Goal: Task Accomplishment & Management: Manage account settings

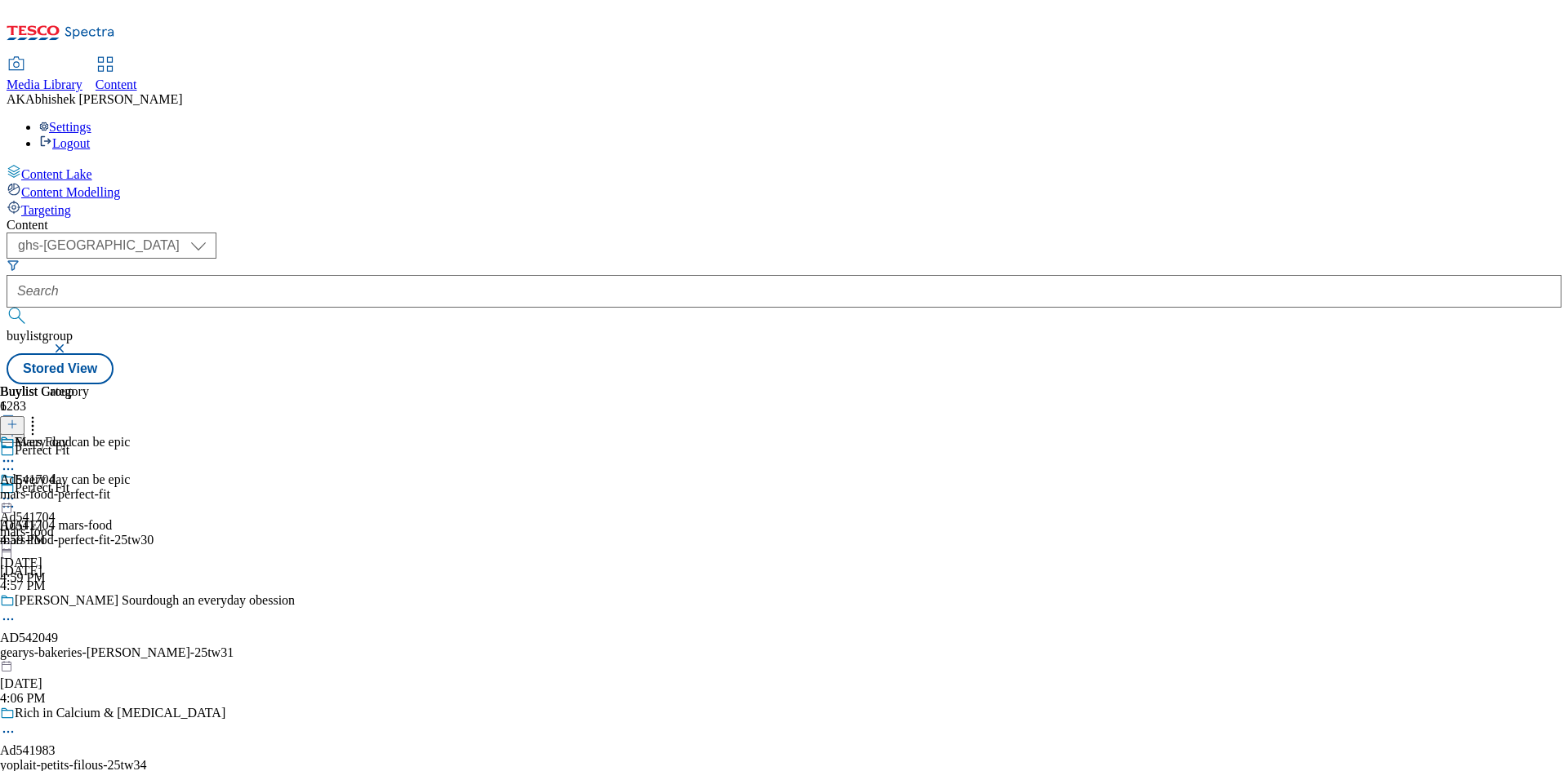
select select "ghs-[GEOGRAPHIC_DATA]"
click at [391, 275] on input "text" at bounding box center [783, 291] width 1554 height 32
click at [6, 307] on button "submit" at bounding box center [17, 316] width 23 height 16
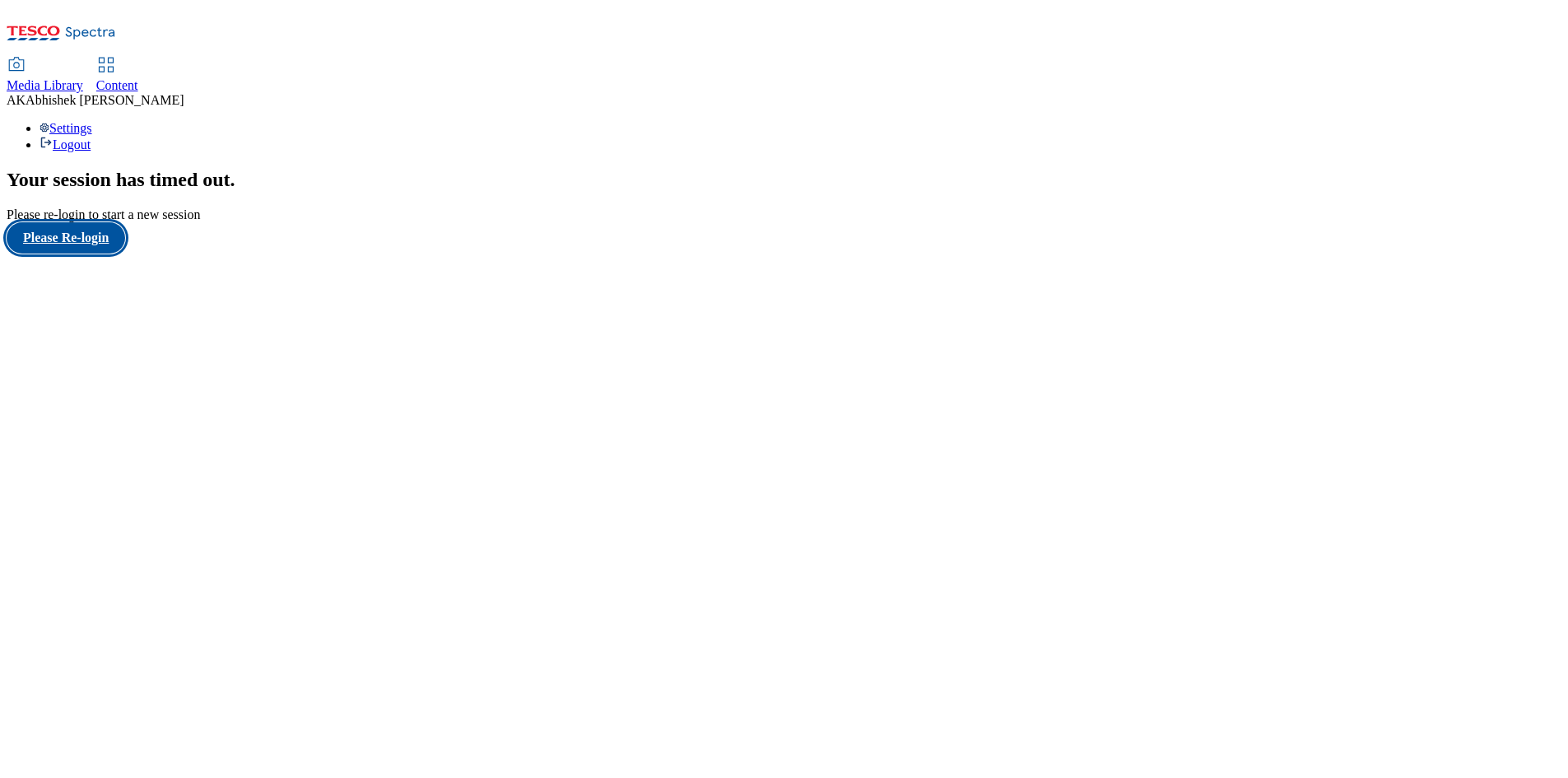
click at [50, 254] on button "Please Re-login" at bounding box center [65, 237] width 118 height 31
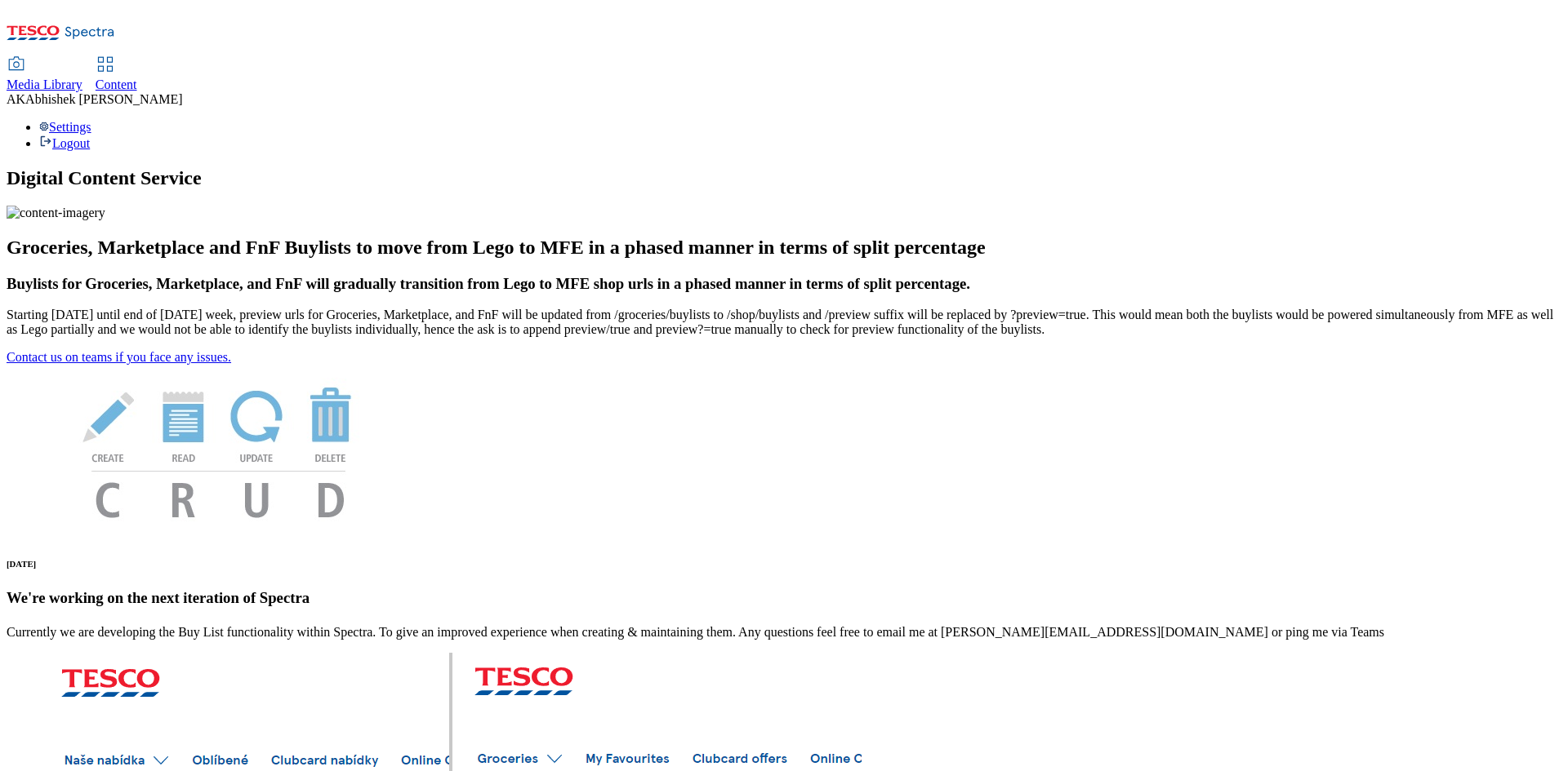
click at [137, 78] on span "Content" at bounding box center [116, 84] width 42 height 14
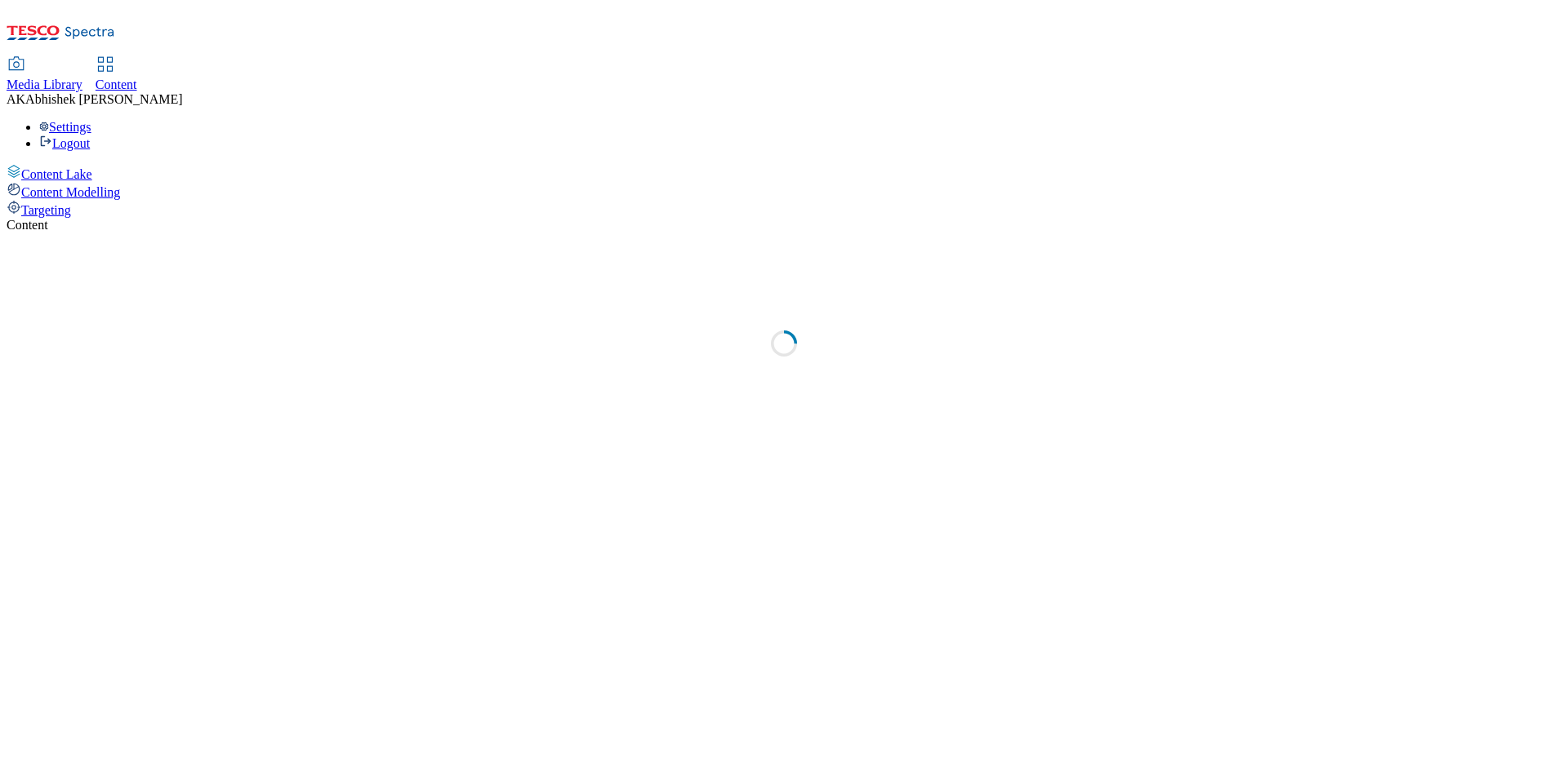
select select "ghs-uk"
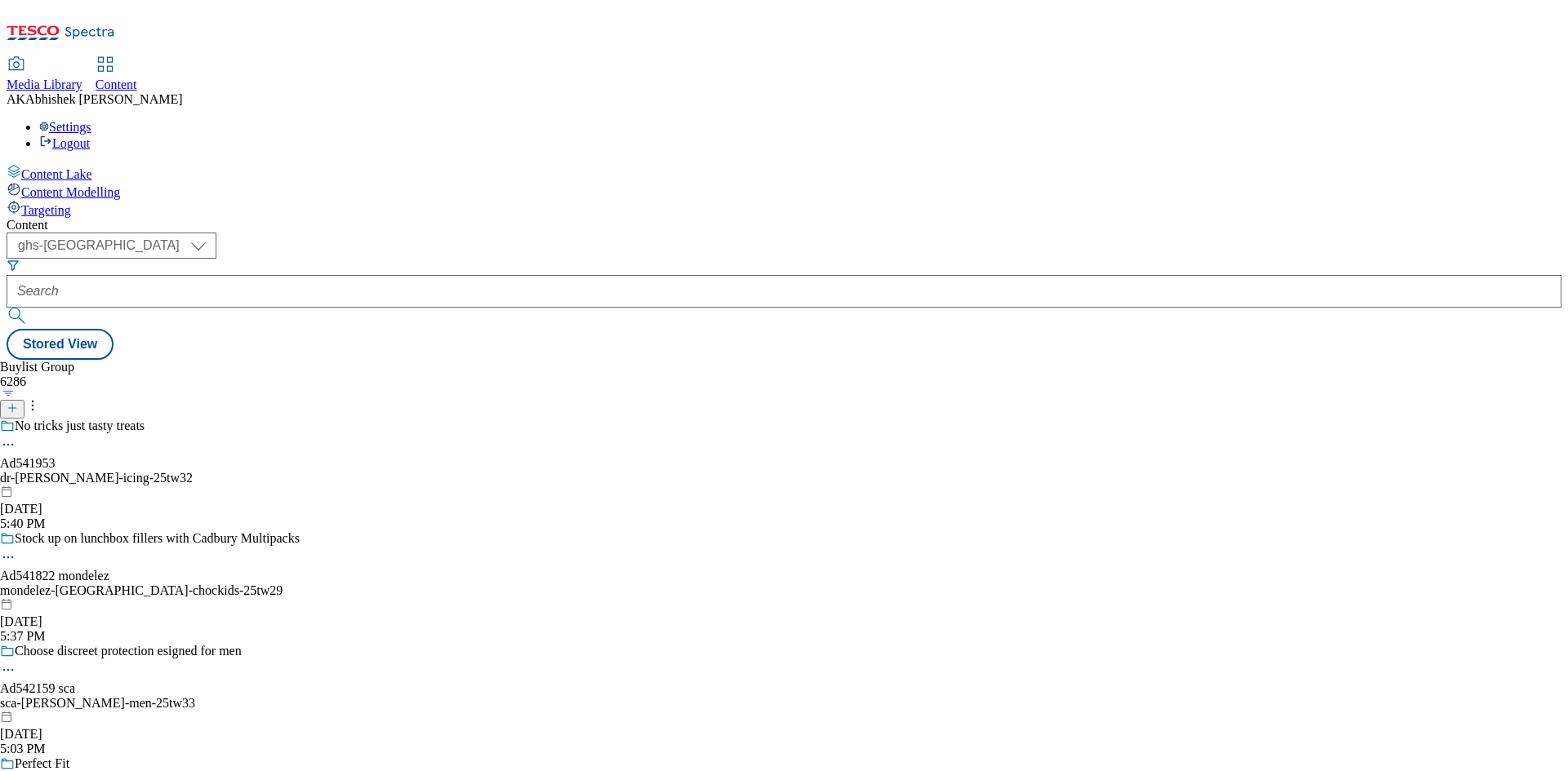
click at [13, 404] on line at bounding box center [13, 408] width 0 height 8
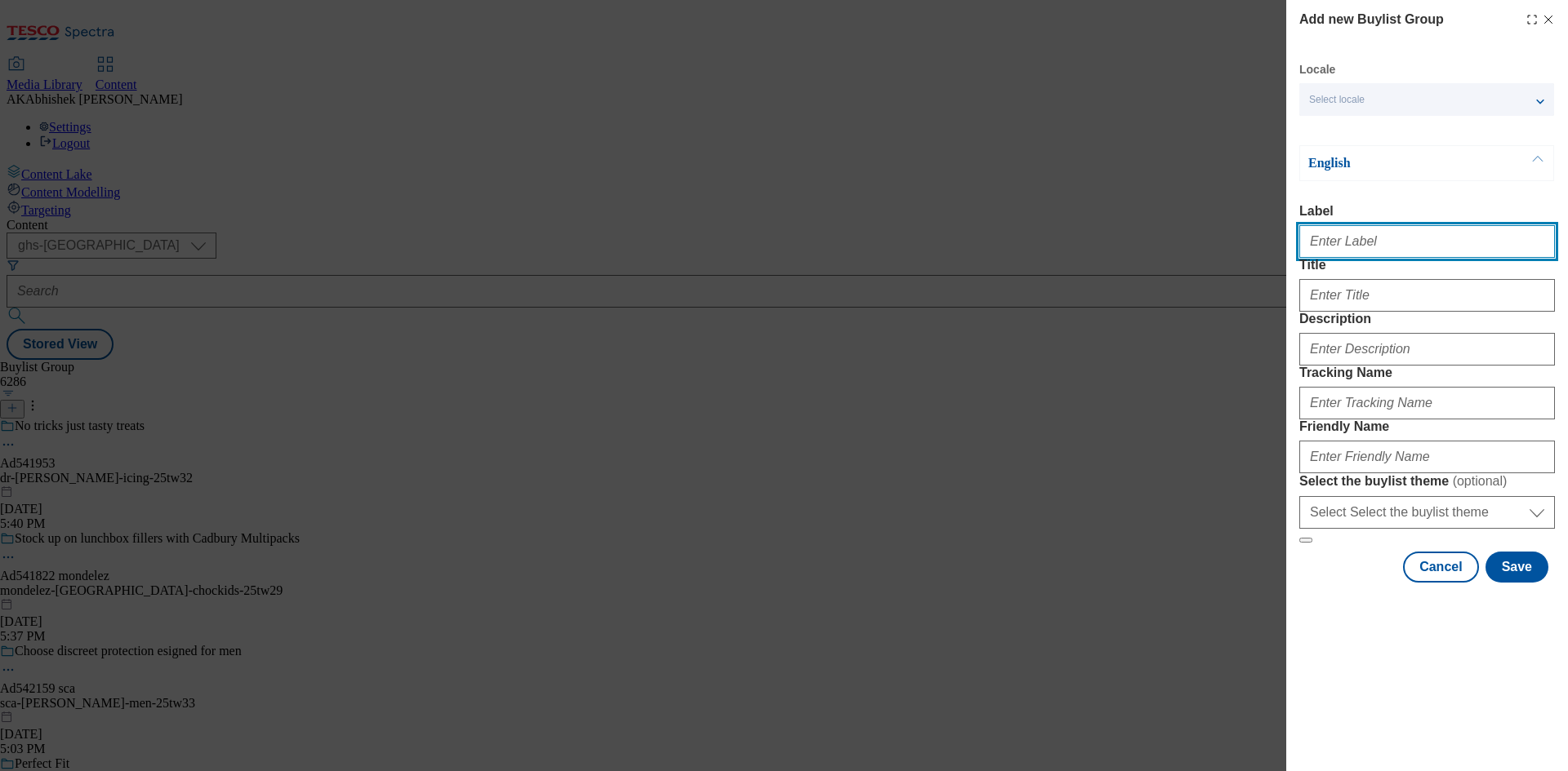
click at [1351, 258] on input "Label" at bounding box center [1426, 242] width 255 height 32
paste input "https://filebin.net/3u9bvxzdrh9jp1bb/Dun-XX-295-XXXXXX_Templates_Diwali_CCP_BD_…"
paste input "541486"
type input "Ad541486"
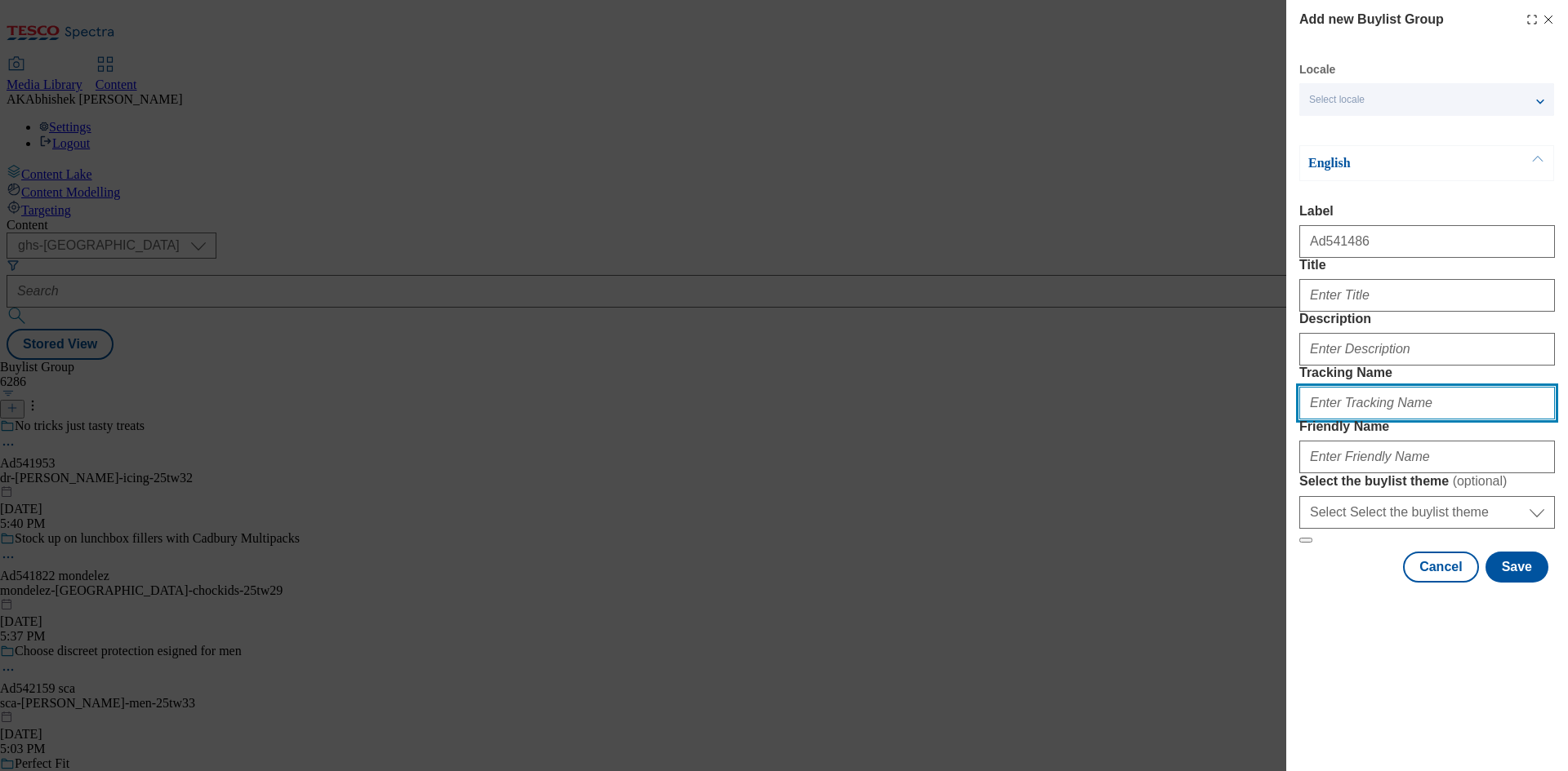
click at [1334, 419] on input "Tracking Name" at bounding box center [1426, 403] width 255 height 32
paste input "541486"
type input "DH_AD541486"
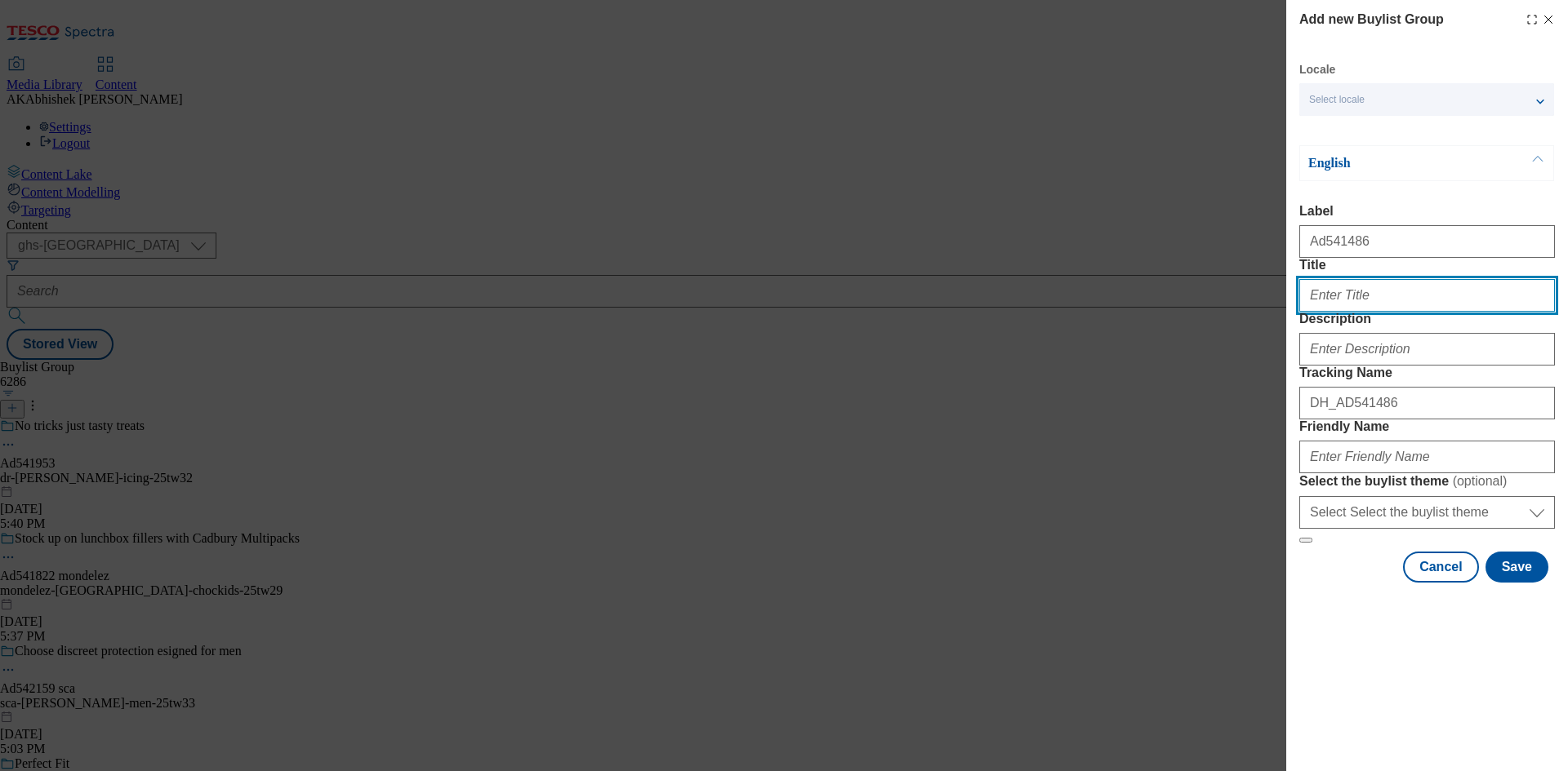
click at [1368, 312] on input "Title" at bounding box center [1426, 296] width 255 height 32
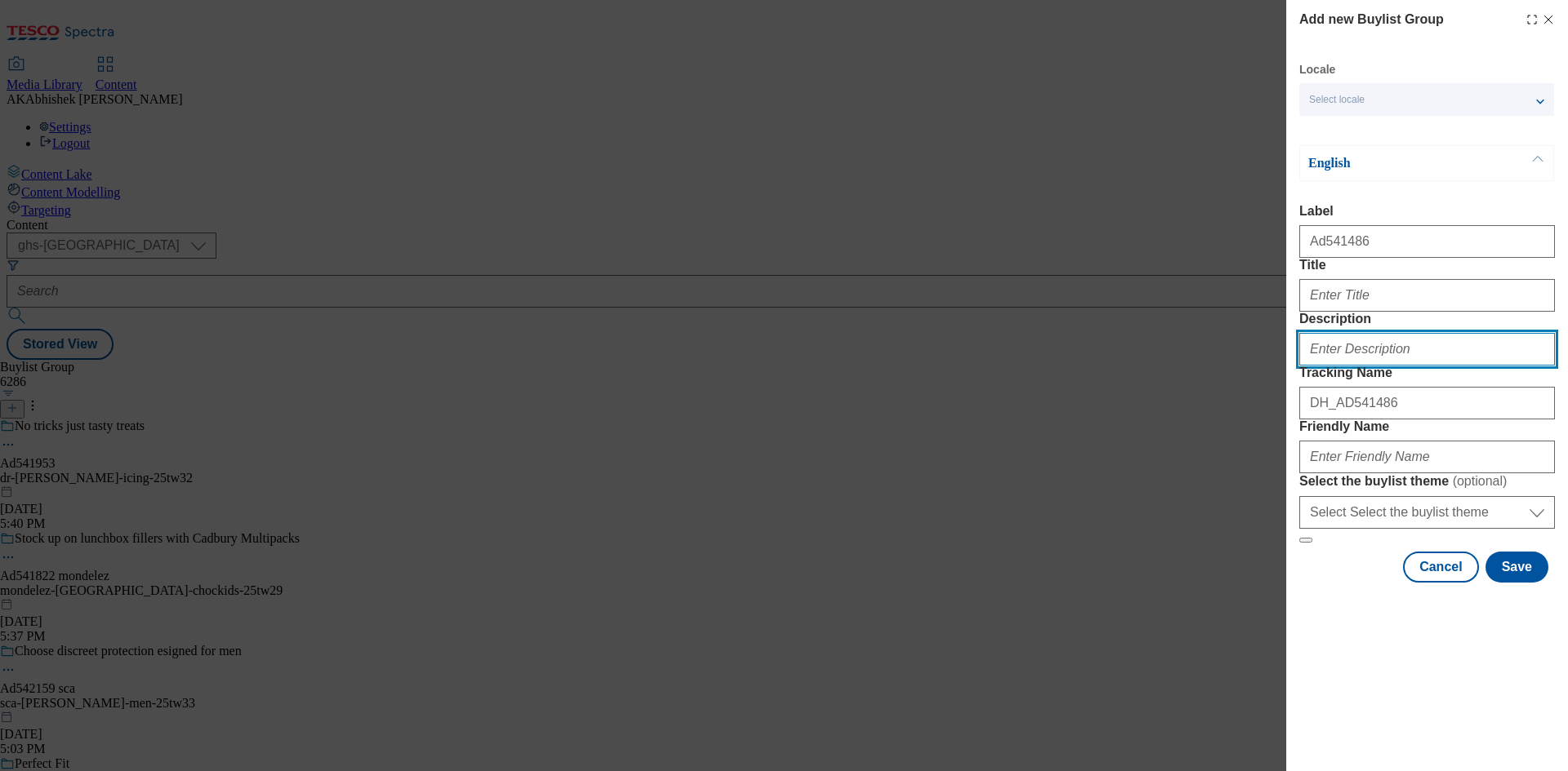
click at [1355, 365] on input "Description" at bounding box center [1426, 349] width 255 height 32
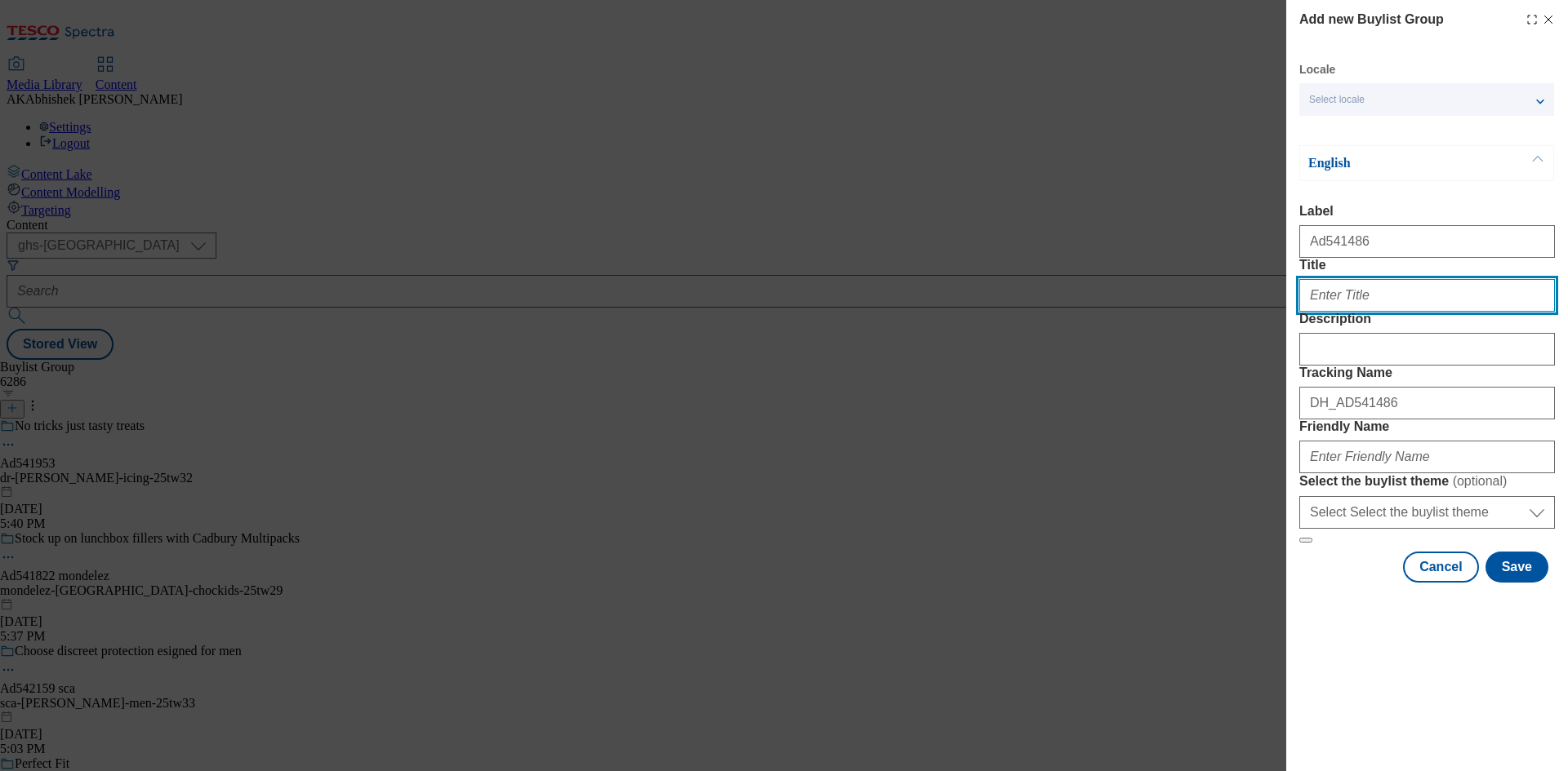
click at [1331, 312] on input "Title" at bounding box center [1426, 296] width 255 height 32
drag, startPoint x: 1232, startPoint y: 315, endPoint x: 1197, endPoint y: 315, distance: 35.0
click at [1199, 315] on div "Add new Buylist Group Locale Select locale English Welsh English Label Ad541486…" at bounding box center [784, 385] width 1568 height 771
type input "Get Naked, get going"
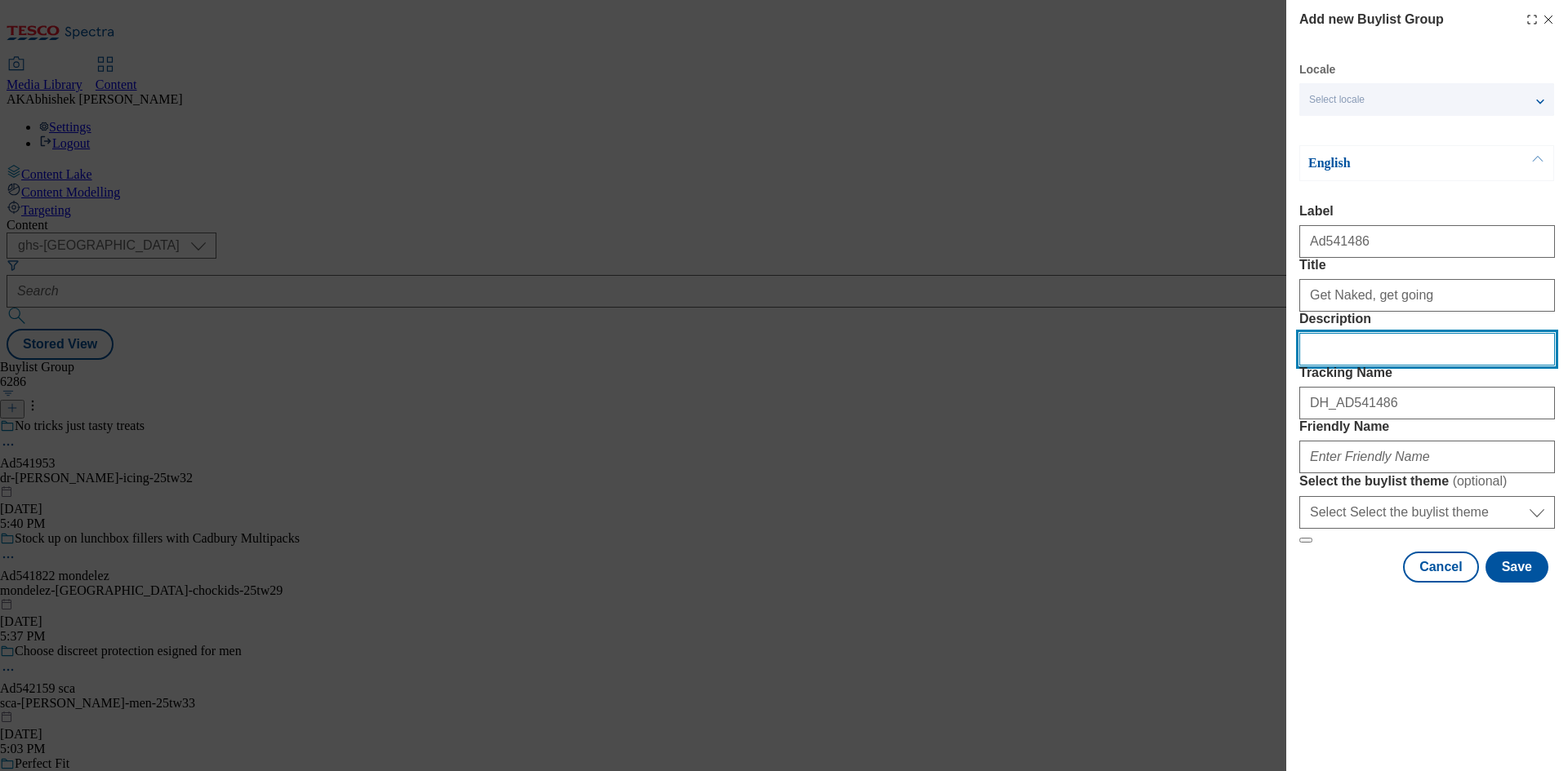
click at [1383, 365] on input "Description" at bounding box center [1426, 349] width 255 height 32
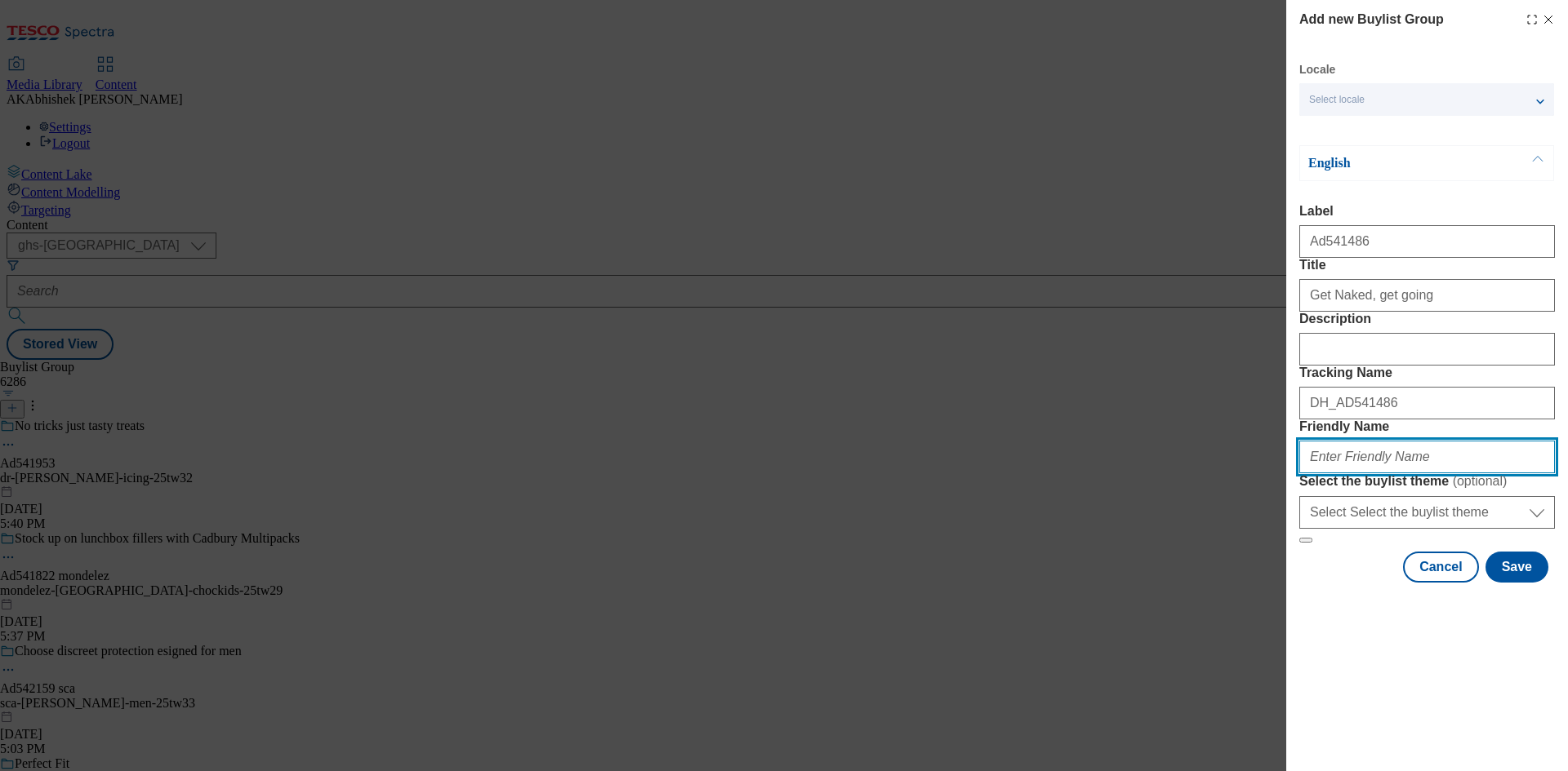
click at [1403, 473] on input "Friendly Name" at bounding box center [1426, 457] width 255 height 32
paste input "Tropicana"
click at [1309, 473] on input "Tropicana" at bounding box center [1426, 457] width 255 height 32
click at [1398, 473] on input "tropicana-" at bounding box center [1426, 457] width 255 height 32
drag, startPoint x: 1455, startPoint y: 568, endPoint x: 1162, endPoint y: 559, distance: 293.1
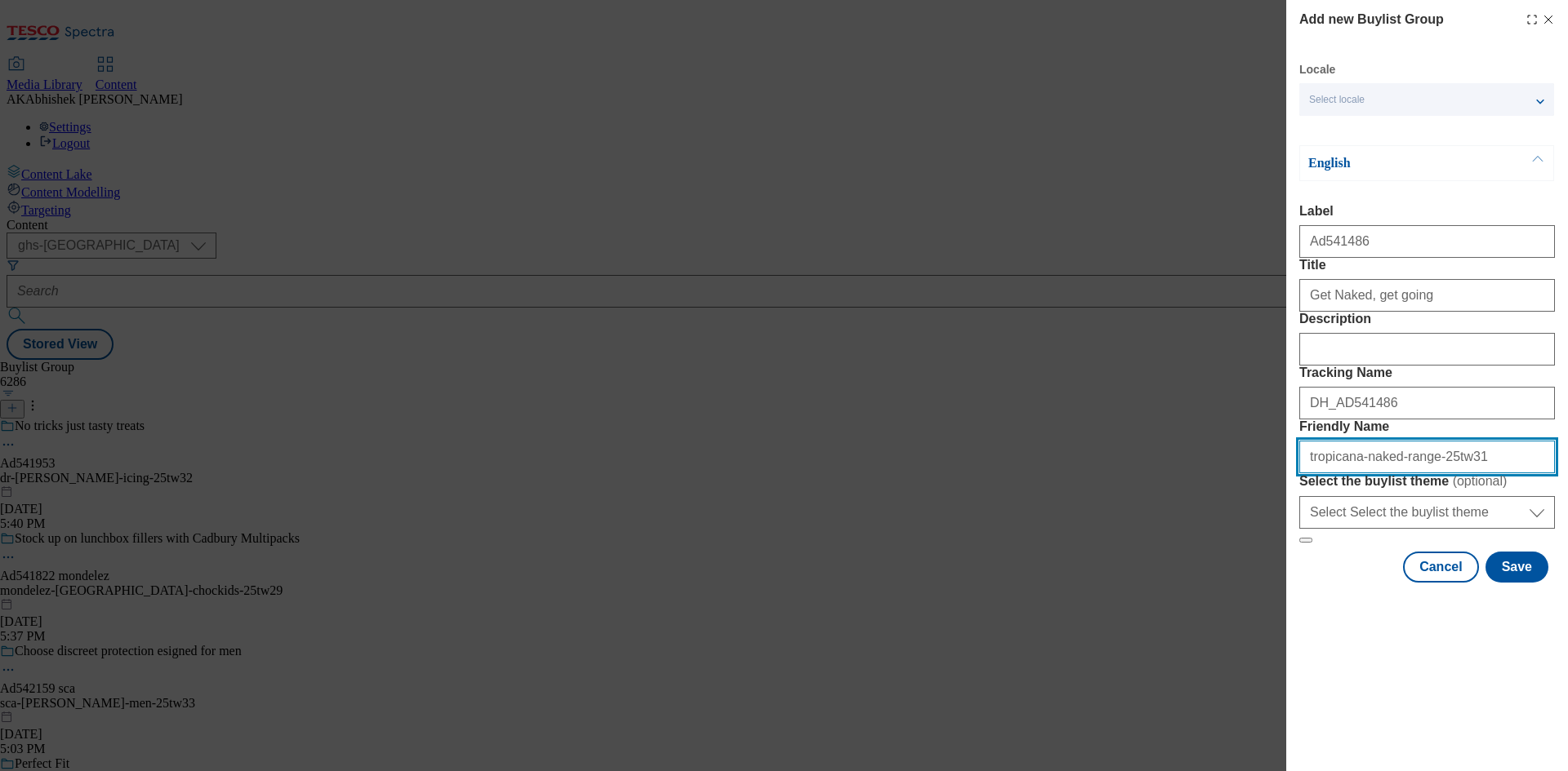
click at [1162, 559] on div "Add new Buylist Group Locale Select locale English Welsh English Label Ad541486…" at bounding box center [784, 385] width 1568 height 771
type input "tropicana-naked-range-25tw31"
click at [1455, 473] on input "tropicana-naked-range-25tw31" at bounding box center [1426, 457] width 255 height 32
click at [1145, 567] on div "Add new Buylist Group Locale Select locale English Welsh English Label Ad541486…" at bounding box center [784, 385] width 1568 height 771
click at [1476, 473] on input "tropicana-naked-range-25tw31" at bounding box center [1426, 457] width 255 height 32
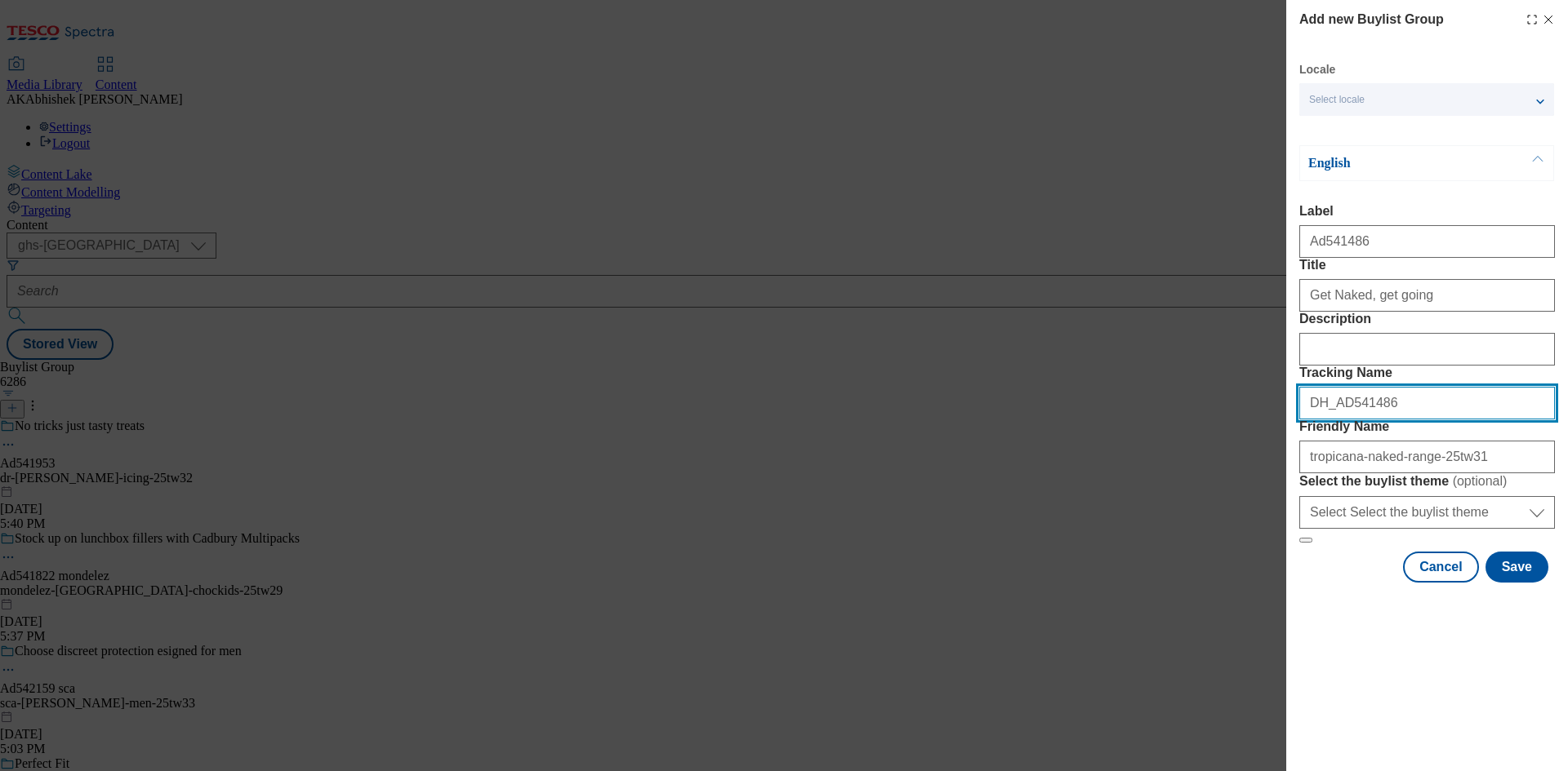
drag, startPoint x: 1241, startPoint y: 487, endPoint x: 1161, endPoint y: 490, distance: 80.1
click at [1147, 487] on div "Add new Buylist Group Locale Select locale English Welsh English Label Ad541486…" at bounding box center [784, 385] width 1568 height 771
click at [1512, 583] on button "Save" at bounding box center [1517, 567] width 63 height 31
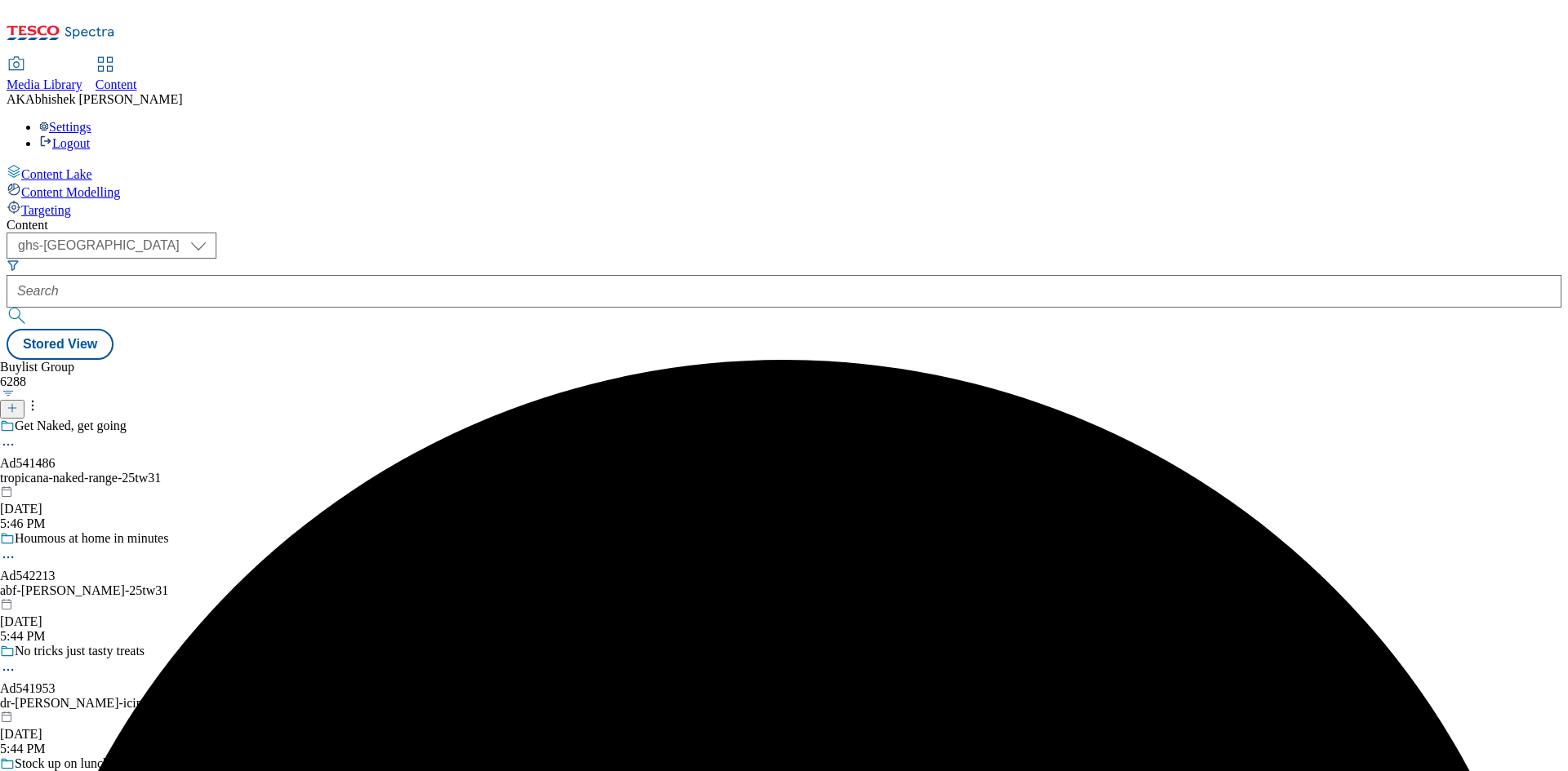
click at [300, 471] on div "tropicana-naked-range-25tw31" at bounding box center [150, 478] width 300 height 14
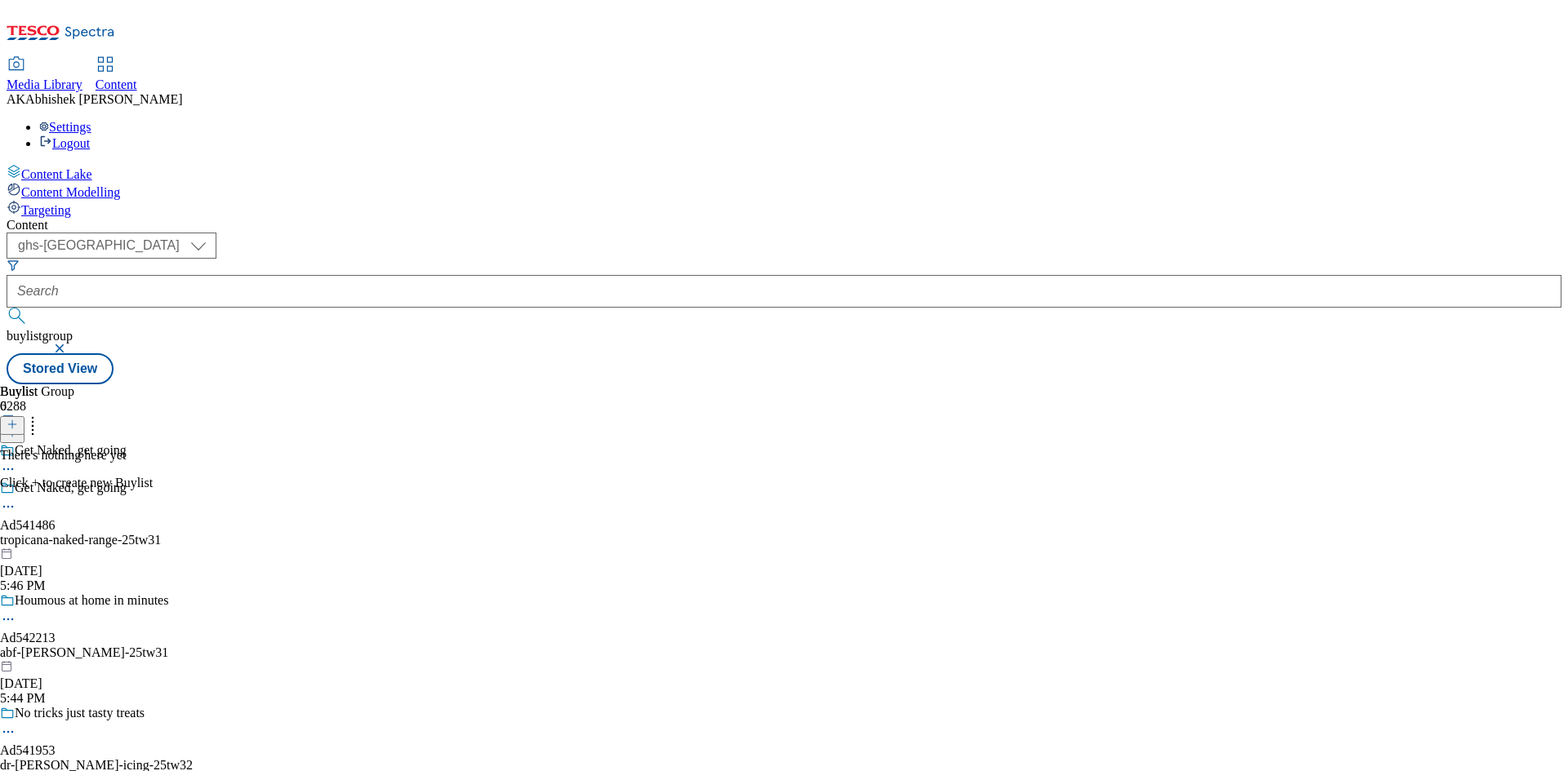
click at [18, 418] on icon at bounding box center [12, 424] width 12 height 12
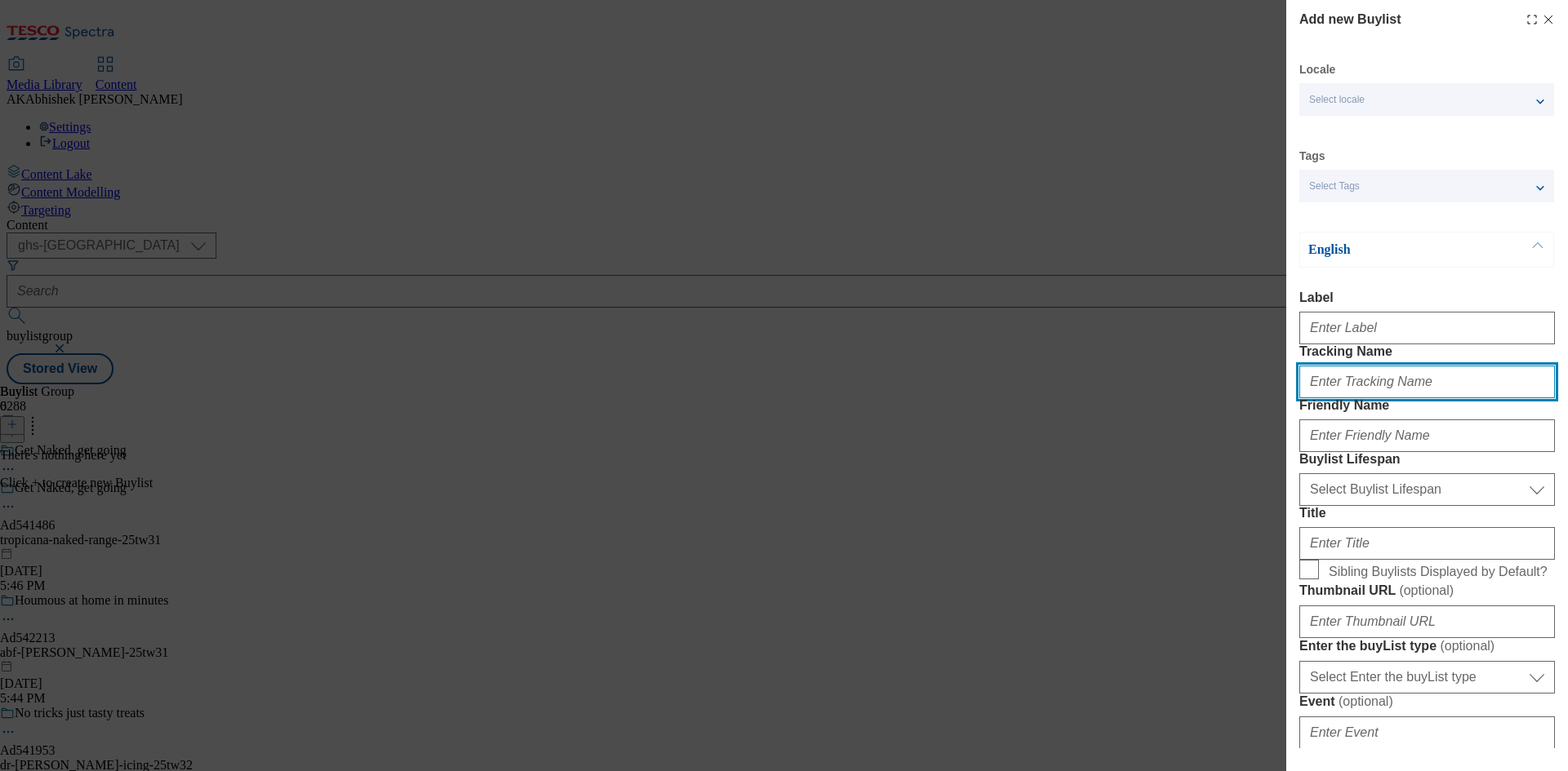
click at [1390, 399] on input "Tracking Name" at bounding box center [1426, 381] width 255 height 32
paste input "DH_AD541486"
click at [1336, 399] on input "DH_AD541486" at bounding box center [1426, 381] width 255 height 32
click at [1342, 399] on input "DH_AD541486" at bounding box center [1426, 381] width 255 height 32
click at [1388, 399] on input "DH_AD541486" at bounding box center [1426, 381] width 255 height 32
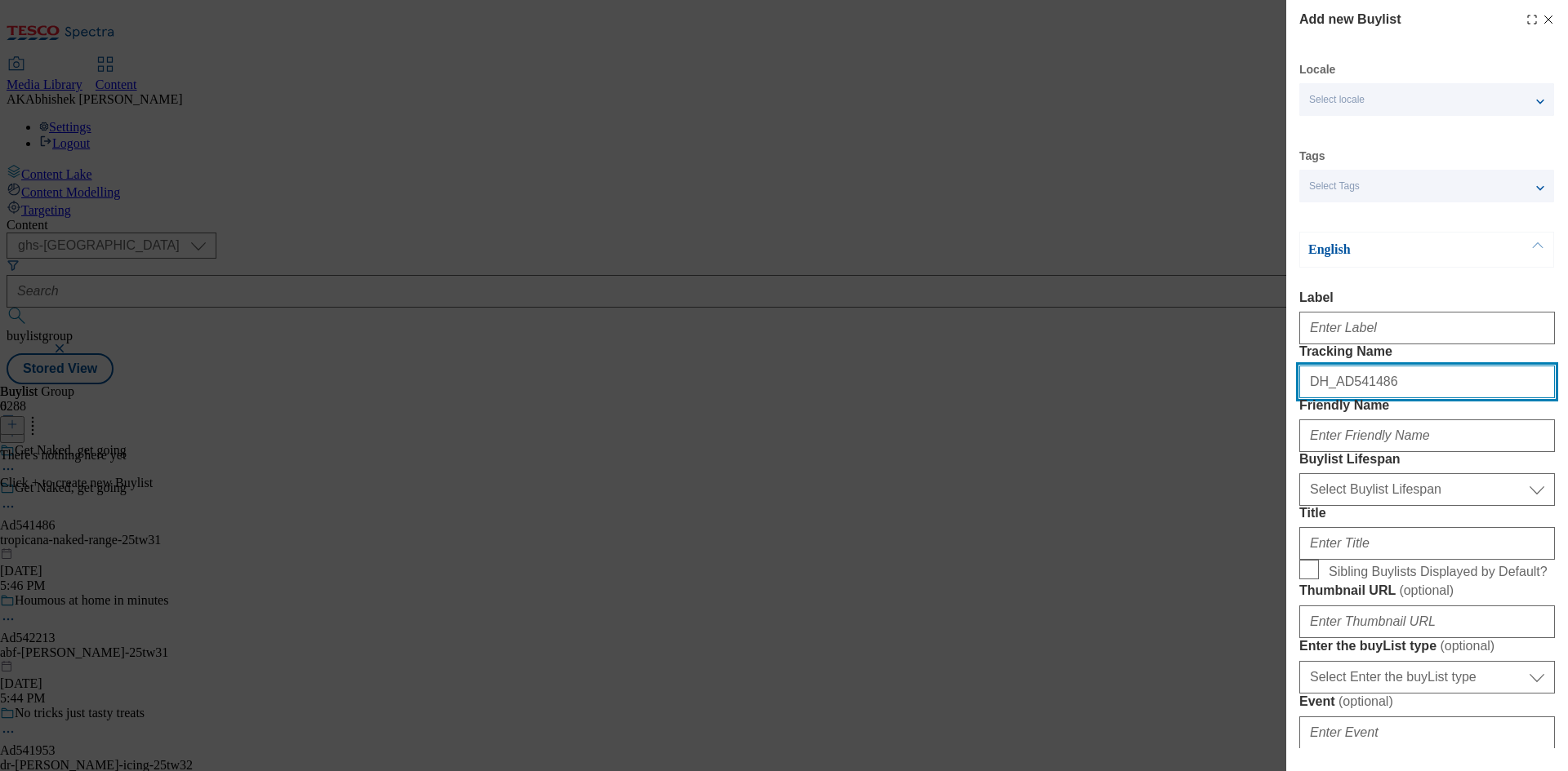
drag, startPoint x: 1356, startPoint y: 418, endPoint x: 1339, endPoint y: 409, distance: 19.2
click at [1339, 399] on input "DH_AD541486" at bounding box center [1426, 381] width 255 height 32
type input "DH_AD541486"
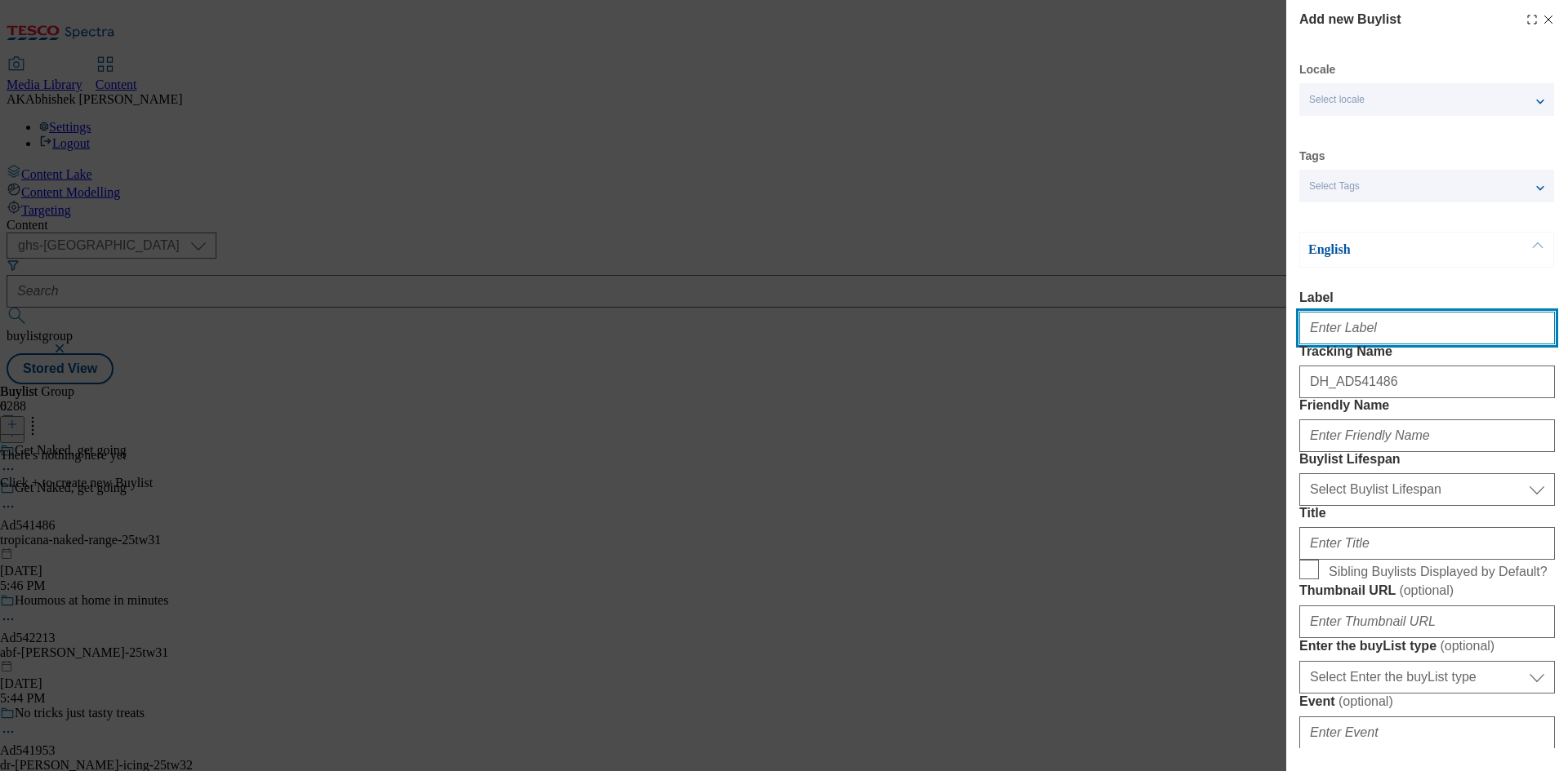
click at [1369, 328] on input "Label" at bounding box center [1426, 328] width 255 height 32
paste input "541486"
type input "Ad541486"
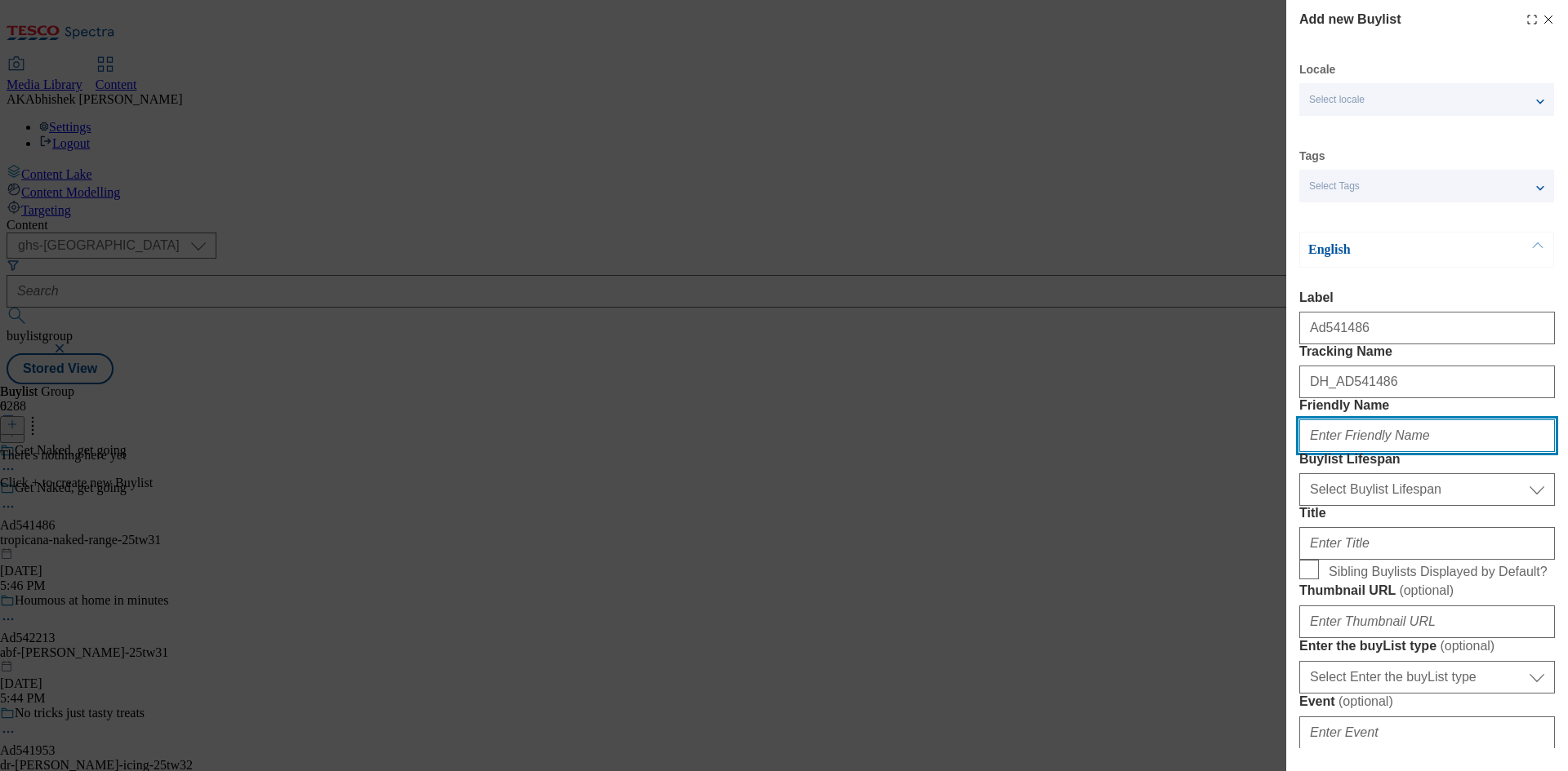
paste input "tropicana"
type input "tropicana"
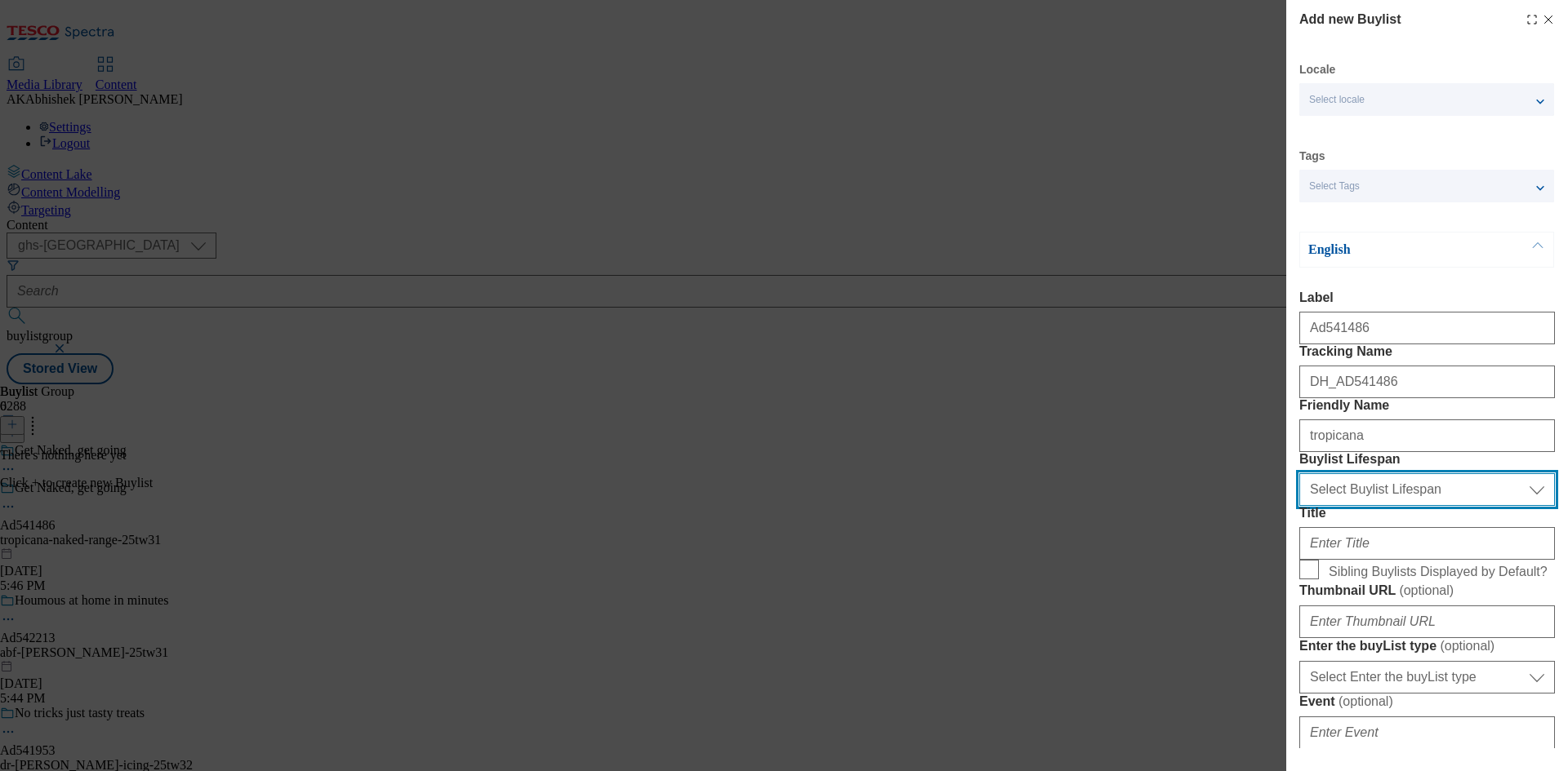
drag, startPoint x: 1365, startPoint y: 569, endPoint x: 1399, endPoint y: 583, distance: 36.8
click at [1365, 506] on select "Select Buylist Lifespan evergreen seasonal tactical" at bounding box center [1426, 490] width 255 height 32
select select "tactical"
click at [1299, 506] on select "Select Buylist Lifespan evergreen seasonal tactical" at bounding box center [1426, 490] width 255 height 32
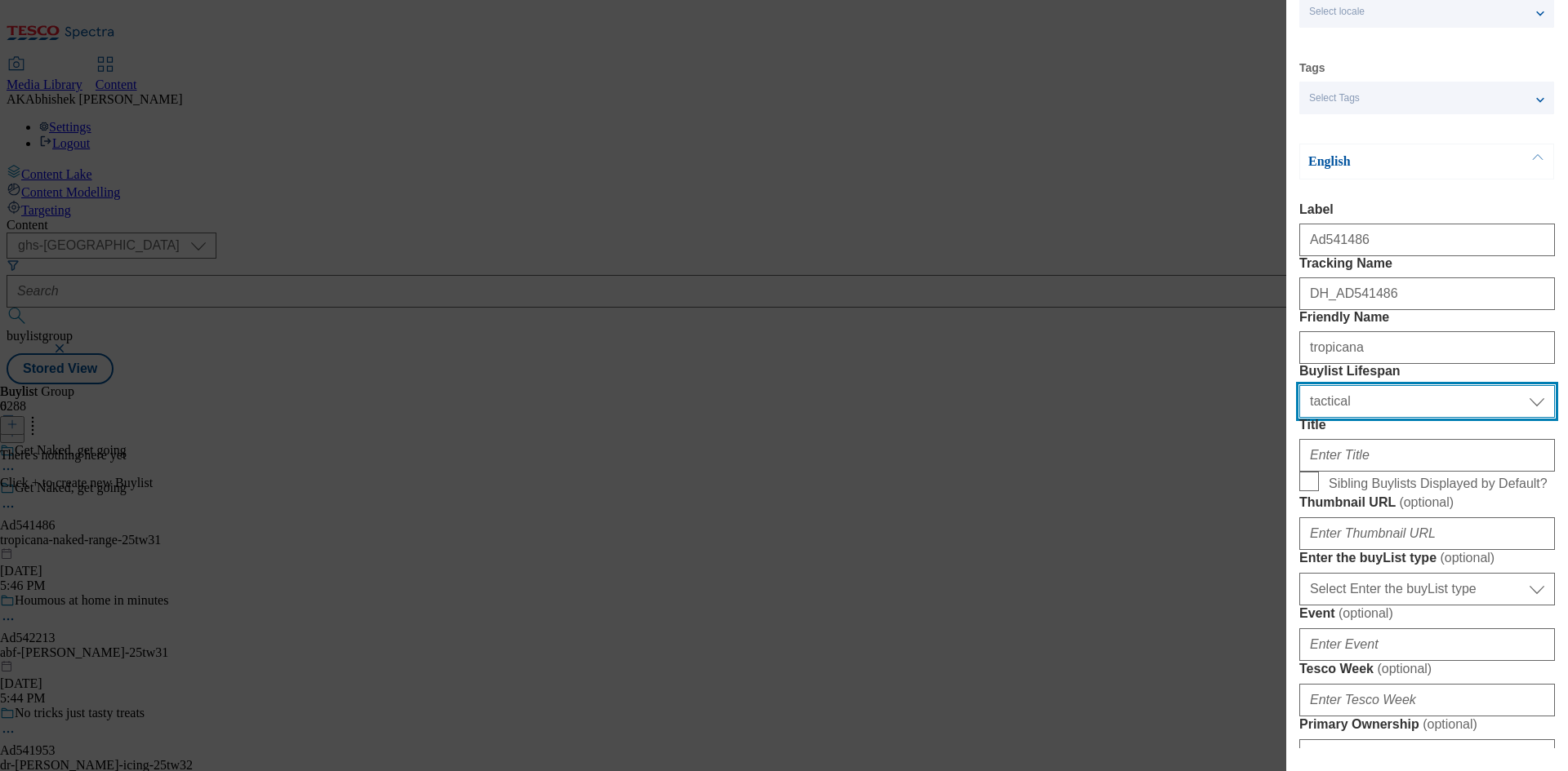
scroll to position [245, 0]
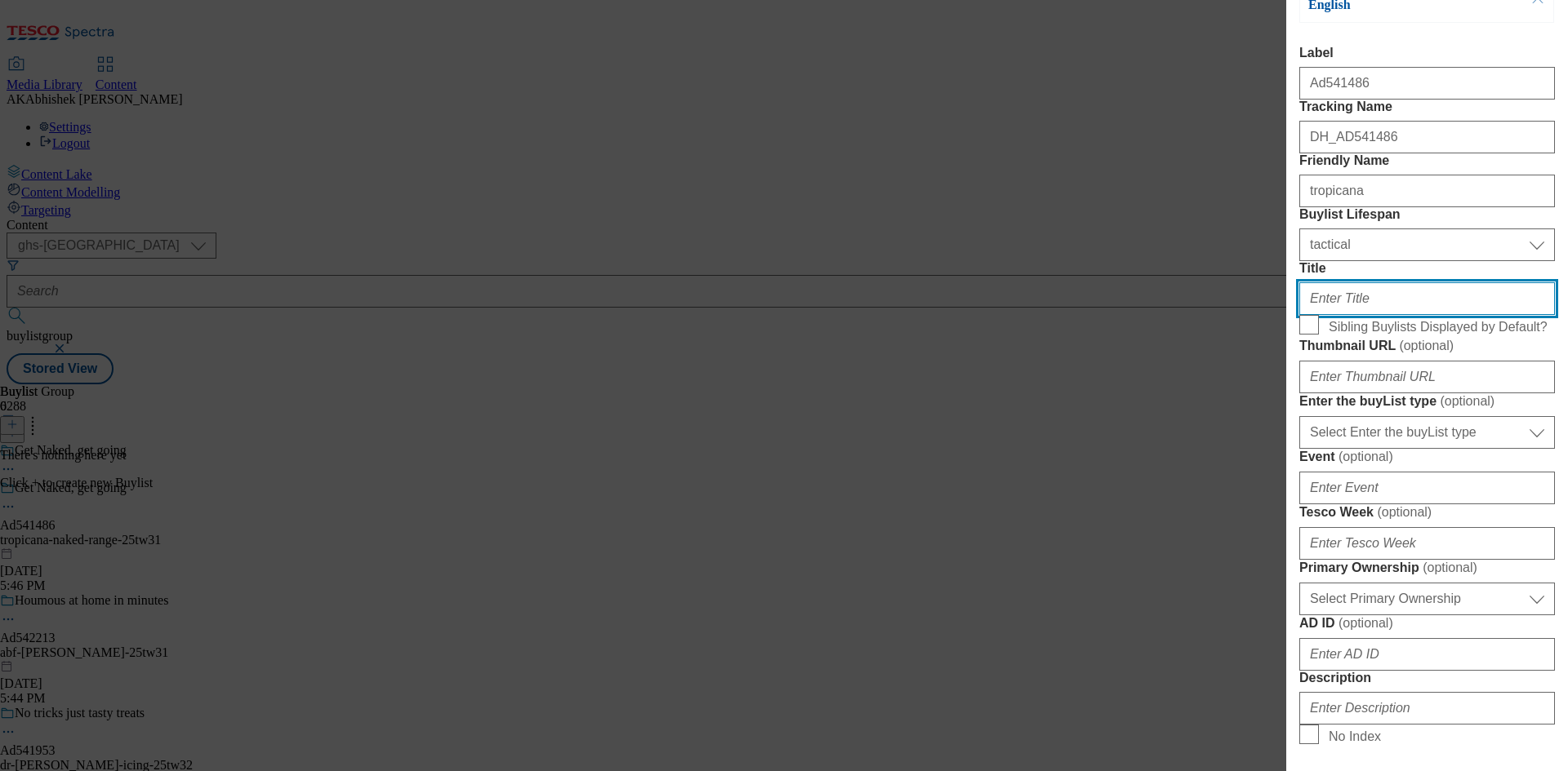
drag, startPoint x: 1354, startPoint y: 401, endPoint x: 1360, endPoint y: 408, distance: 9.2
click at [1354, 315] on input "Title" at bounding box center [1426, 298] width 255 height 32
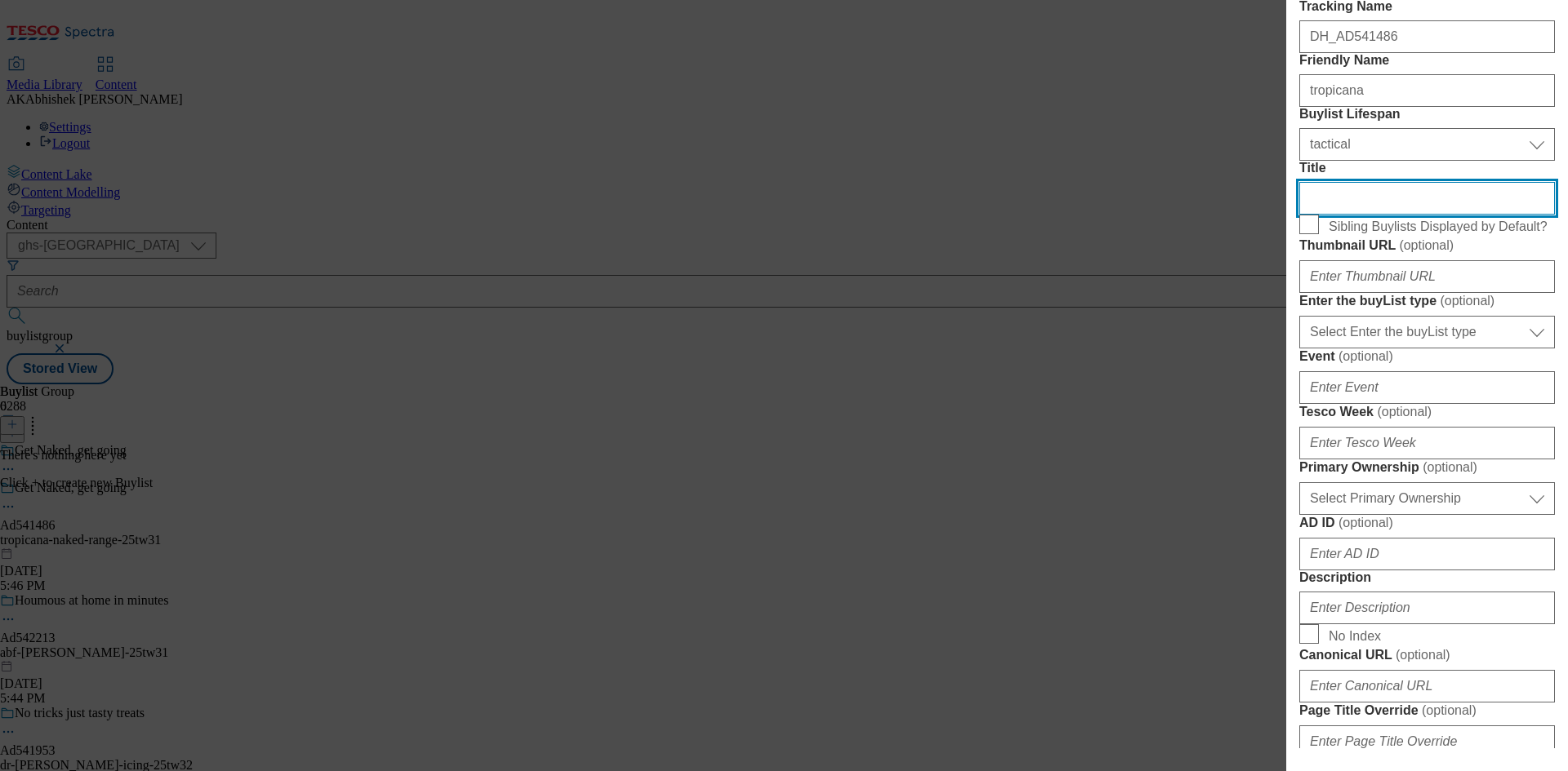
scroll to position [490, 0]
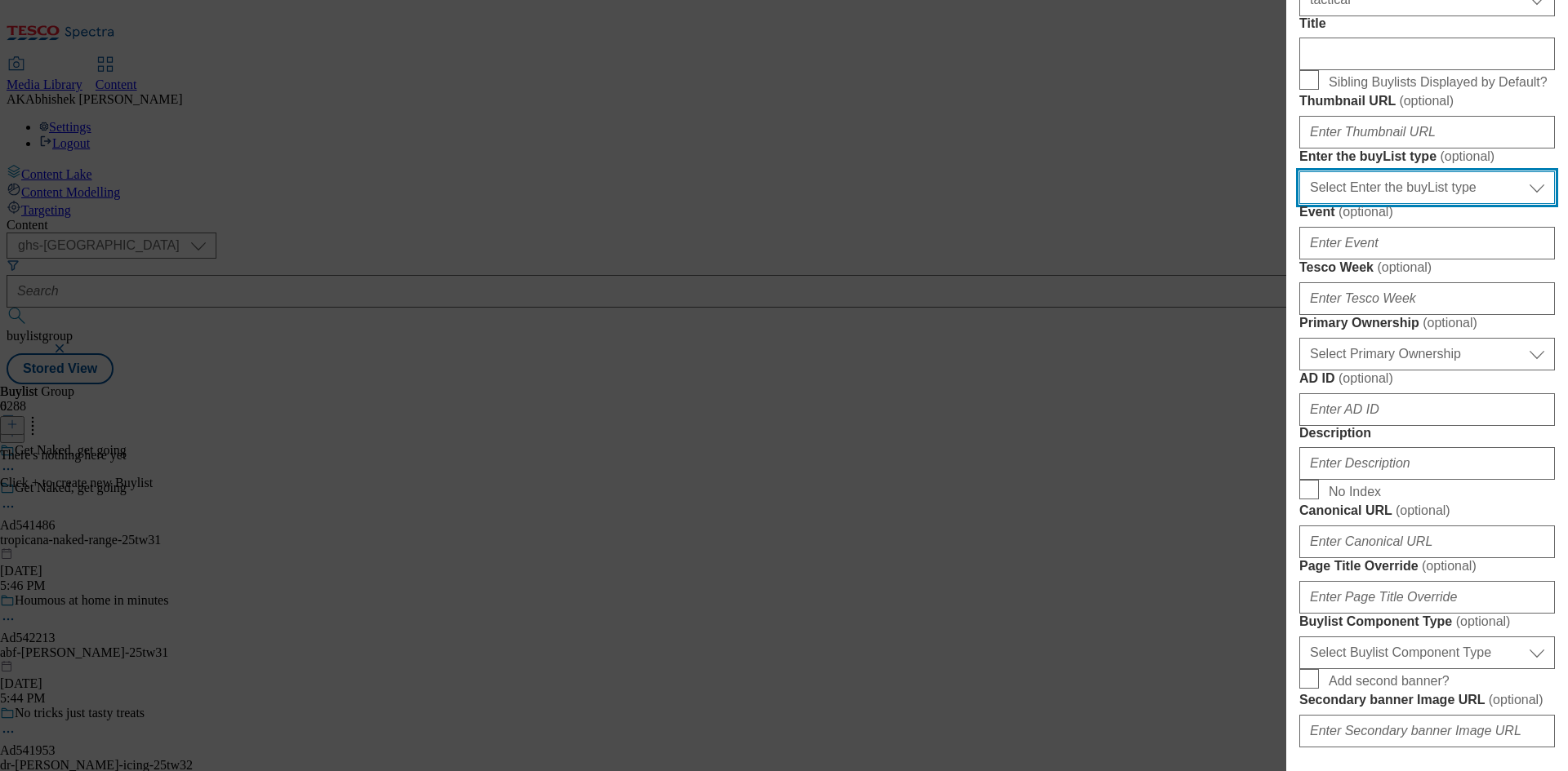
click at [1417, 204] on select "Select Enter the buyList type event supplier funded long term >4 weeks supplier…" at bounding box center [1426, 188] width 255 height 32
select select "supplier funded short term 1-3 weeks"
click at [1299, 204] on select "Select Enter the buyList type event supplier funded long term >4 weeks supplier…" at bounding box center [1426, 188] width 255 height 32
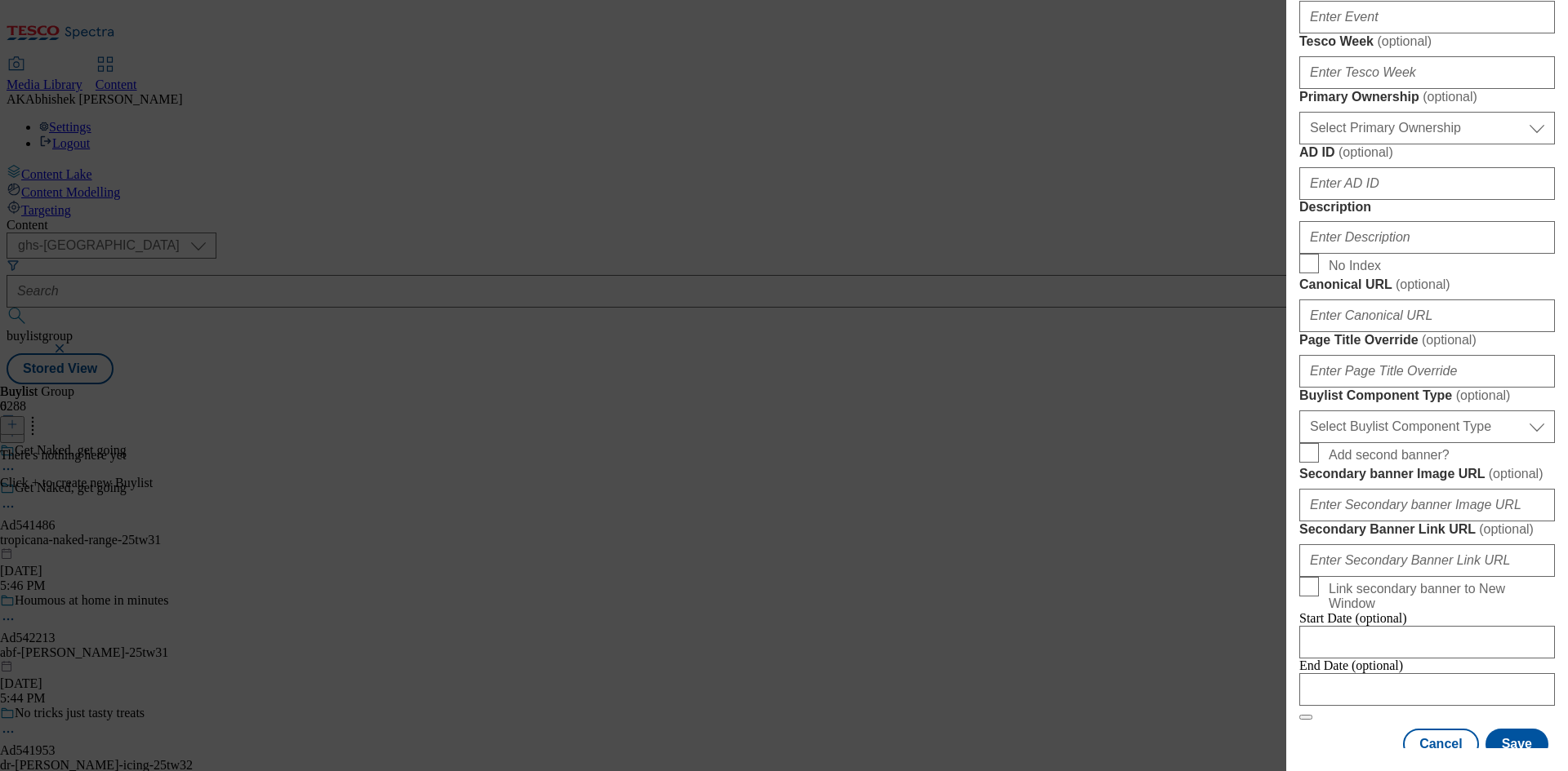
scroll to position [735, 0]
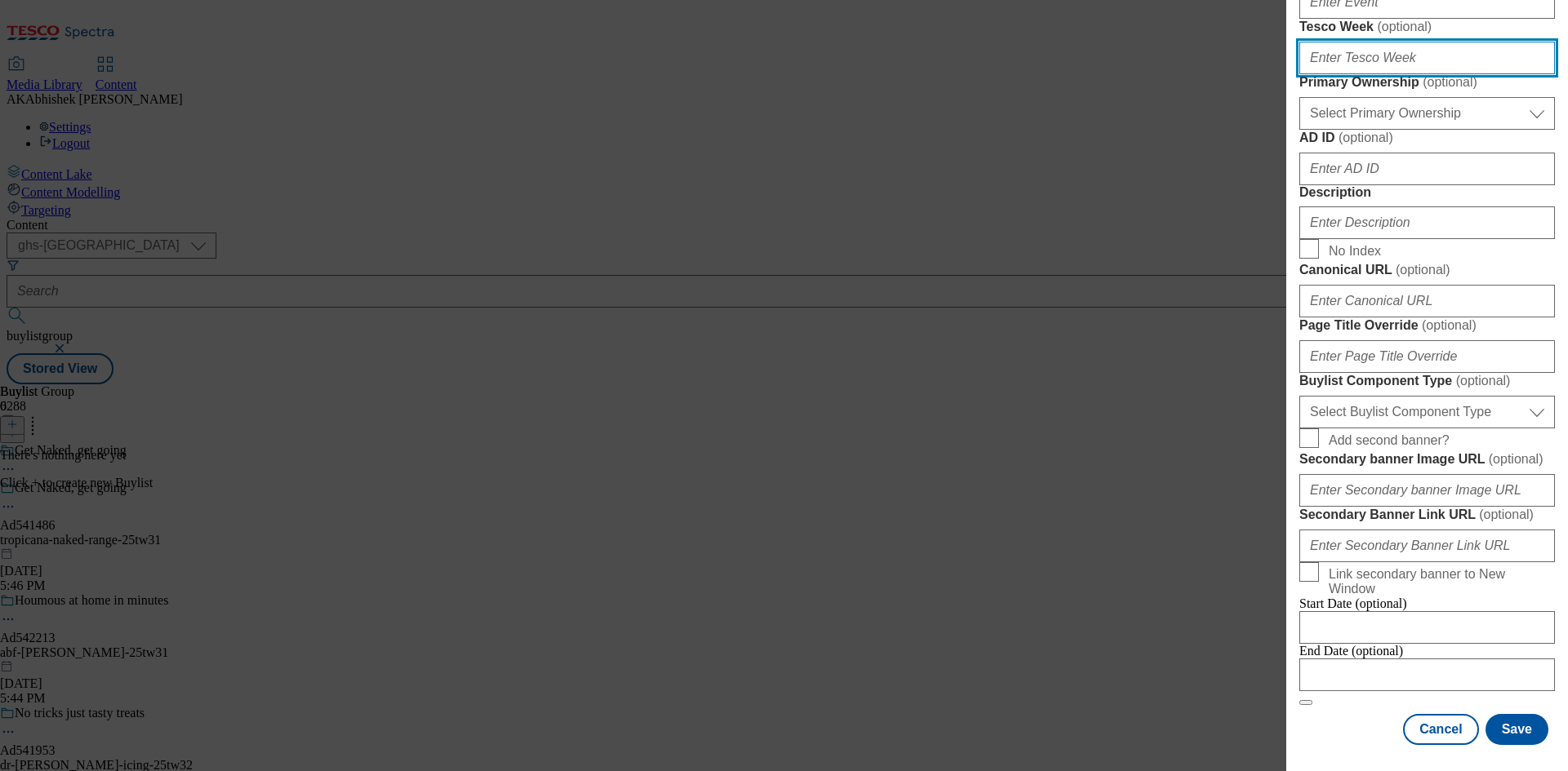
click at [1360, 74] on input "Tesco Week ( optional )" at bounding box center [1426, 58] width 255 height 32
type input "31"
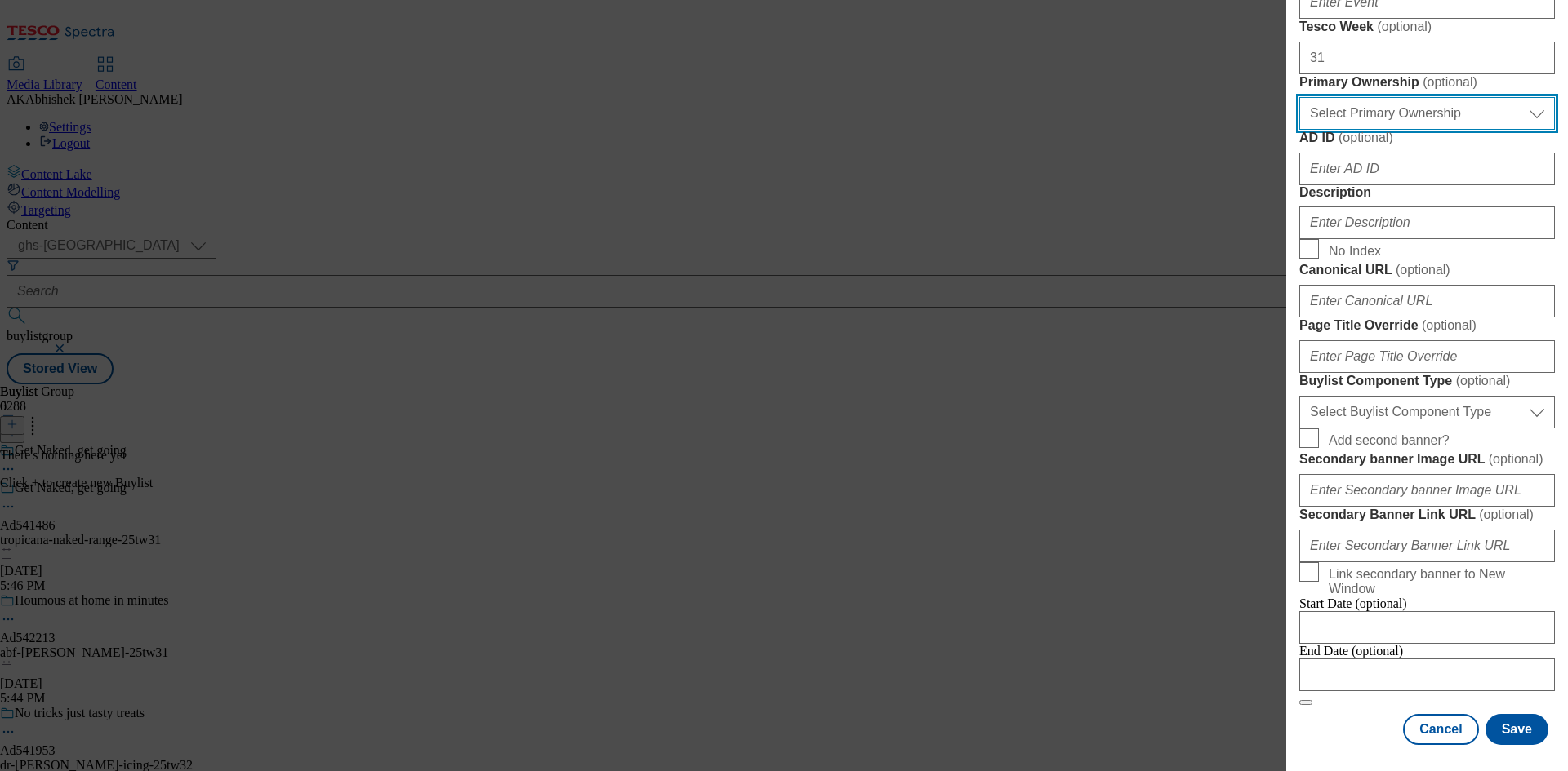
click at [1459, 130] on select "Select Primary Ownership tesco dunnhumby" at bounding box center [1426, 114] width 255 height 32
select select "dunnhumby"
click at [1299, 130] on select "Select Primary Ownership tesco dunnhumby" at bounding box center [1426, 114] width 255 height 32
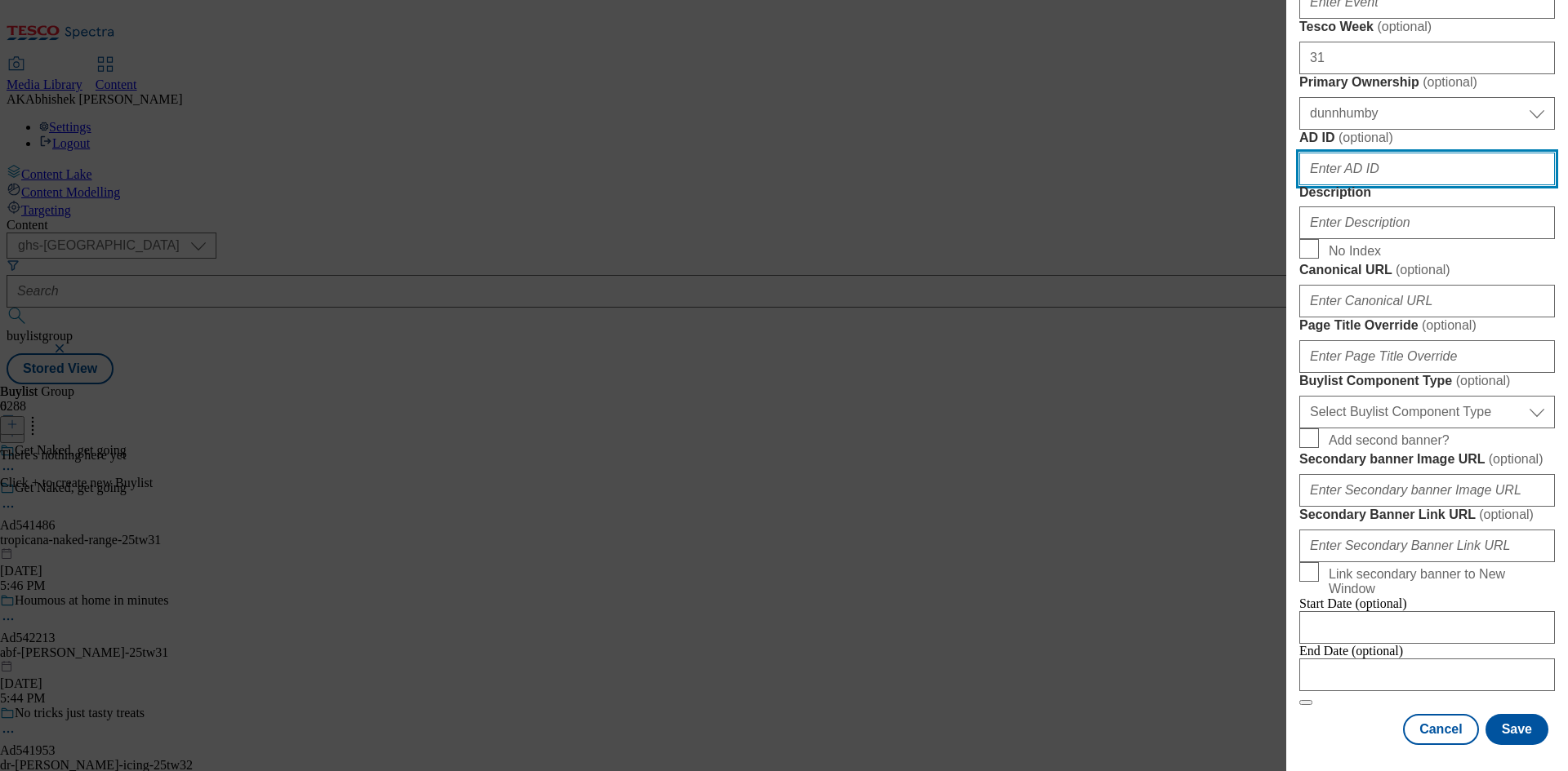
click at [1405, 185] on input "AD ID ( optional )" at bounding box center [1426, 169] width 255 height 32
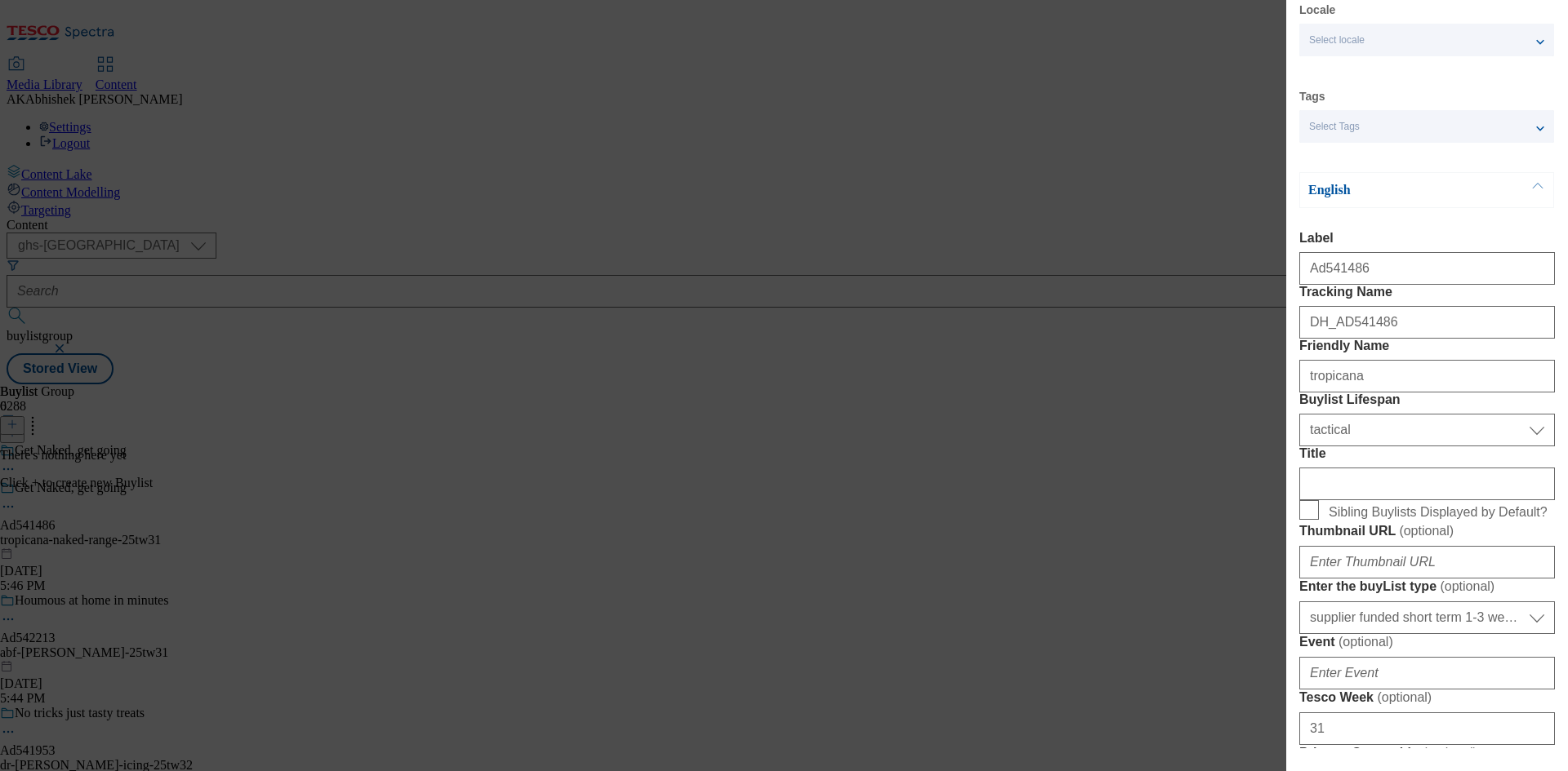
scroll to position [0, 0]
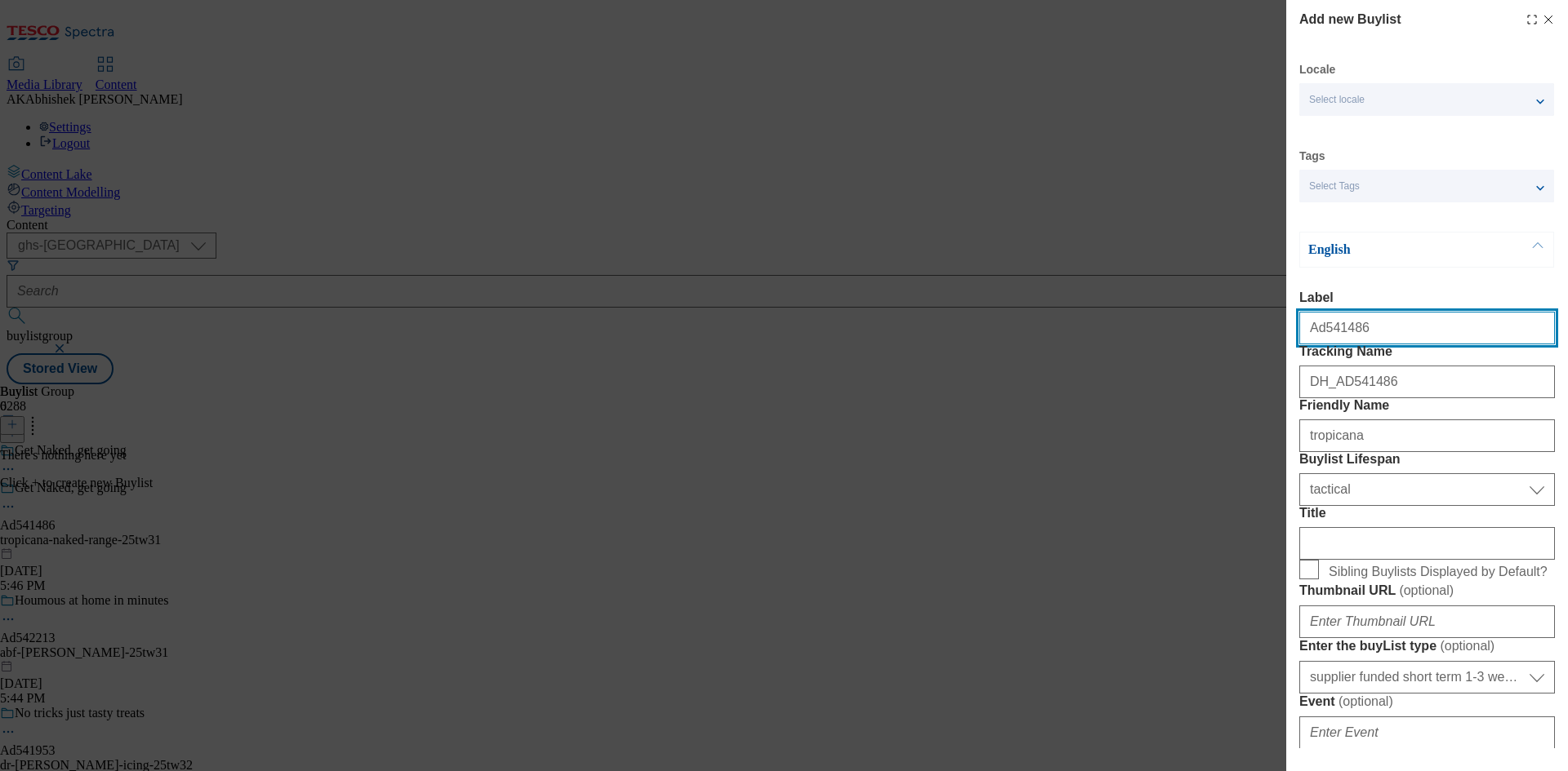
drag, startPoint x: 1321, startPoint y: 335, endPoint x: 1409, endPoint y: 346, distance: 88.7
click at [1409, 344] on input "Ad541486" at bounding box center [1426, 328] width 255 height 32
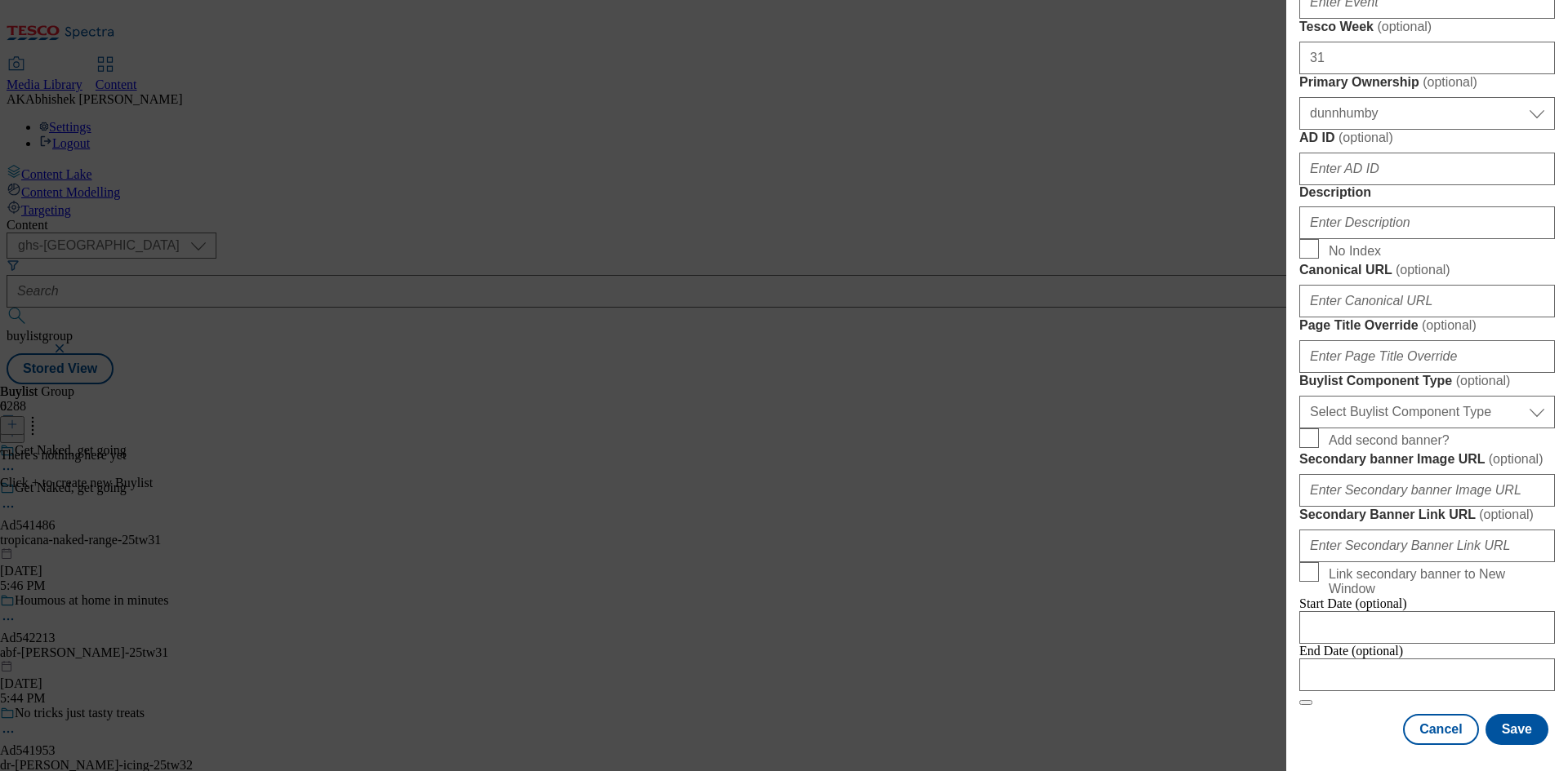
scroll to position [997, 0]
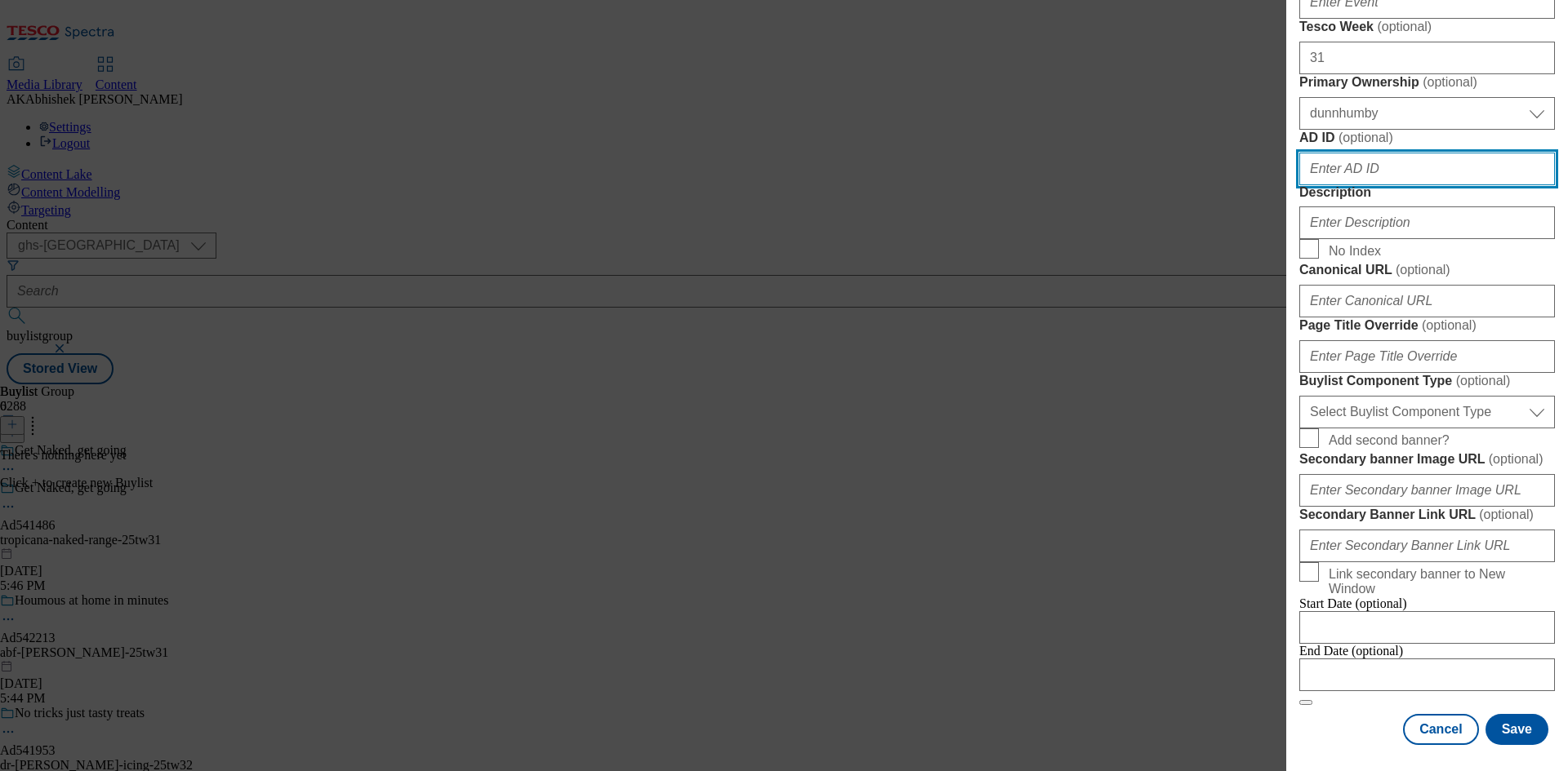
click at [1338, 185] on input "AD ID ( optional )" at bounding box center [1426, 169] width 255 height 32
paste input "541486"
type input "541486"
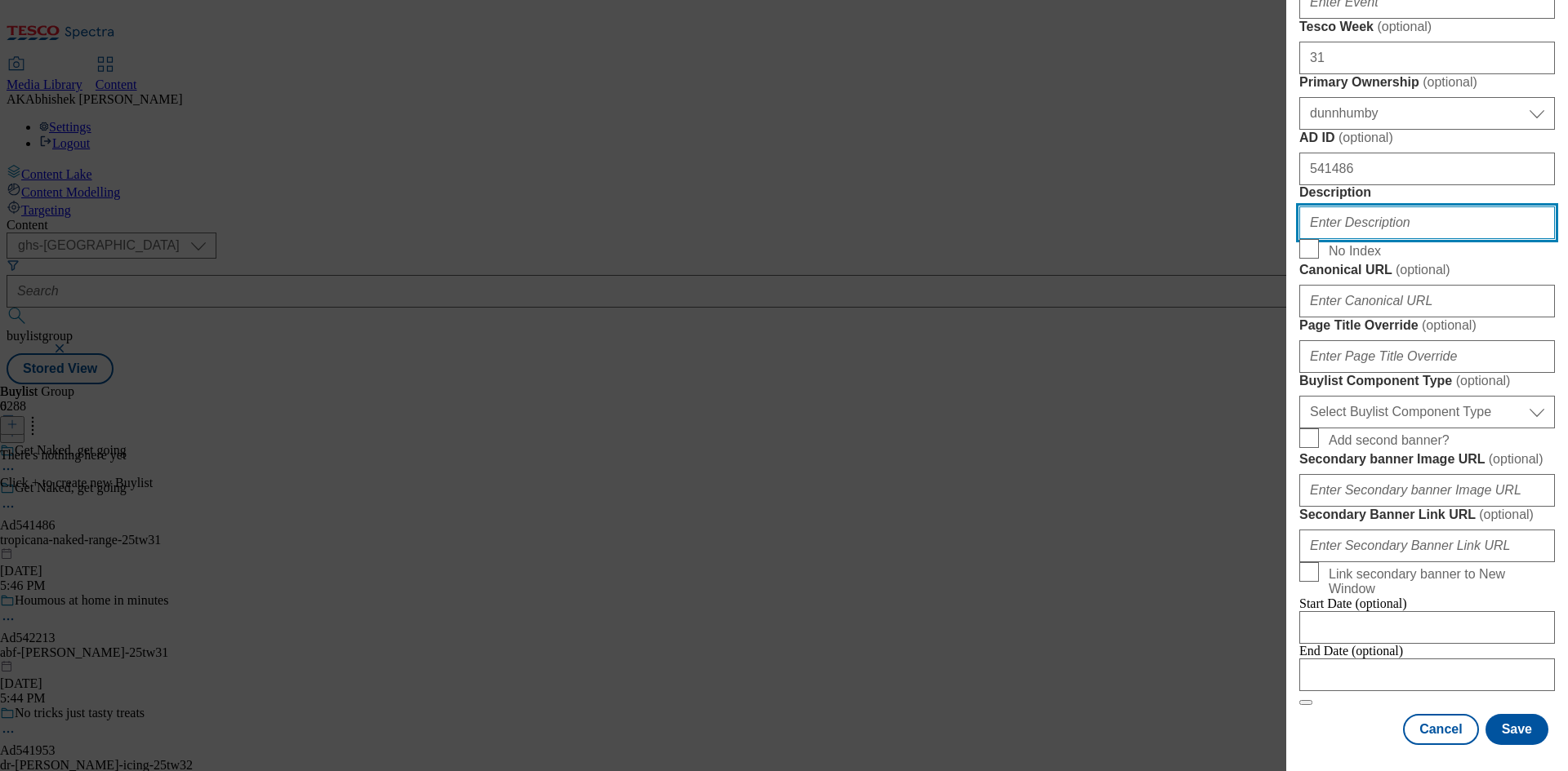
click at [1355, 239] on input "Description" at bounding box center [1426, 223] width 255 height 32
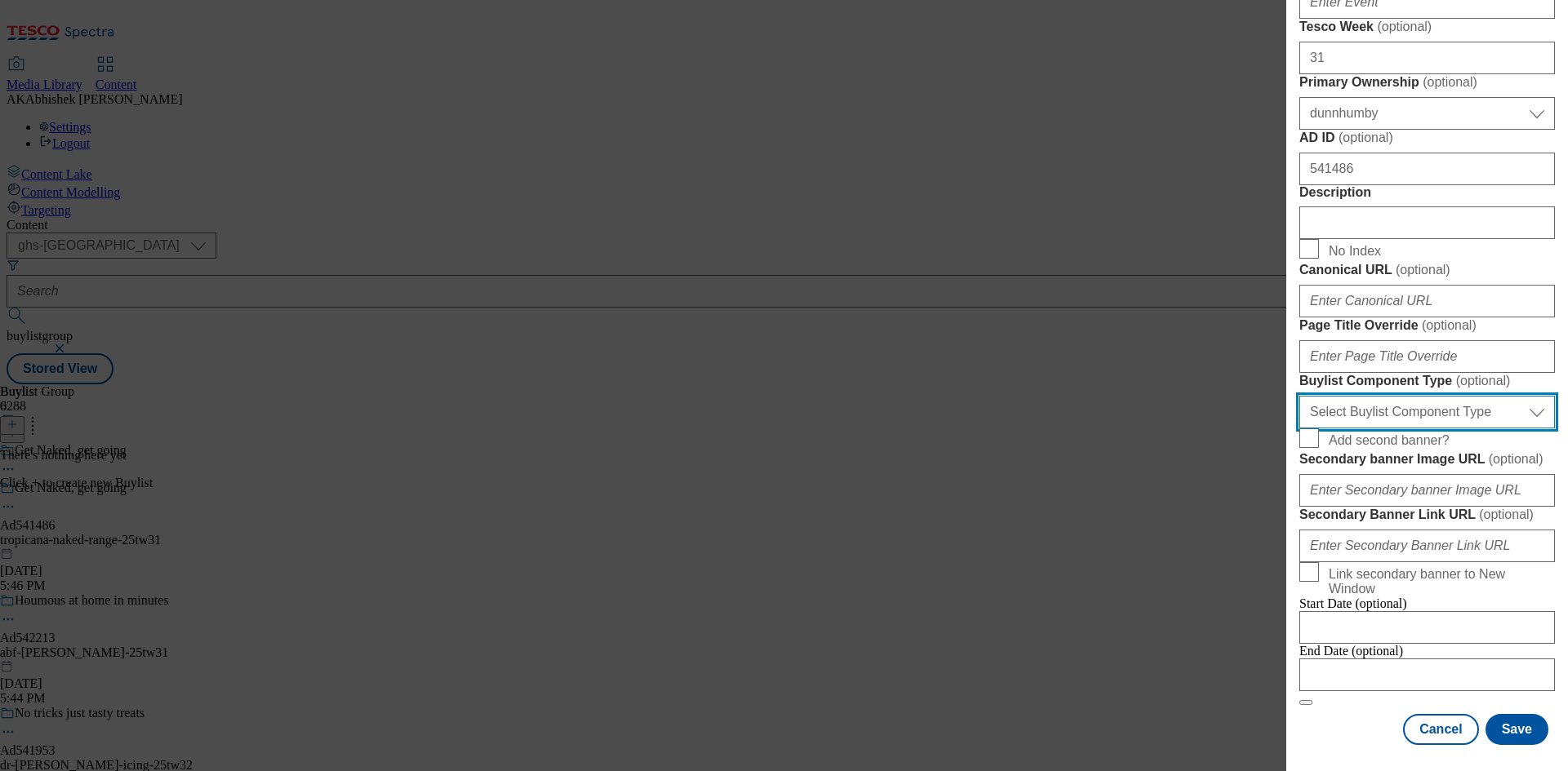
click at [1470, 408] on select "Select Buylist Component Type Banner Competition Header Meal" at bounding box center [1426, 412] width 255 height 32
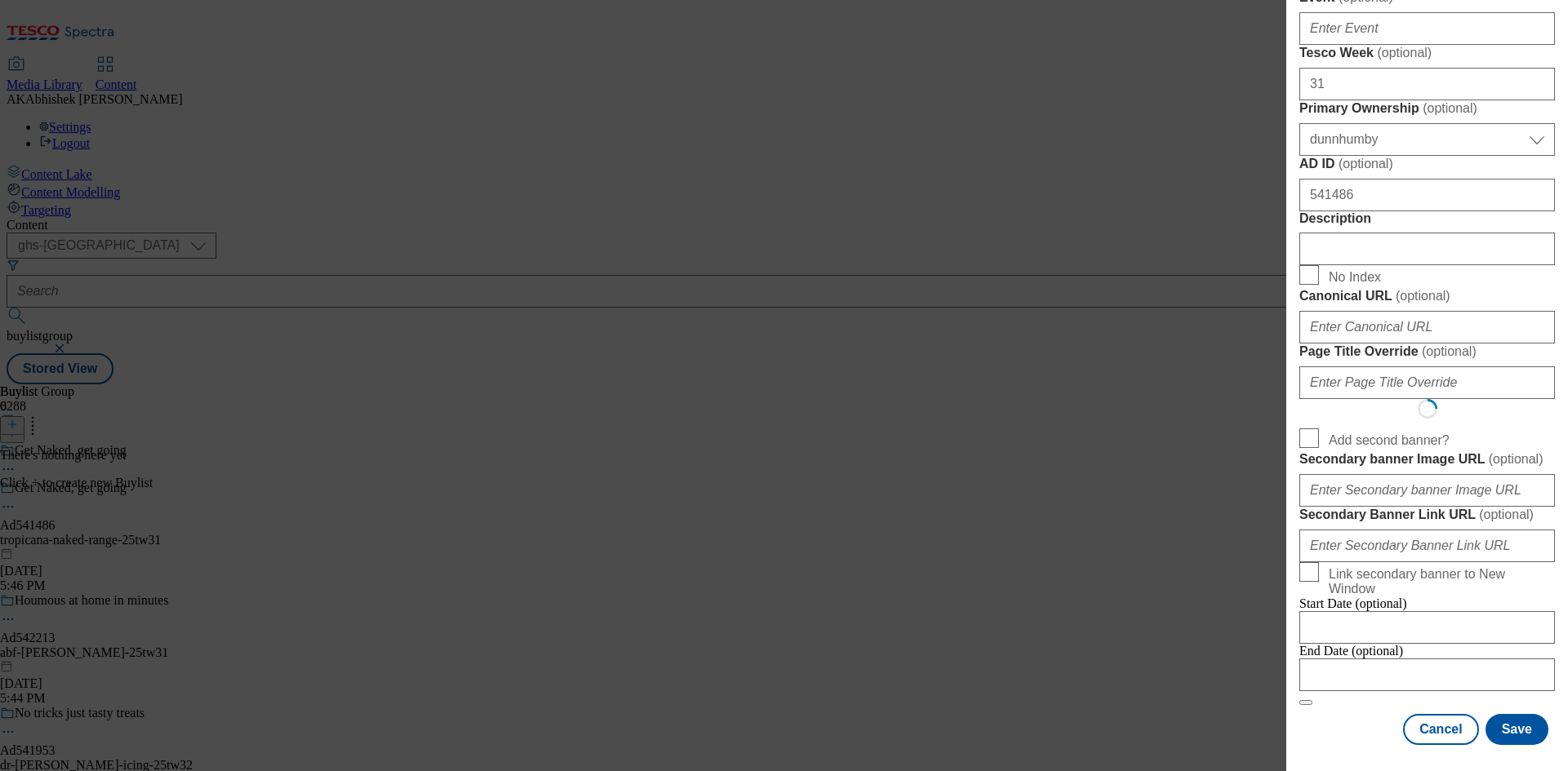
scroll to position [0, 0]
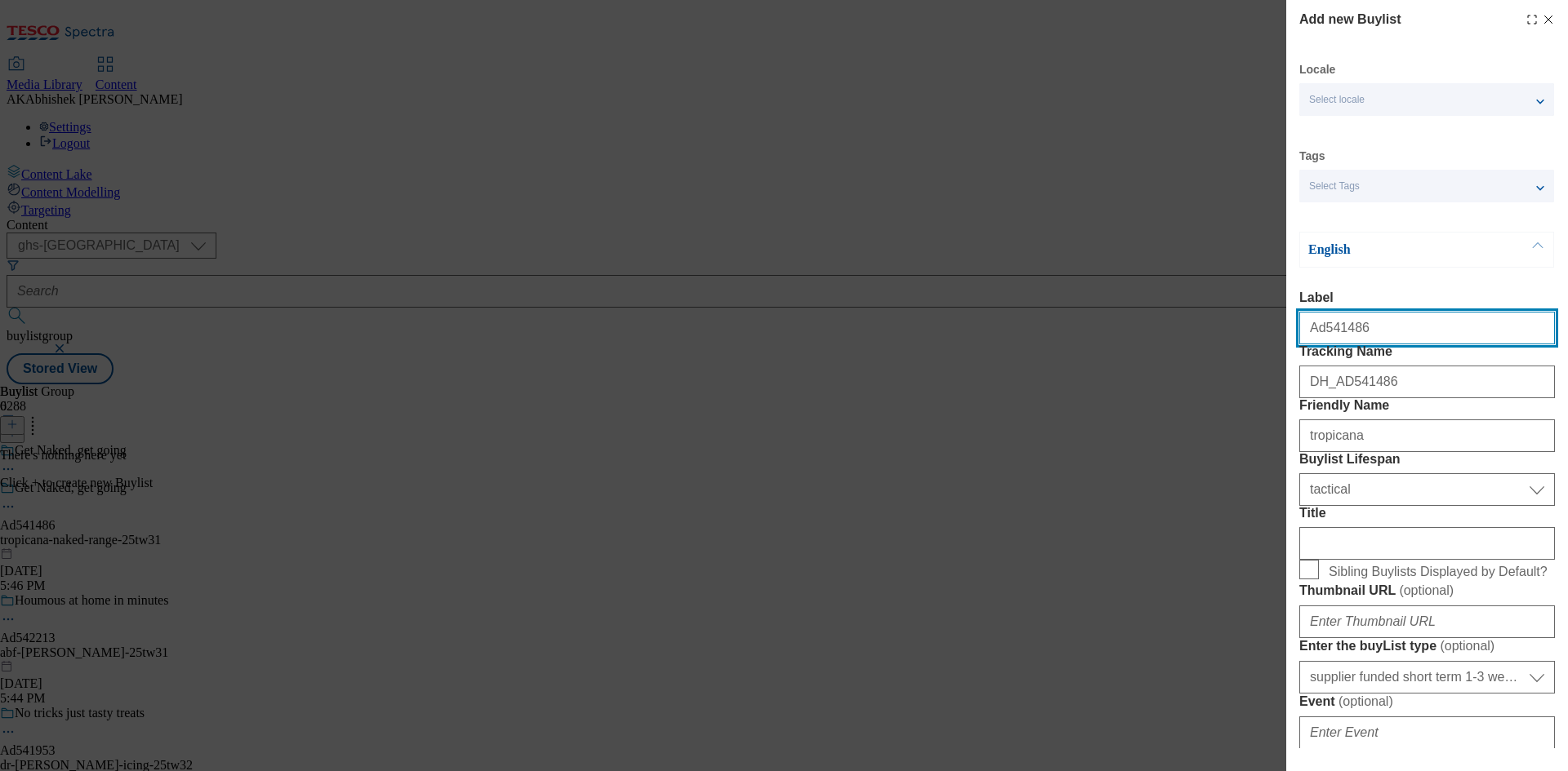
select select "Banner"
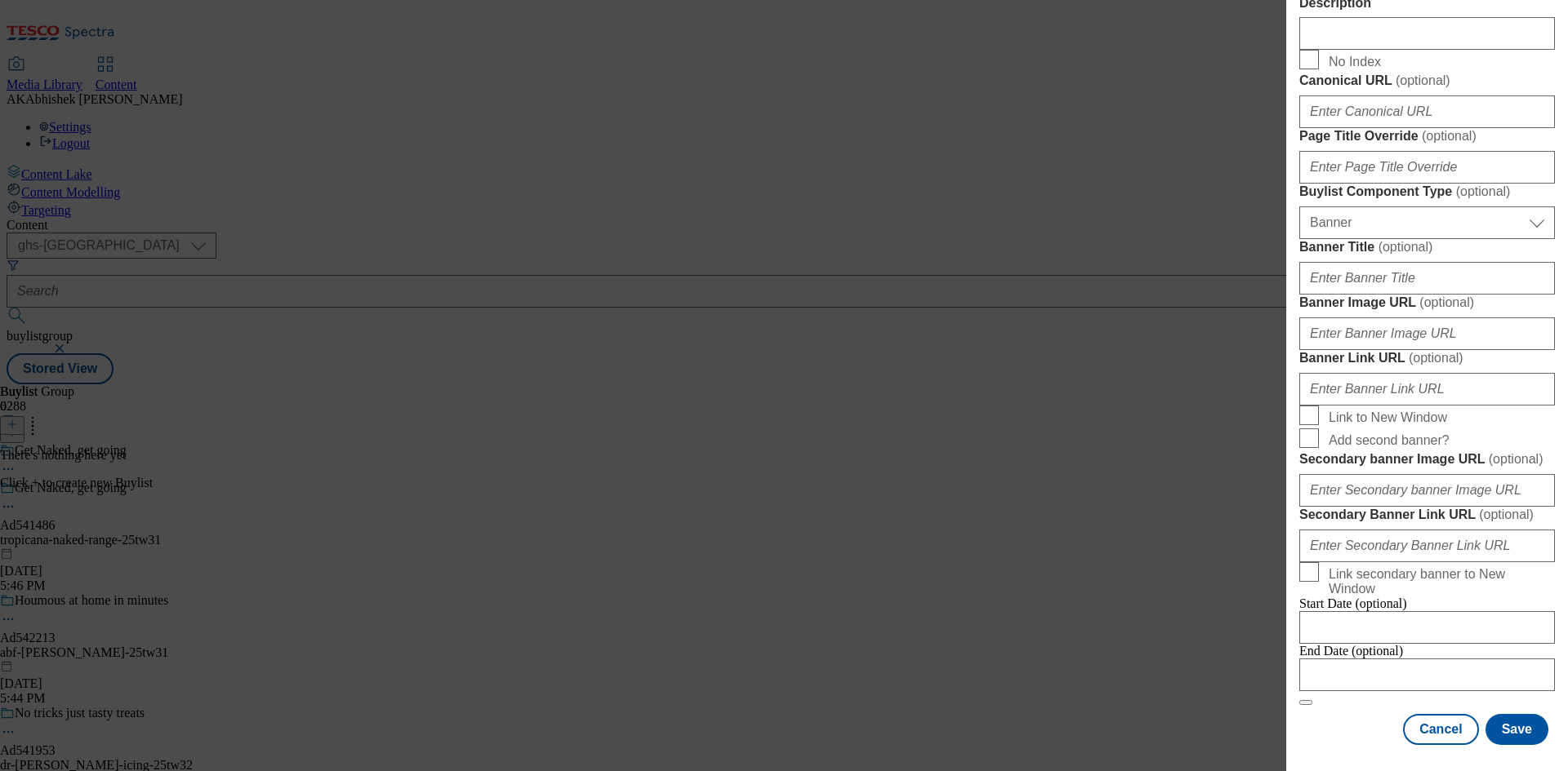
scroll to position [1618, 0]
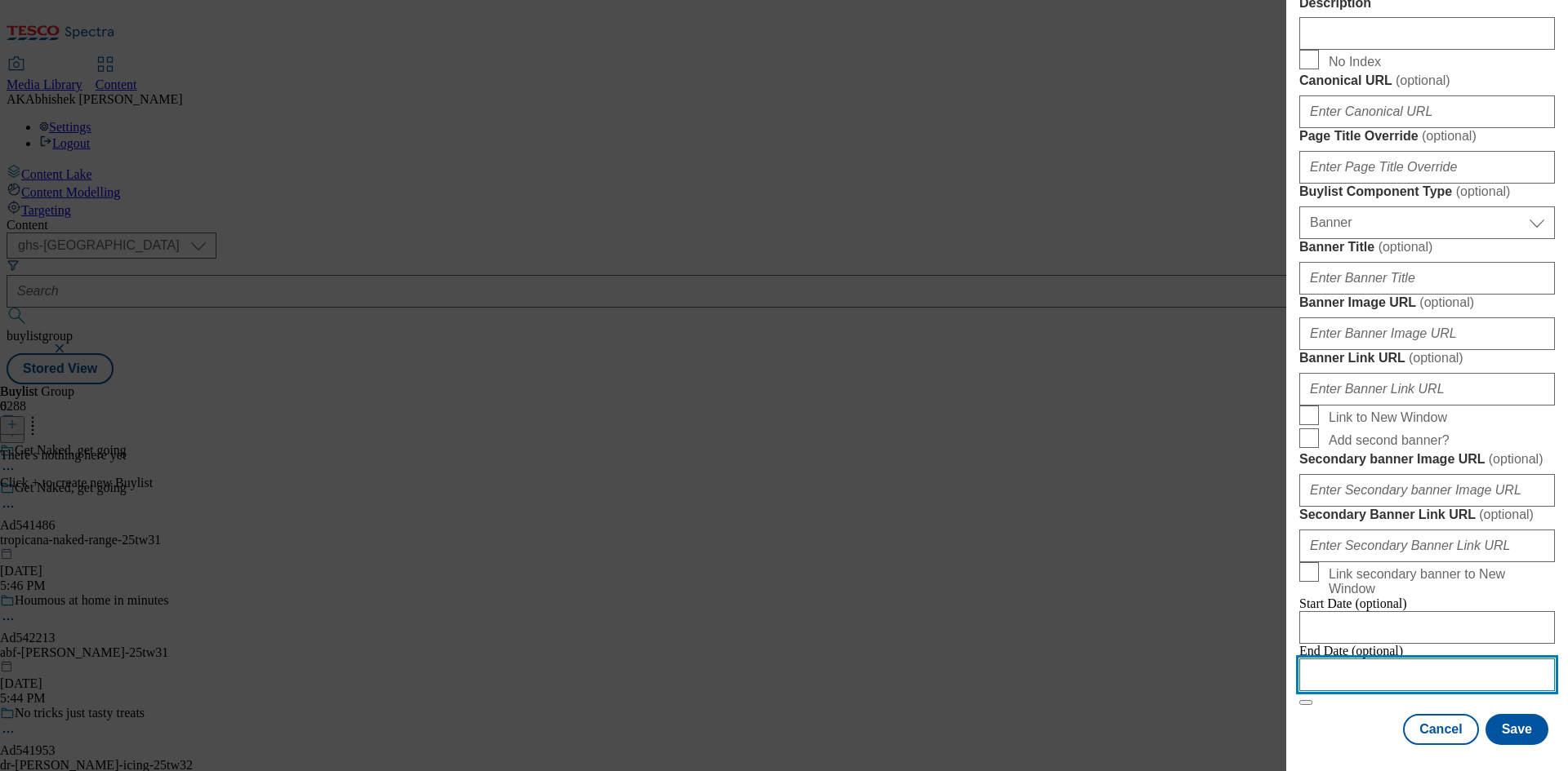
click at [1465, 666] on input "Modal" at bounding box center [1426, 675] width 255 height 32
select select "2025"
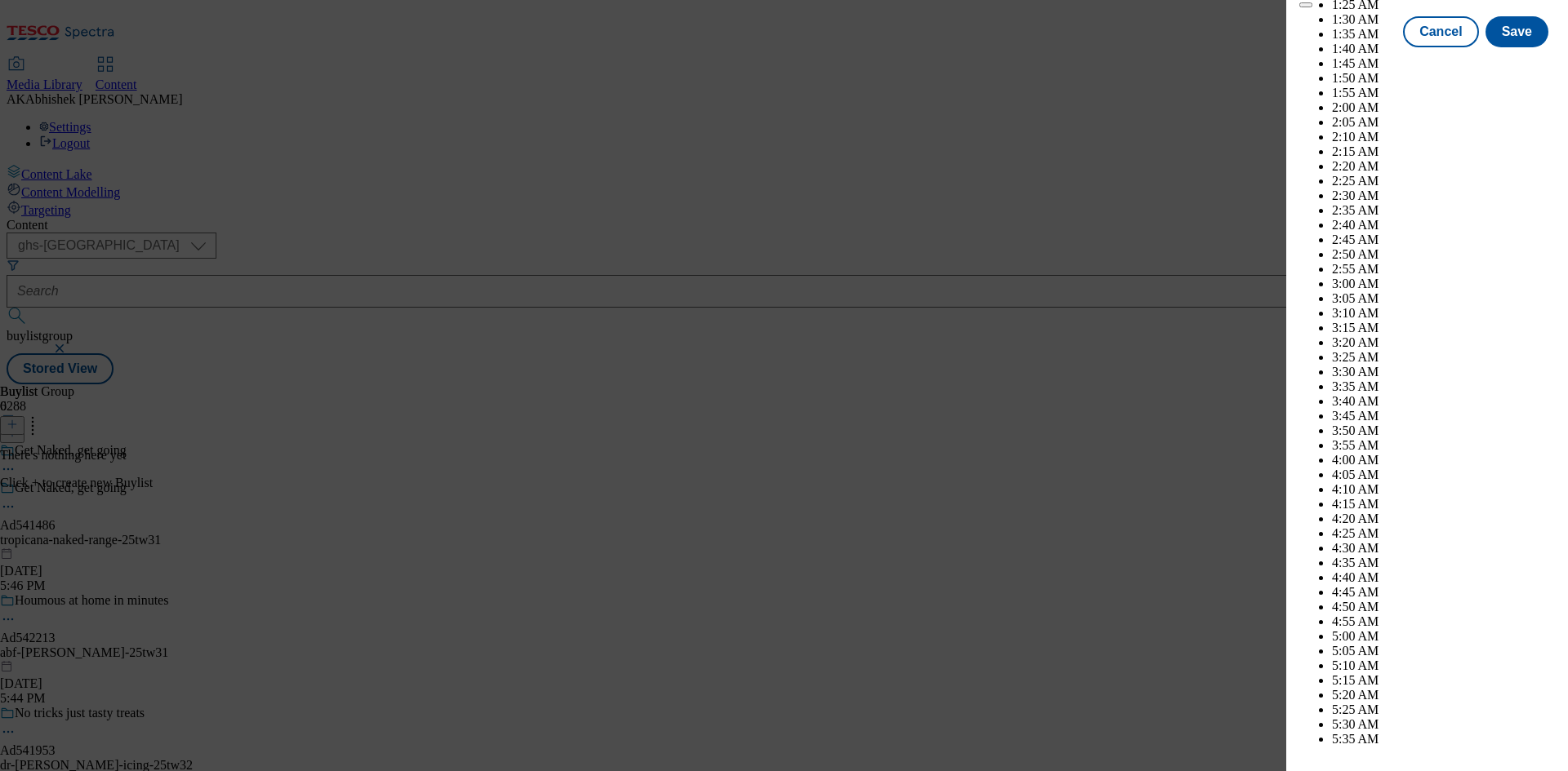
scroll to position [6422, 0]
select select "December"
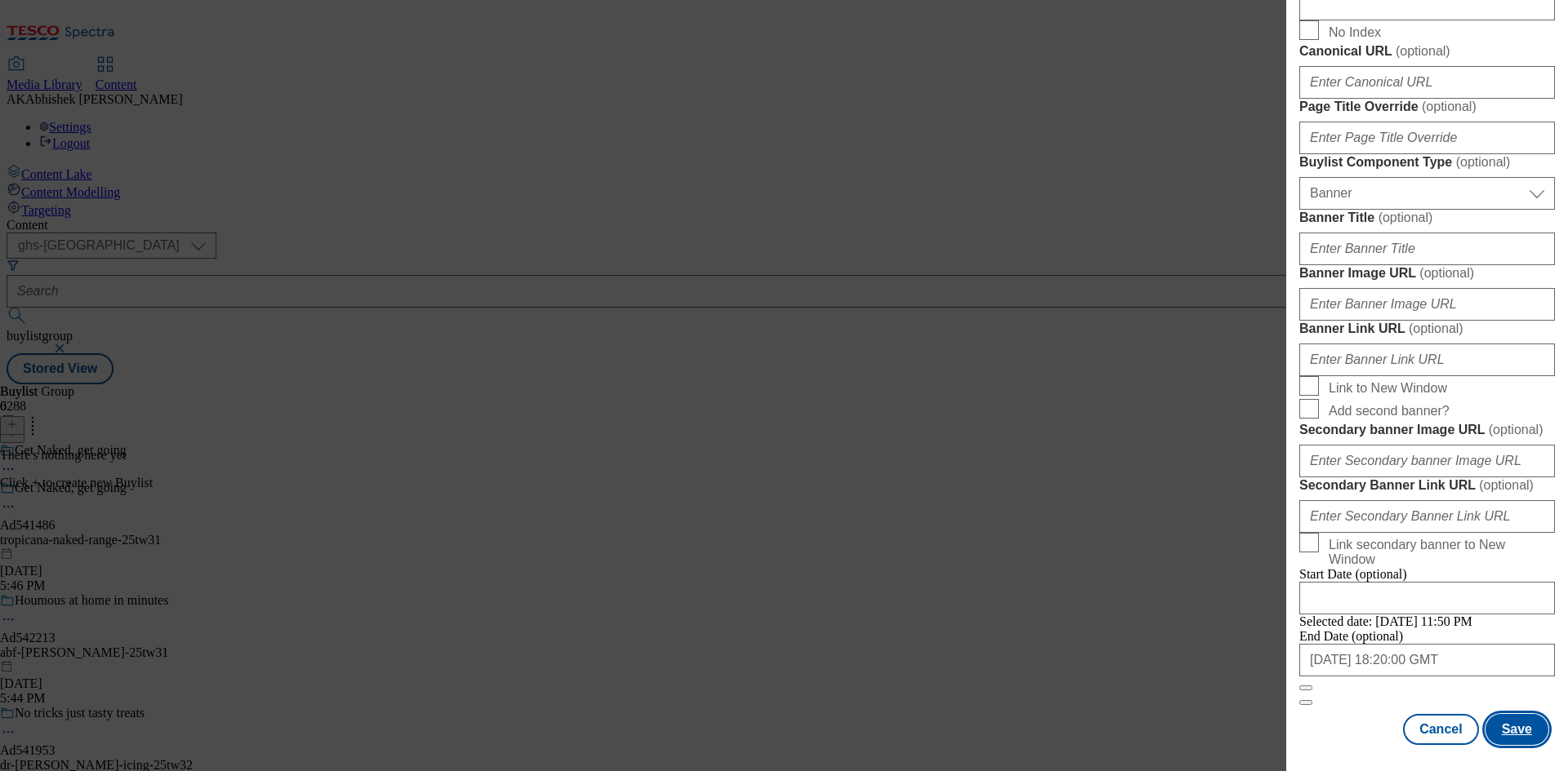
click at [1520, 730] on button "Save" at bounding box center [1517, 730] width 63 height 31
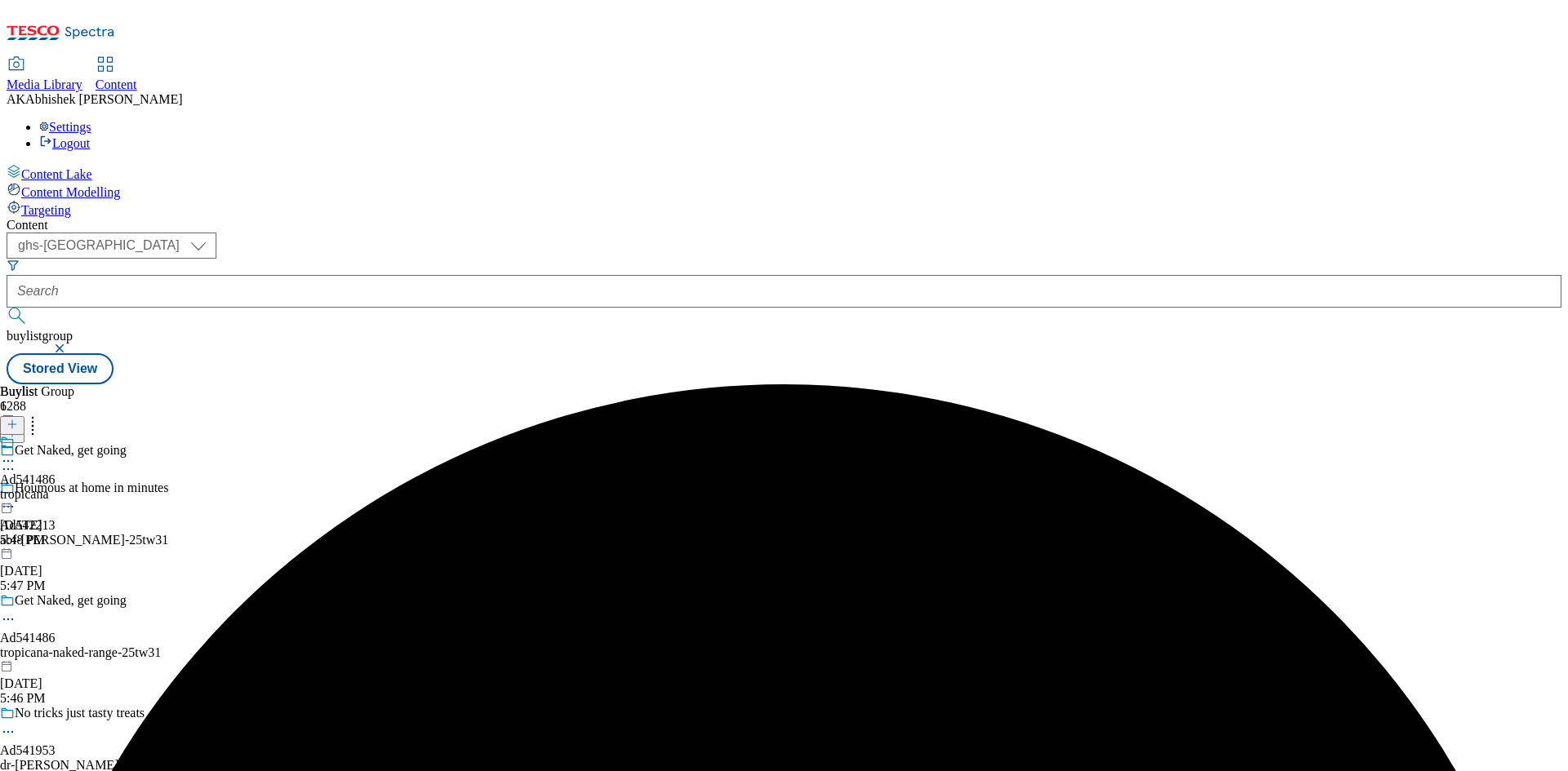
click at [56, 487] on div "tropicana" at bounding box center [28, 494] width 56 height 14
click at [18, 418] on icon at bounding box center [12, 424] width 12 height 12
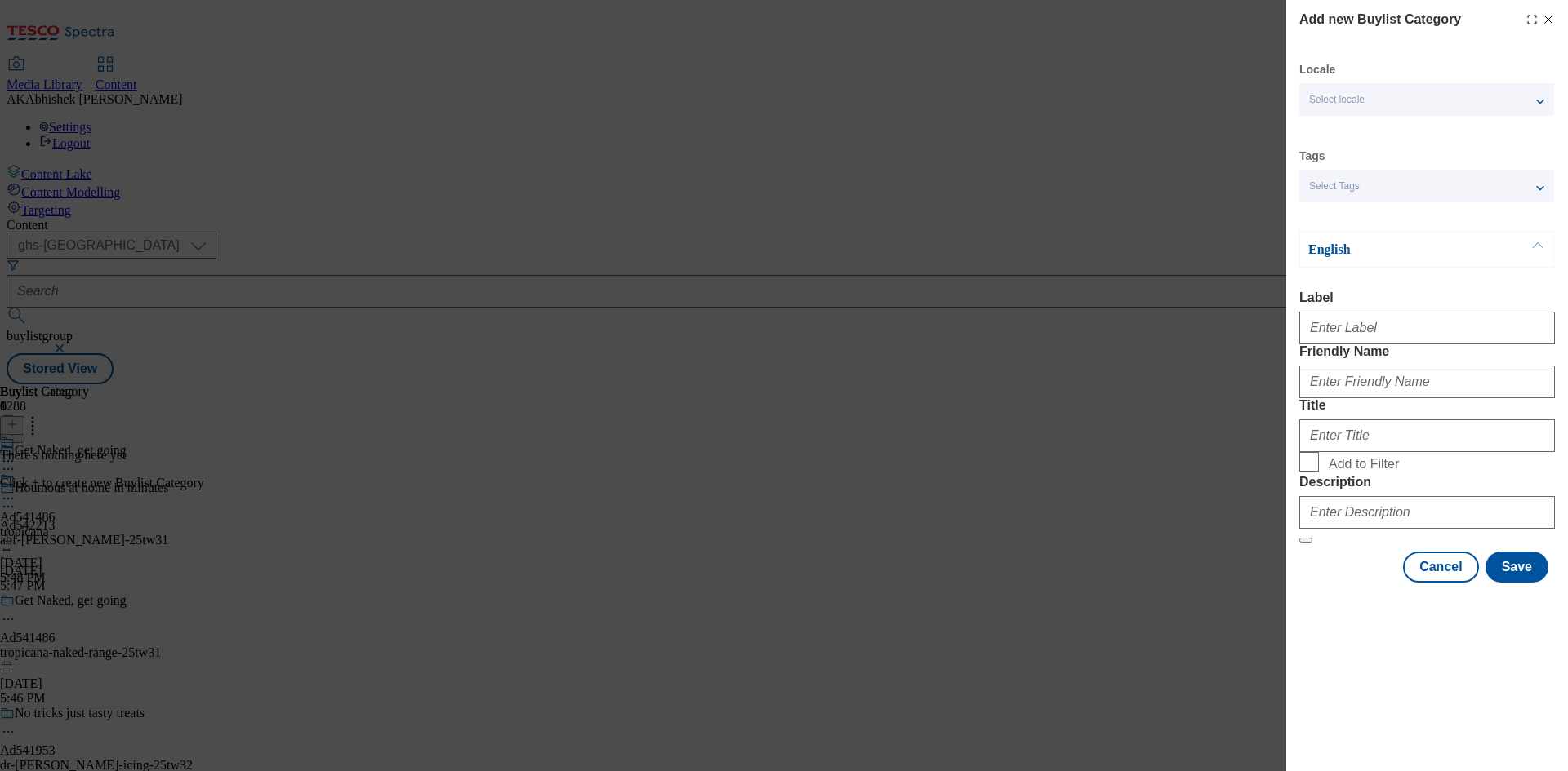
click at [1358, 317] on div "Modal" at bounding box center [1426, 325] width 255 height 39
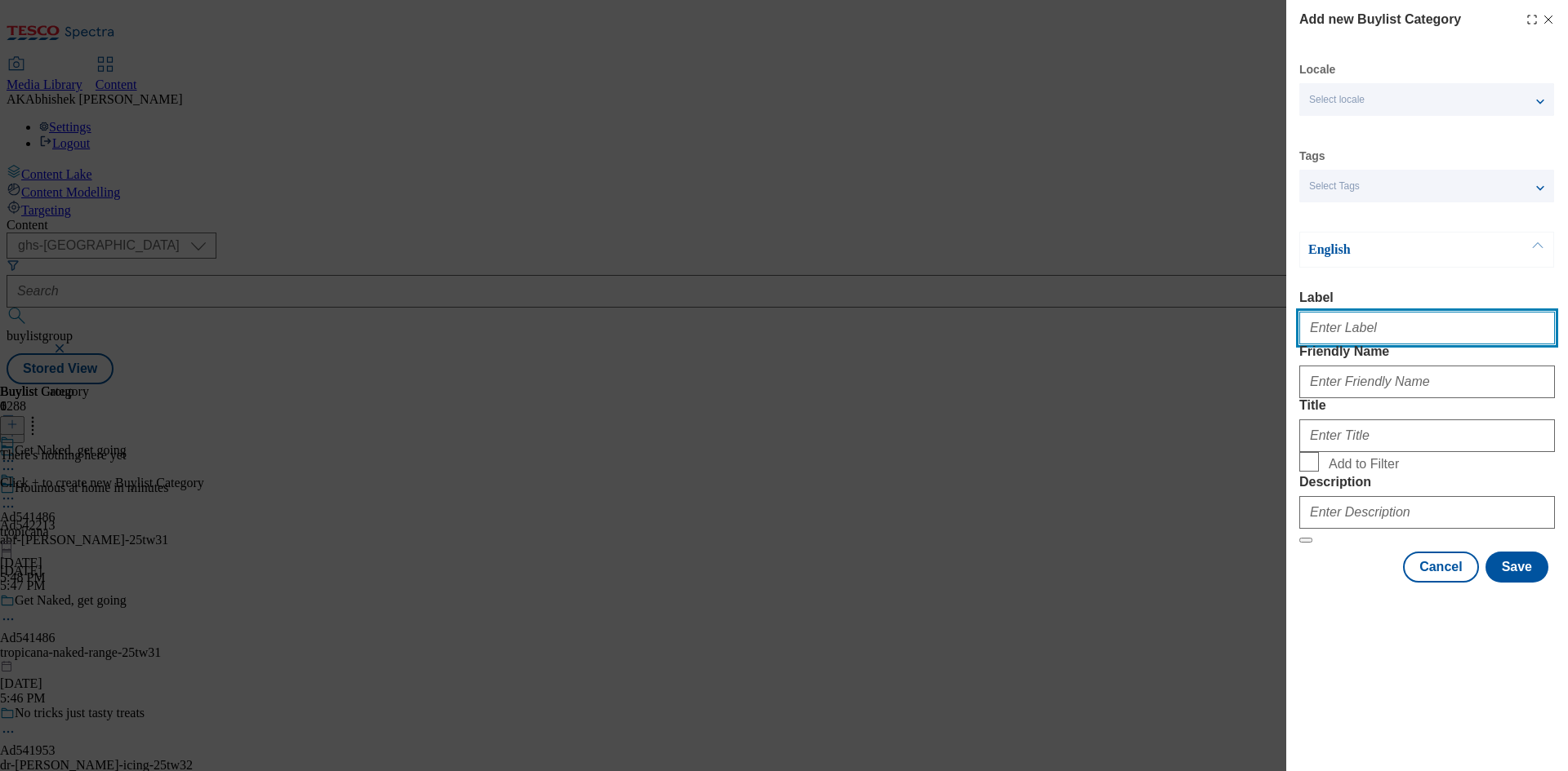
click at [1359, 335] on input "Label" at bounding box center [1426, 328] width 255 height 32
paste input "541486"
type input "Ad541486"
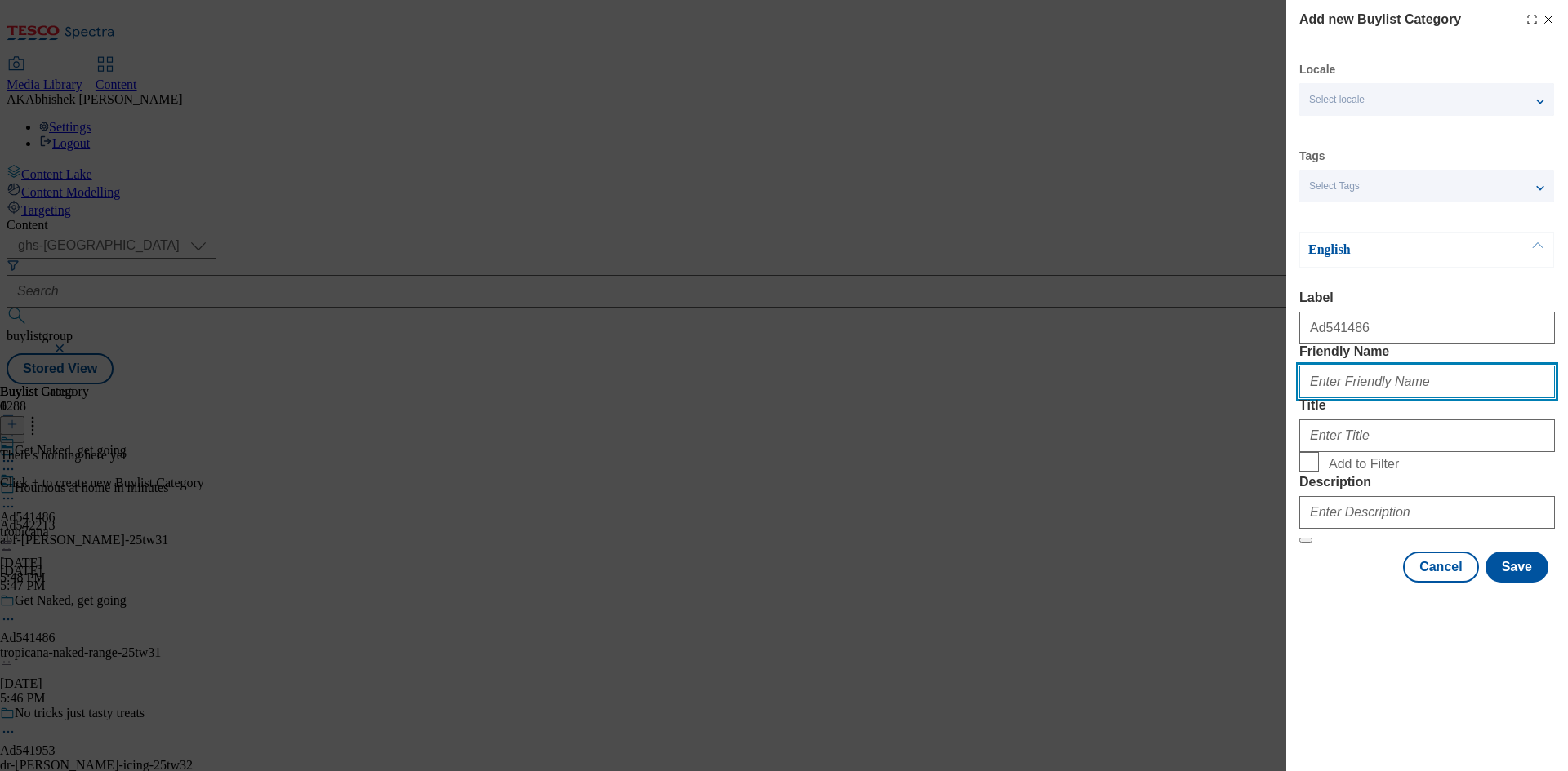
paste input "tropicana-naked-range"
type input "tropicana-naked-range"
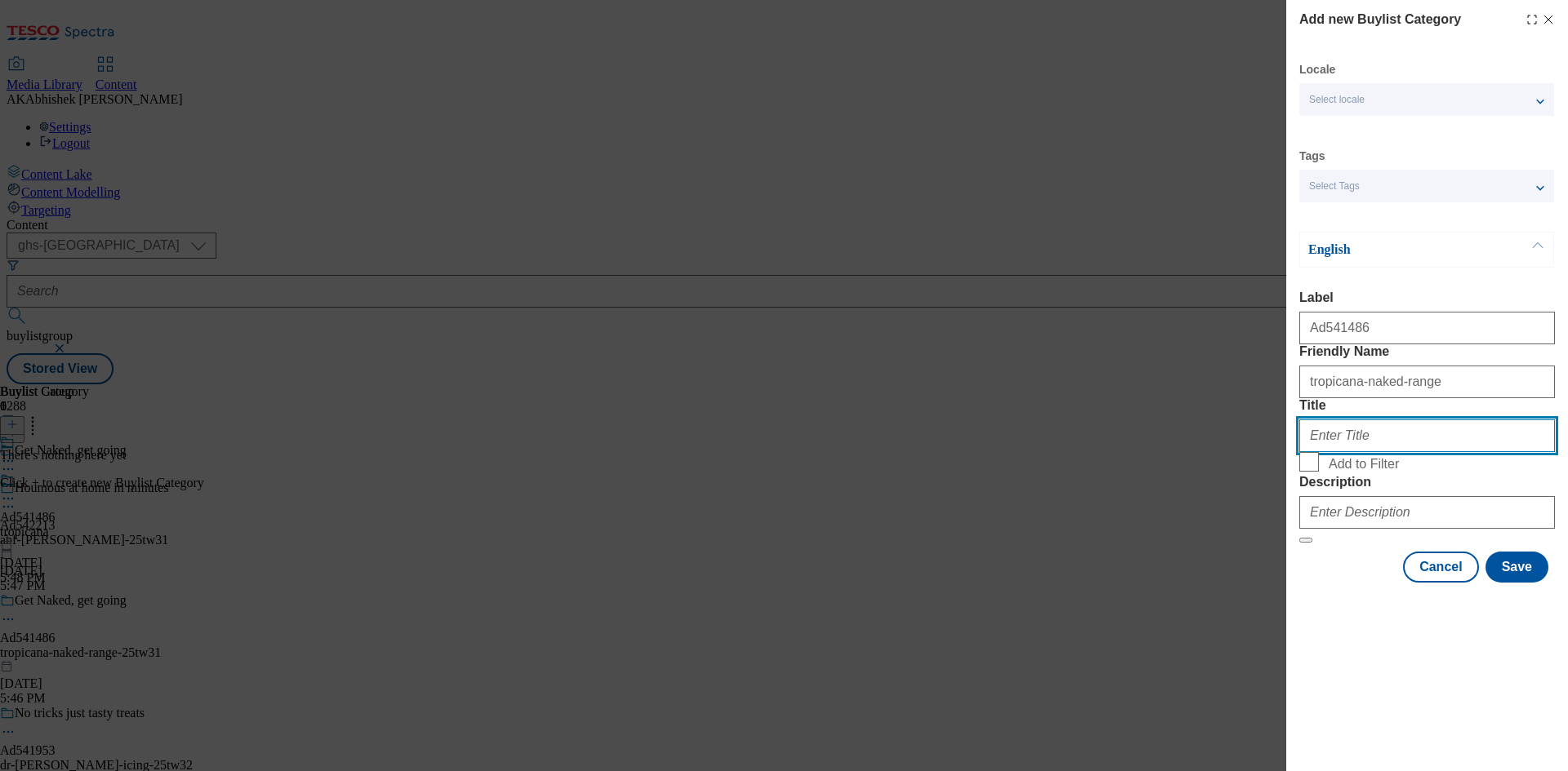
click at [1340, 452] on input "Title" at bounding box center [1426, 436] width 255 height 32
paste input "tropicana-naked-range"
paste input "TropicanaProductsUKLtd"
click at [1351, 452] on input "TropicanaProductsUKLtd" at bounding box center [1426, 436] width 255 height 32
click at [1398, 452] on input "Tropicana ProductsUKLtd" at bounding box center [1426, 436] width 255 height 32
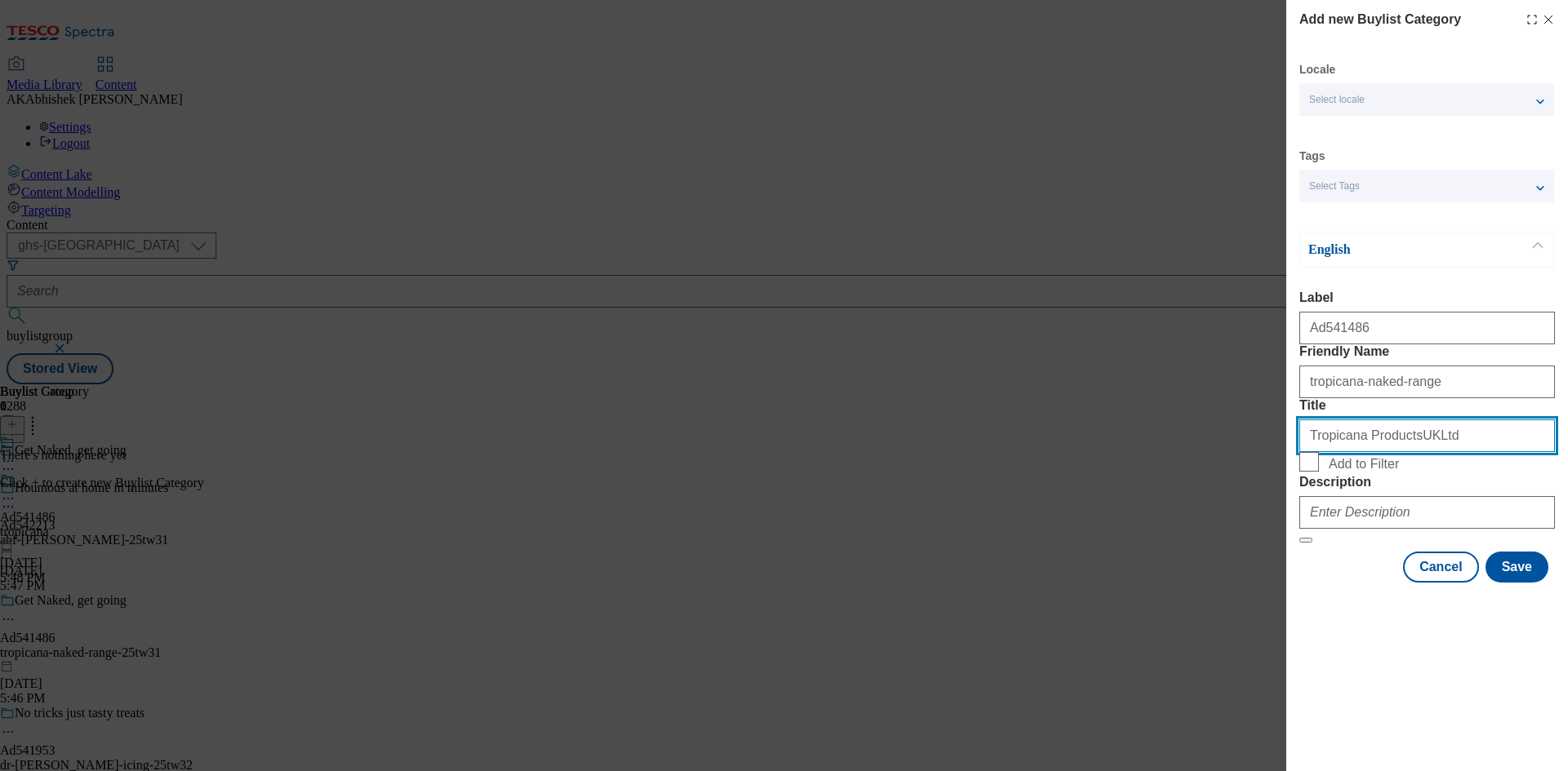
click at [1396, 452] on input "Tropicana ProductsUKLtd" at bounding box center [1426, 436] width 255 height 32
click at [1413, 452] on input "Tropicana Products UKLtd" at bounding box center [1426, 436] width 255 height 32
click at [1407, 452] on input "Tropicana Products UKLtd" at bounding box center [1426, 436] width 255 height 32
type input "Tropicana Products UK Ltd"
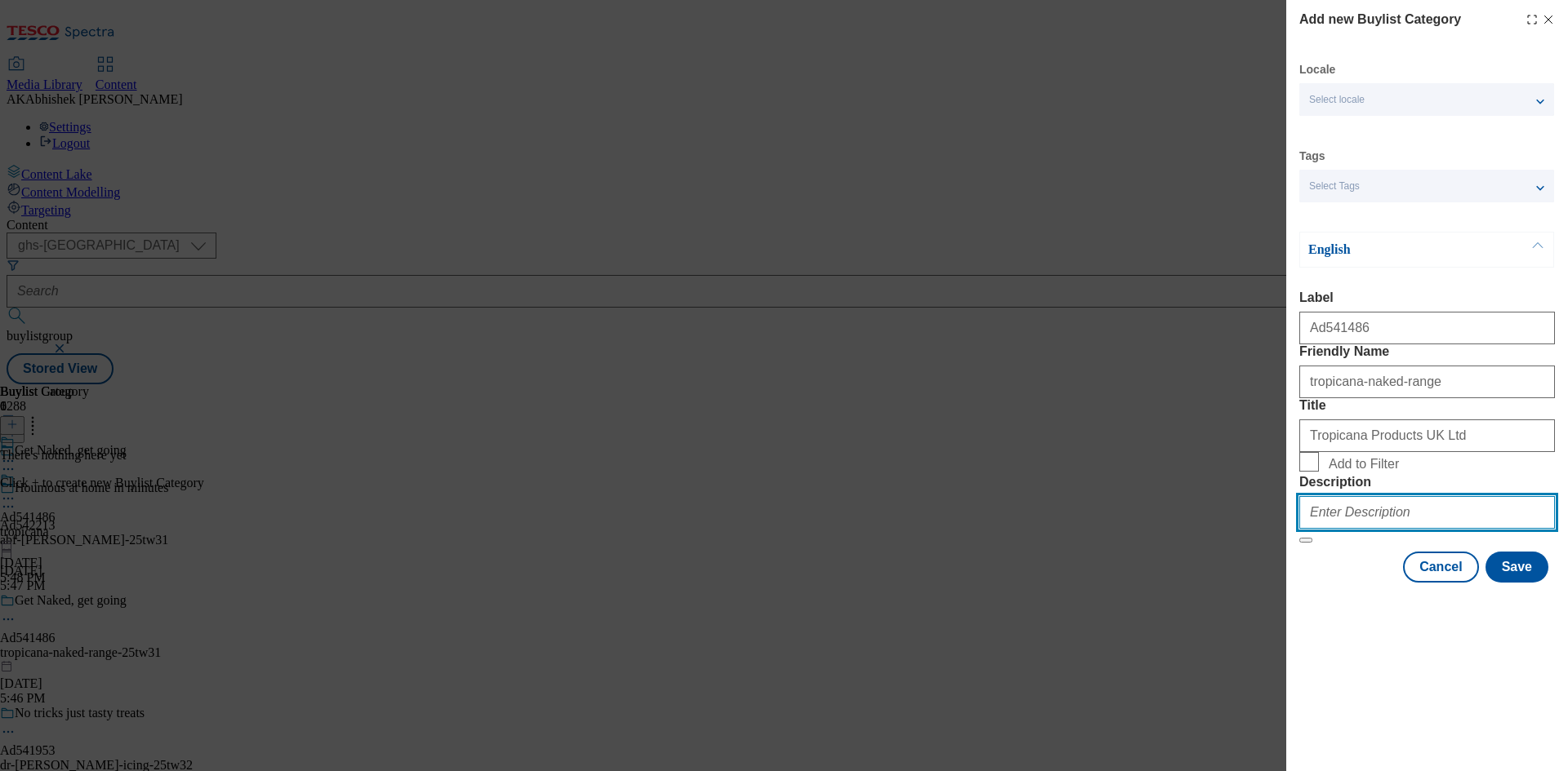
click at [1393, 529] on input "Description" at bounding box center [1426, 512] width 255 height 32
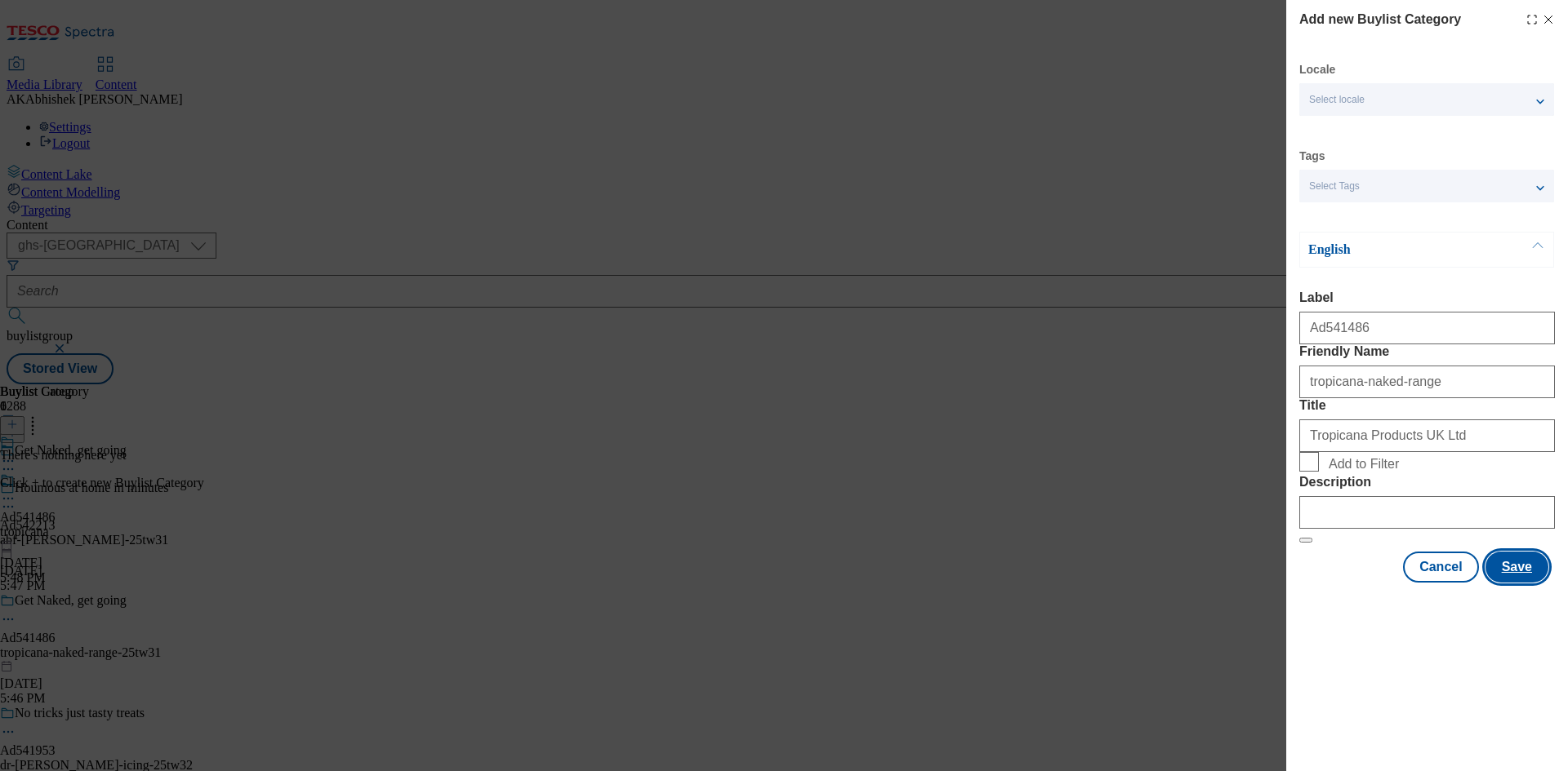
click at [1532, 583] on button "Save" at bounding box center [1517, 567] width 63 height 31
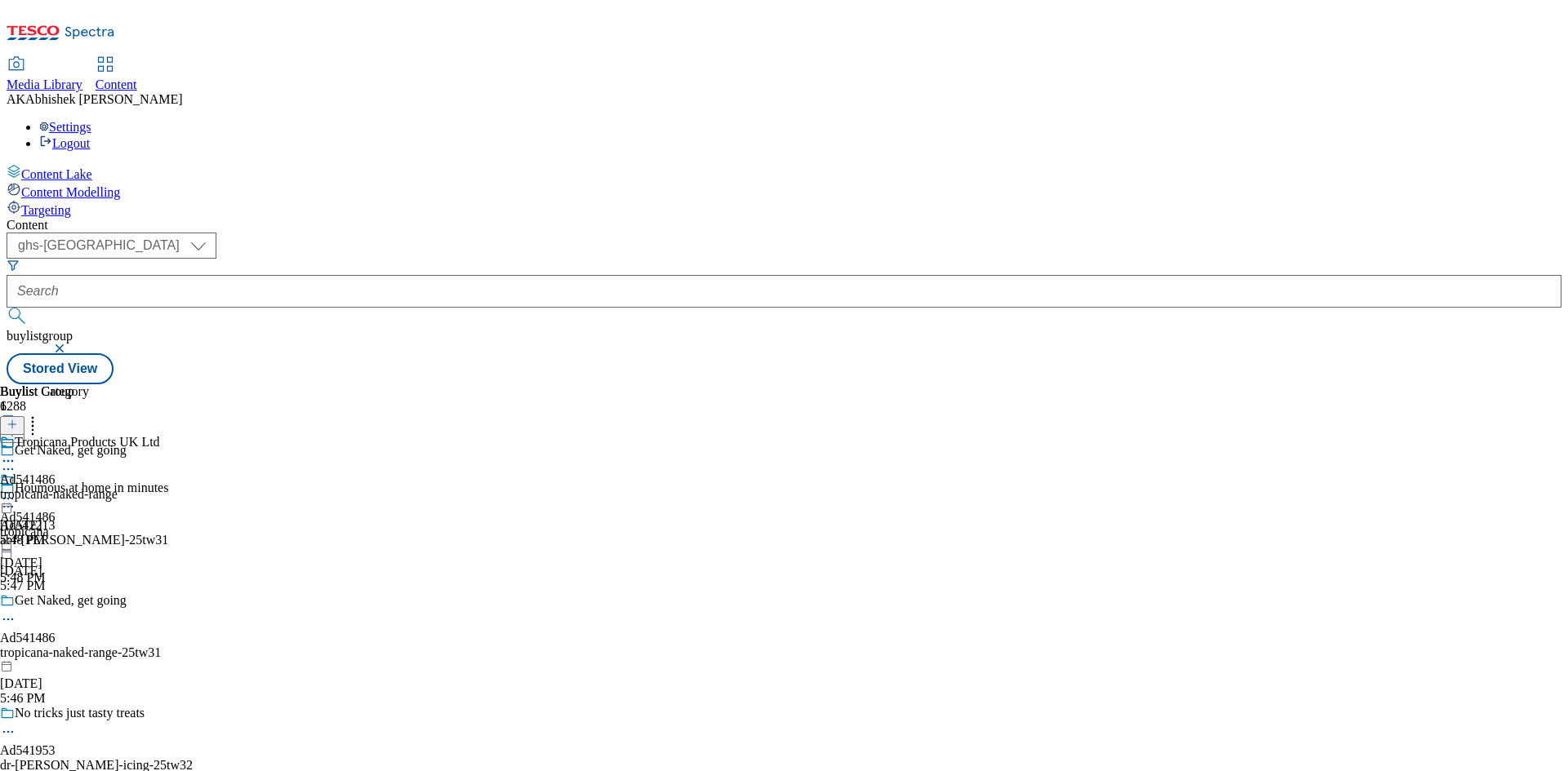
click at [160, 487] on div "tropicana-naked-range" at bounding box center [79, 494] width 160 height 14
click at [24, 417] on button at bounding box center [12, 426] width 24 height 19
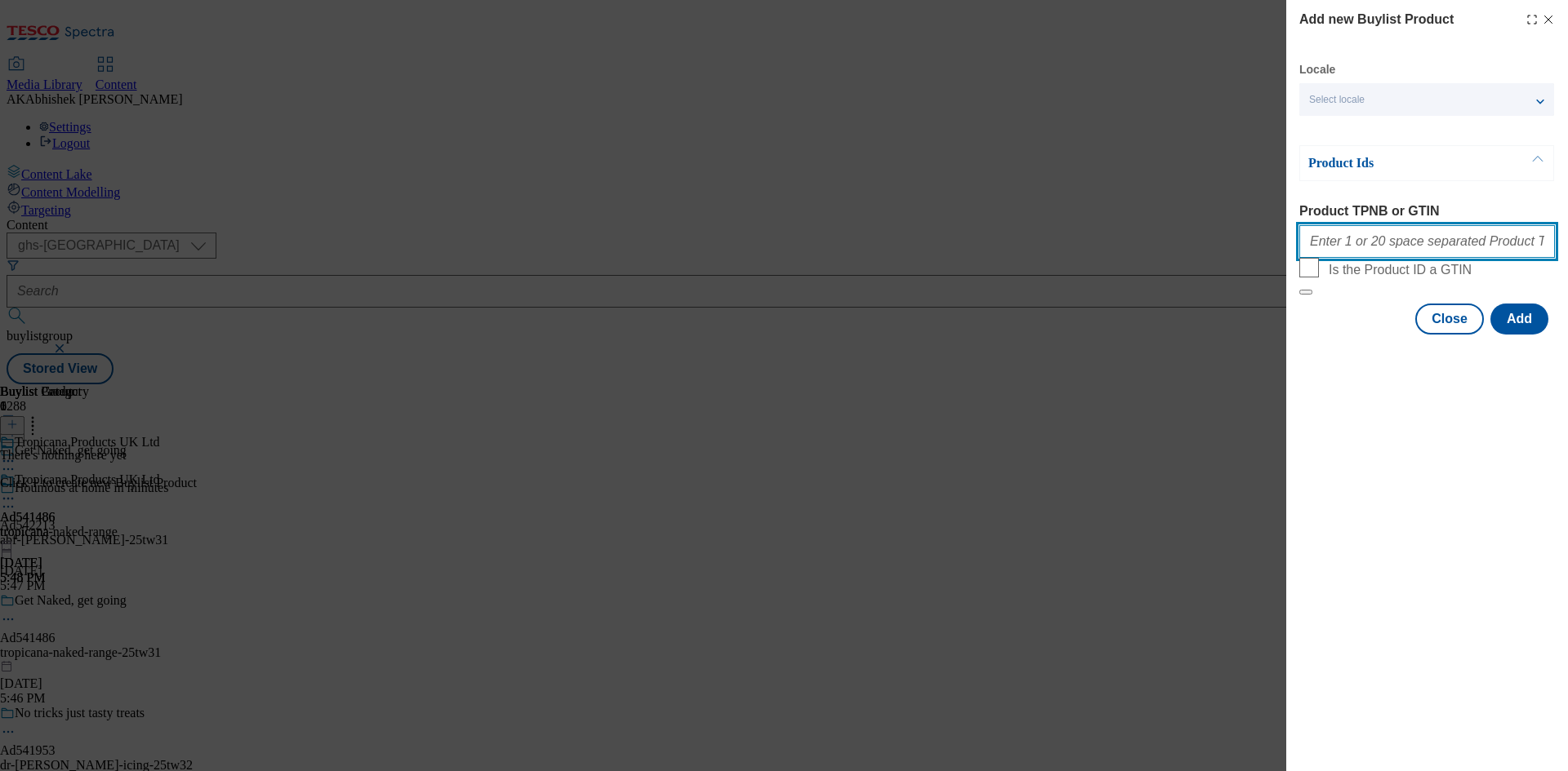
click at [1392, 250] on input "Product TPNB or GTIN" at bounding box center [1426, 242] width 255 height 32
paste input "79699019 79698994 88910730 96545925 90994863"
type input "79699019 79698994 88910730 96545925 90994863"
click at [1521, 335] on button "Add" at bounding box center [1519, 319] width 58 height 31
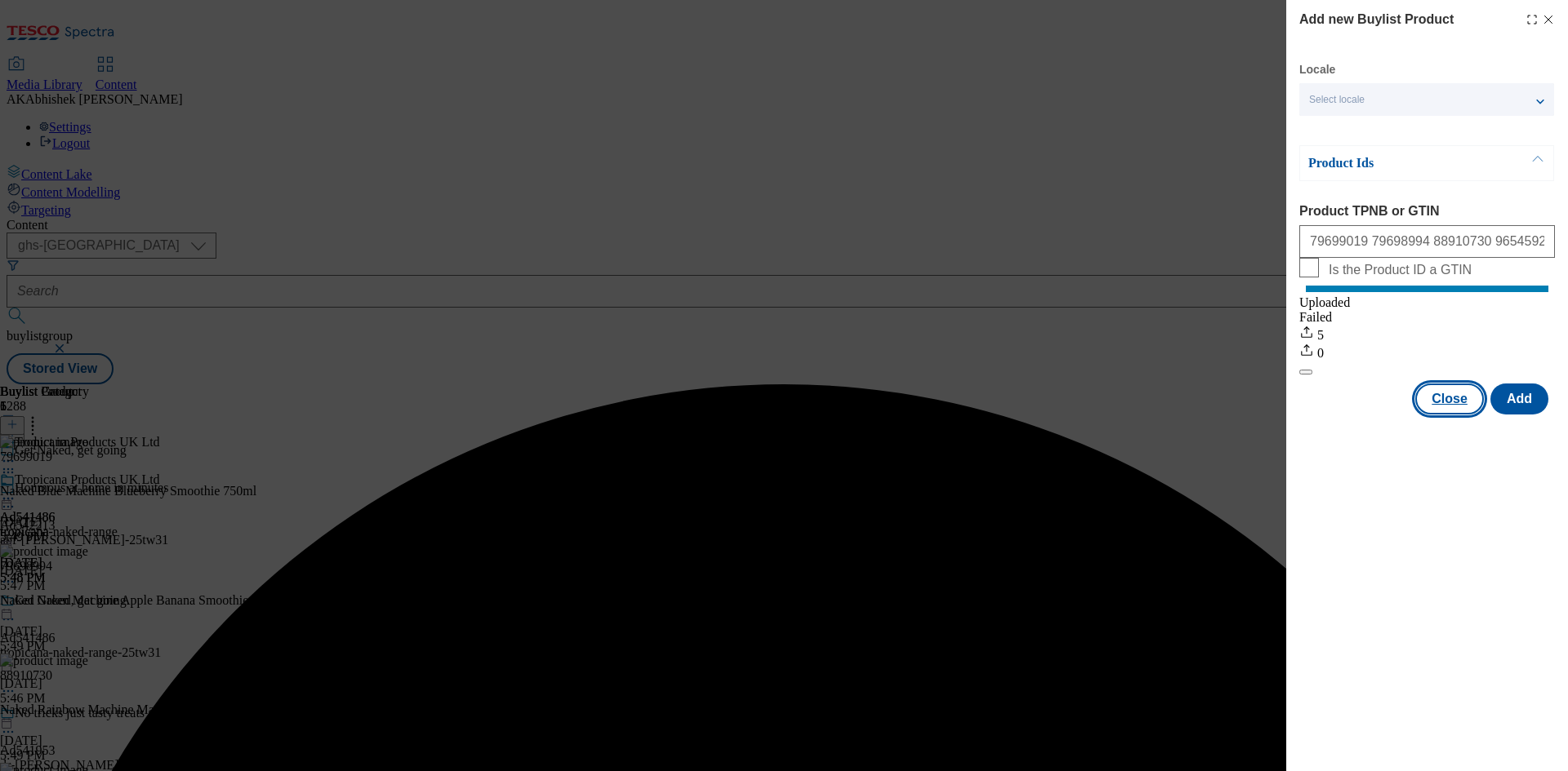
click at [1447, 415] on button "Close" at bounding box center [1450, 399] width 69 height 31
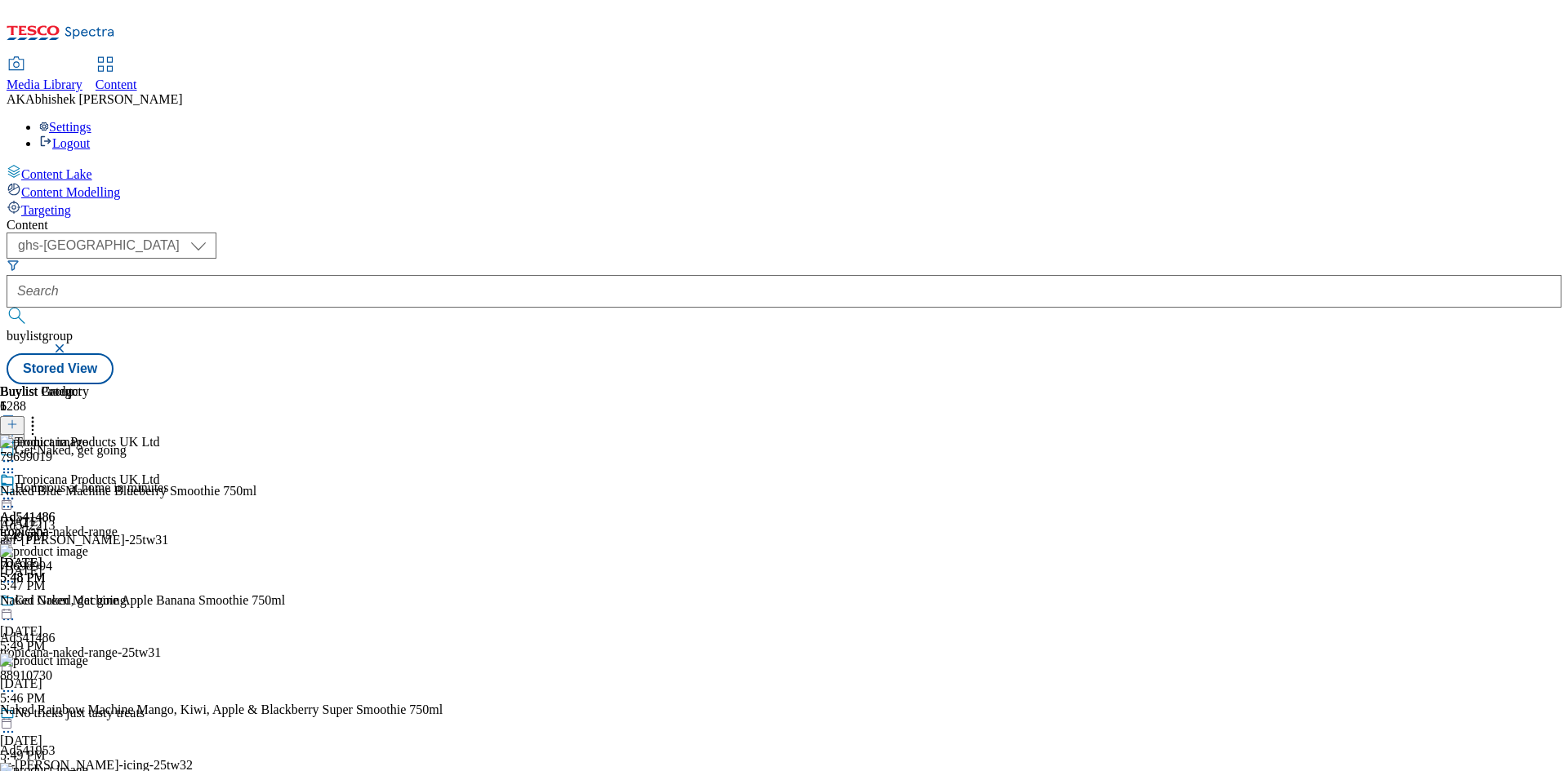
click at [10, 498] on circle at bounding box center [8, 499] width 3 height 3
click at [89, 602] on span "Preview" at bounding box center [69, 609] width 39 height 13
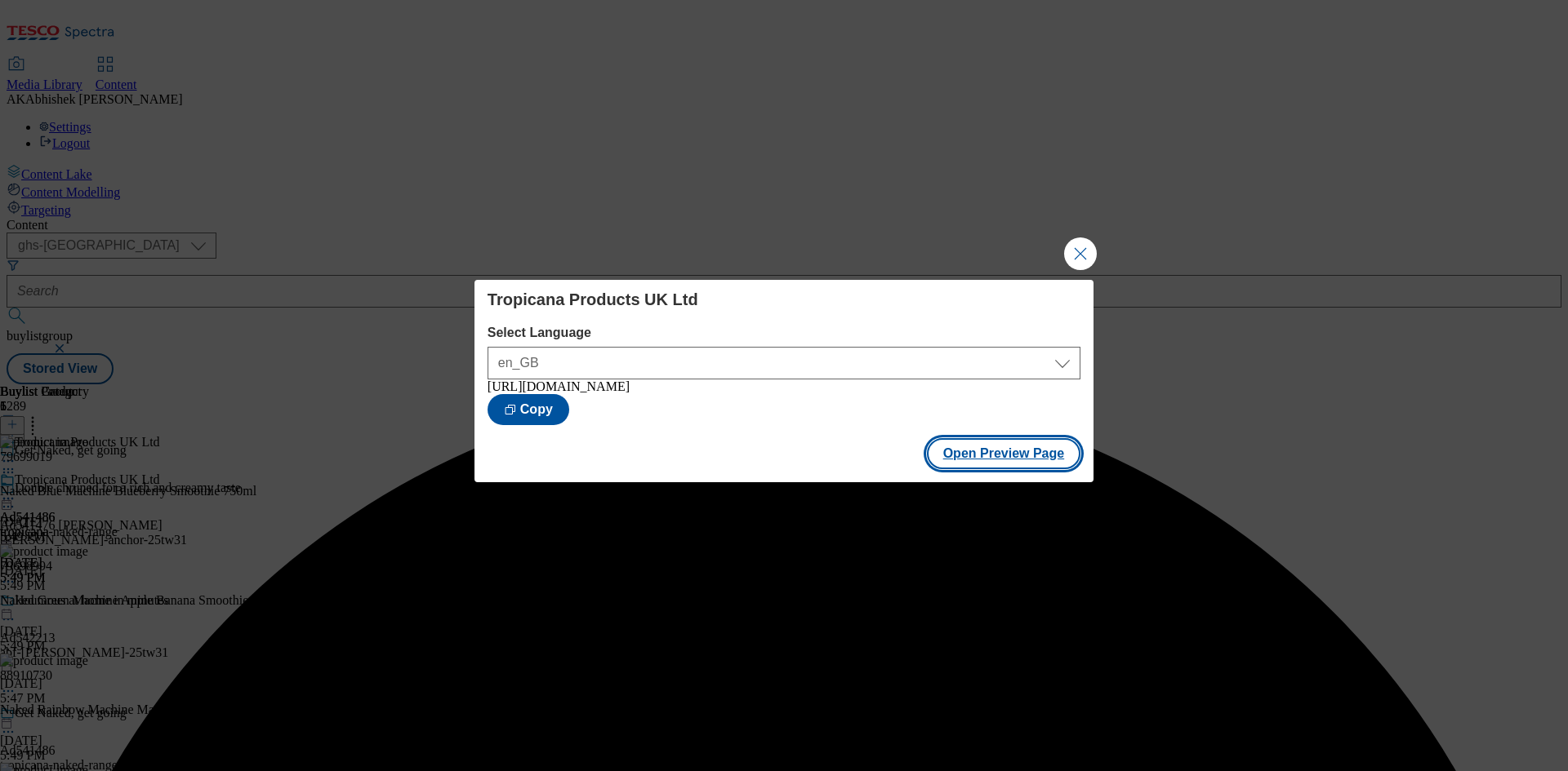
click at [1004, 457] on button "Open Preview Page" at bounding box center [1003, 454] width 154 height 31
click at [1071, 267] on div "Tropicana Products UK Ltd Select Language en_GB en_GB https://www.tesco.com/gro…" at bounding box center [784, 385] width 1568 height 771
click at [1072, 248] on button "Close Modal" at bounding box center [1080, 253] width 32 height 32
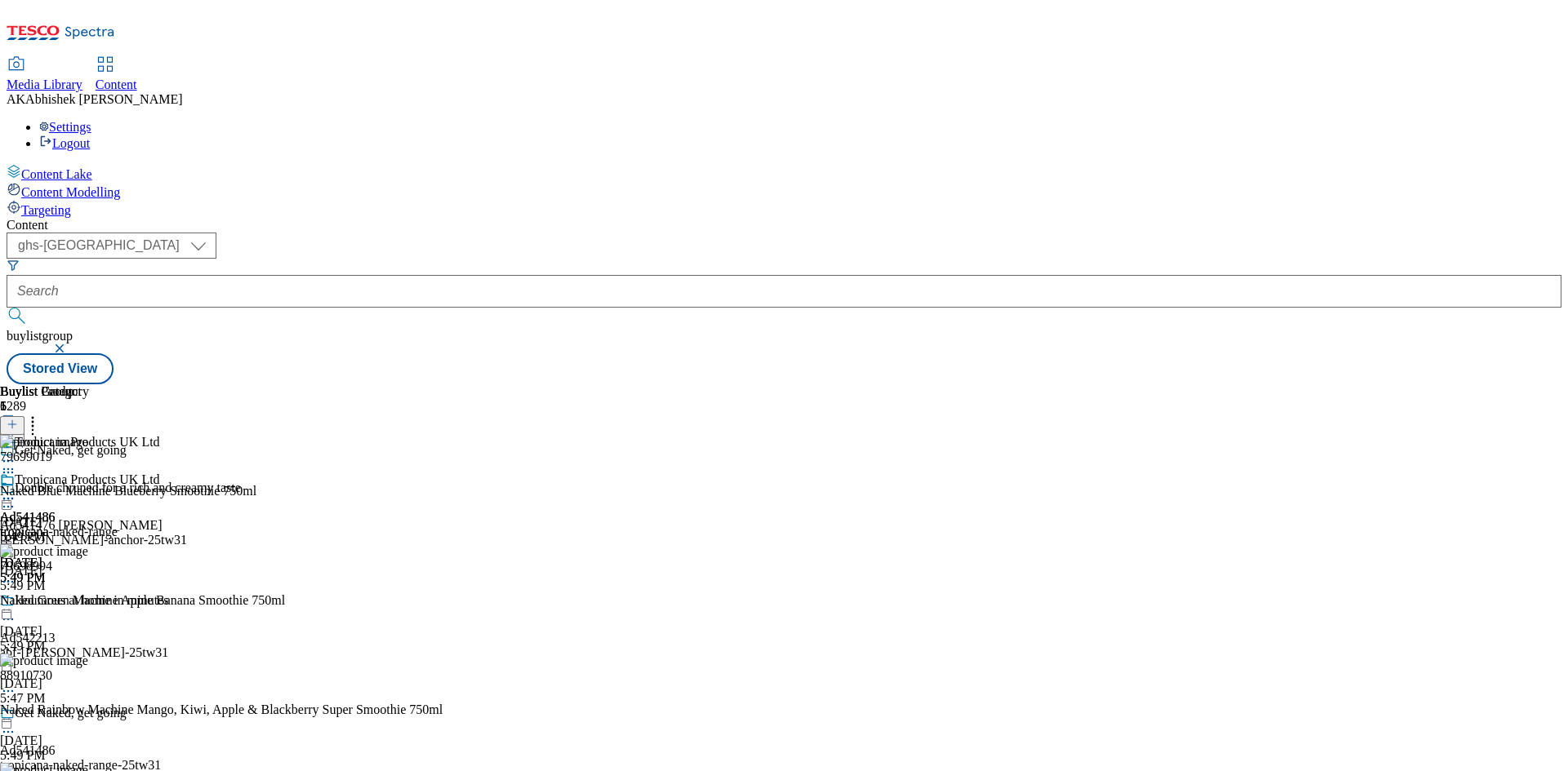
click at [16, 724] on icon at bounding box center [8, 732] width 16 height 16
click at [69, 761] on span "Edit" at bounding box center [60, 767] width 19 height 13
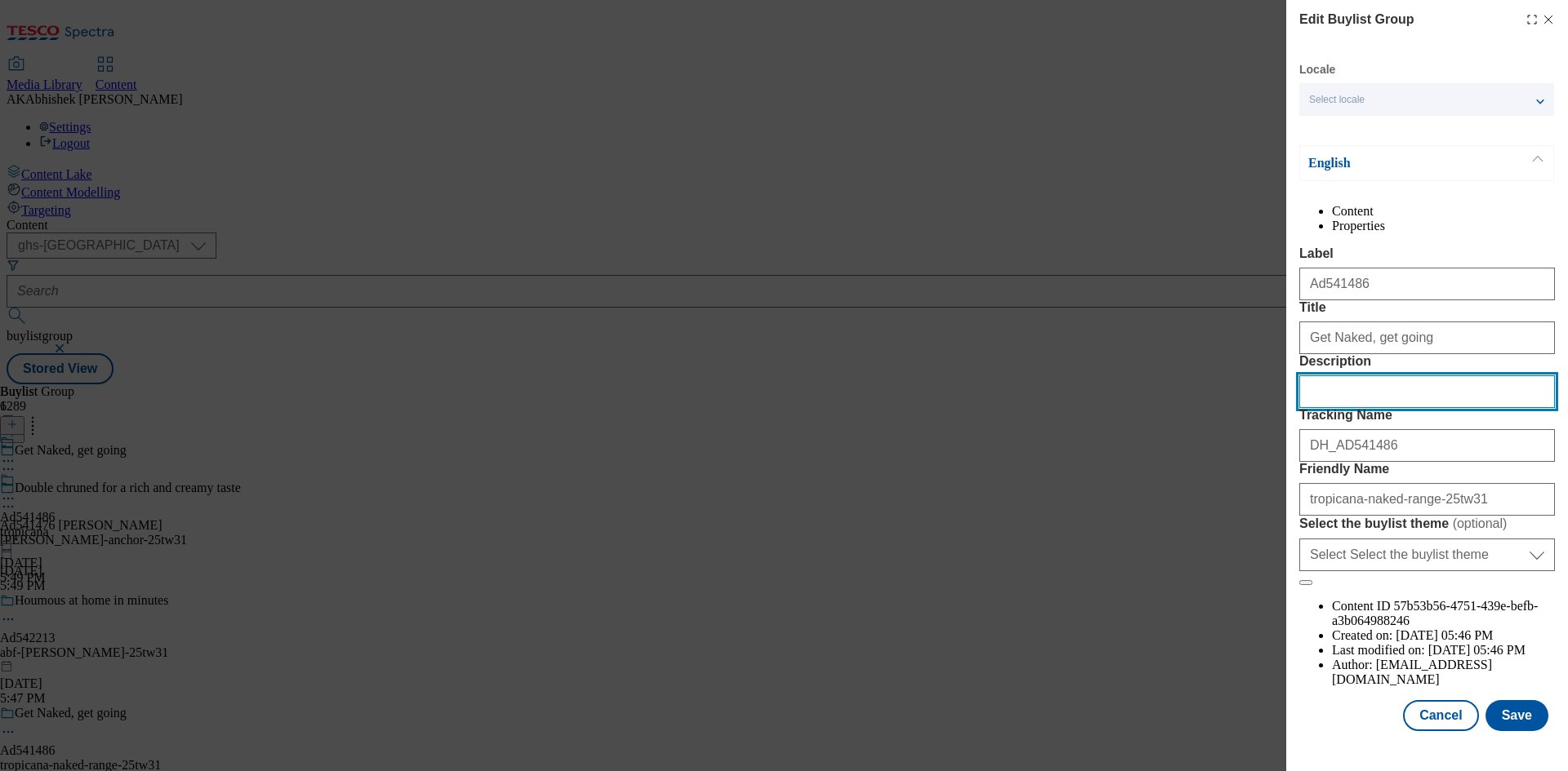
click at [1377, 408] on input "Description" at bounding box center [1426, 391] width 255 height 32
paste input "Naked Blue Machine Super Smoothie 750ml"
type input "Naked Blue Machine Super Smoothie 750ml"
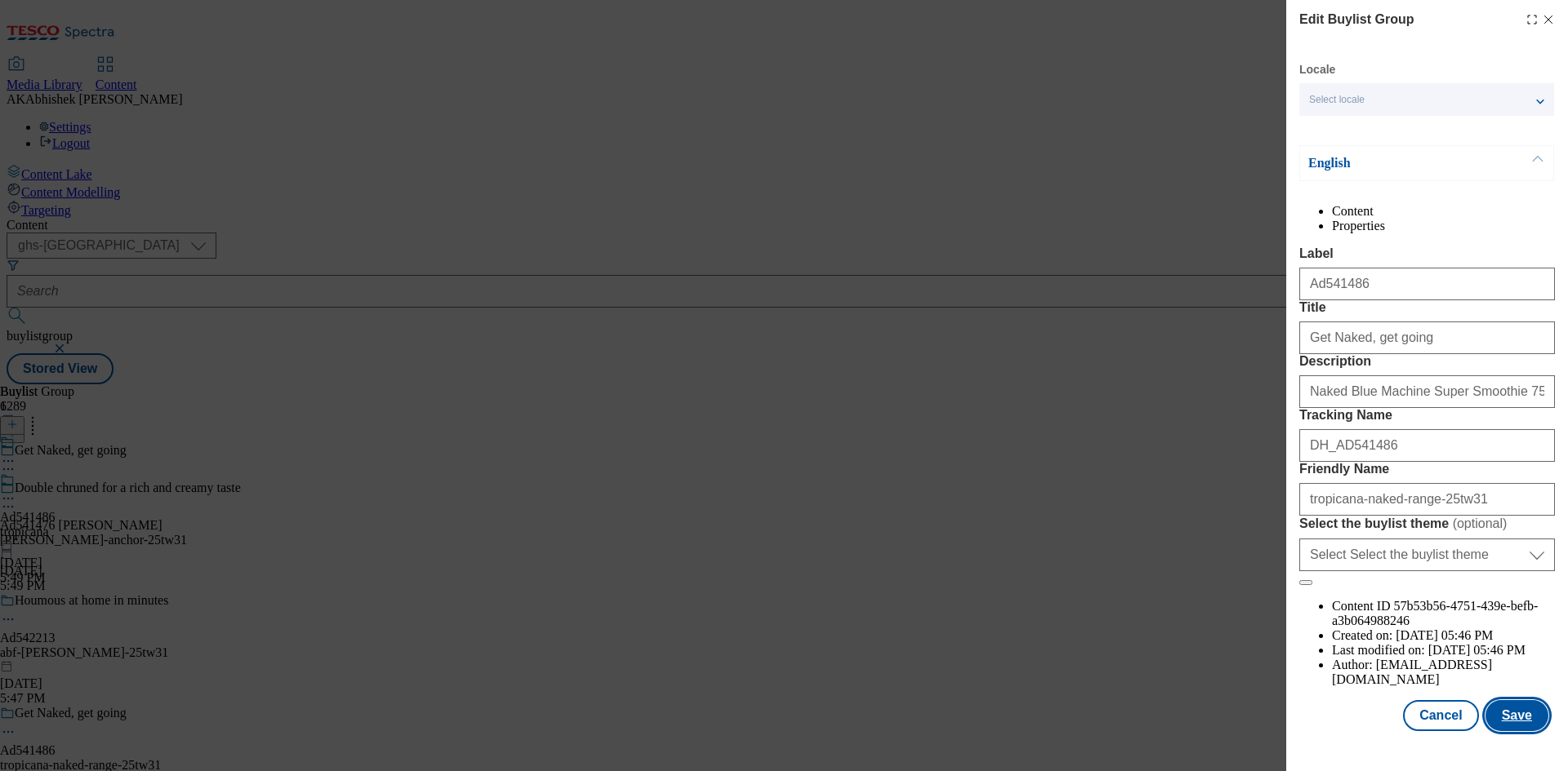
click at [1506, 731] on button "Save" at bounding box center [1517, 716] width 63 height 31
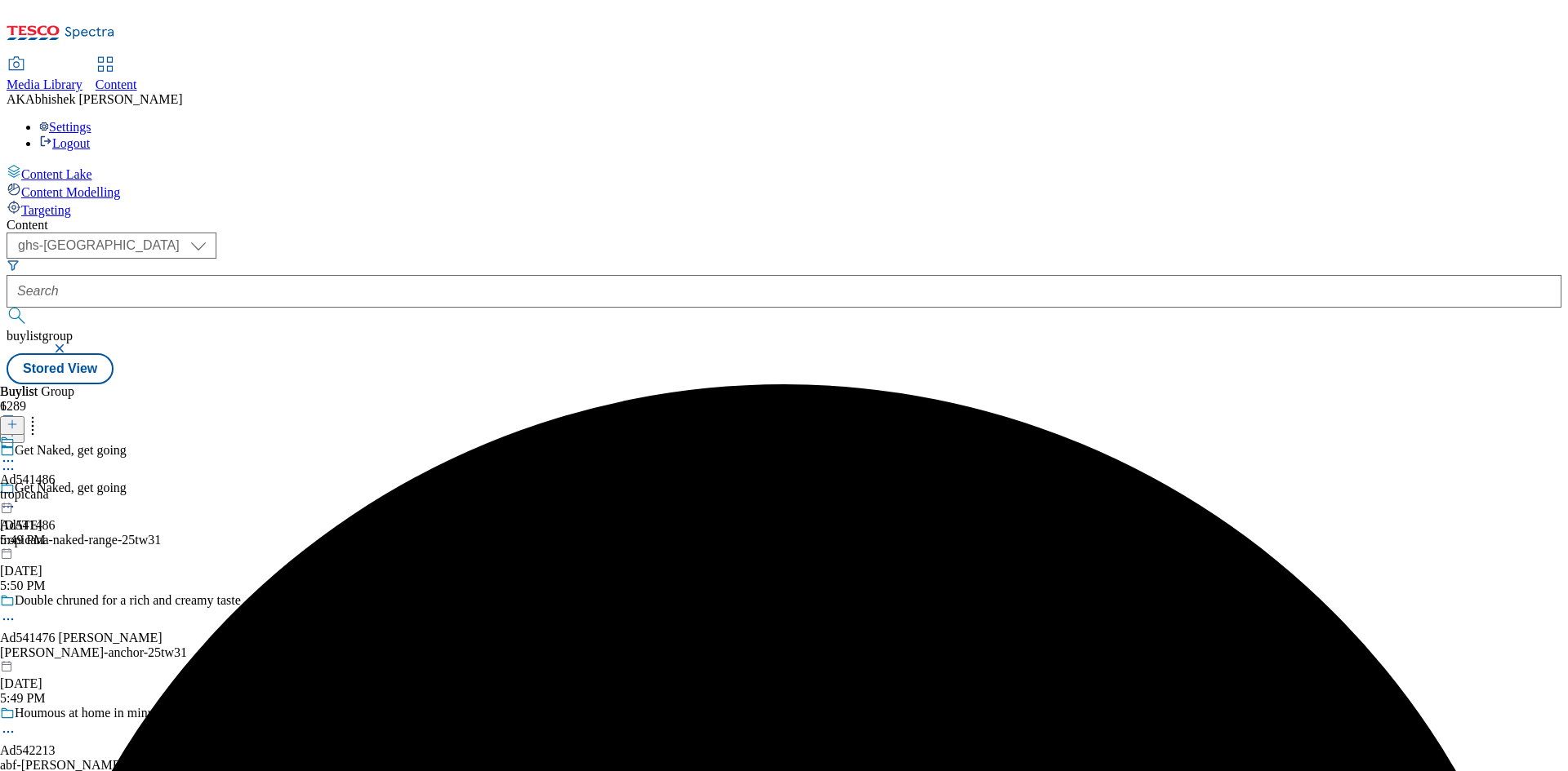
click at [5, 460] on circle at bounding box center [5, 461] width 3 height 3
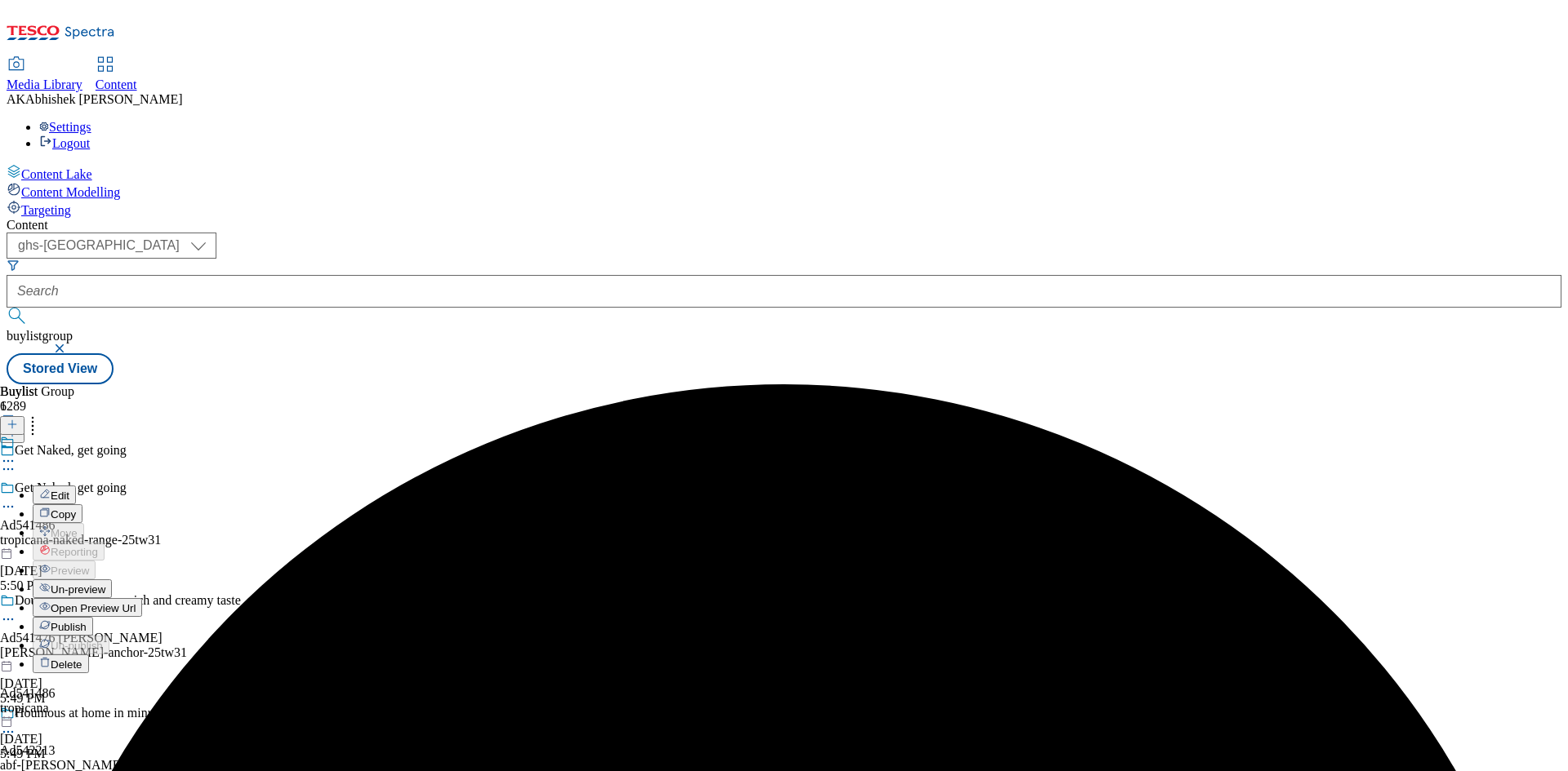
click at [69, 490] on span "Edit" at bounding box center [60, 496] width 19 height 13
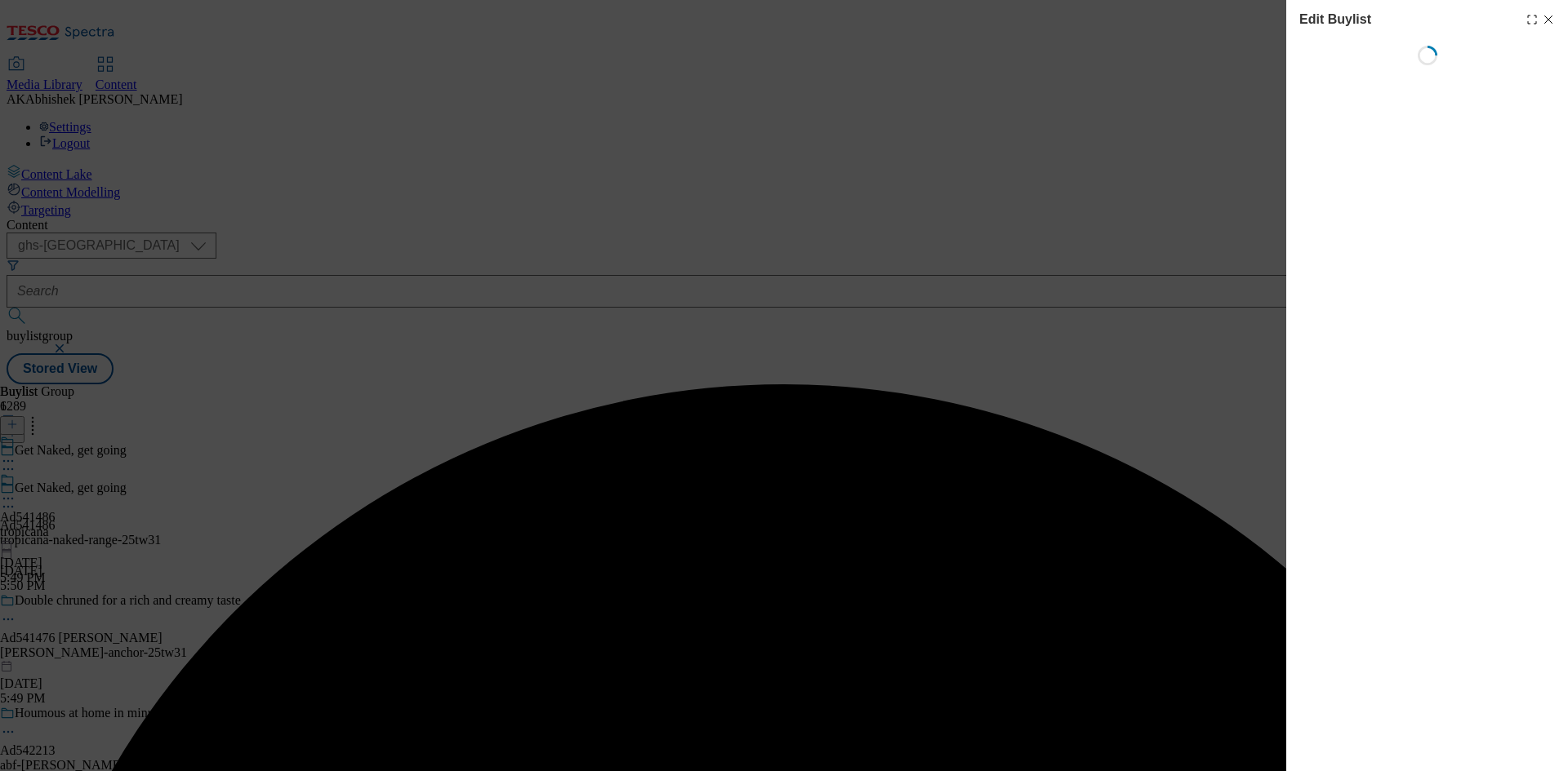
select select "tactical"
select select "supplier funded short term 1-3 weeks"
select select "dunnhumby"
select select "Banner"
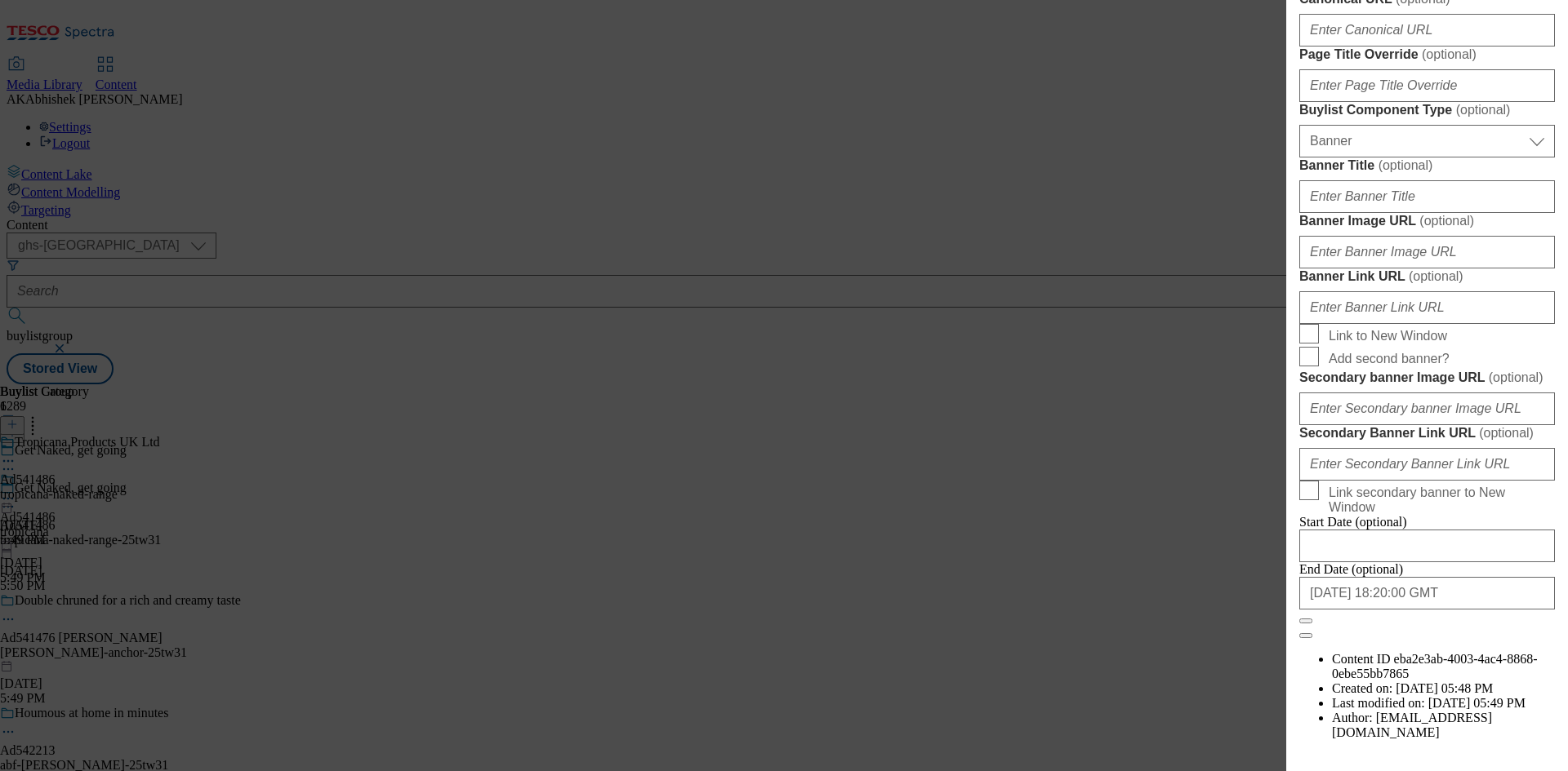
scroll to position [1036, 0]
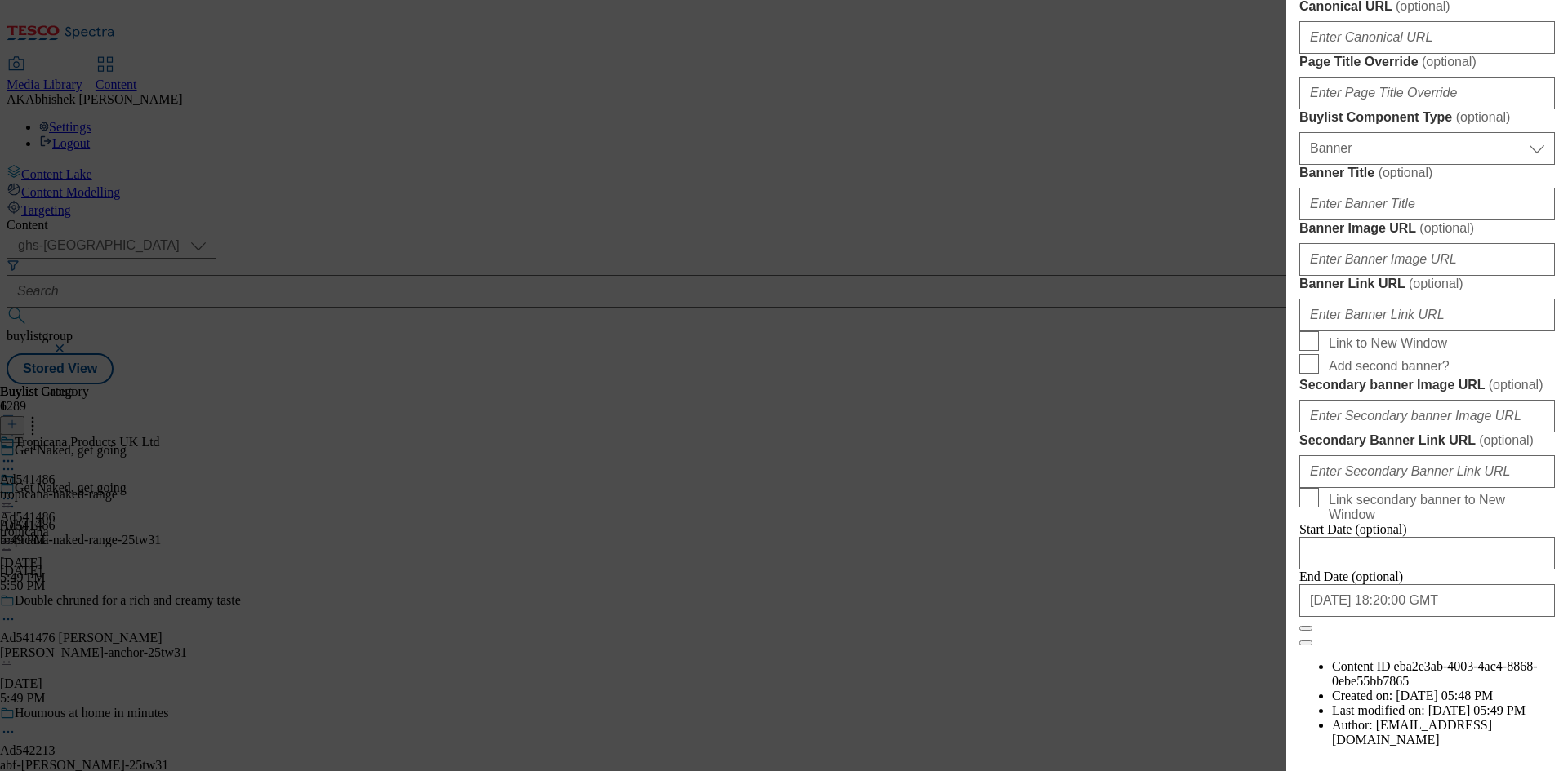
paste input "Naked Blue Machine Super Smoothie 750ml"
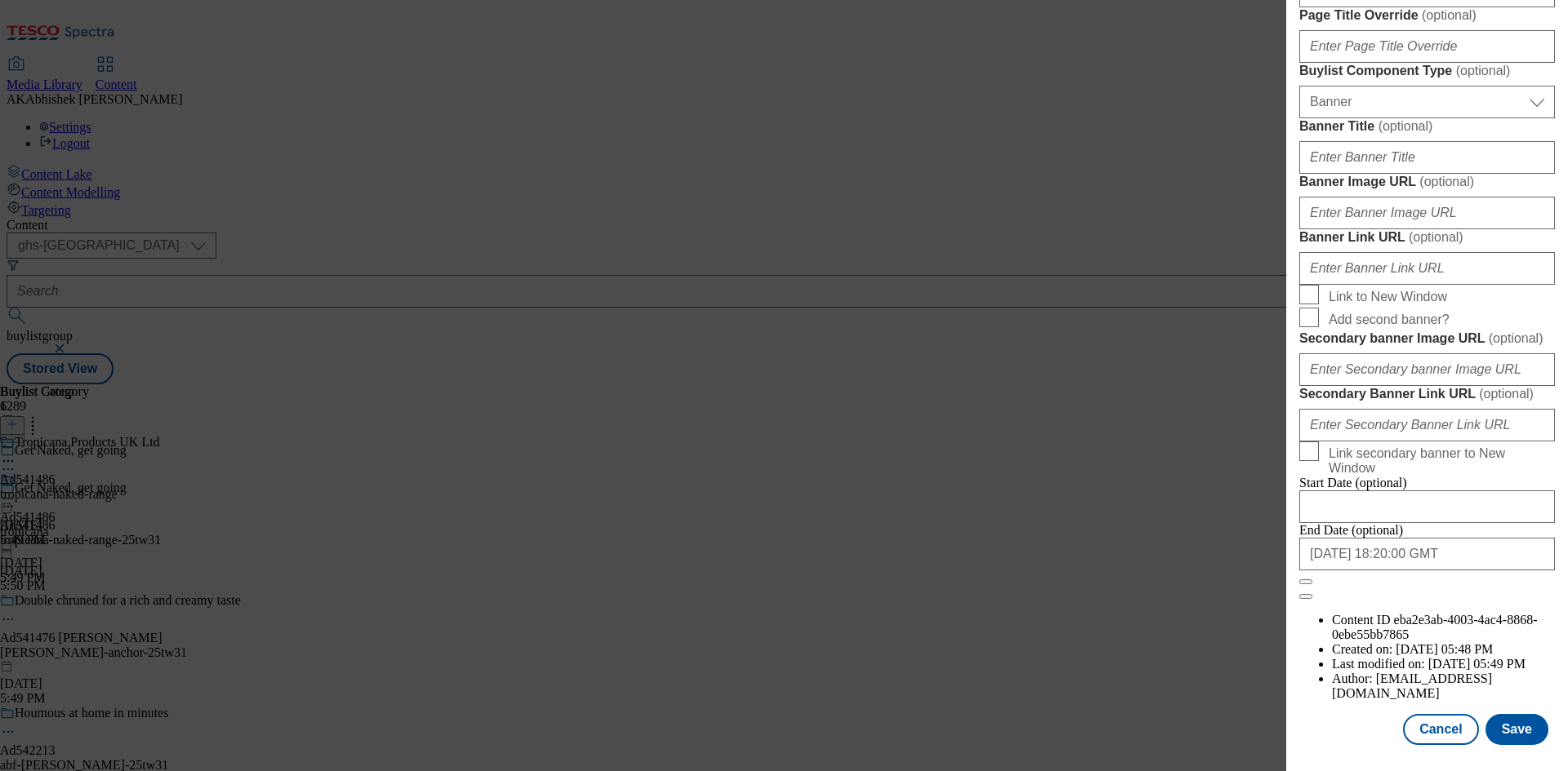
scroll to position [1690, 0]
type input "Naked Blue Machine Super Smoothie 750ml"
click at [1488, 742] on button "Save" at bounding box center [1517, 730] width 63 height 31
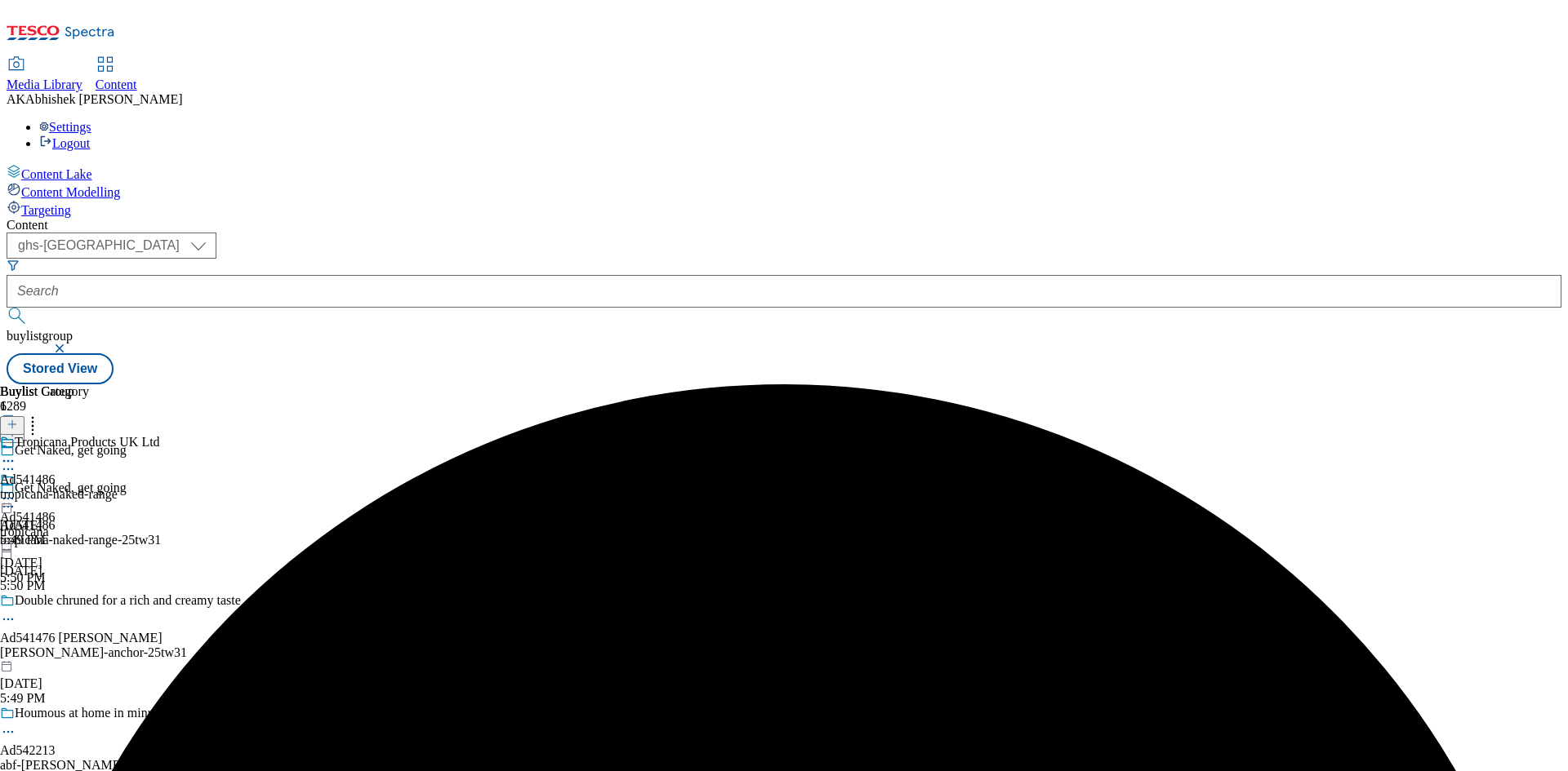
click at [16, 453] on icon at bounding box center [8, 461] width 16 height 16
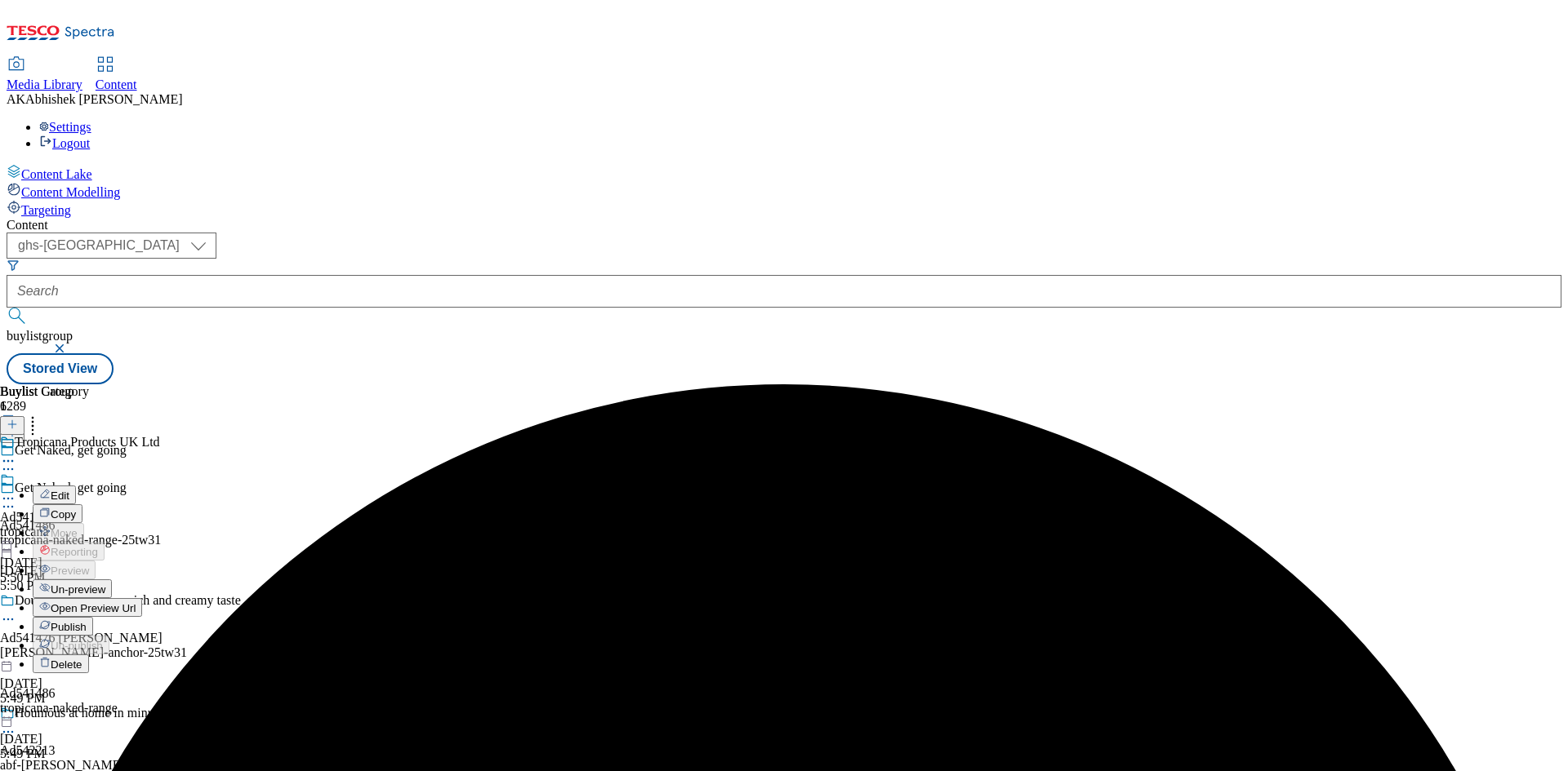
click at [69, 490] on span "Edit" at bounding box center [60, 496] width 19 height 13
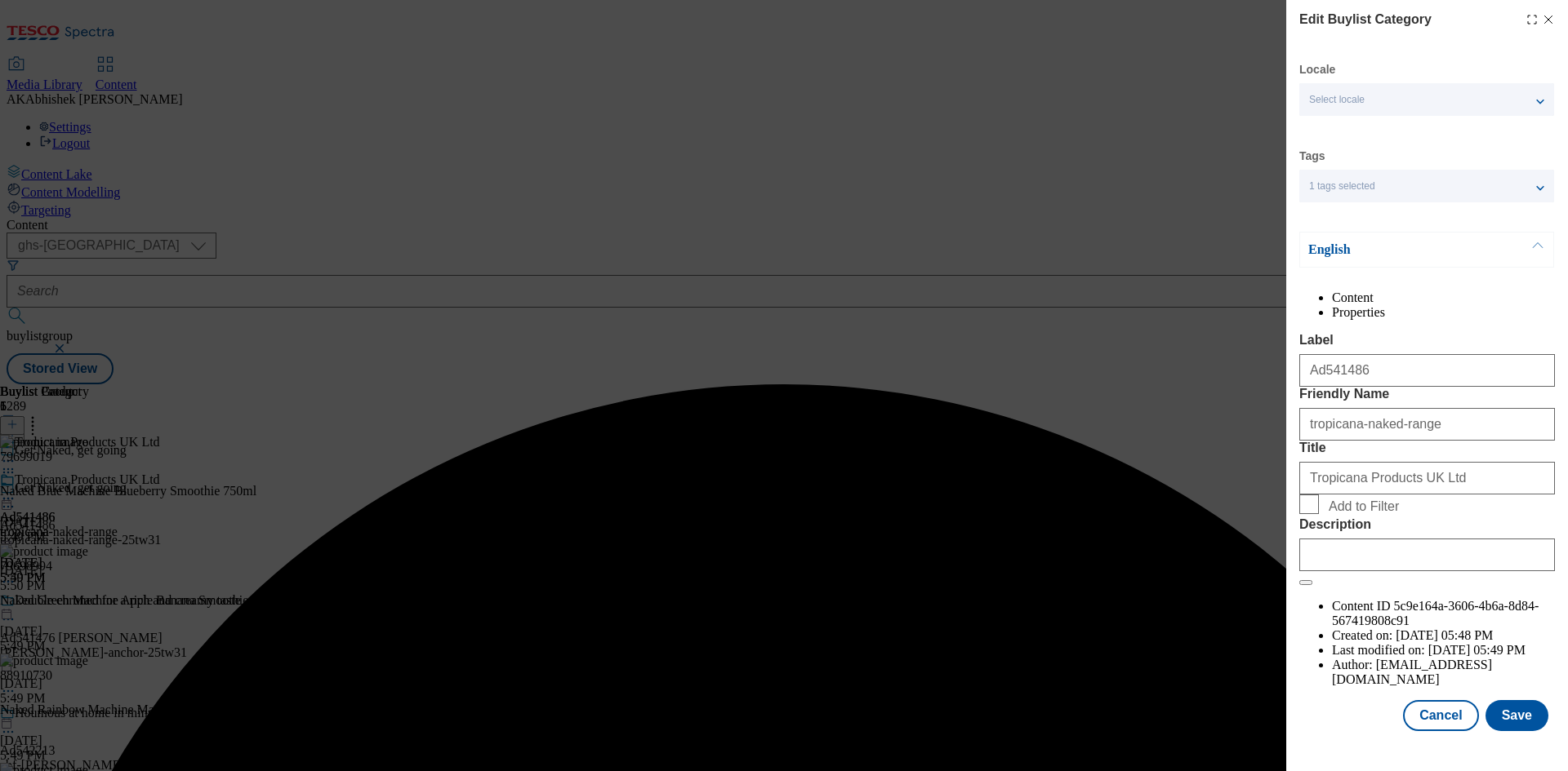
scroll to position [32, 0]
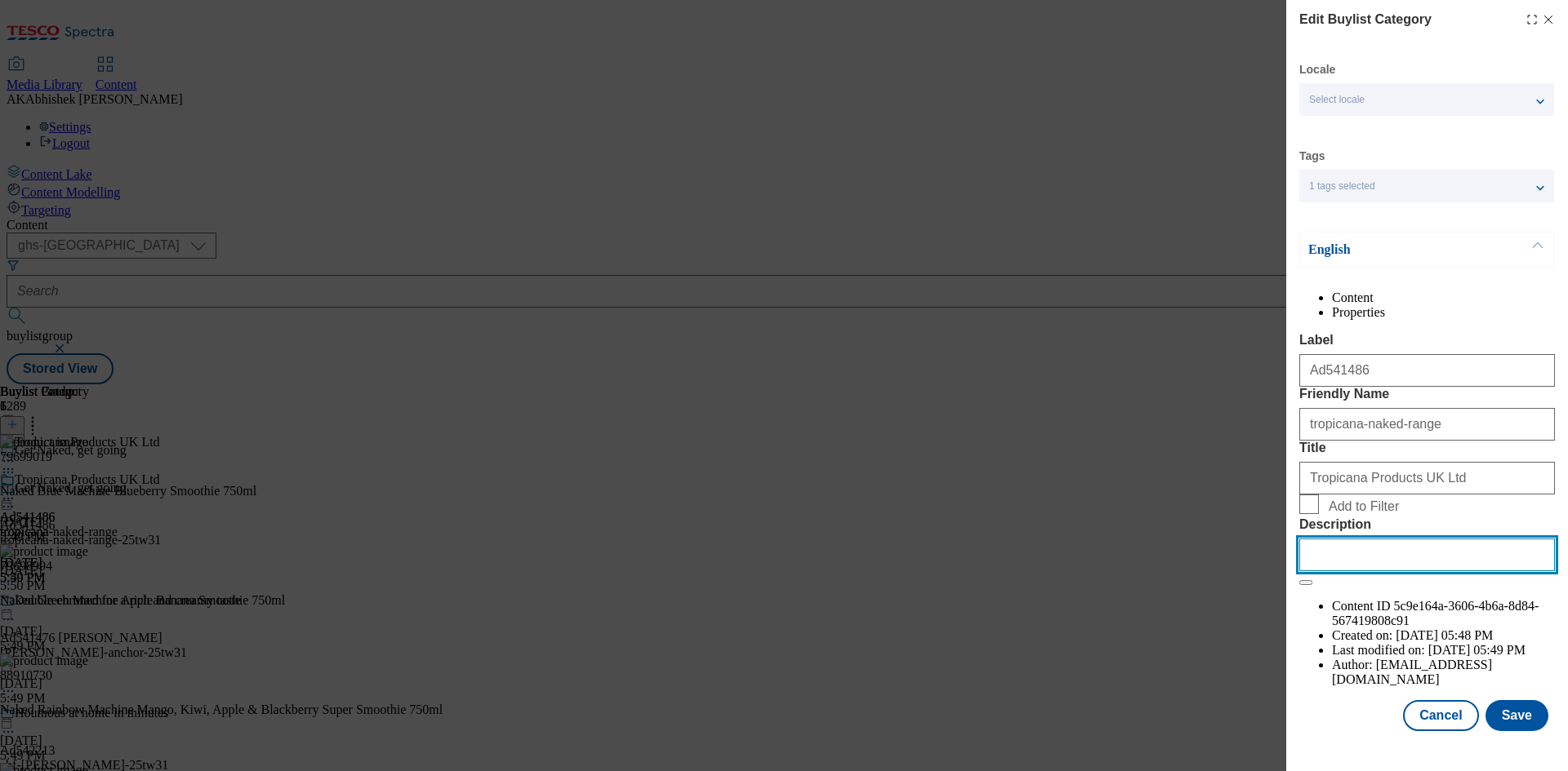
click at [1381, 572] on input "Description" at bounding box center [1426, 555] width 255 height 32
paste input "Naked Blue Machine Super Smoothie 750ml"
type input "Naked Blue Machine Super Smoothie 750ml"
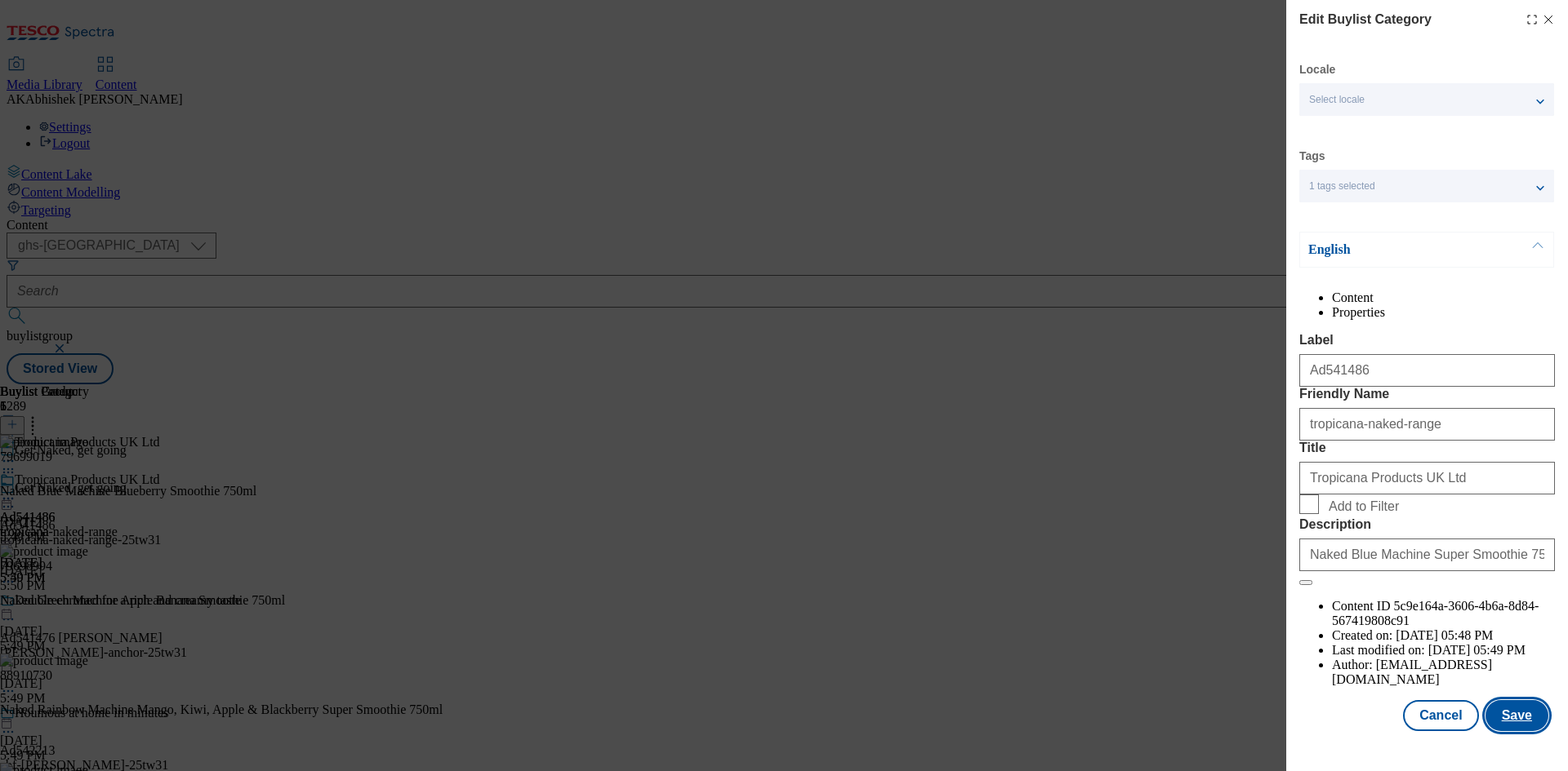
click at [1517, 731] on button "Save" at bounding box center [1517, 716] width 63 height 31
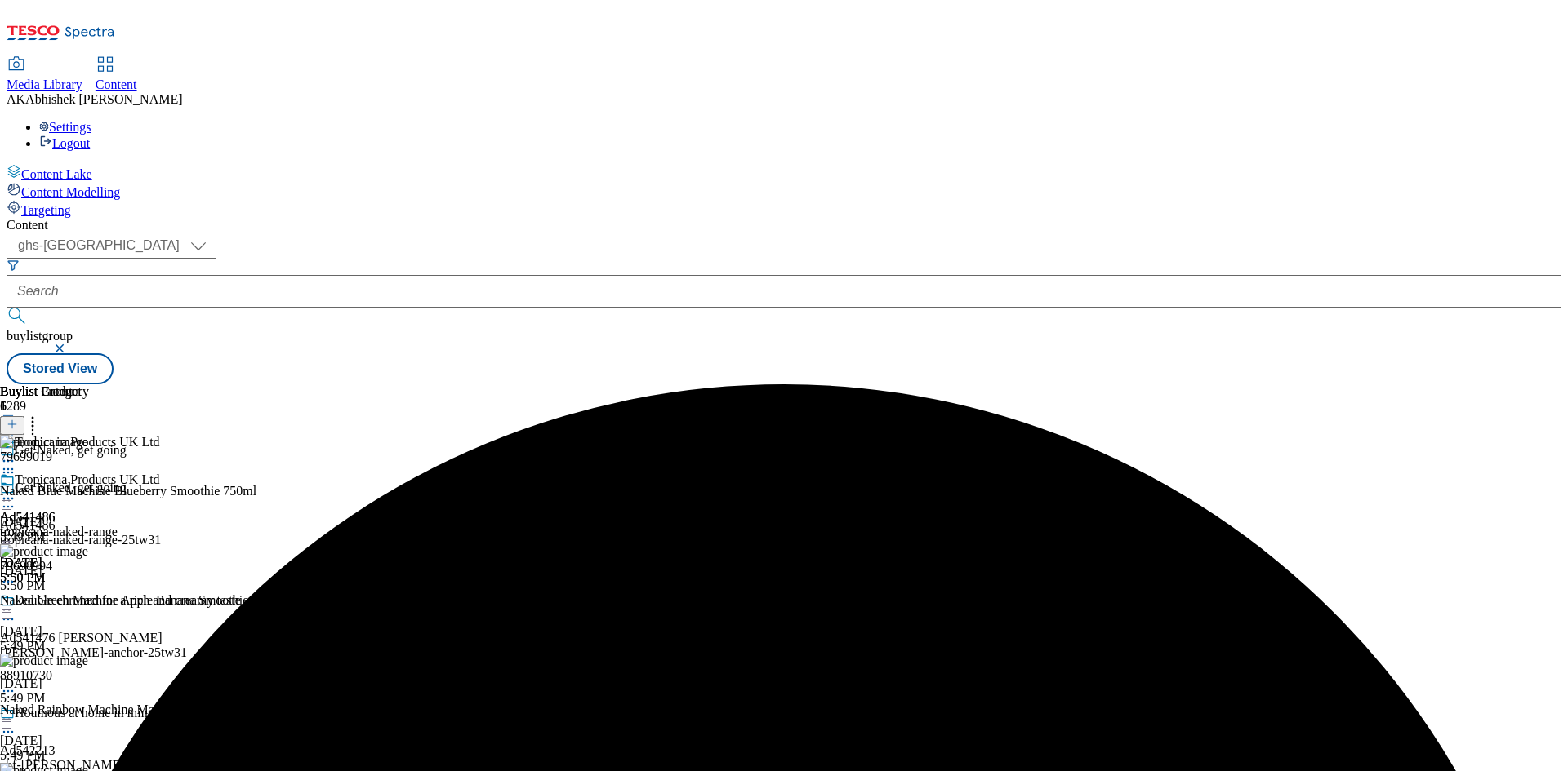
click at [16, 491] on icon at bounding box center [8, 499] width 16 height 16
click at [89, 602] on span "Preview" at bounding box center [69, 609] width 39 height 13
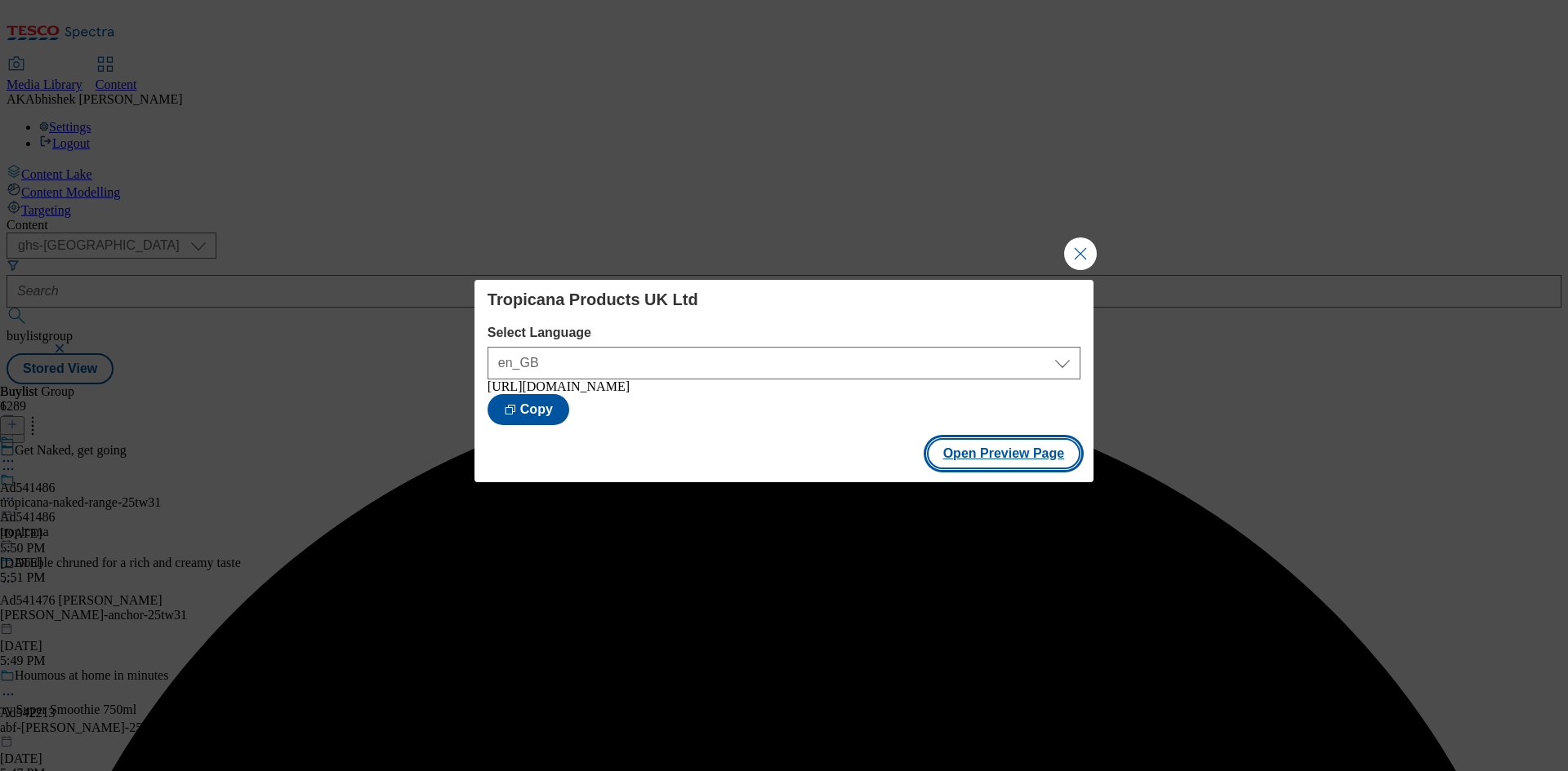
click at [1007, 456] on button "Open Preview Page" at bounding box center [1003, 454] width 154 height 31
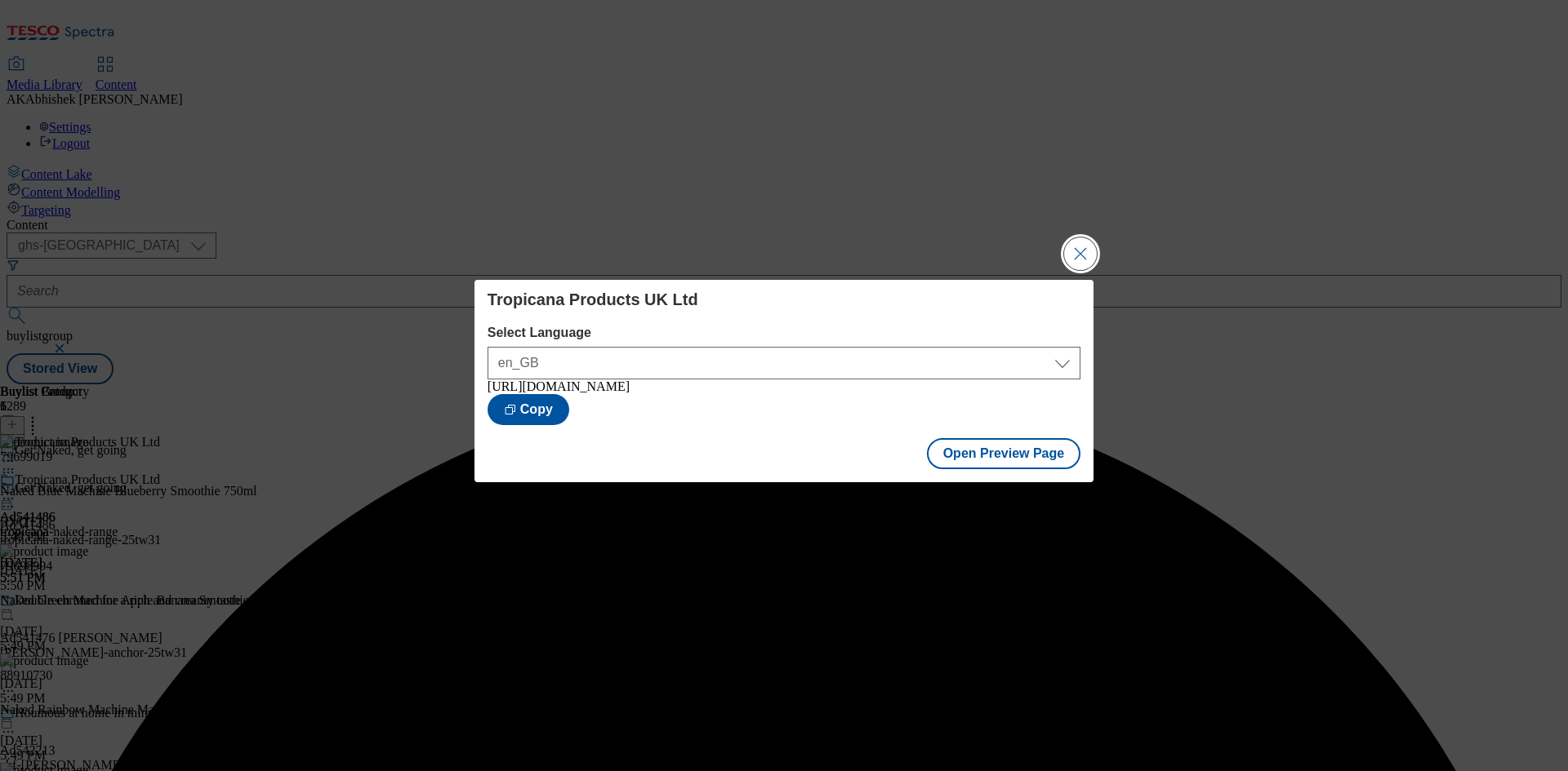
click at [1084, 246] on button "Close Modal" at bounding box center [1080, 253] width 32 height 32
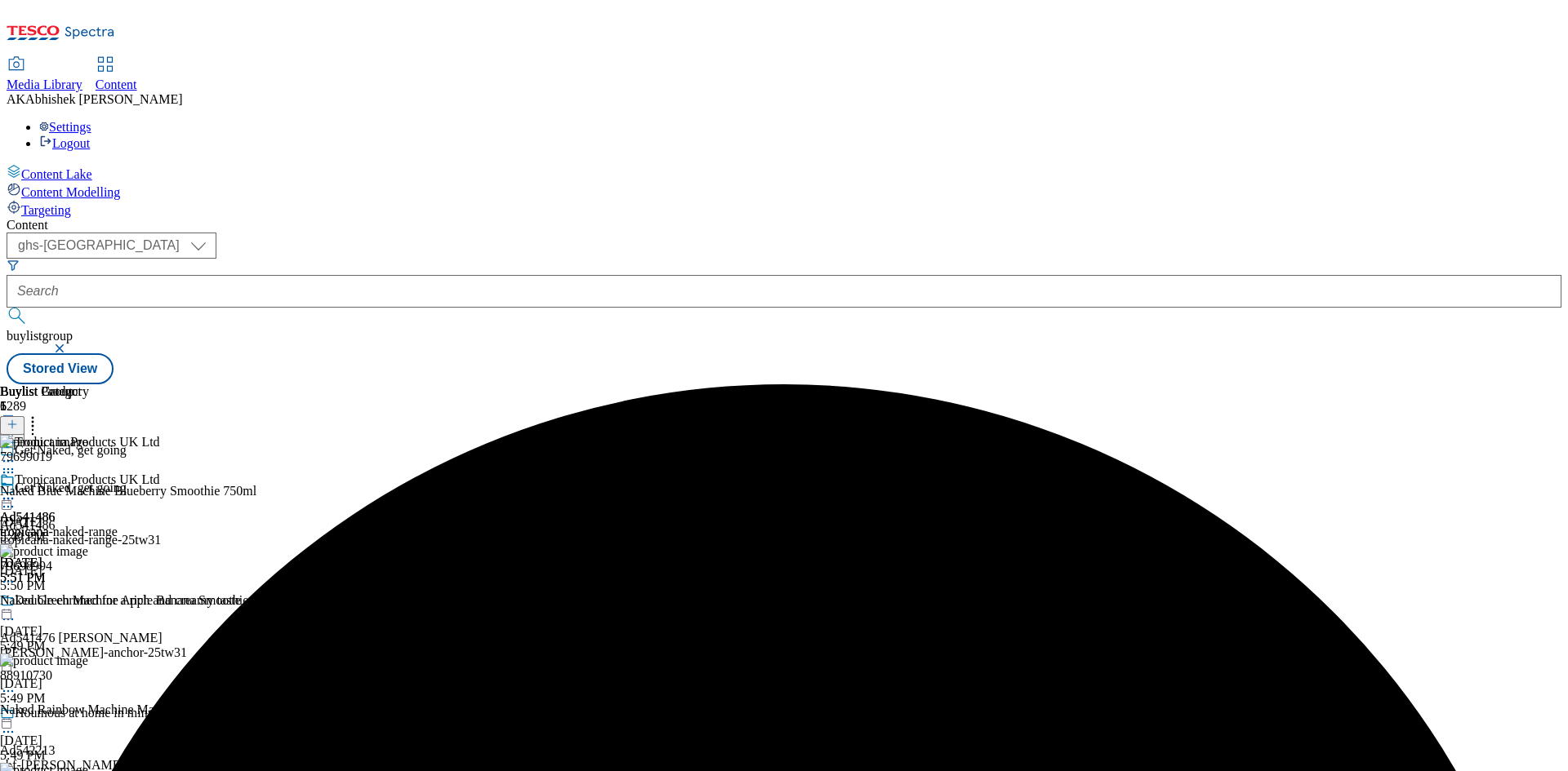
click at [16, 491] on icon at bounding box center [8, 499] width 16 height 16
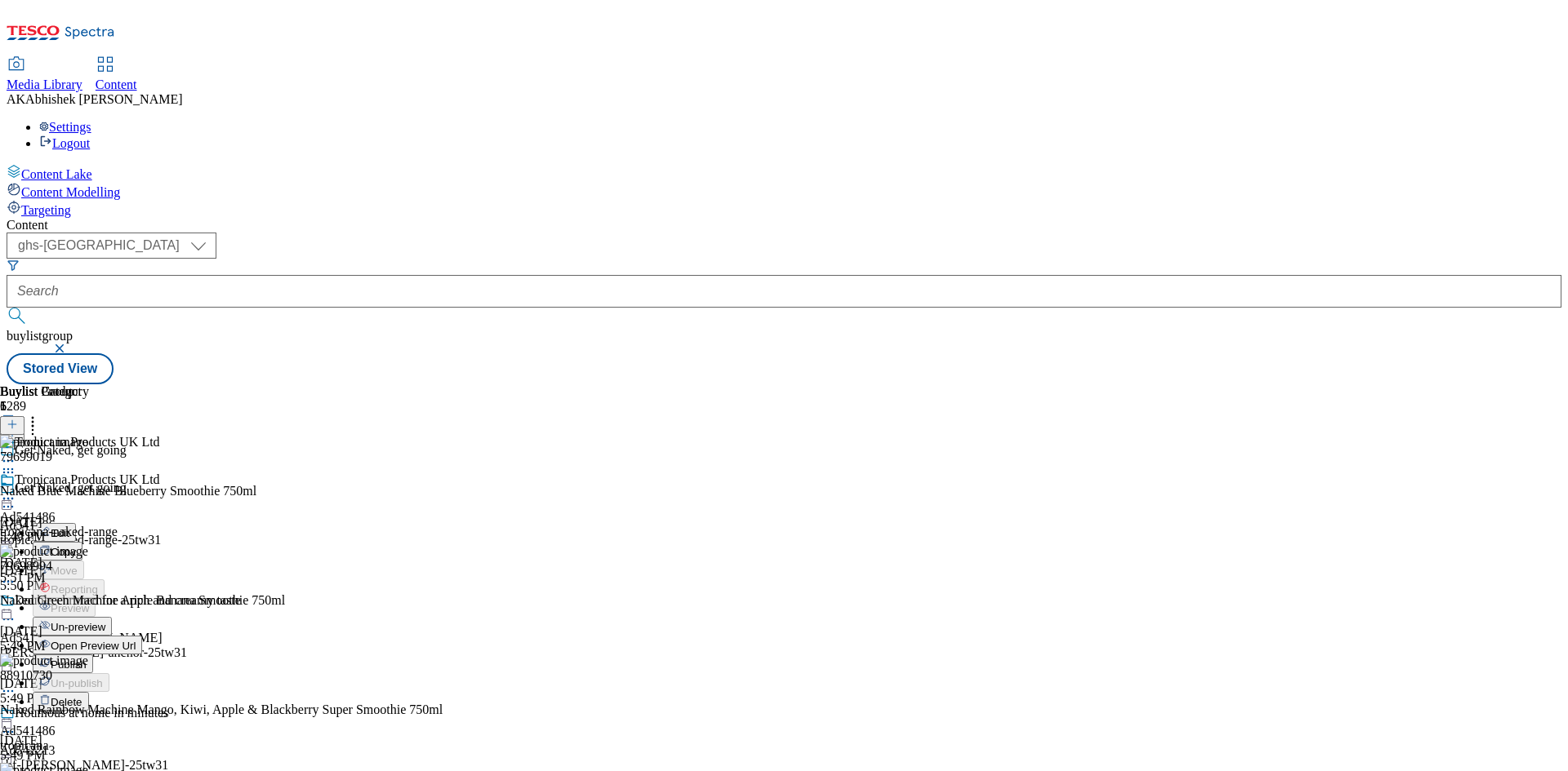
click at [87, 658] on span "Publish" at bounding box center [69, 665] width 36 height 13
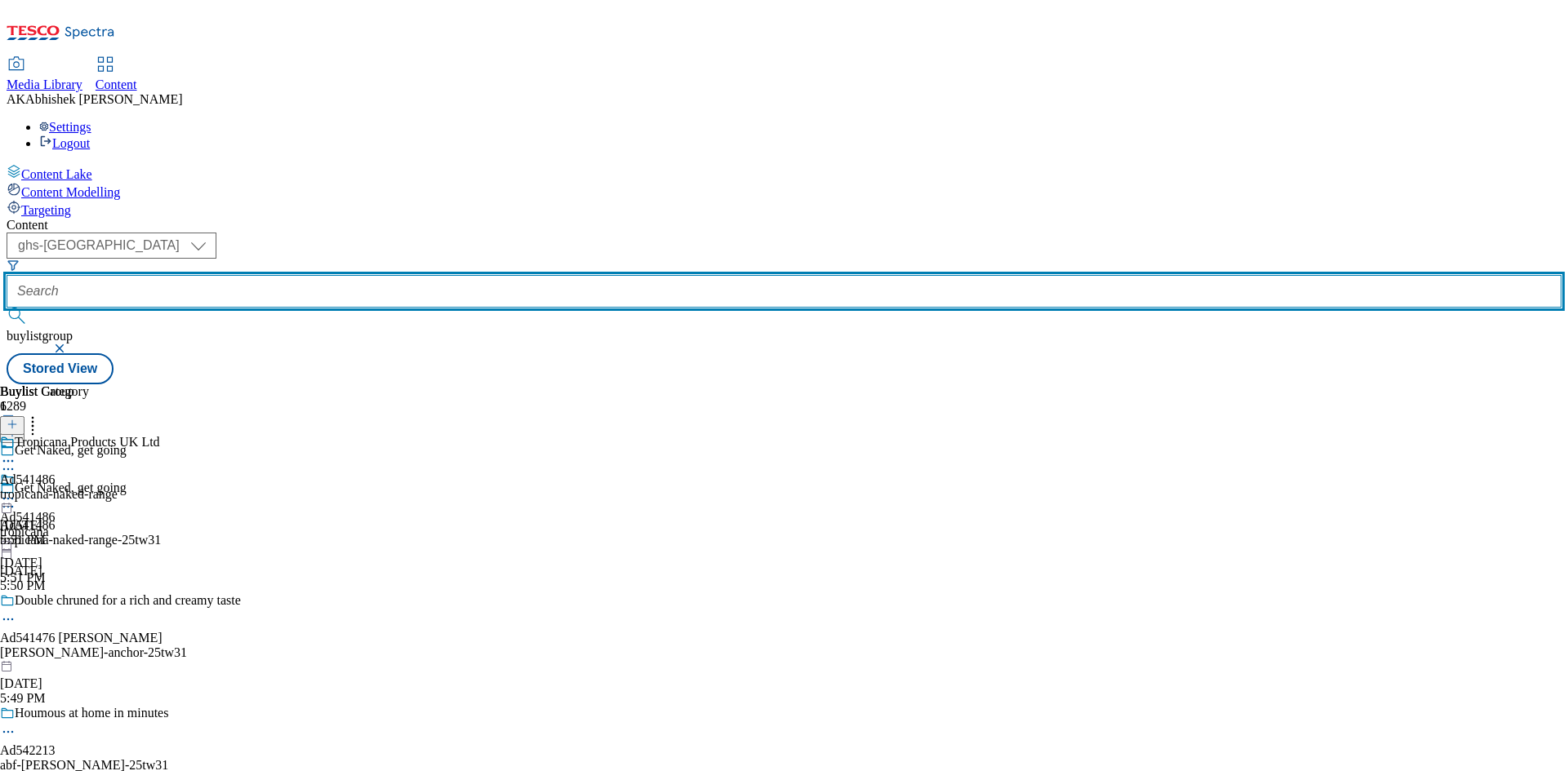
click at [434, 275] on input "text" at bounding box center [783, 291] width 1554 height 32
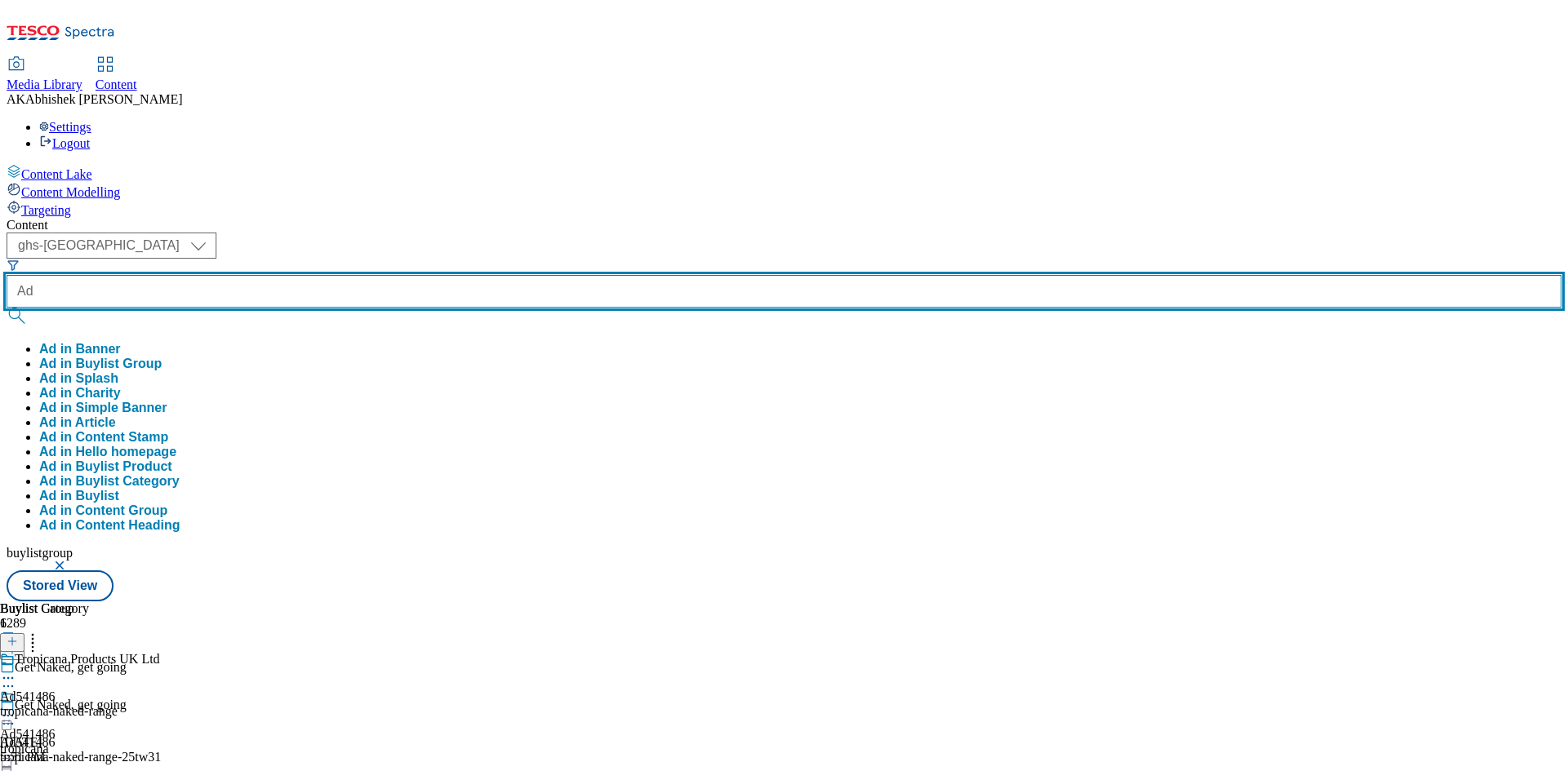
paste input "541822"
type input "Ad541822"
click at [6, 307] on button "submit" at bounding box center [17, 316] width 23 height 16
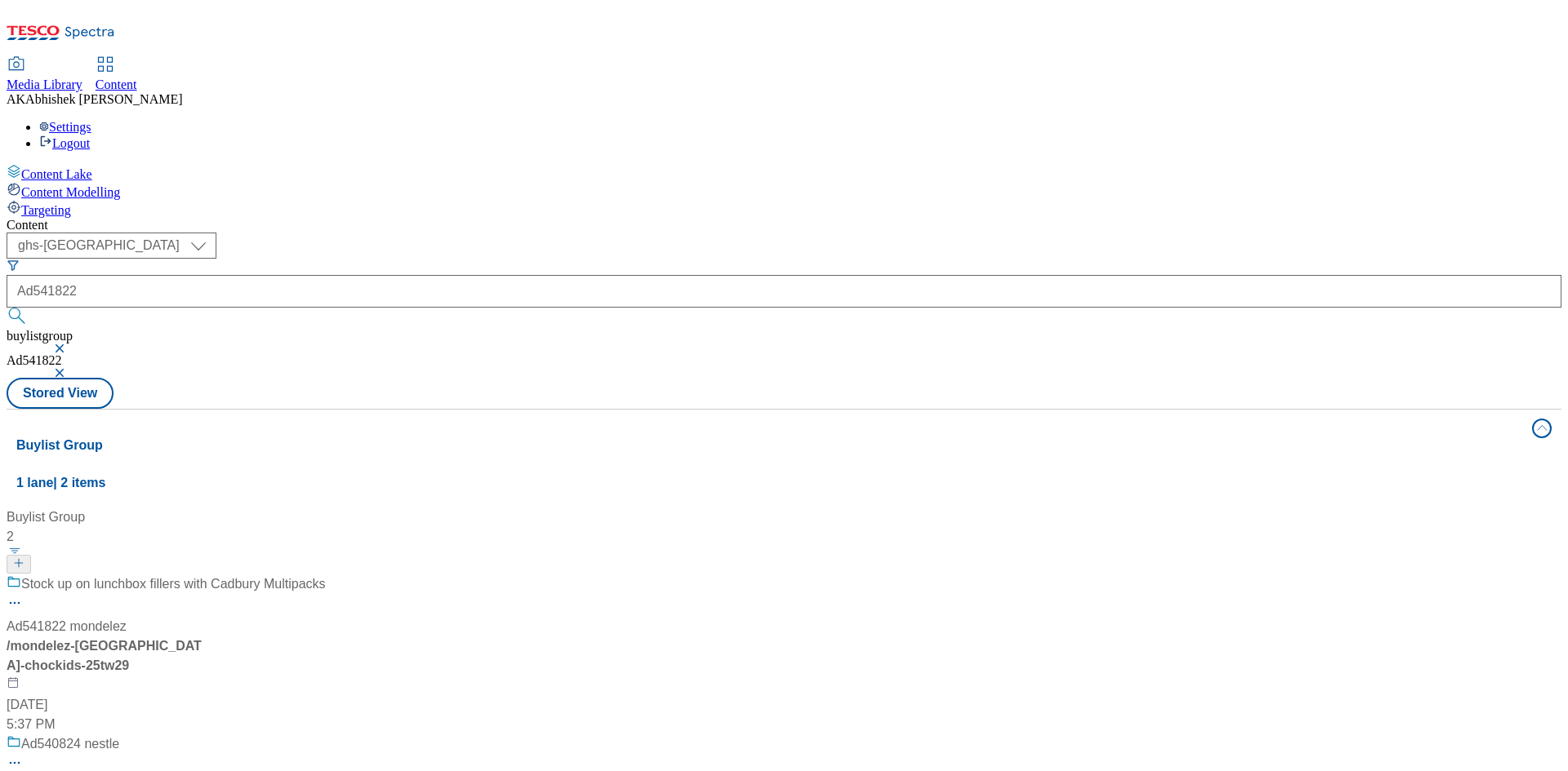
click at [326, 574] on div "Stock up on lunchbox fillers with Cadbury Multipacks Ad541822 mondelez / mondel…" at bounding box center [166, 654] width 319 height 160
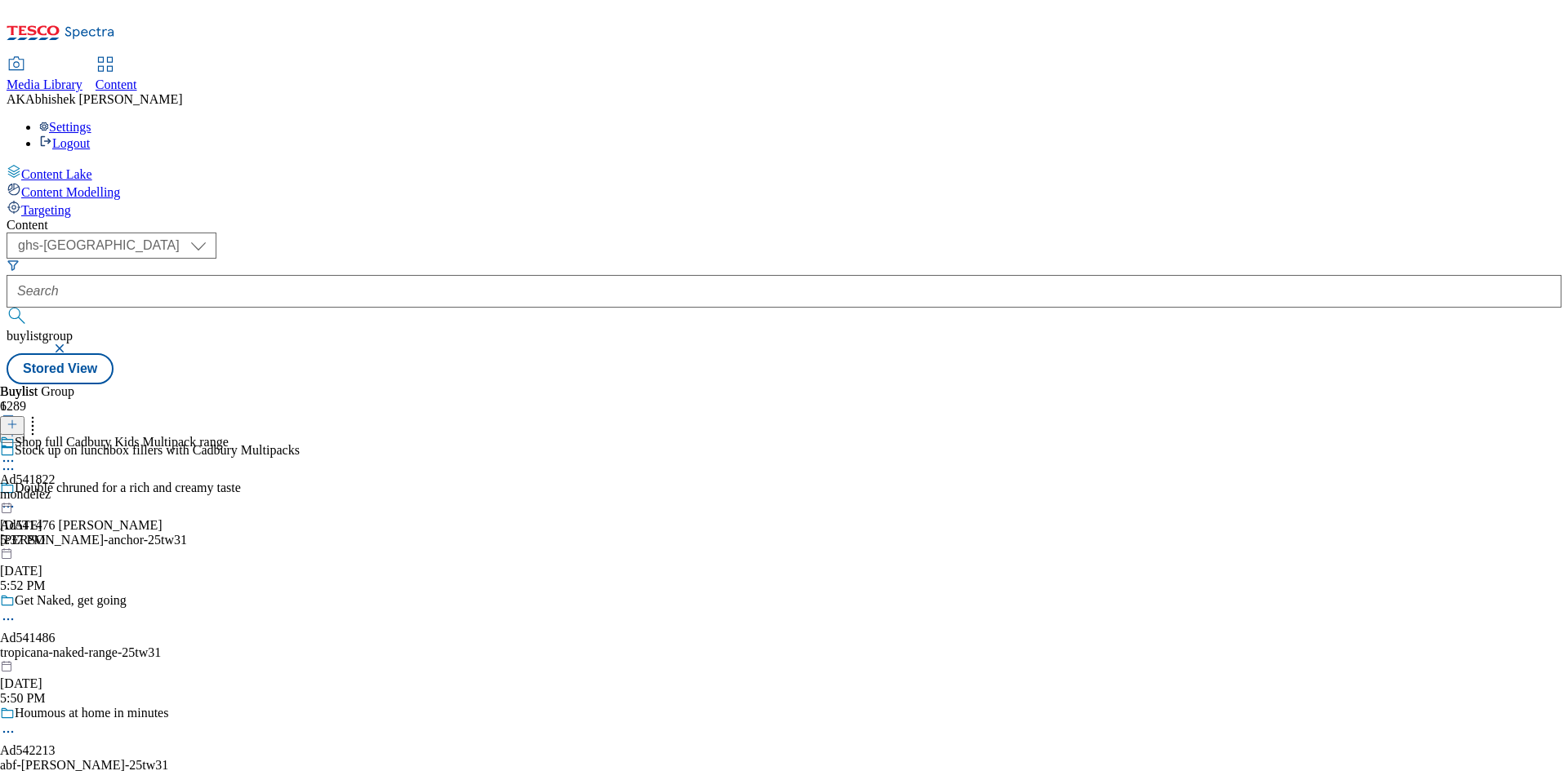
click at [16, 461] on icon at bounding box center [8, 469] width 16 height 16
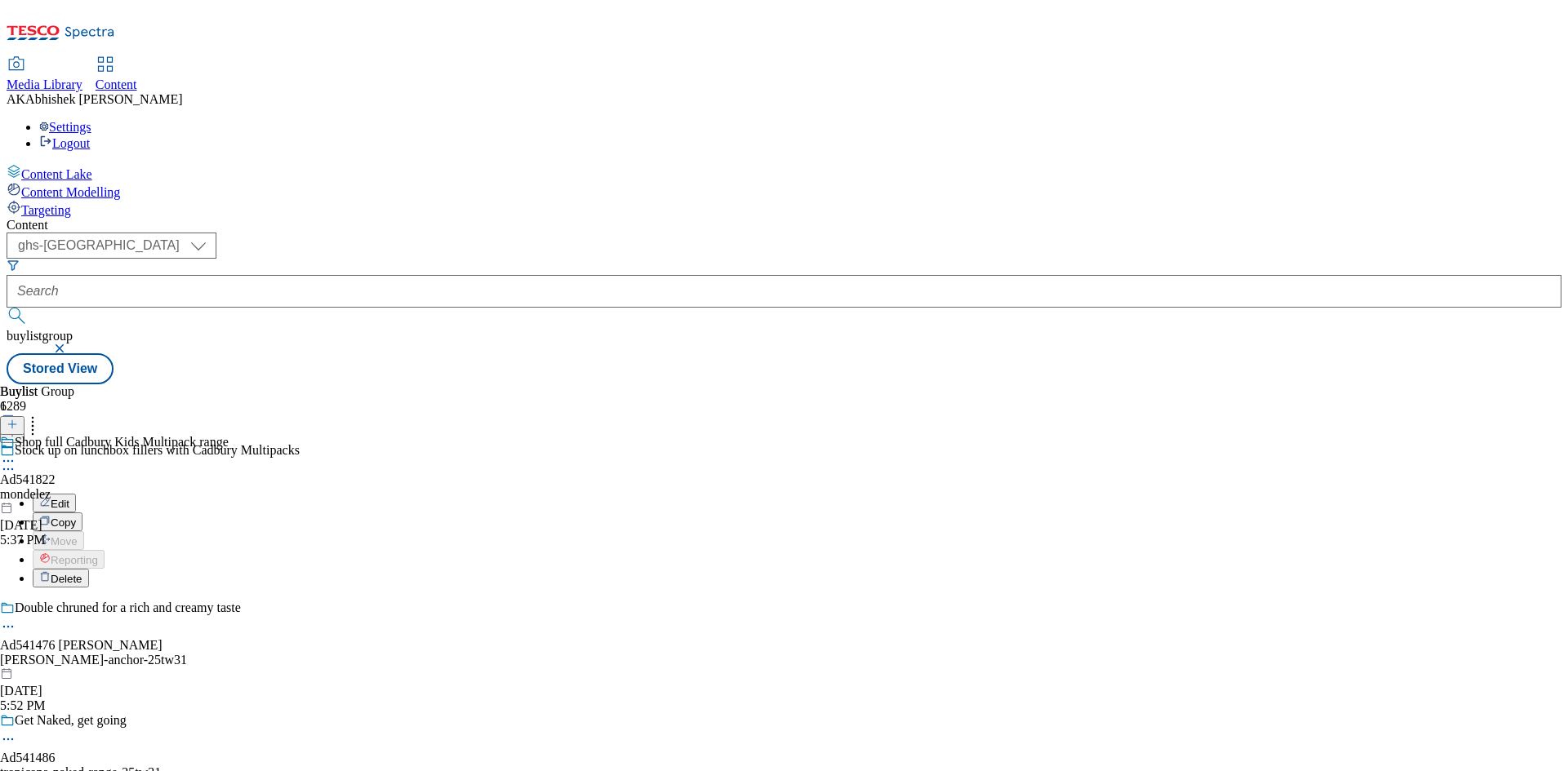
click at [76, 494] on button "Edit" at bounding box center [54, 503] width 43 height 19
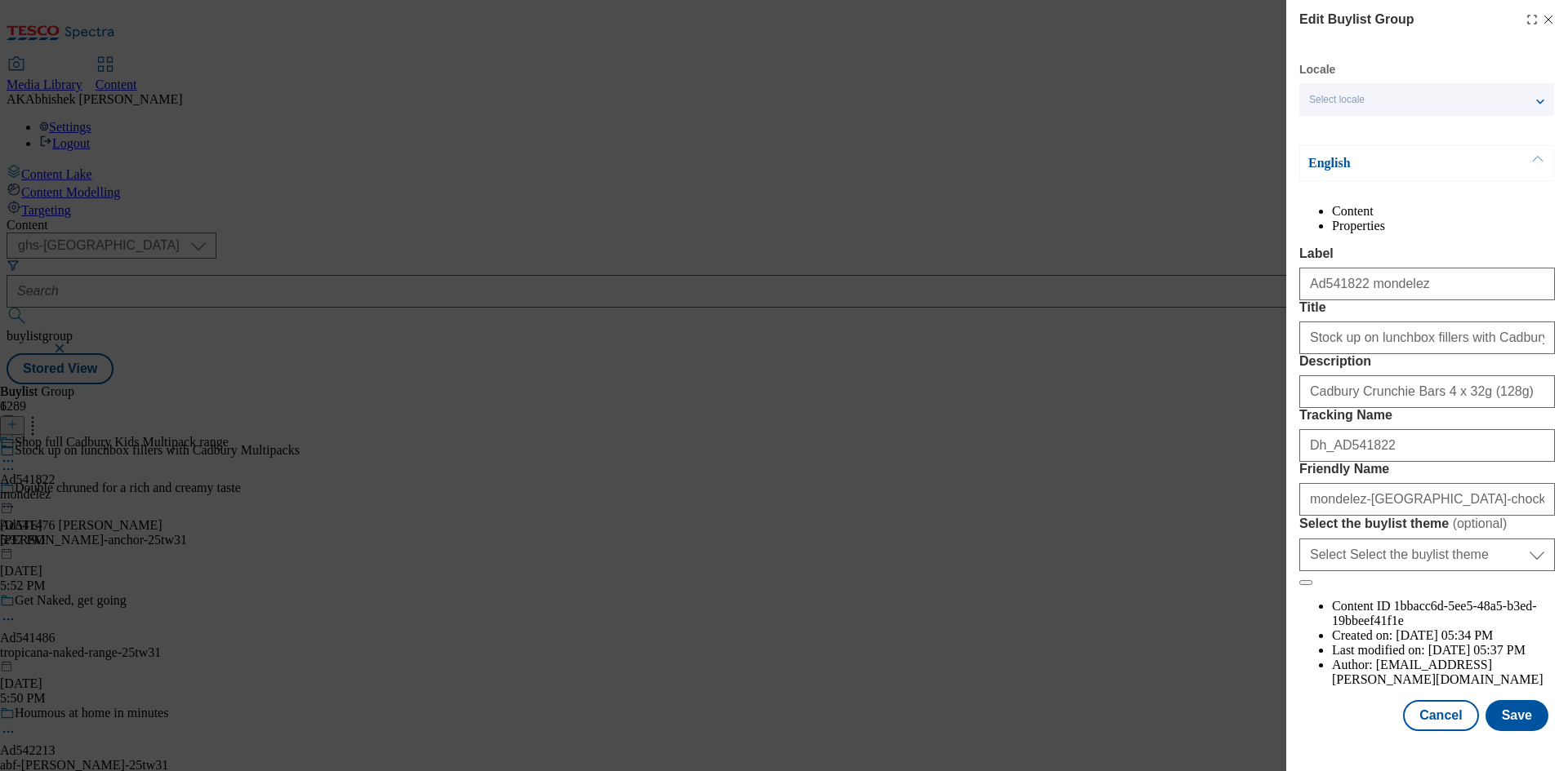
scroll to position [63, 0]
click at [1420, 516] on input "mondelez-cadbury-chockids-25tw29" at bounding box center [1426, 500] width 255 height 32
click at [1419, 516] on input "mondelez-cadbury-choc-kids-25tw29" at bounding box center [1426, 500] width 255 height 32
type input "mondelez-cadbury-choco-kids-25tw29"
click at [1510, 718] on button "Save" at bounding box center [1517, 716] width 63 height 31
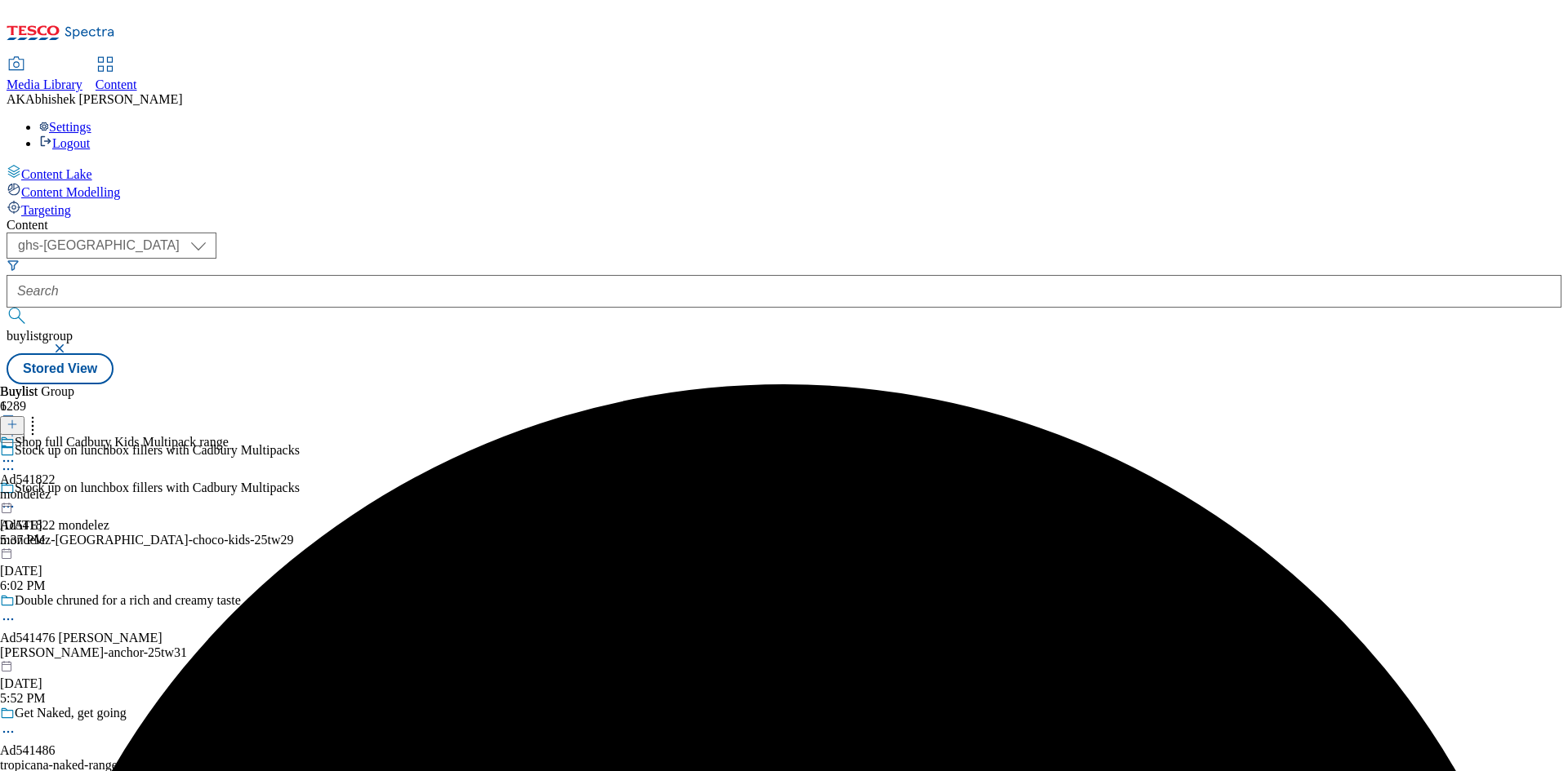
click at [16, 453] on icon at bounding box center [8, 461] width 16 height 16
click at [69, 490] on span "Edit" at bounding box center [60, 496] width 19 height 13
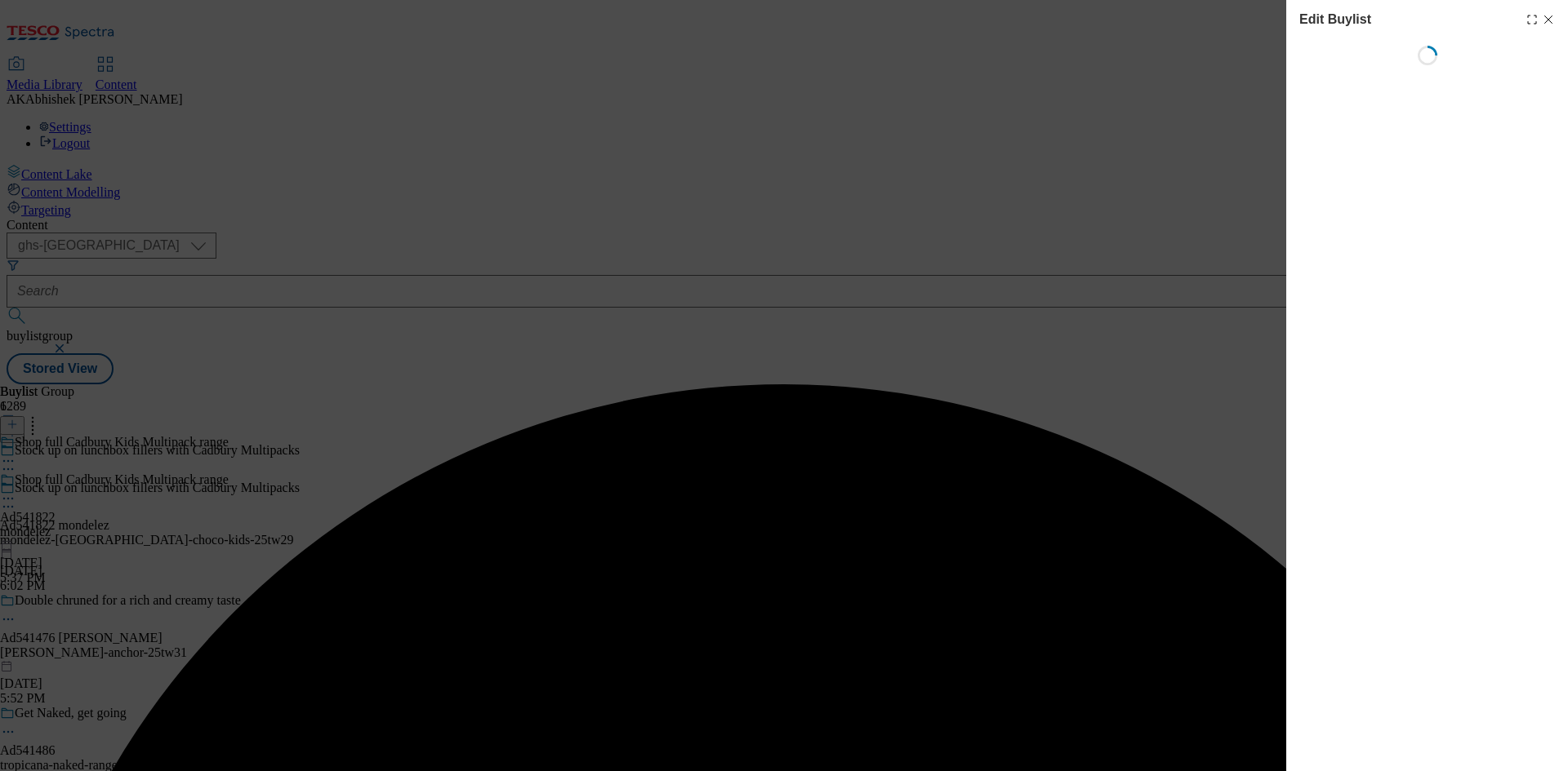
select select "tactical"
select select "supplier funded short term 1-3 weeks"
select select "Banner"
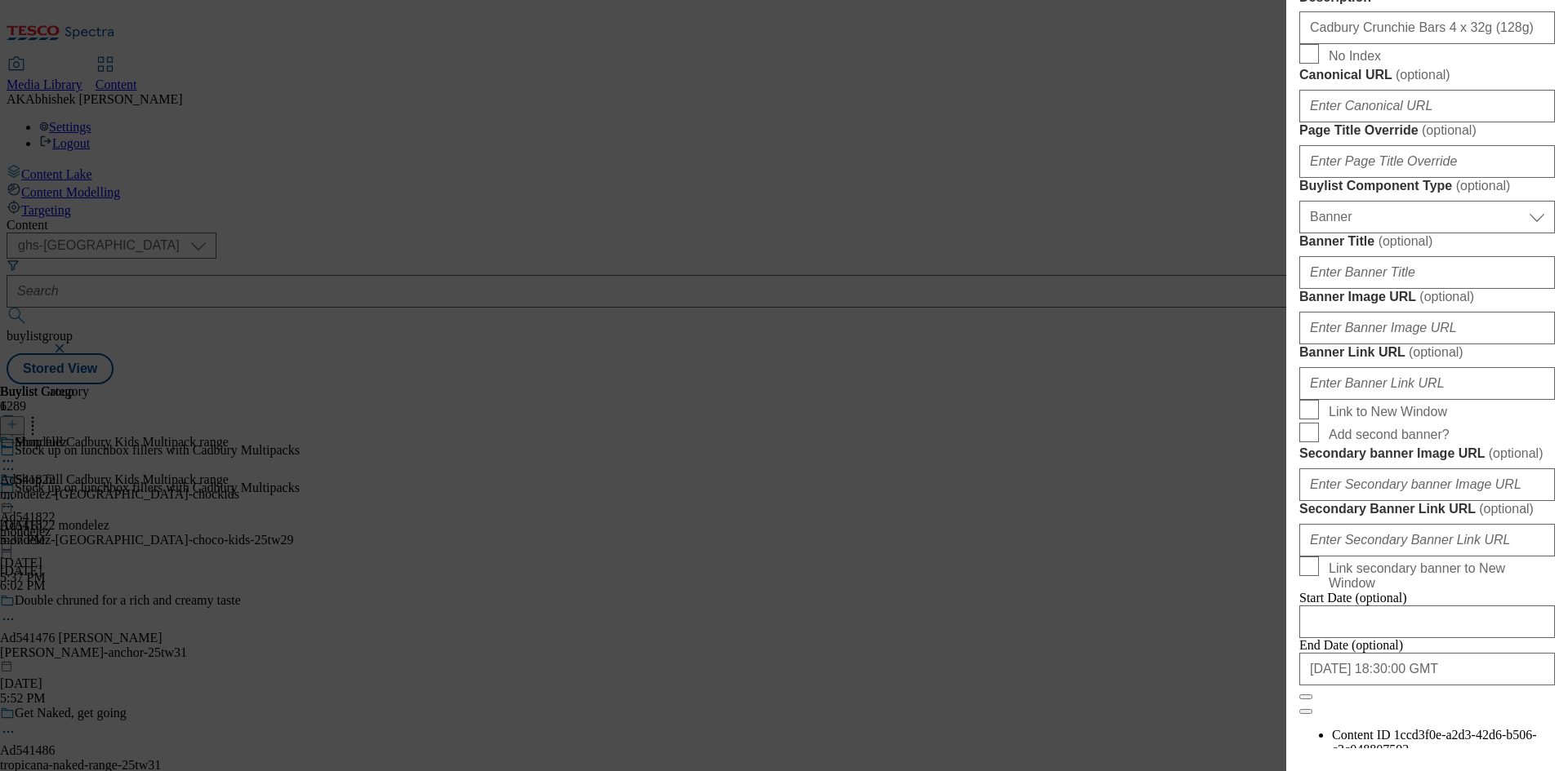
scroll to position [1061, 0]
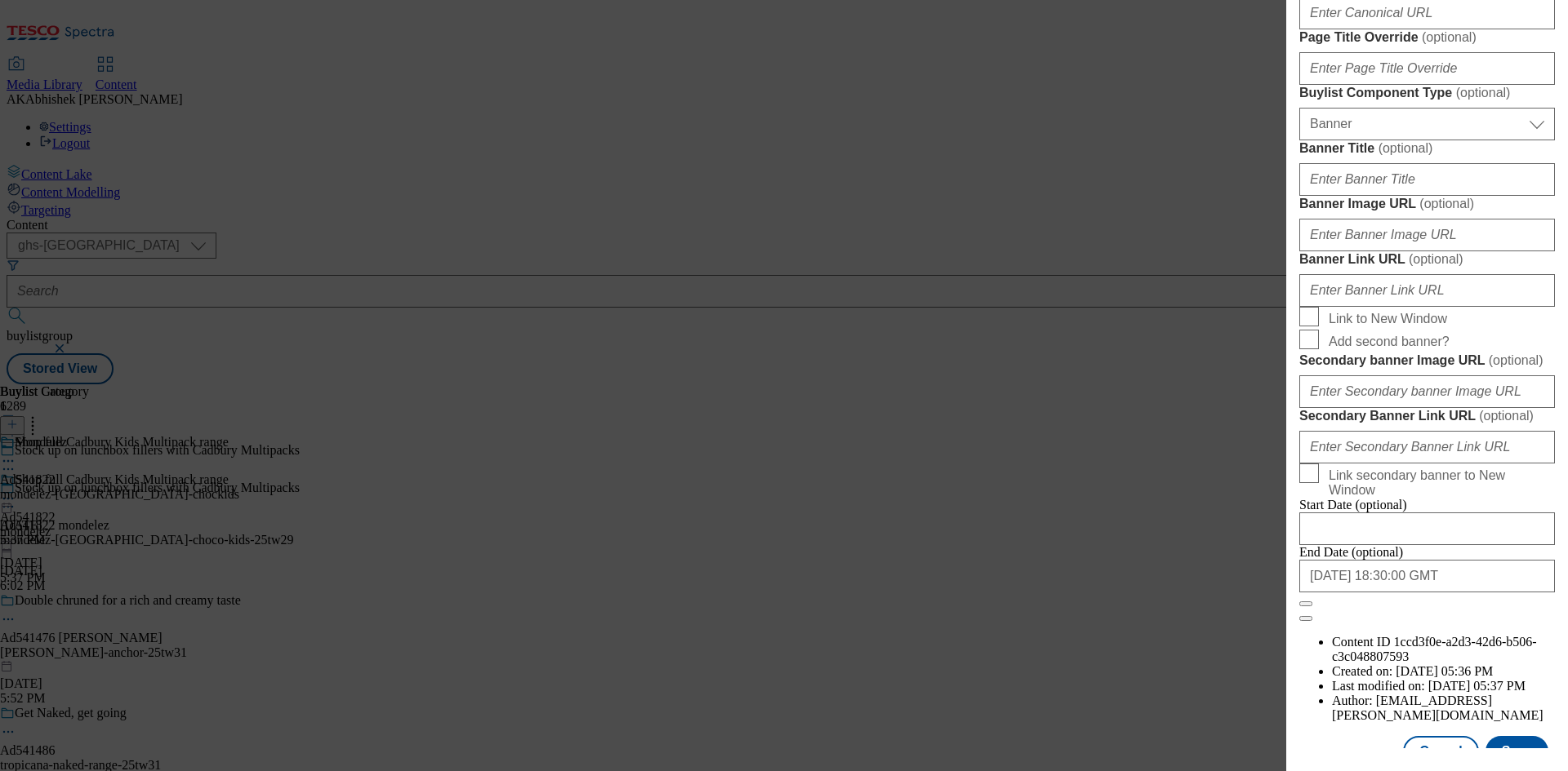
select select "dunnhumby"
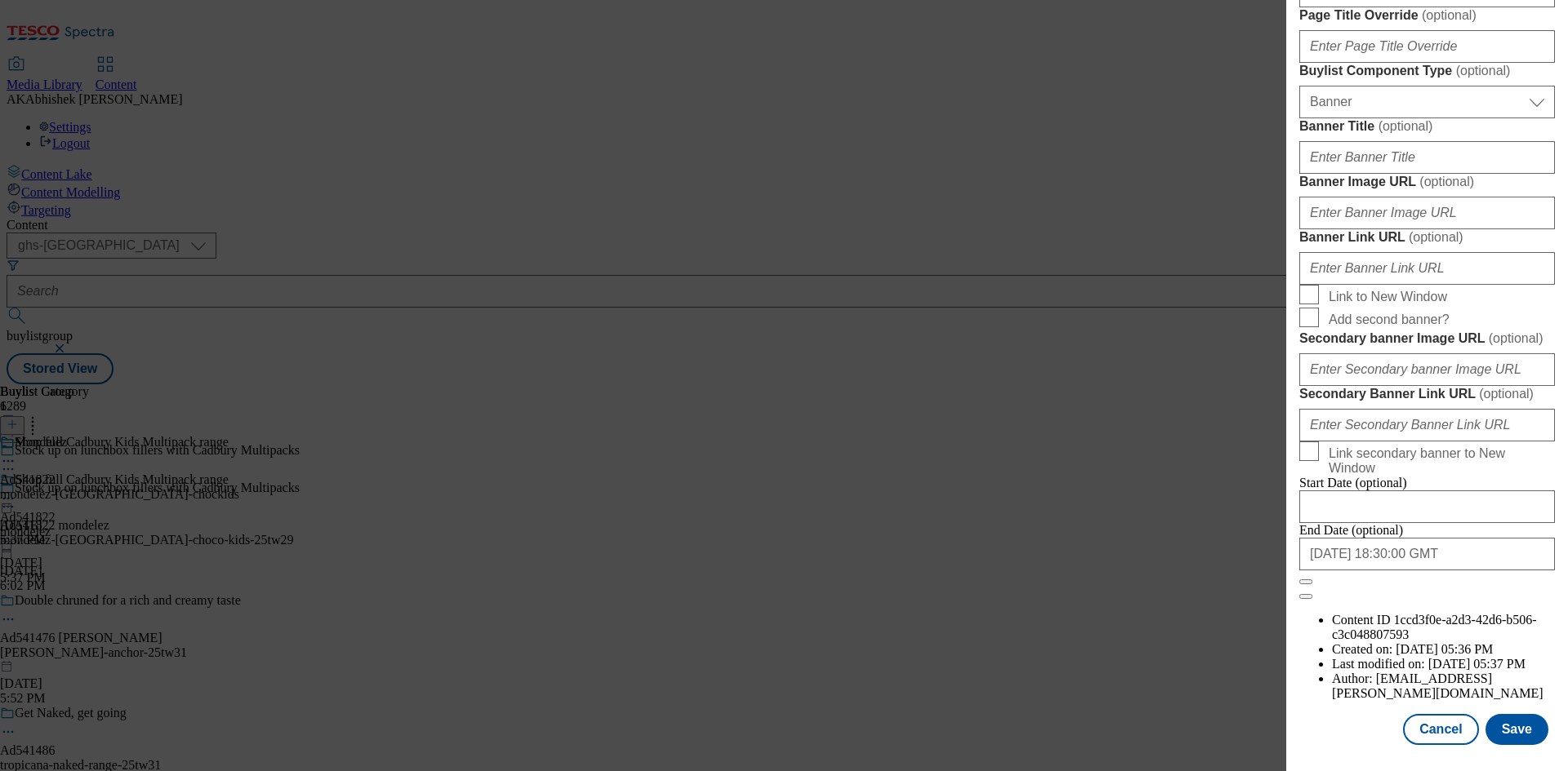
scroll to position [1690, 0]
click at [1479, 571] on input "2025-11-28 18:30:00 GMT" at bounding box center [1426, 554] width 255 height 32
select select "2025"
select select "November"
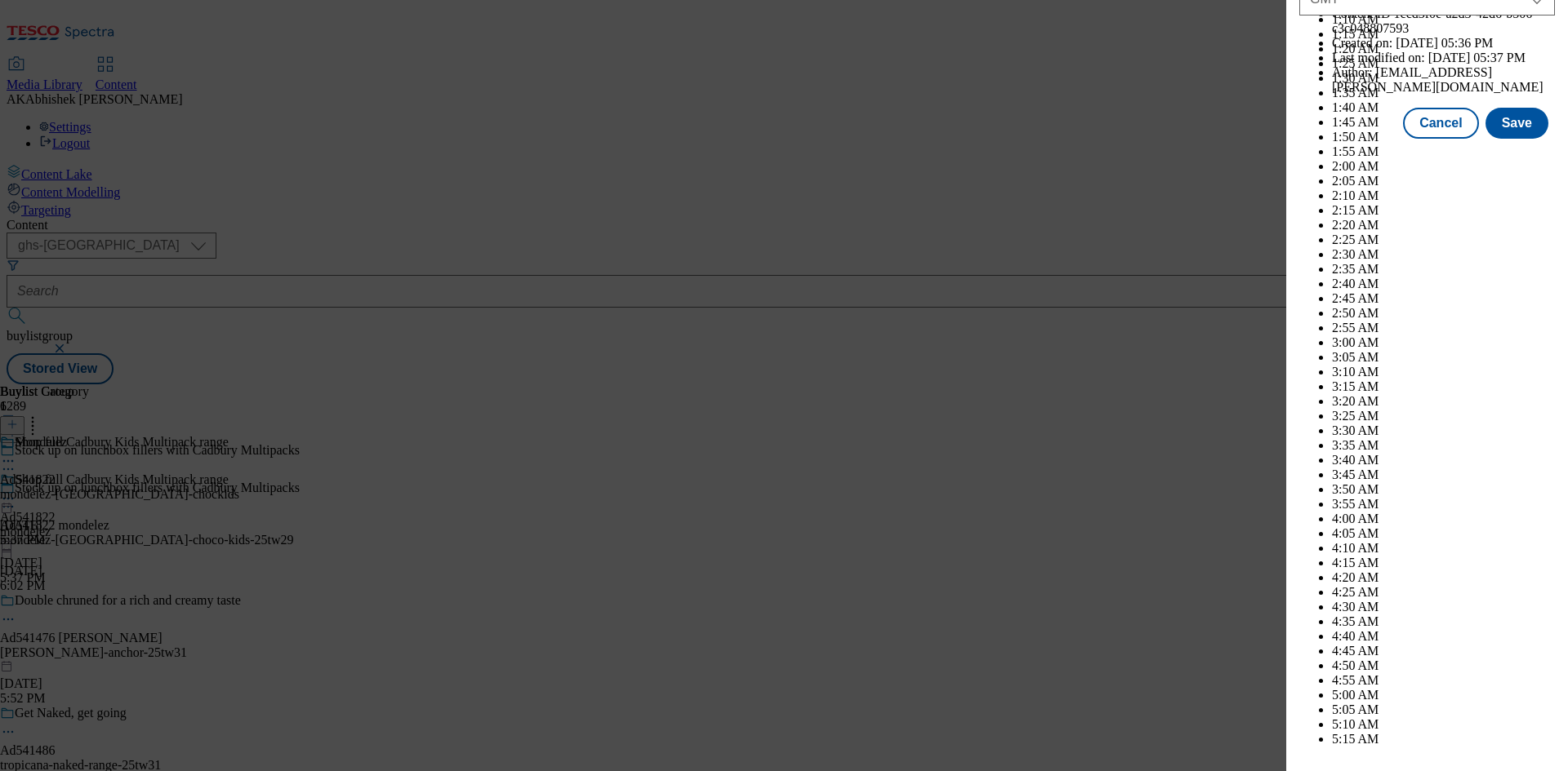
scroll to position [6696, 0]
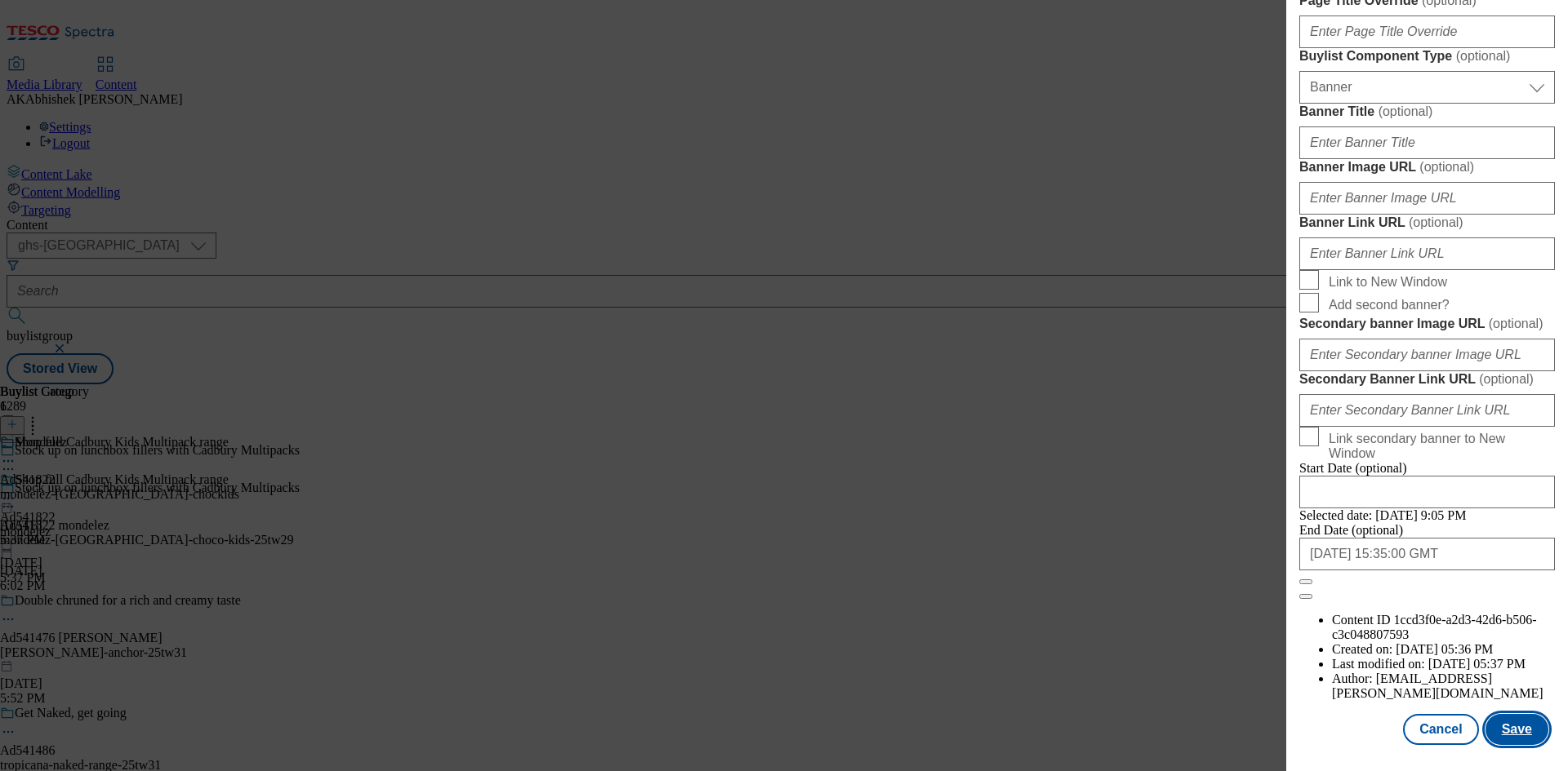
click at [1513, 732] on button "Save" at bounding box center [1517, 730] width 63 height 31
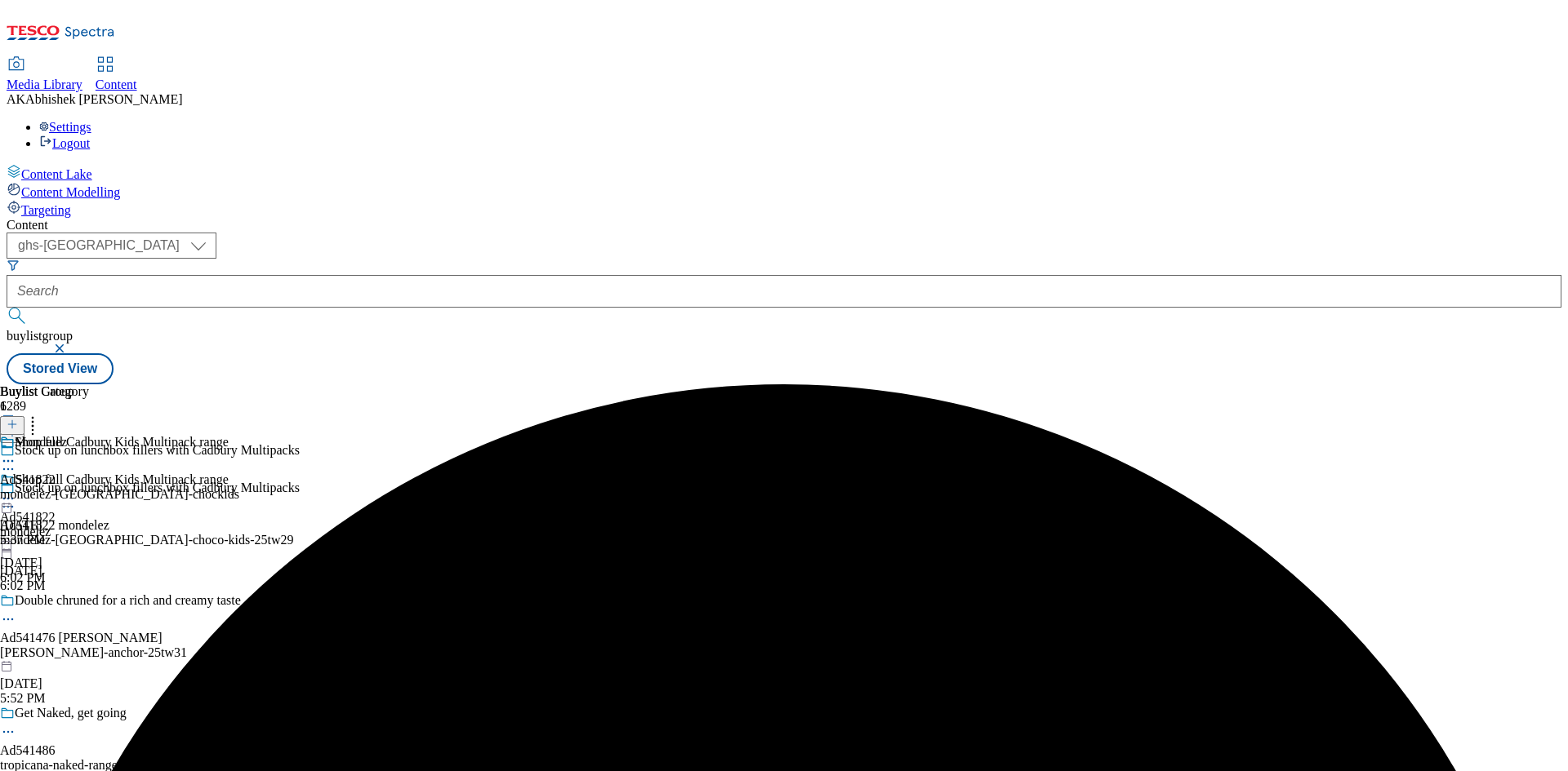
click at [16, 453] on icon at bounding box center [8, 461] width 16 height 16
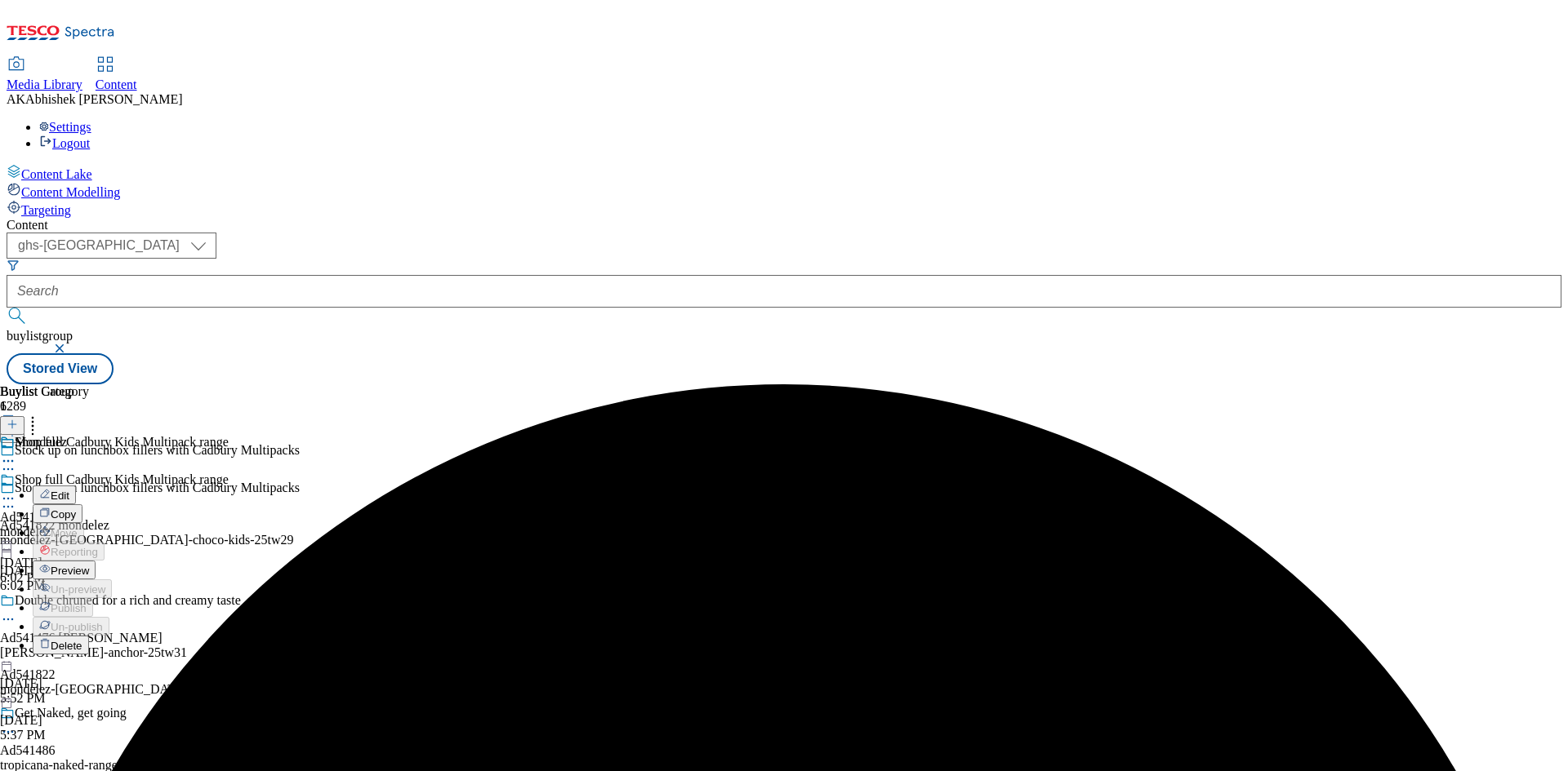
click at [69, 490] on span "Edit" at bounding box center [60, 496] width 19 height 13
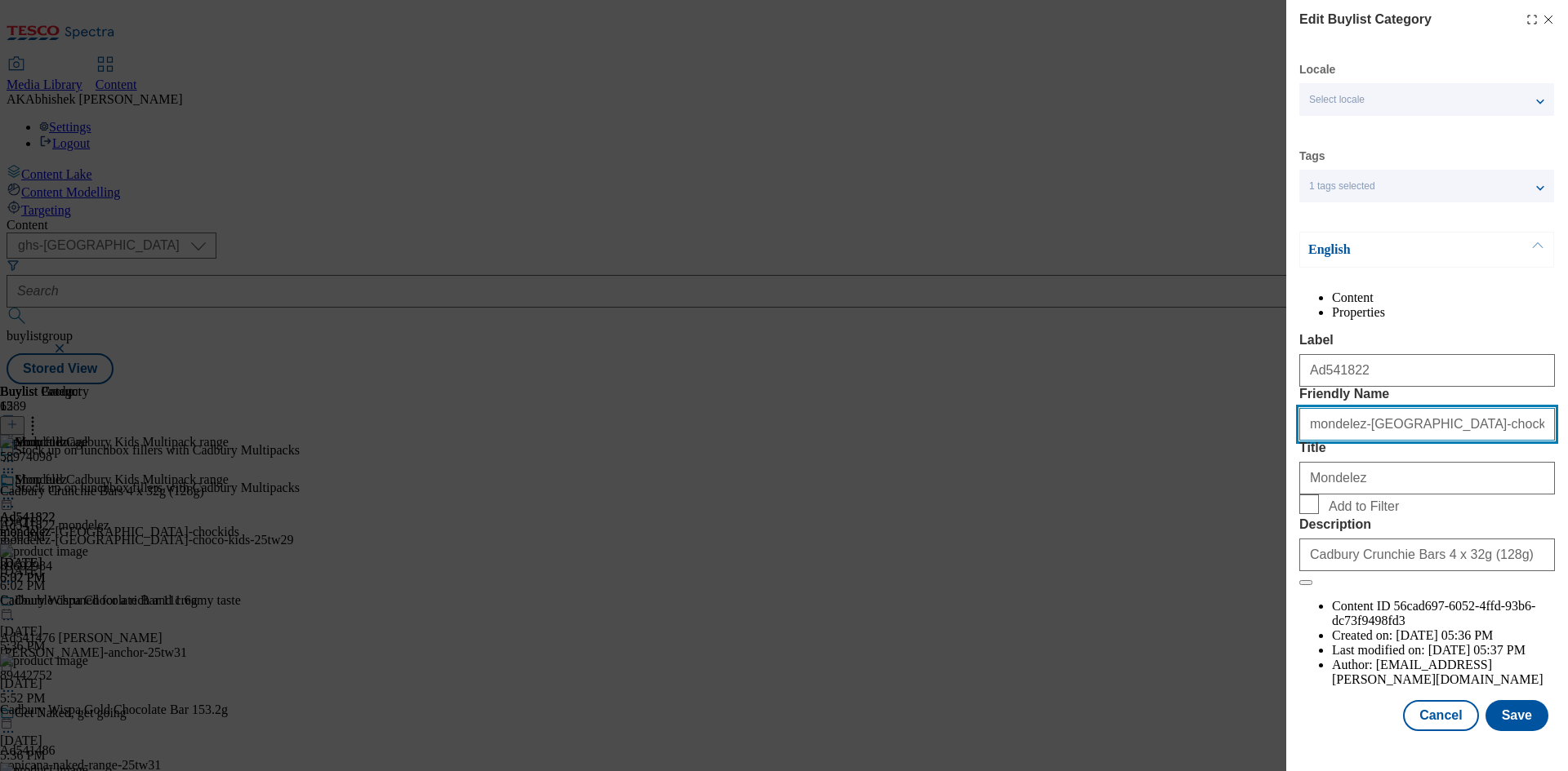
click at [1470, 441] on input "mondelez-cadbury-chockids" at bounding box center [1426, 425] width 255 height 32
click at [1422, 441] on input "mondelez-cadbury-chockids" at bounding box center [1426, 425] width 255 height 32
type input "mondelez-cadbury-choco-kids"
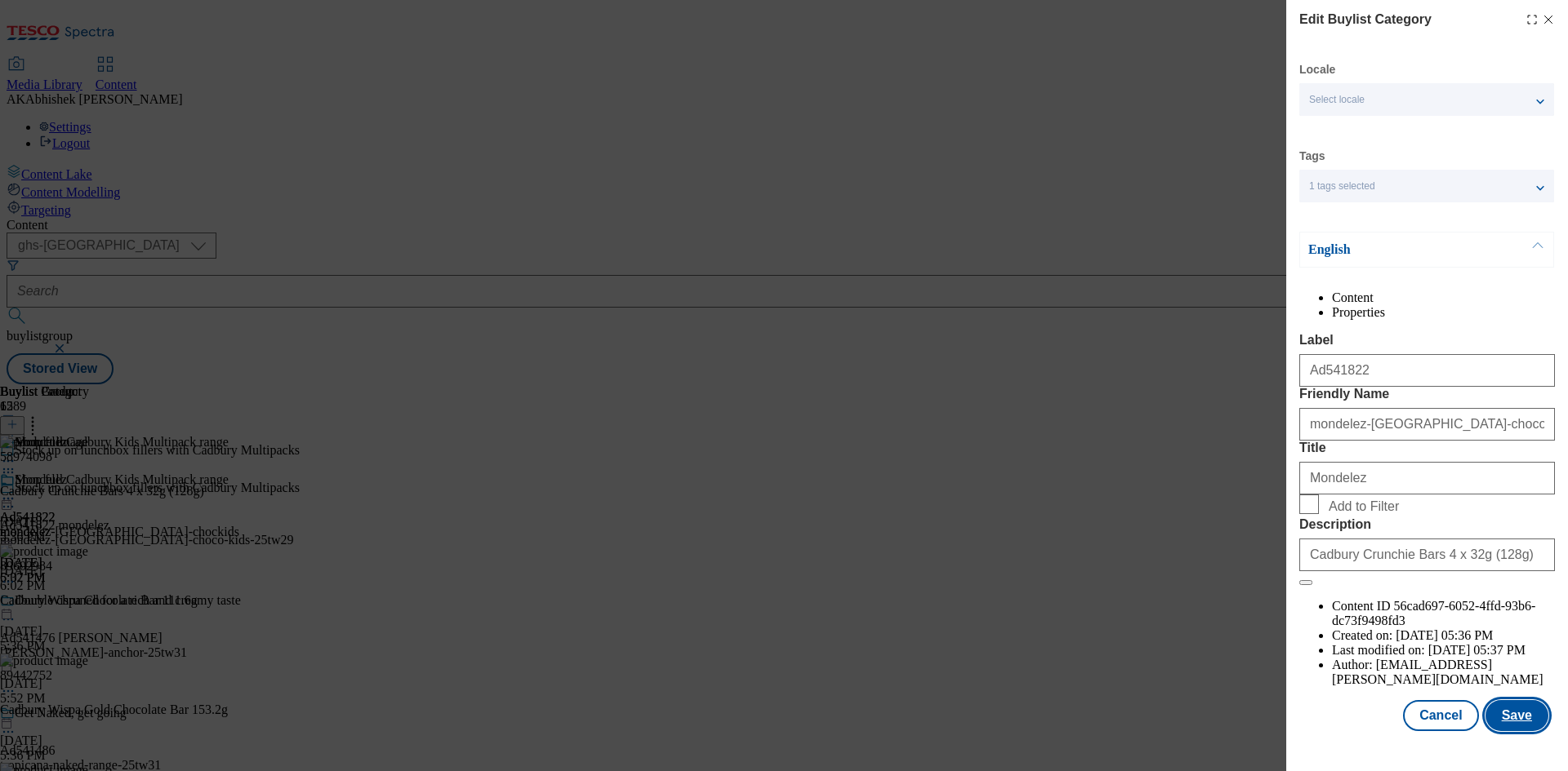
click at [1518, 731] on button "Save" at bounding box center [1517, 716] width 63 height 31
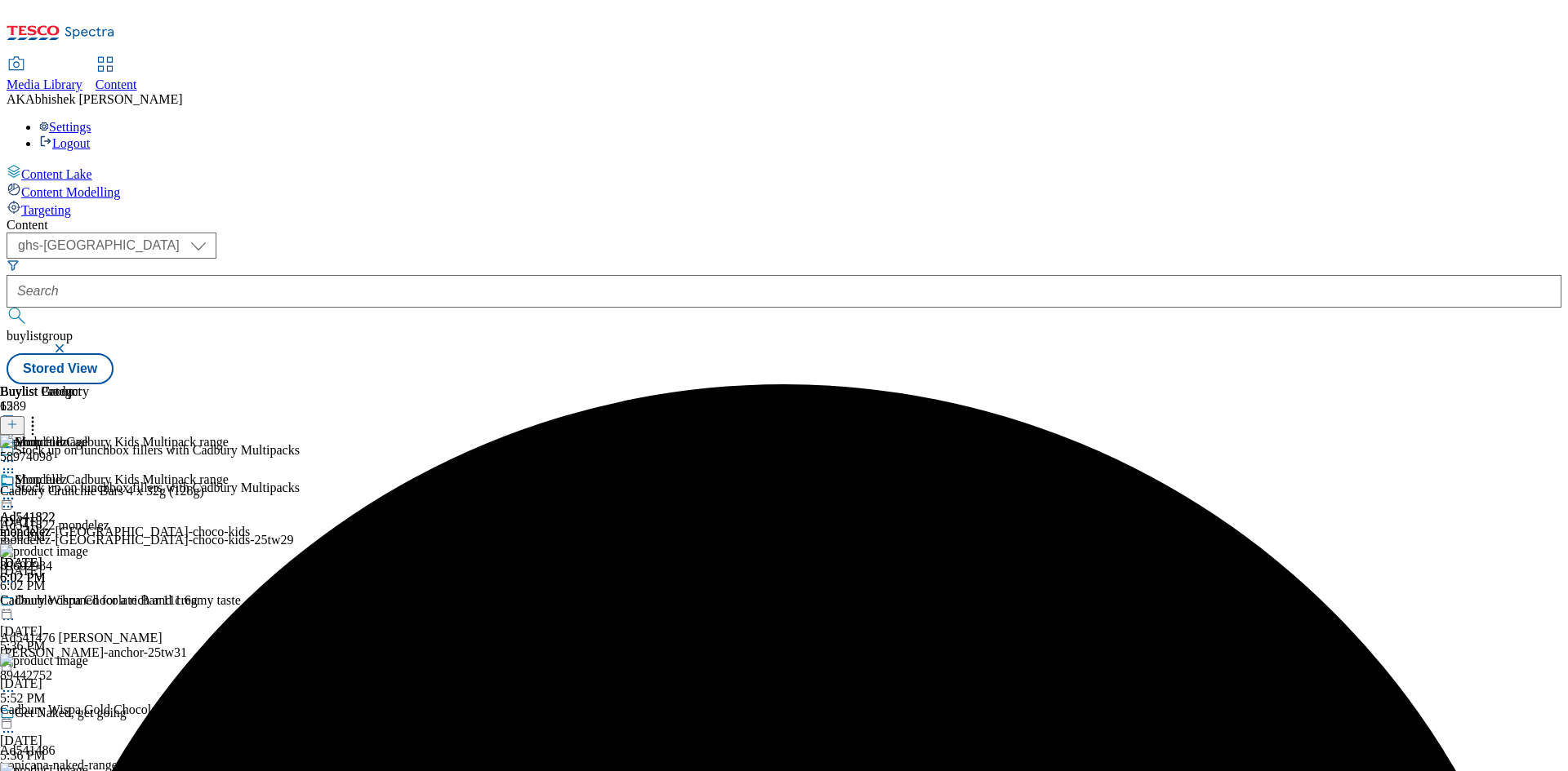
click at [14, 498] on circle at bounding box center [13, 499] width 3 height 3
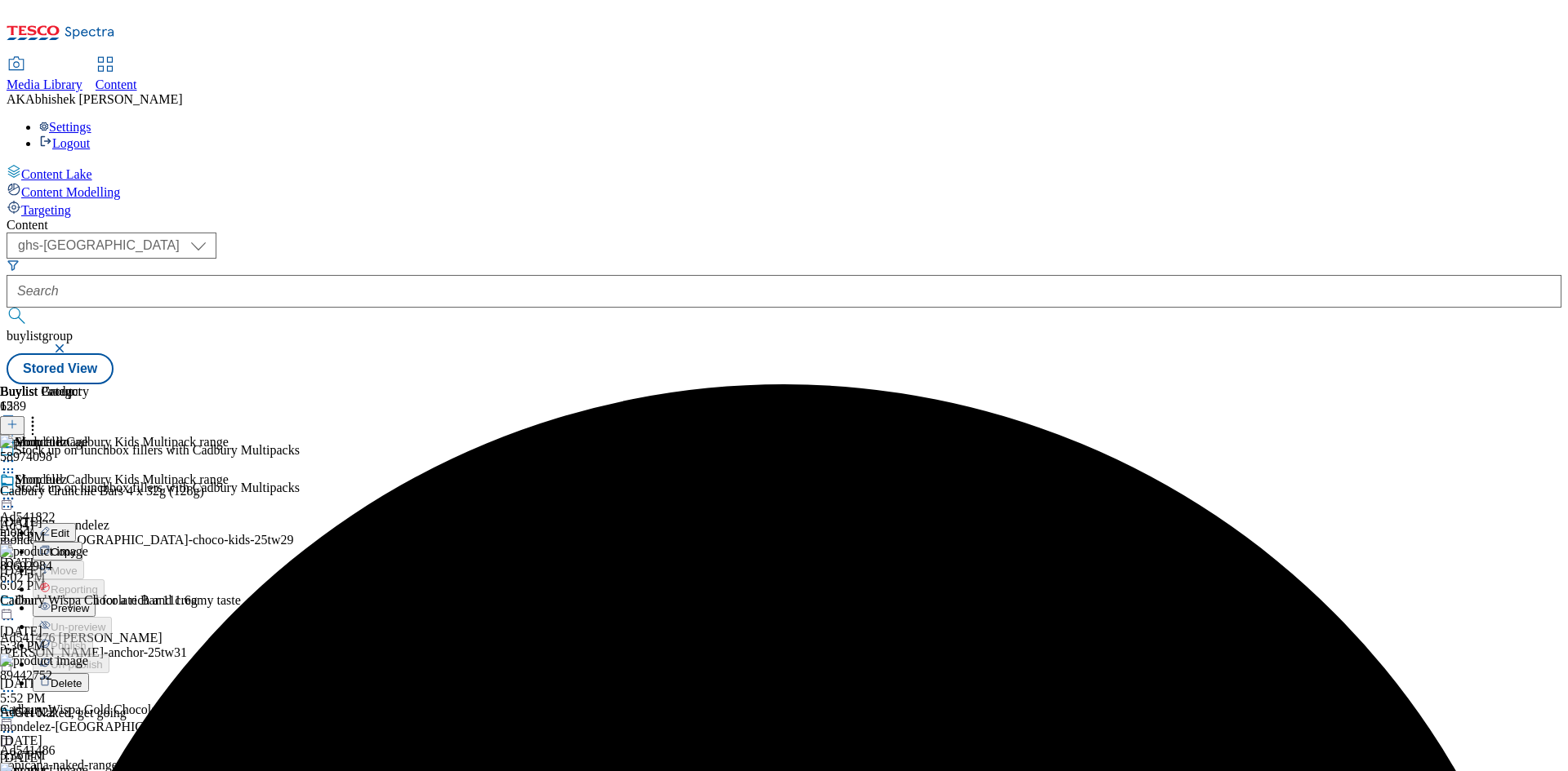
click at [89, 602] on span "Preview" at bounding box center [69, 609] width 39 height 13
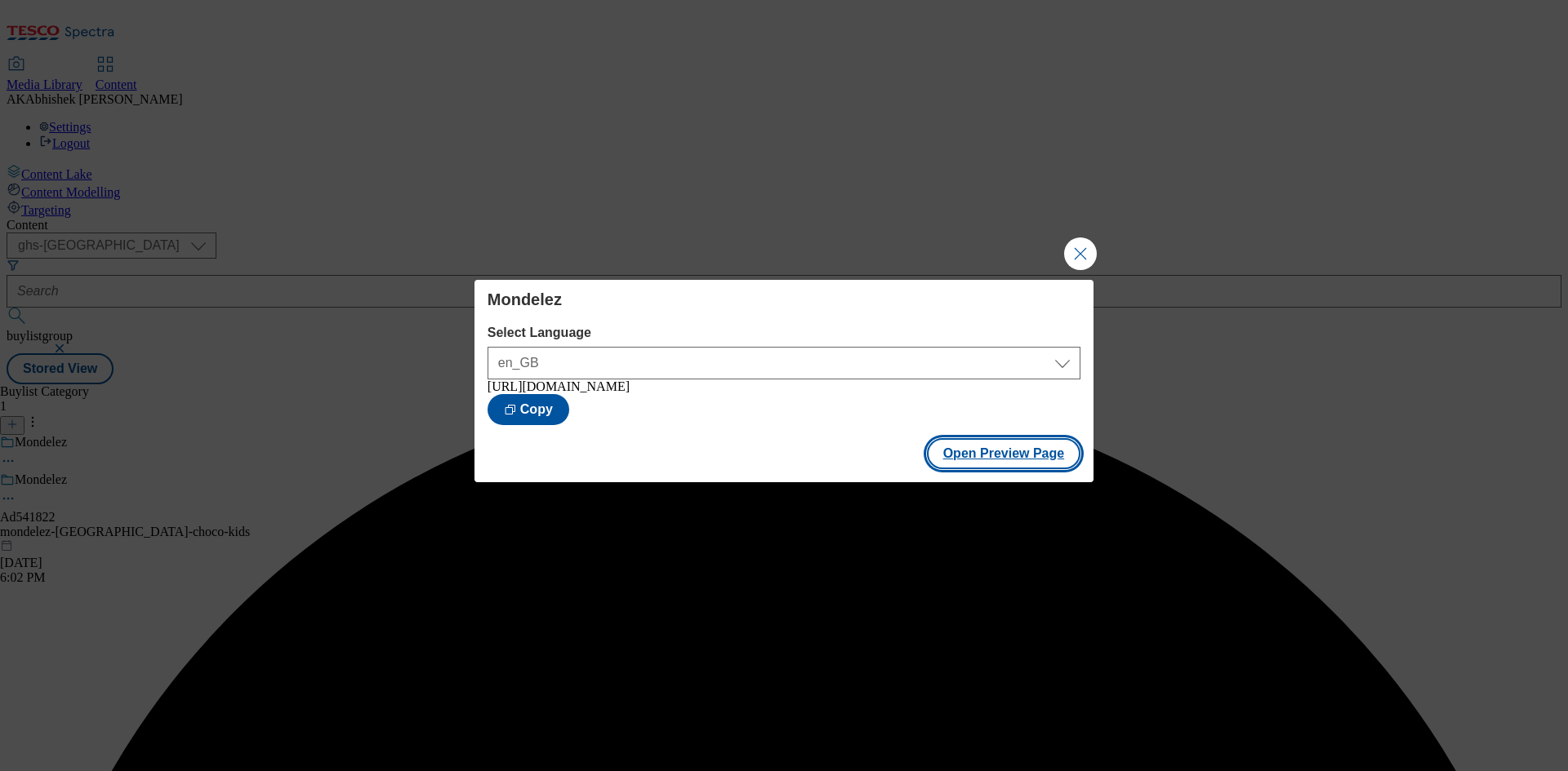
click at [994, 458] on button "Open Preview Page" at bounding box center [1003, 454] width 154 height 31
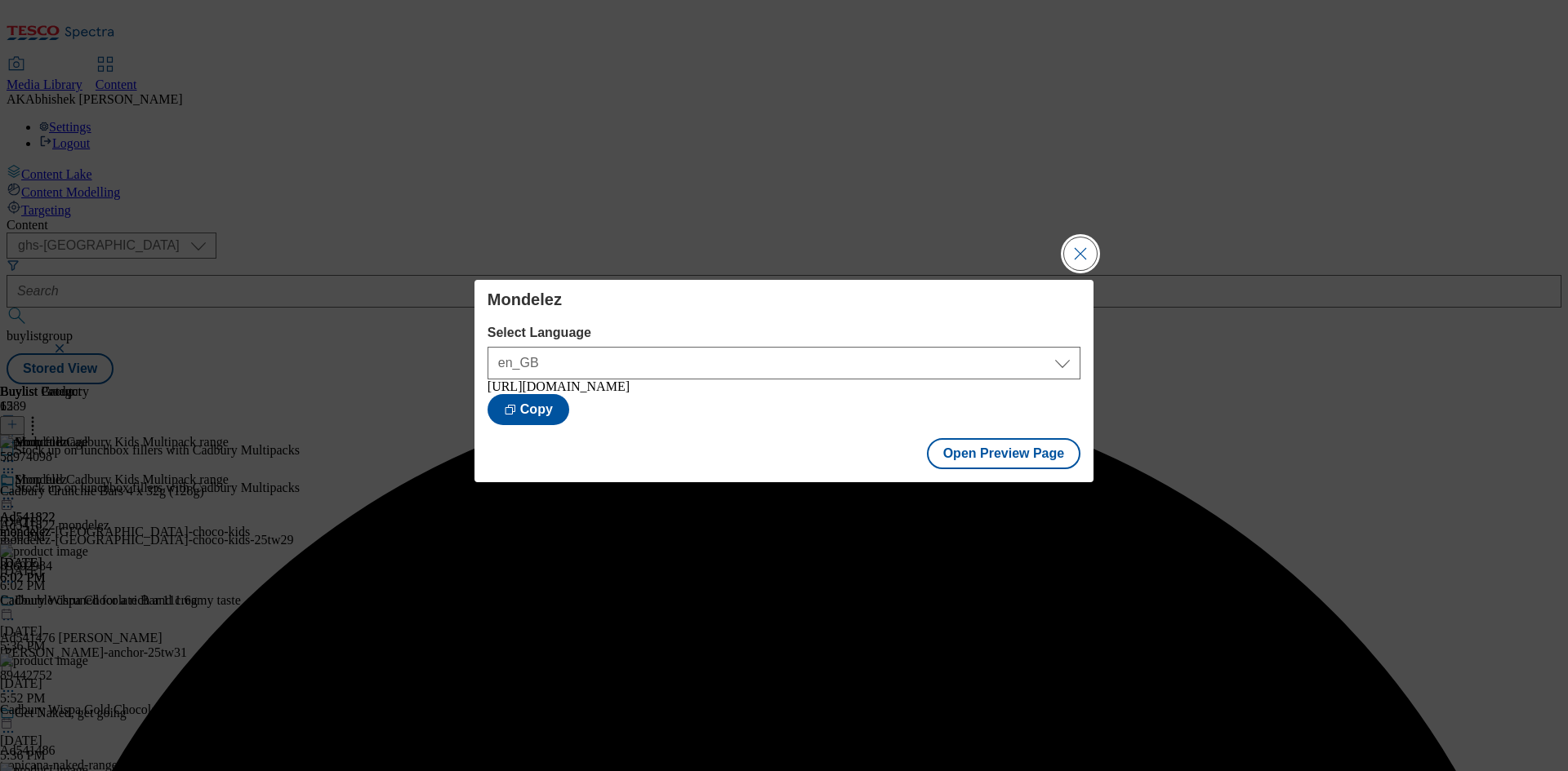
click at [1081, 248] on button "Close Modal" at bounding box center [1080, 253] width 32 height 32
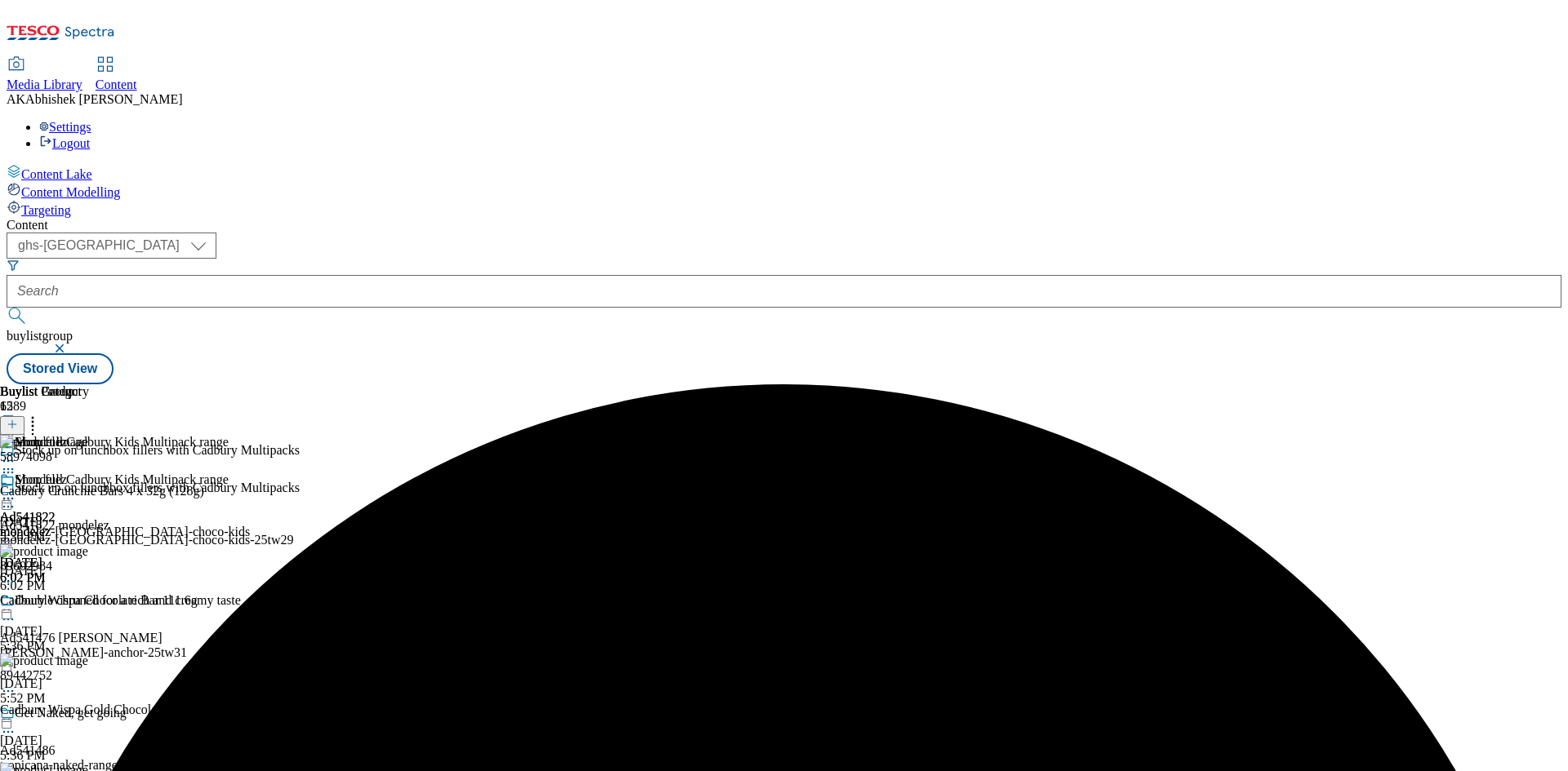
click at [16, 491] on icon at bounding box center [8, 499] width 16 height 16
click at [87, 658] on span "Publish" at bounding box center [69, 665] width 36 height 13
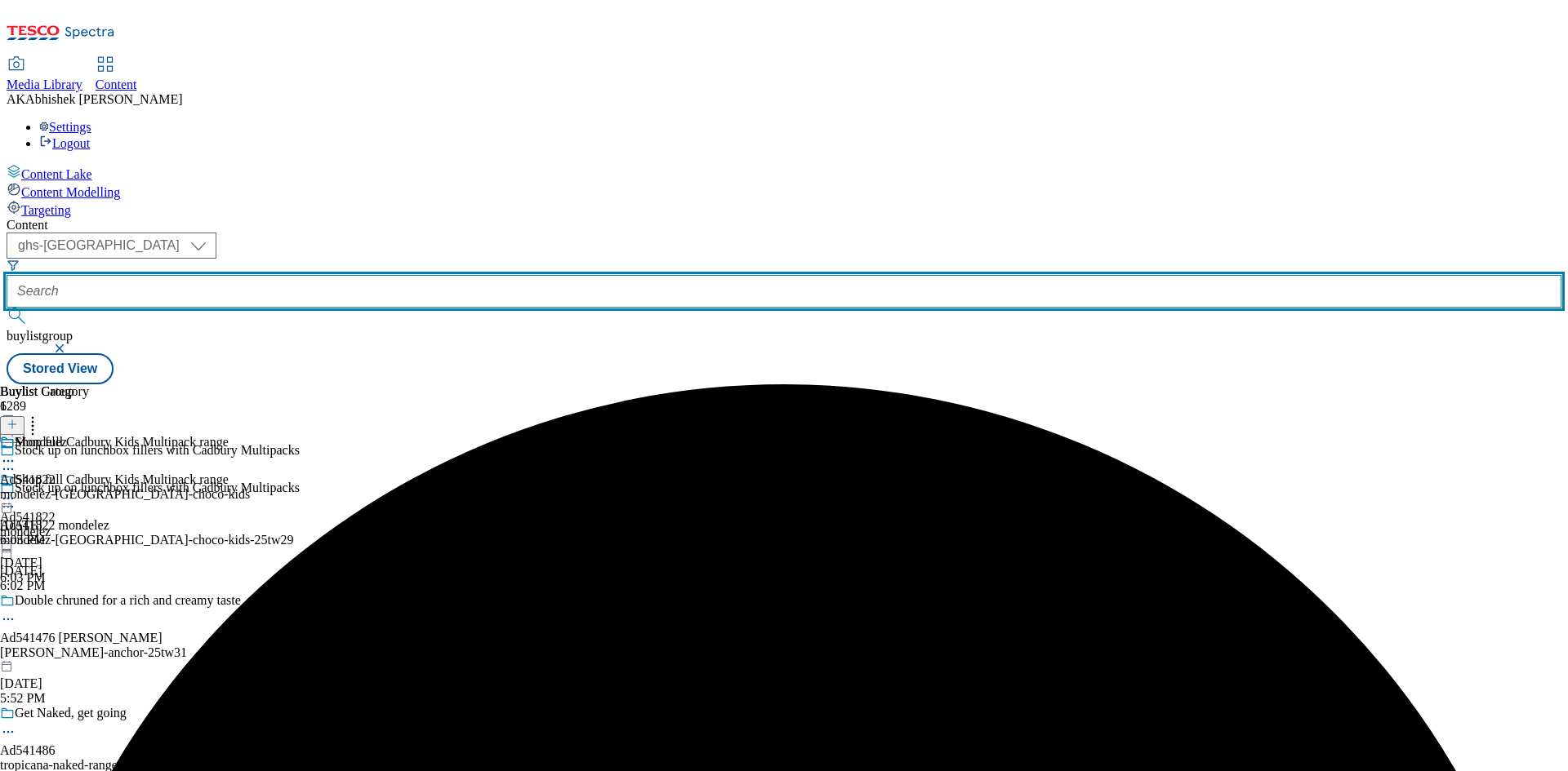
click at [397, 275] on input "text" at bounding box center [783, 291] width 1554 height 32
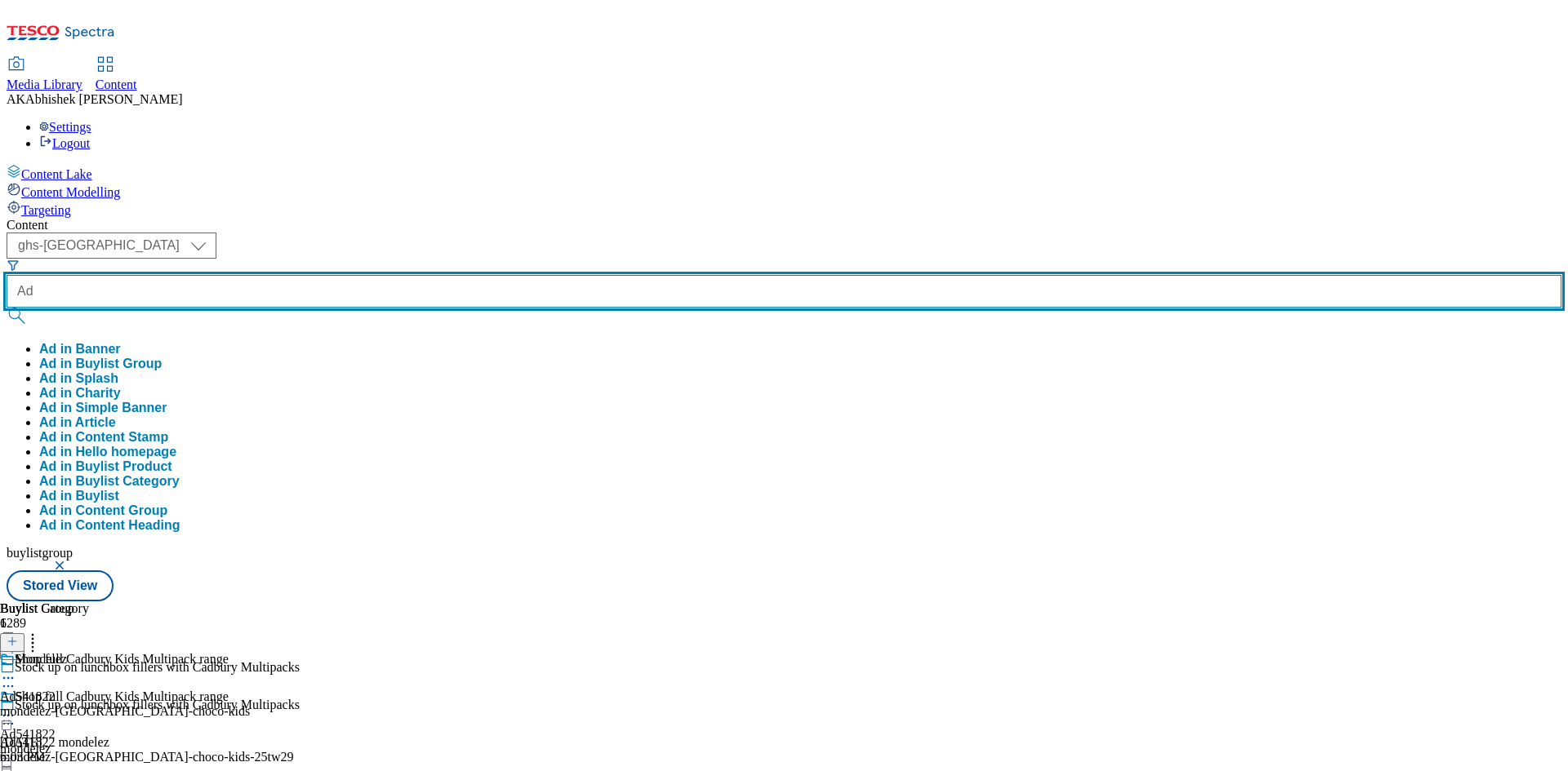
paste input "541953"
type input "Ad541953"
click at [6, 307] on button "submit" at bounding box center [17, 316] width 23 height 16
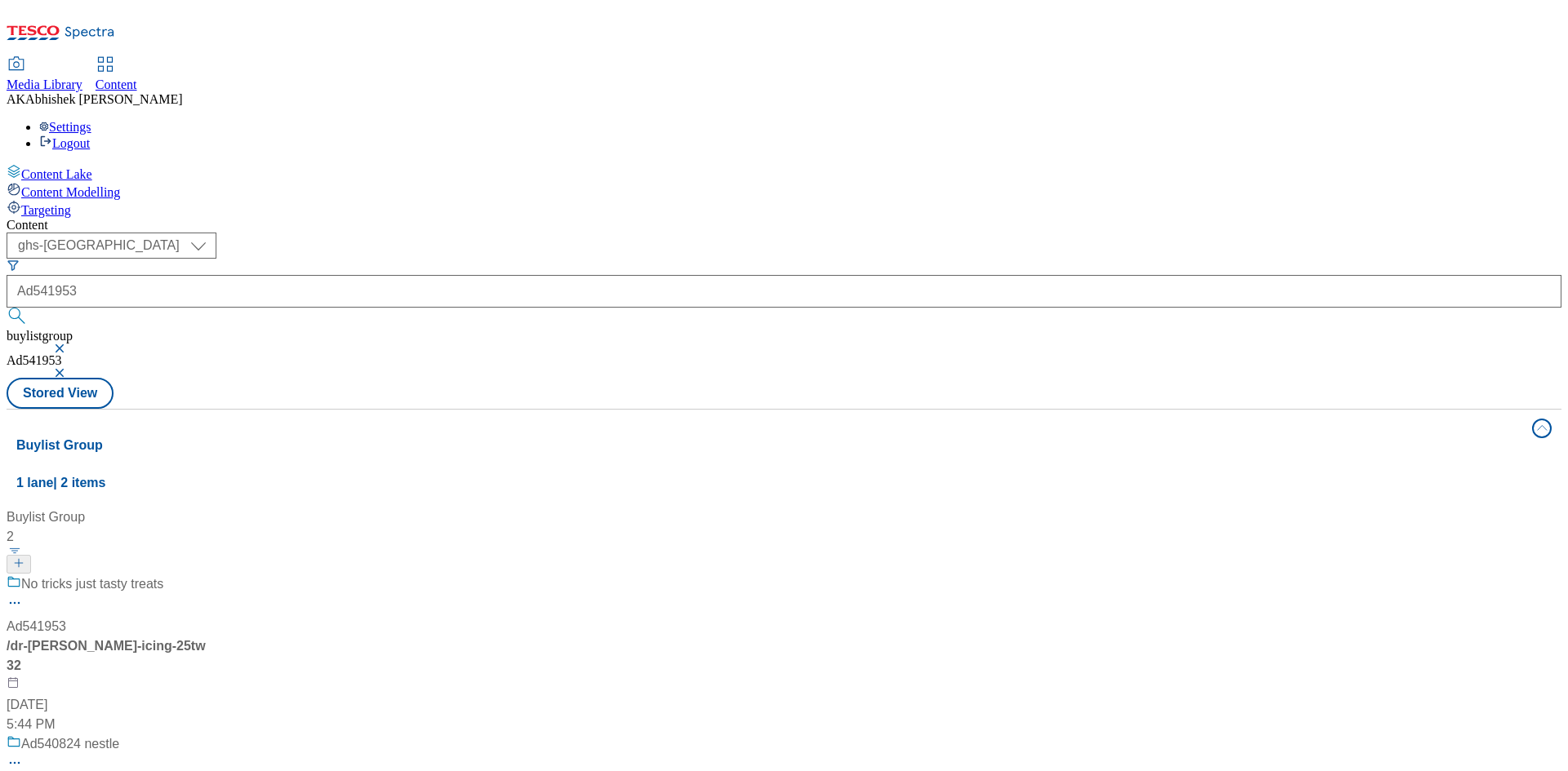
click at [567, 218] on div "Content" at bounding box center [783, 225] width 1554 height 14
click at [211, 574] on div "No tricks just tasty treats Ad541953 / dr-oetker-icing-25tw32 Sep 18, 2025 5:44…" at bounding box center [108, 654] width 204 height 160
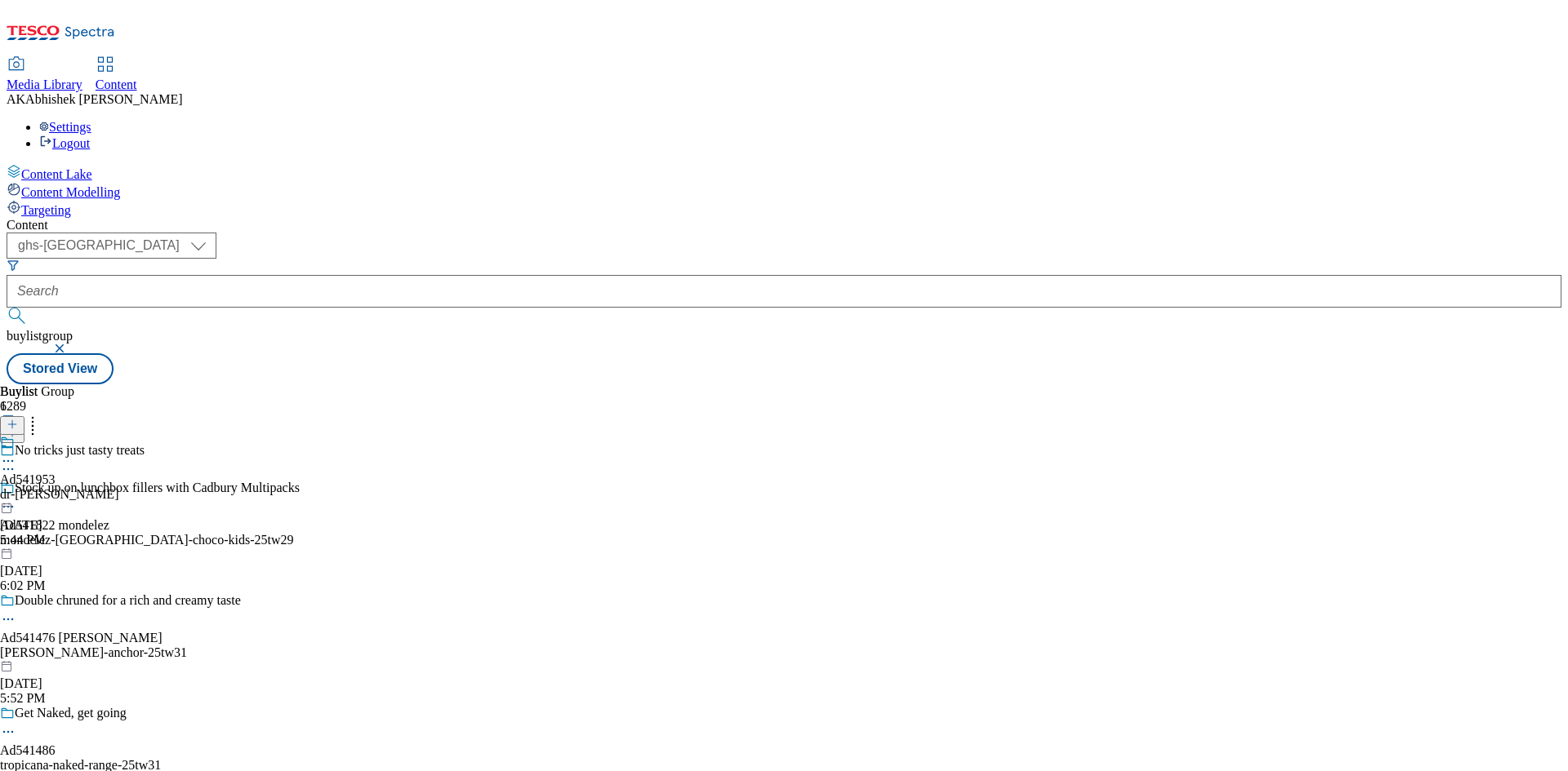
click at [16, 461] on icon at bounding box center [8, 469] width 16 height 16
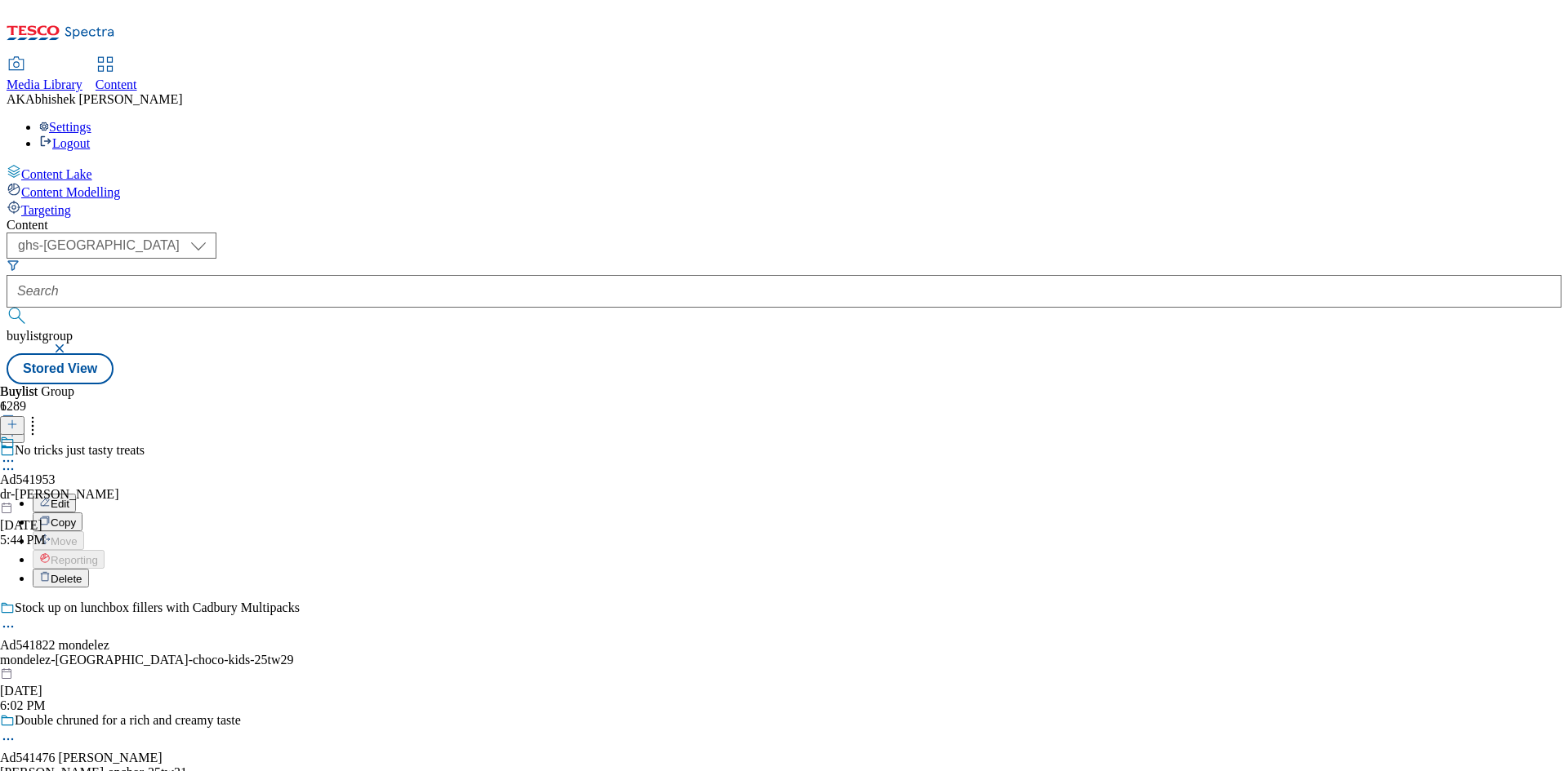
click at [69, 498] on span "Edit" at bounding box center [60, 504] width 19 height 13
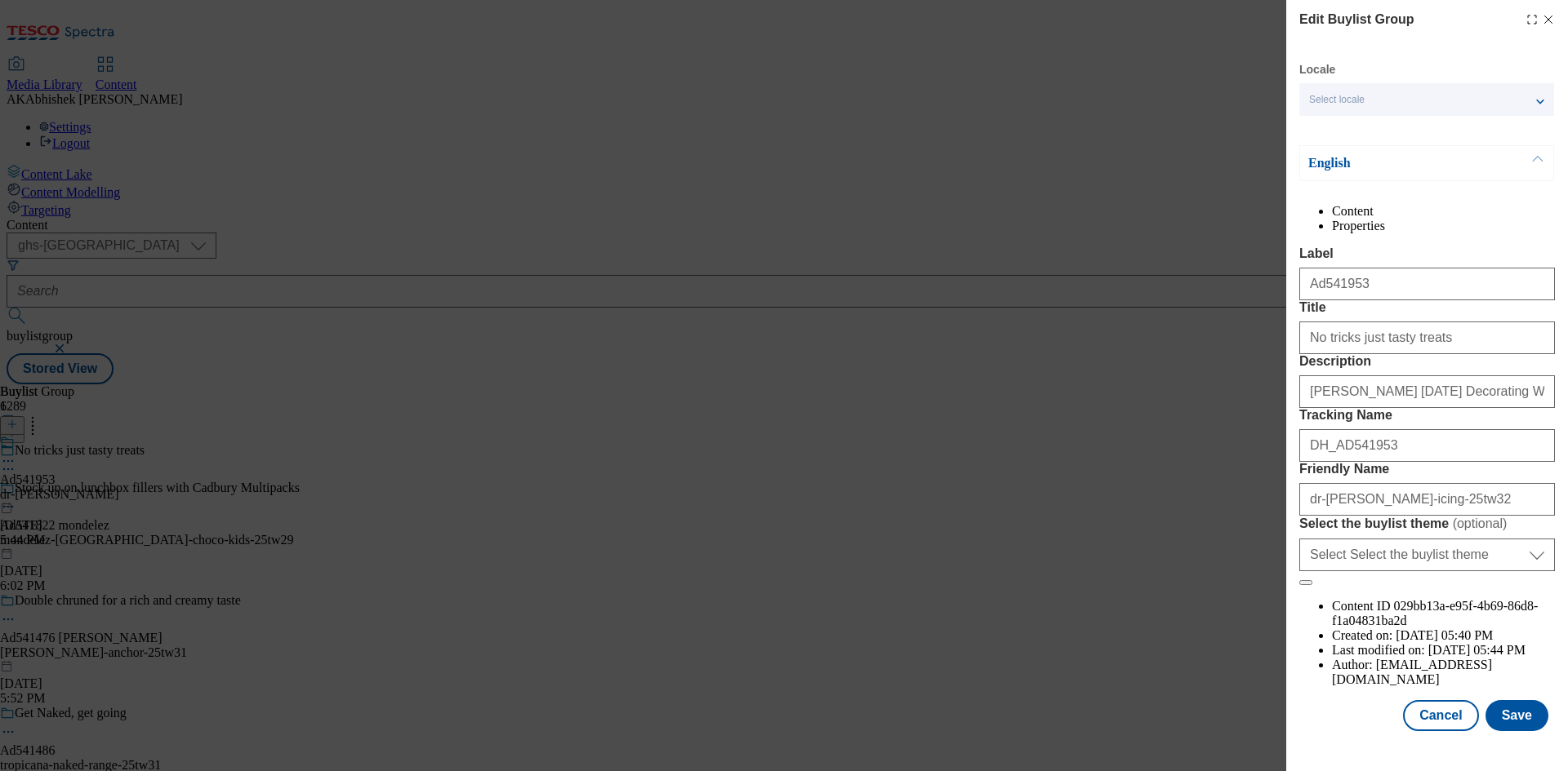
scroll to position [63, 0]
click at [1424, 731] on button "Cancel" at bounding box center [1440, 716] width 75 height 31
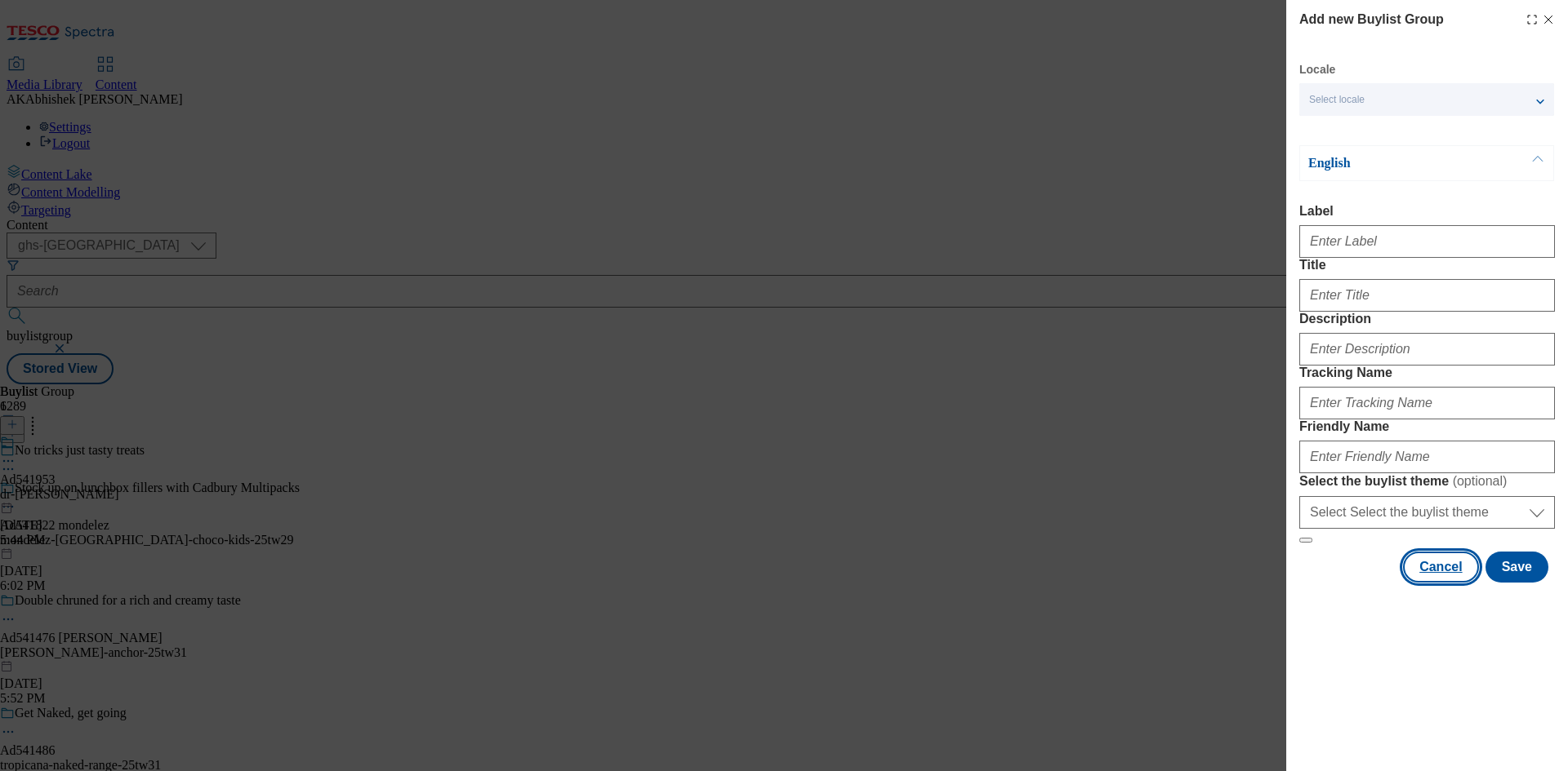
scroll to position [0, 0]
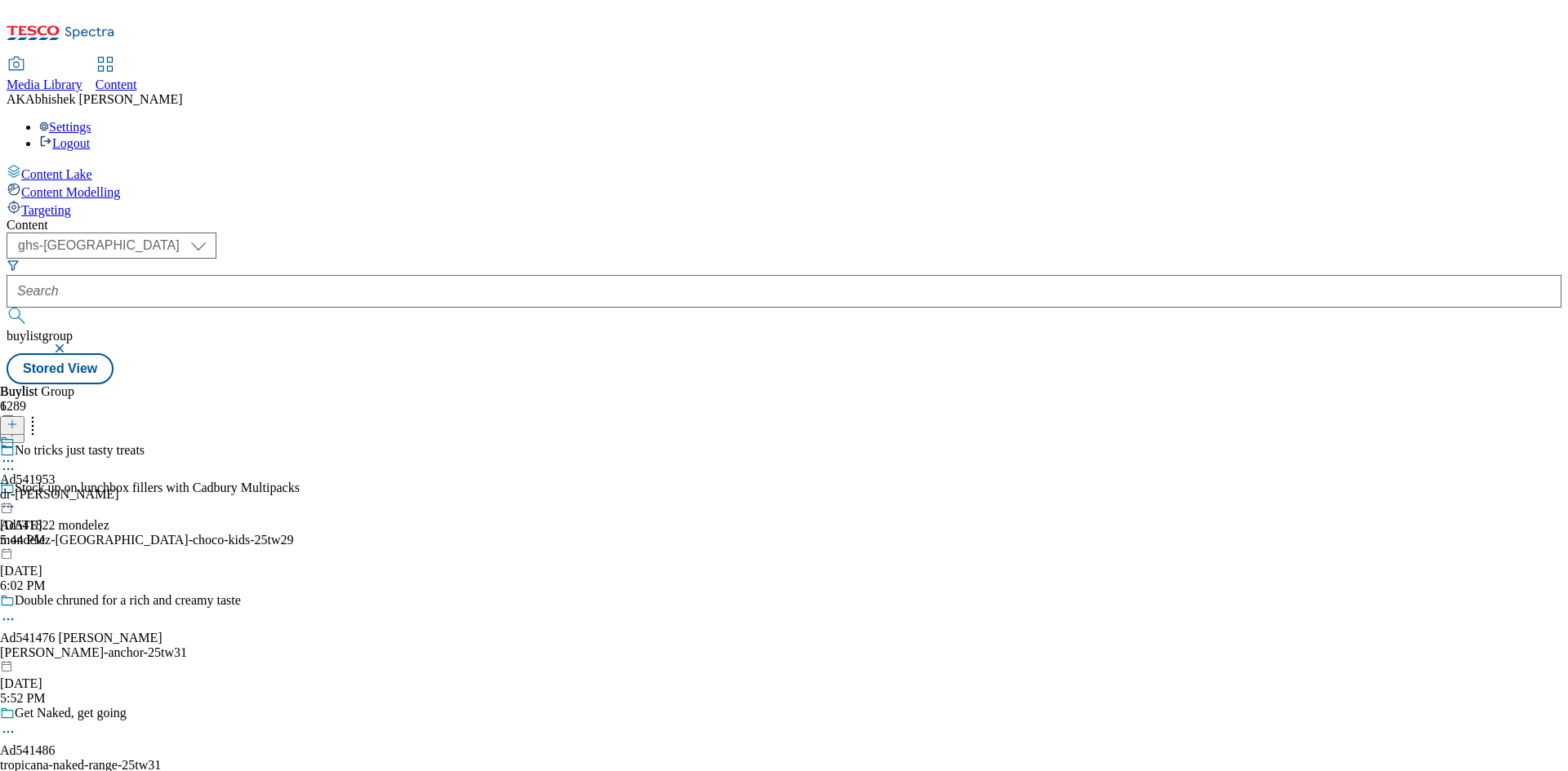
click at [16, 453] on icon at bounding box center [8, 461] width 16 height 16
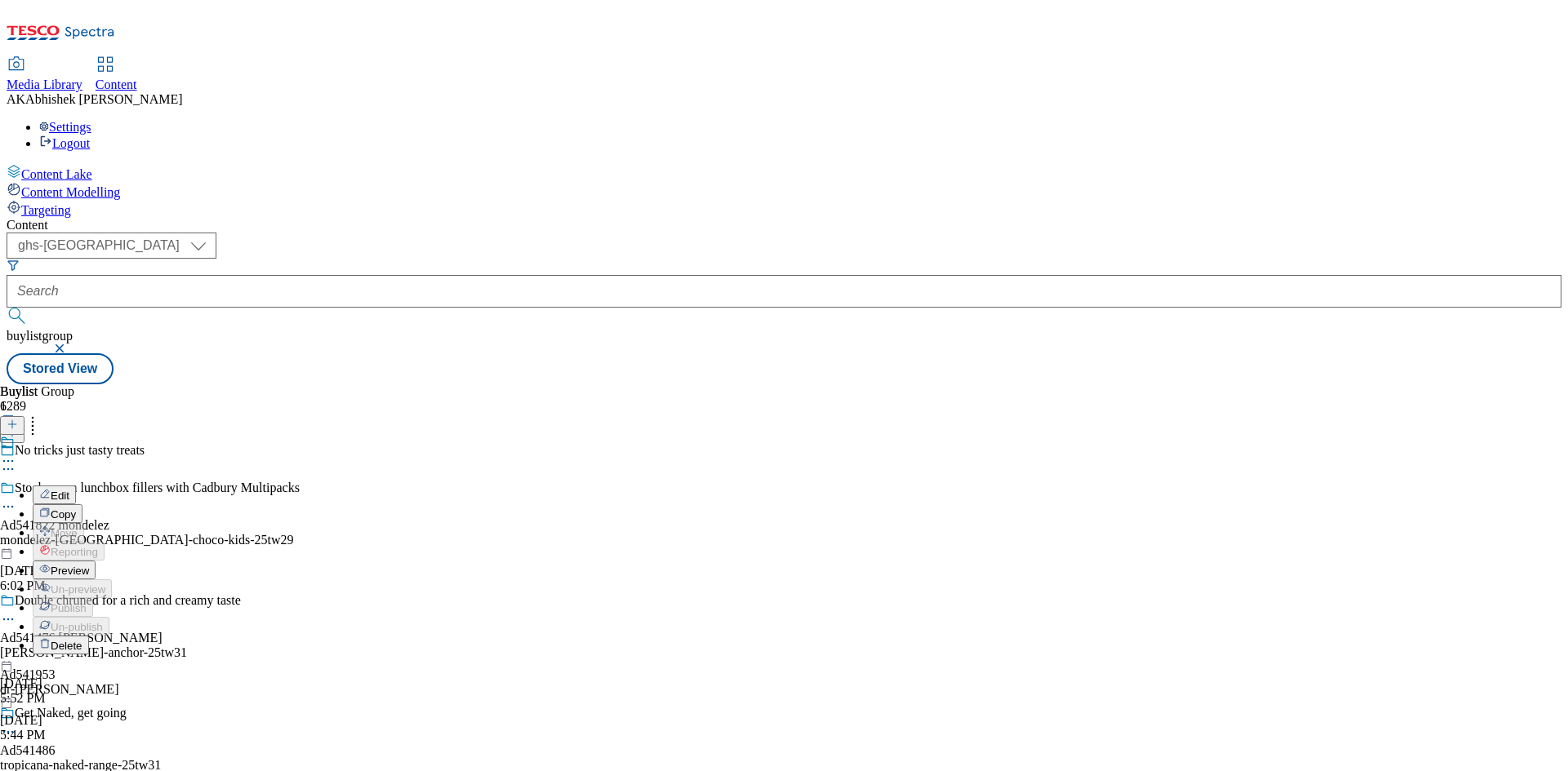
click at [69, 490] on span "Edit" at bounding box center [60, 496] width 19 height 13
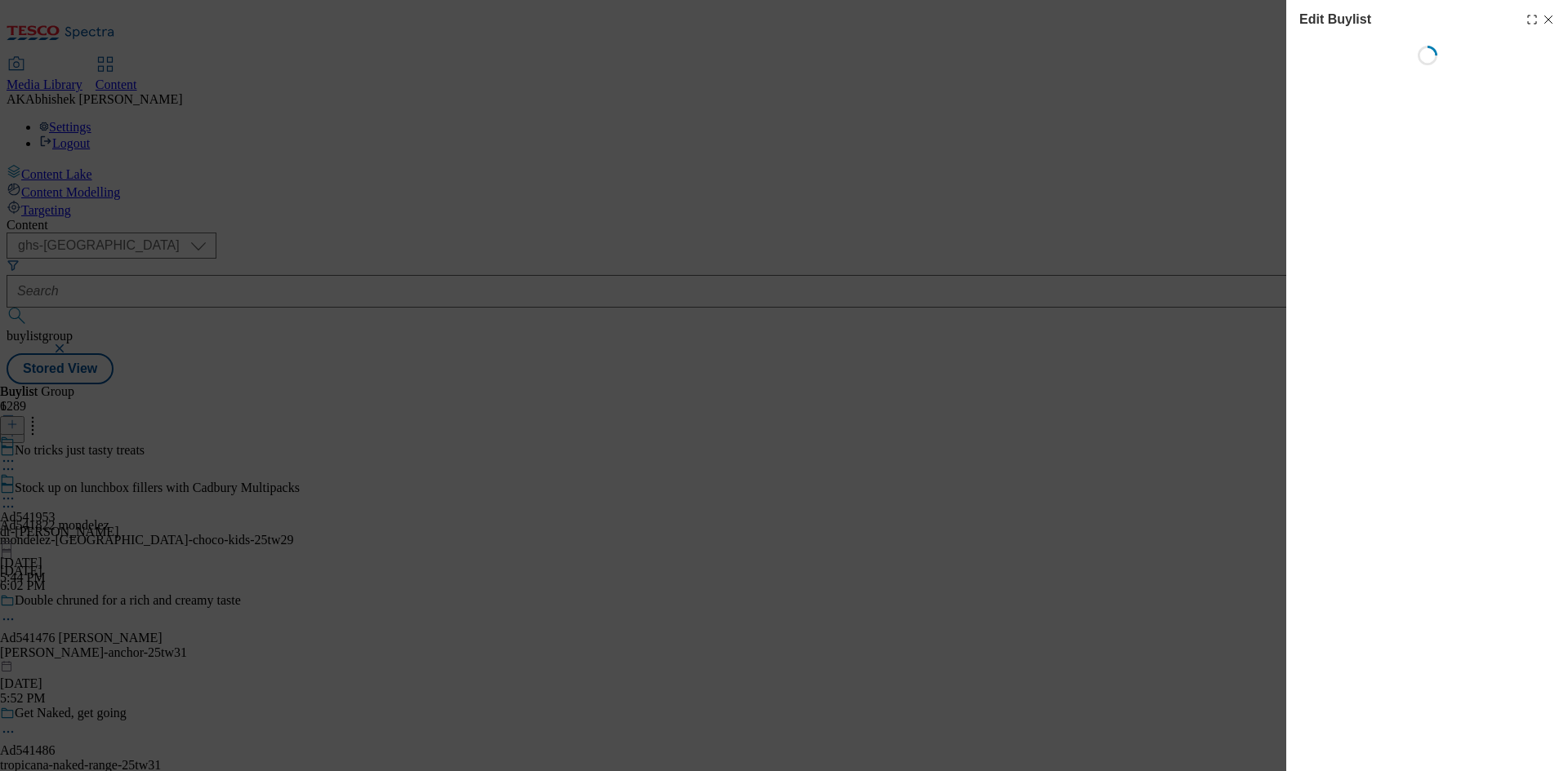
select select "tactical"
select select "supplier funded short term 1-3 weeks"
select select "dunnhumby"
select select "Banner"
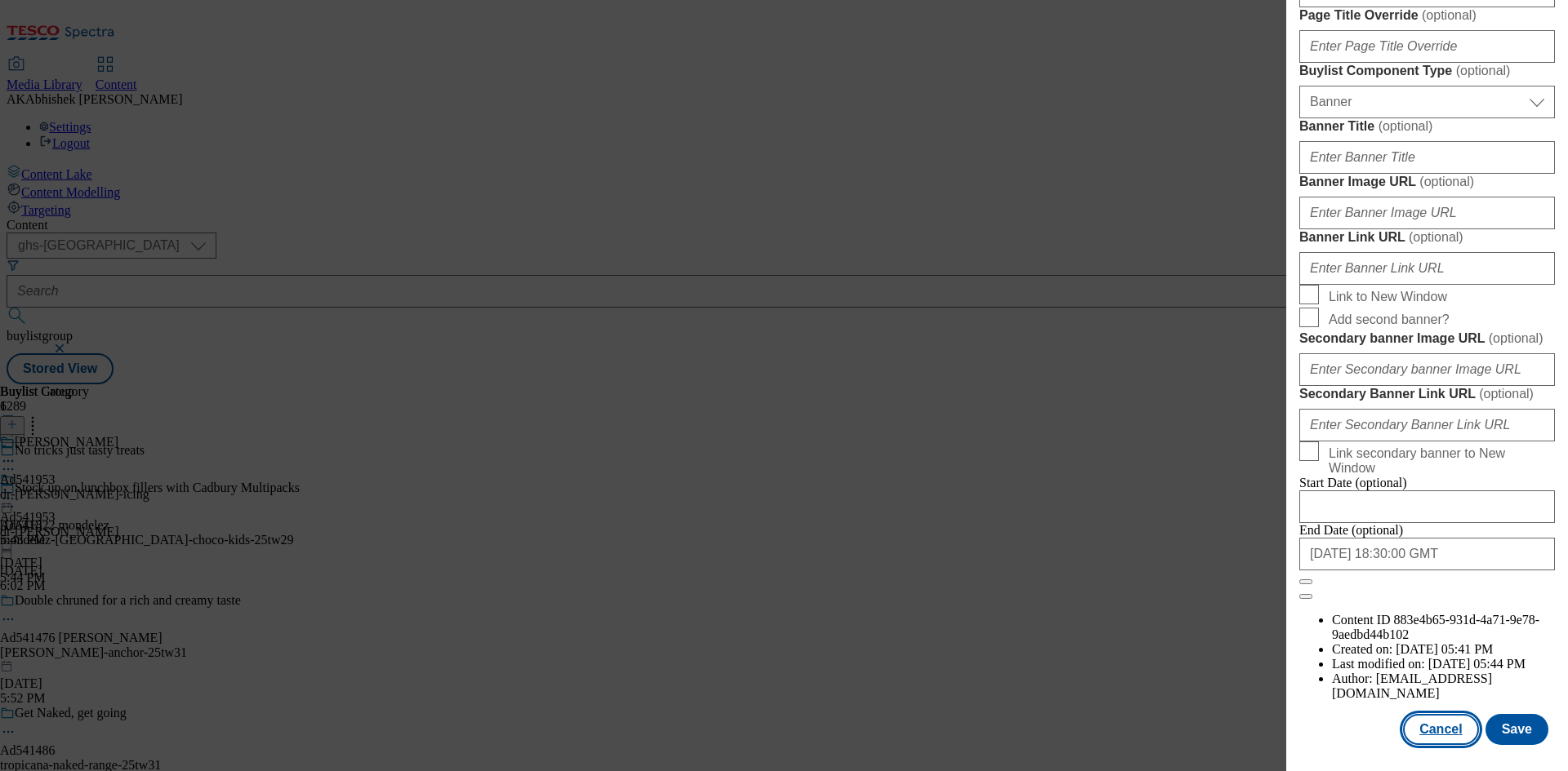
click at [1433, 727] on button "Cancel" at bounding box center [1440, 730] width 75 height 31
select select "tactical"
select select "supplier funded short term 1-3 weeks"
select select "dunnhumby"
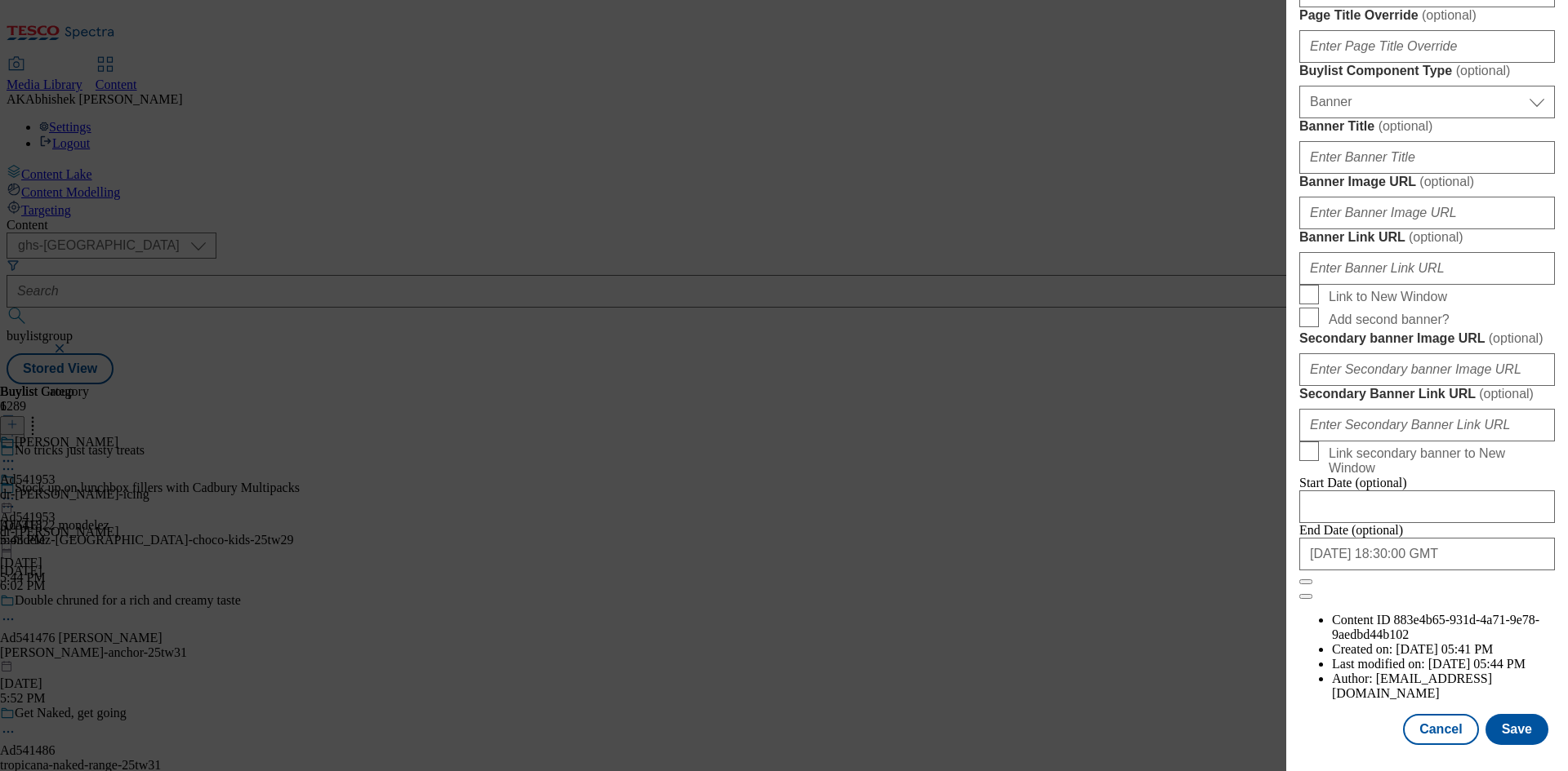
select select "Banner"
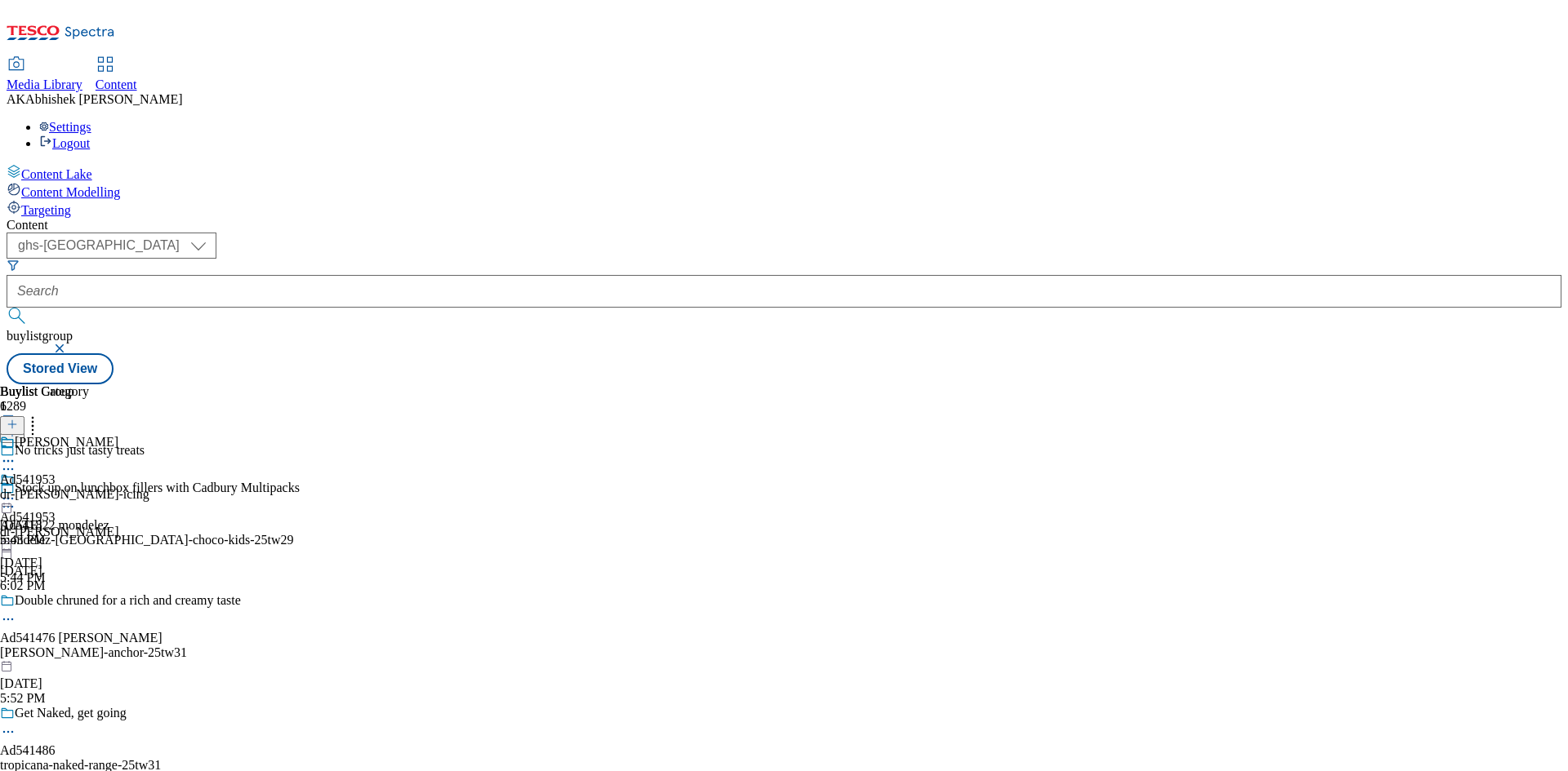
click at [16, 453] on icon at bounding box center [8, 461] width 16 height 16
click at [1175, 384] on div "Buylist Group 6289 No tricks just tasty treats Stock up on lunchbox fillers wit…" at bounding box center [783, 384] width 1554 height 0
click at [150, 487] on div "dr-oetker-icing" at bounding box center [75, 494] width 150 height 14
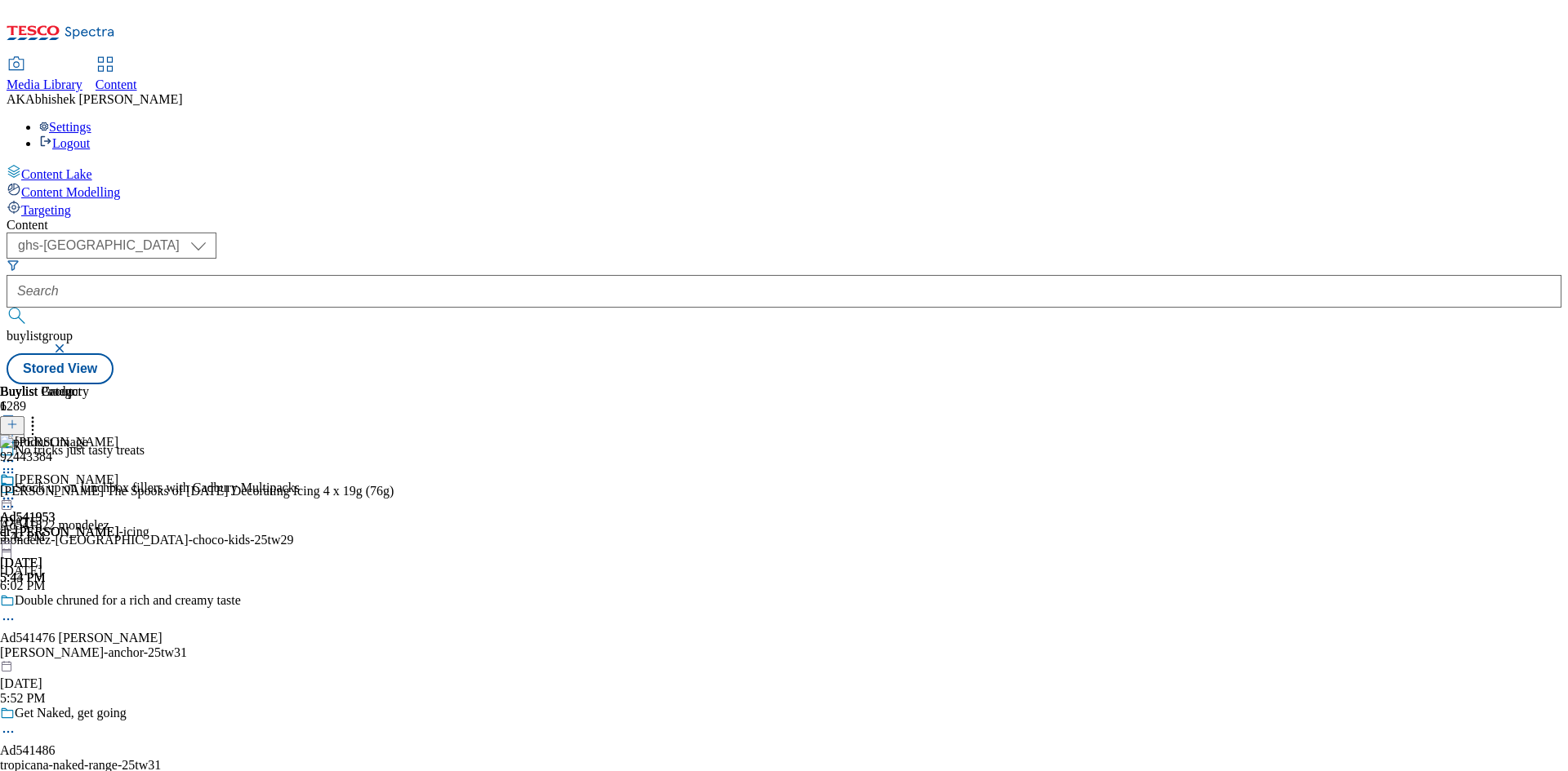
click at [16, 491] on icon at bounding box center [8, 499] width 16 height 16
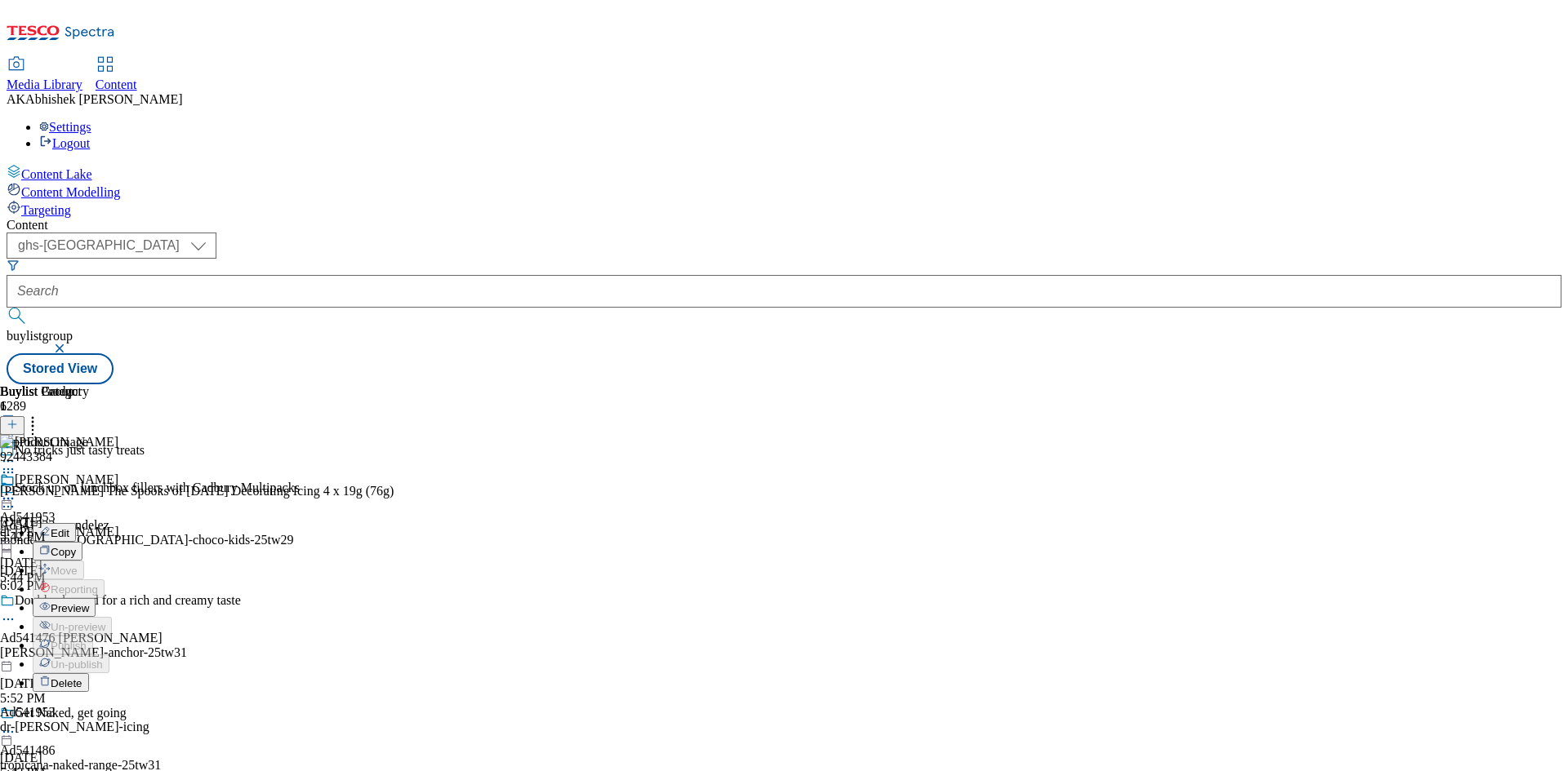
click at [89, 602] on span "Preview" at bounding box center [69, 609] width 39 height 13
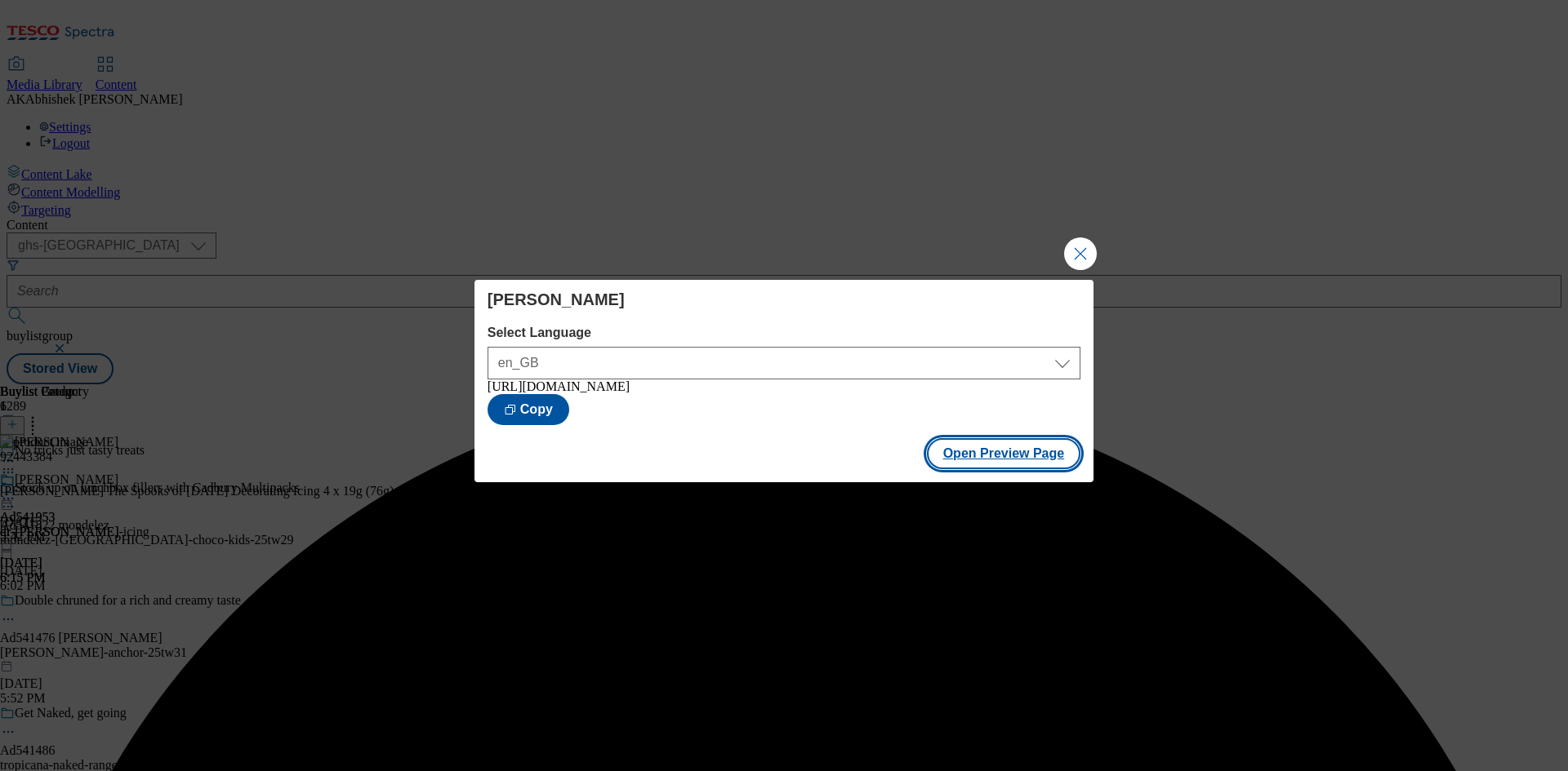
click at [989, 469] on button "Open Preview Page" at bounding box center [1003, 454] width 154 height 31
click at [1079, 252] on button "Close Modal" at bounding box center [1080, 253] width 32 height 32
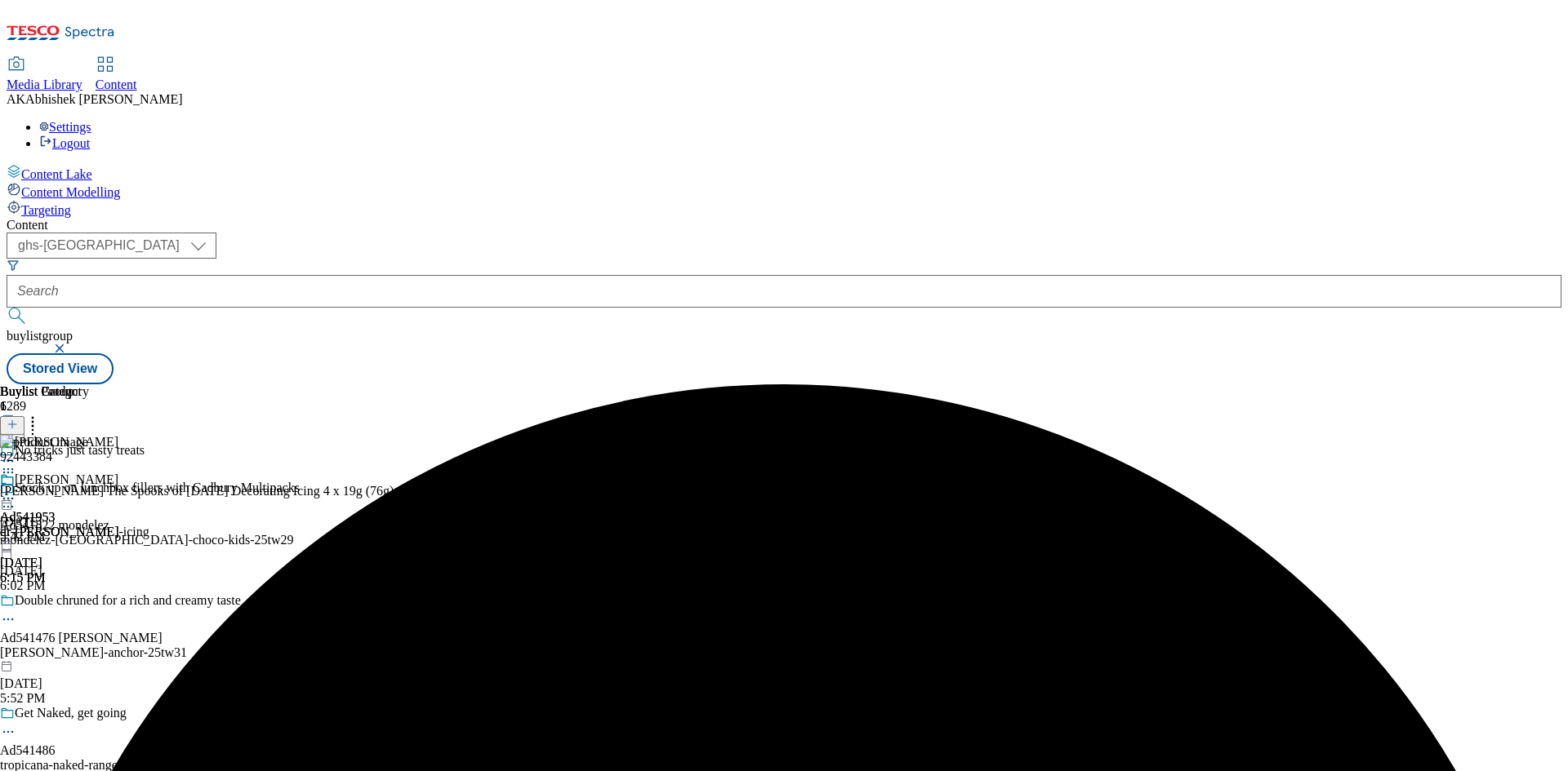
click at [16, 491] on icon at bounding box center [8, 499] width 16 height 16
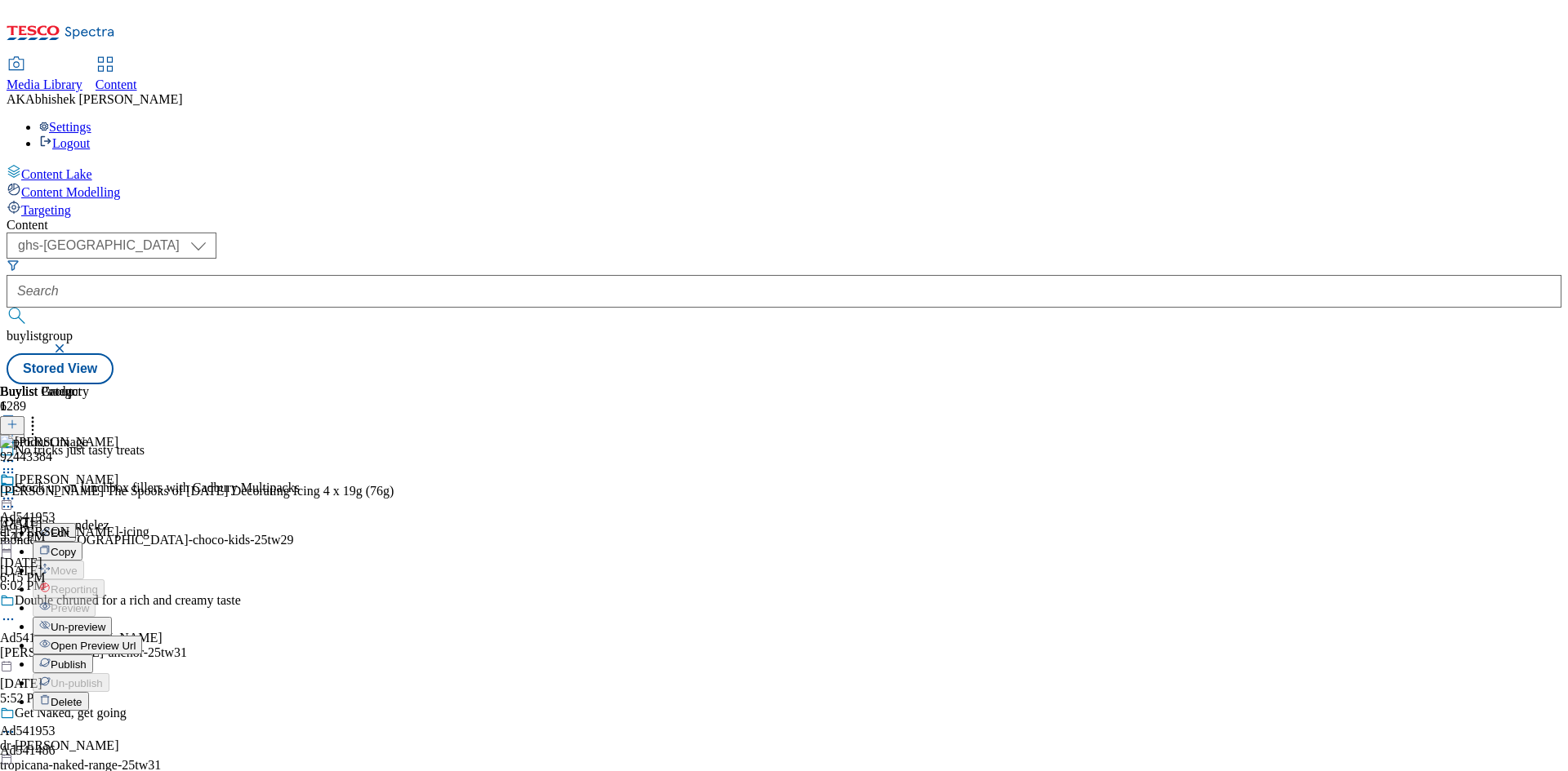
click at [87, 658] on span "Publish" at bounding box center [69, 665] width 36 height 13
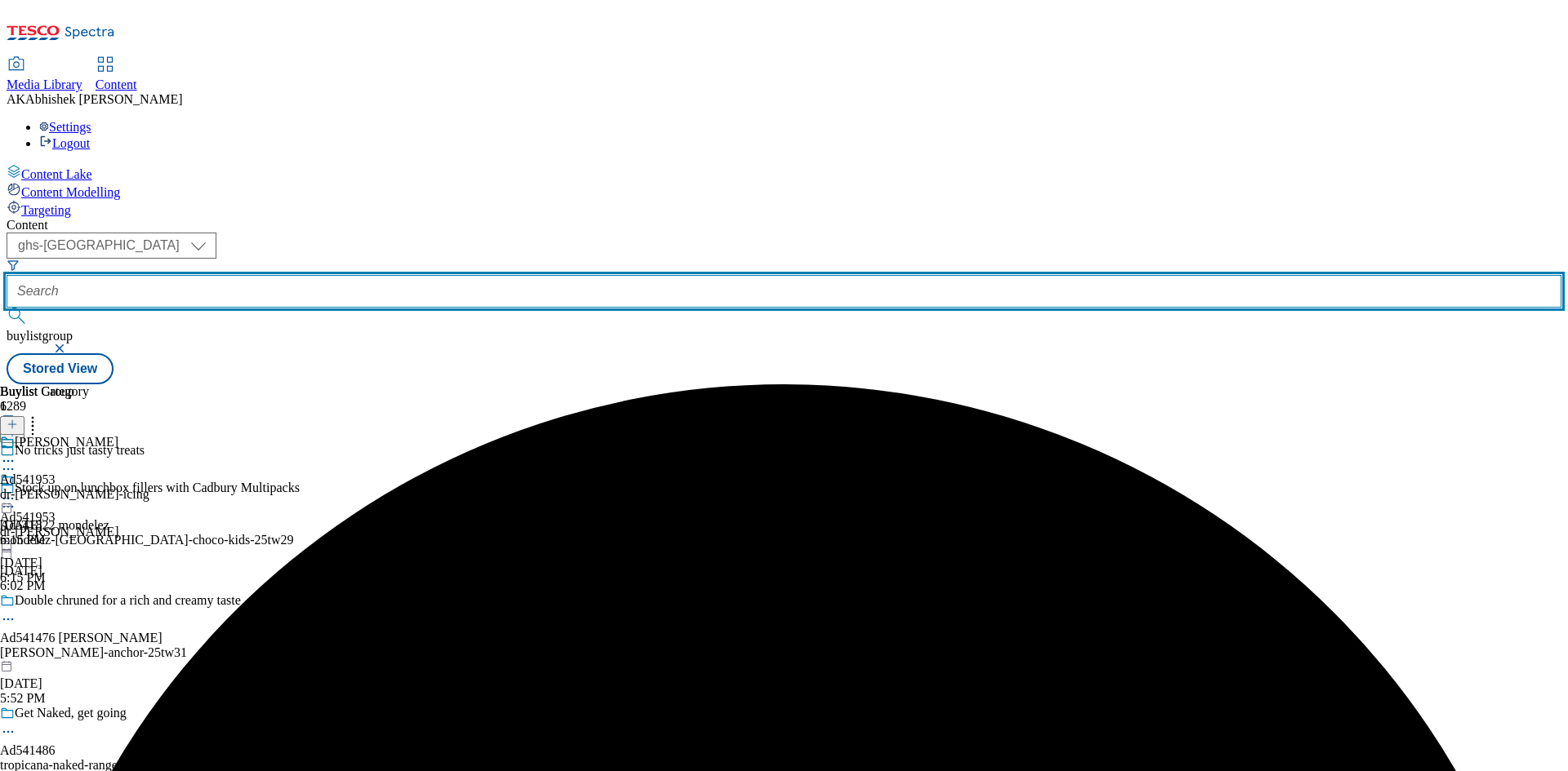
drag, startPoint x: 431, startPoint y: 133, endPoint x: 445, endPoint y: 133, distance: 14.0
click at [431, 275] on input "text" at bounding box center [783, 291] width 1554 height 32
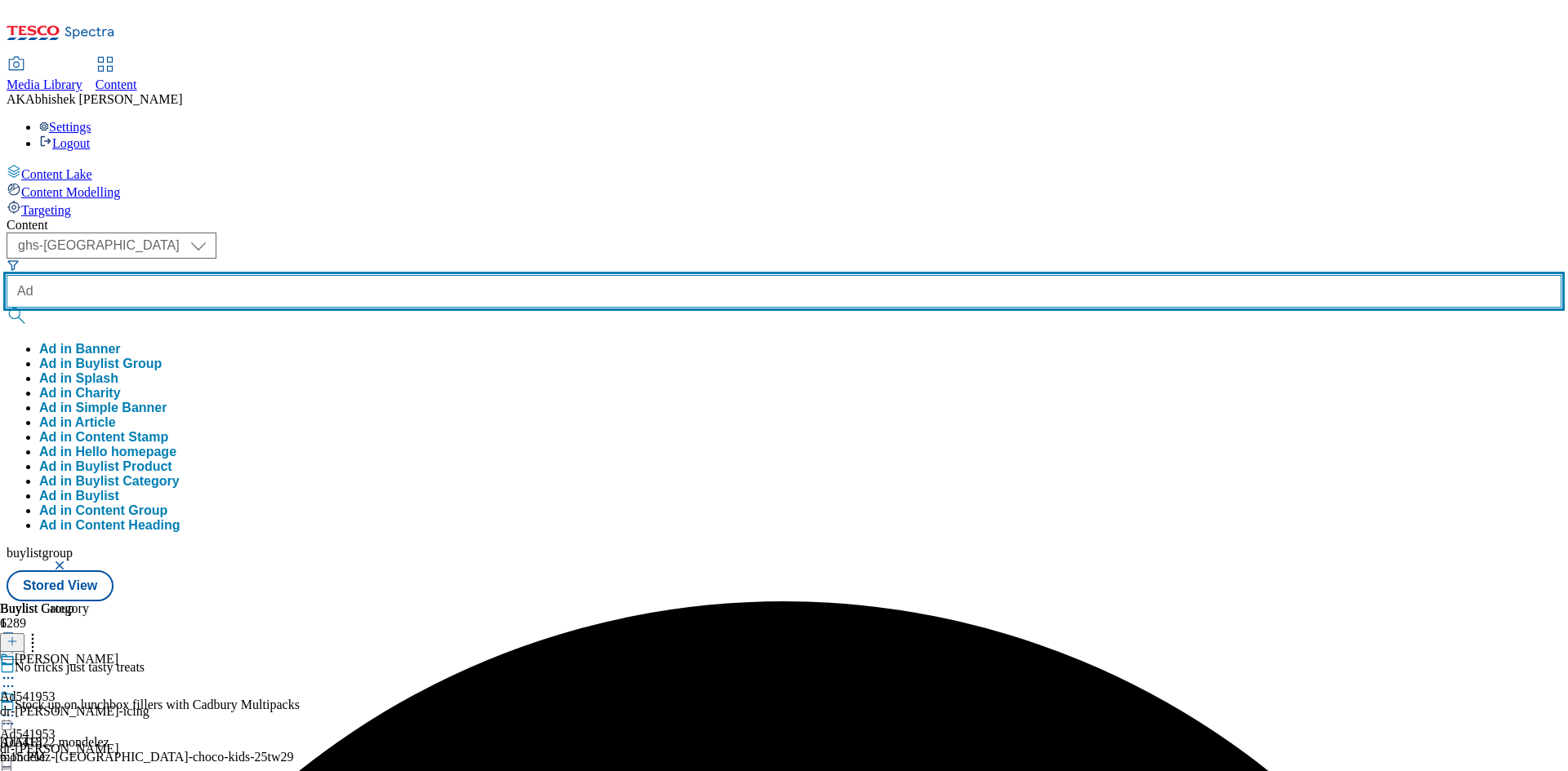
paste input "542213"
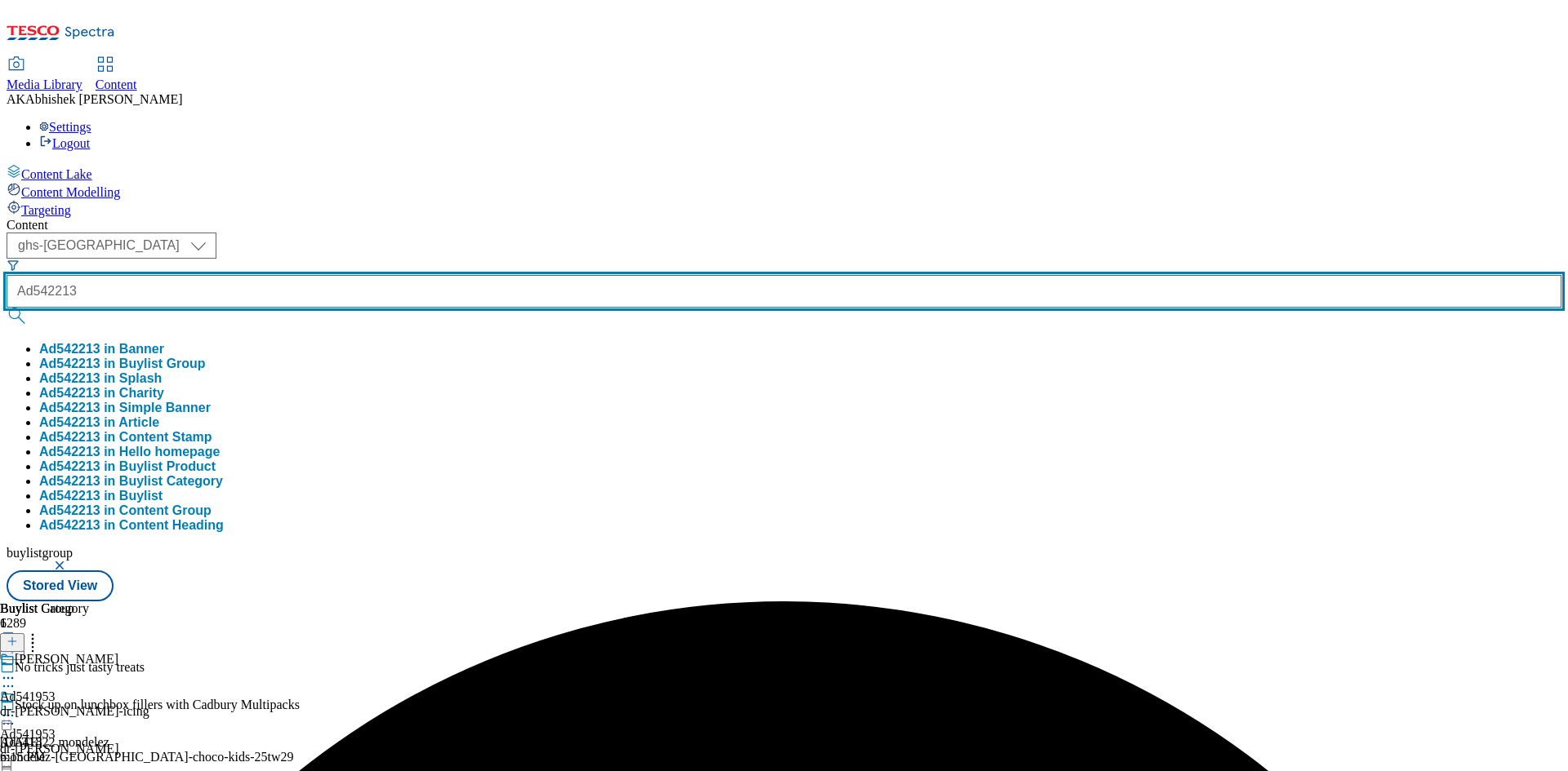
type input "Ad542213"
click at [6, 307] on button "submit" at bounding box center [17, 316] width 23 height 16
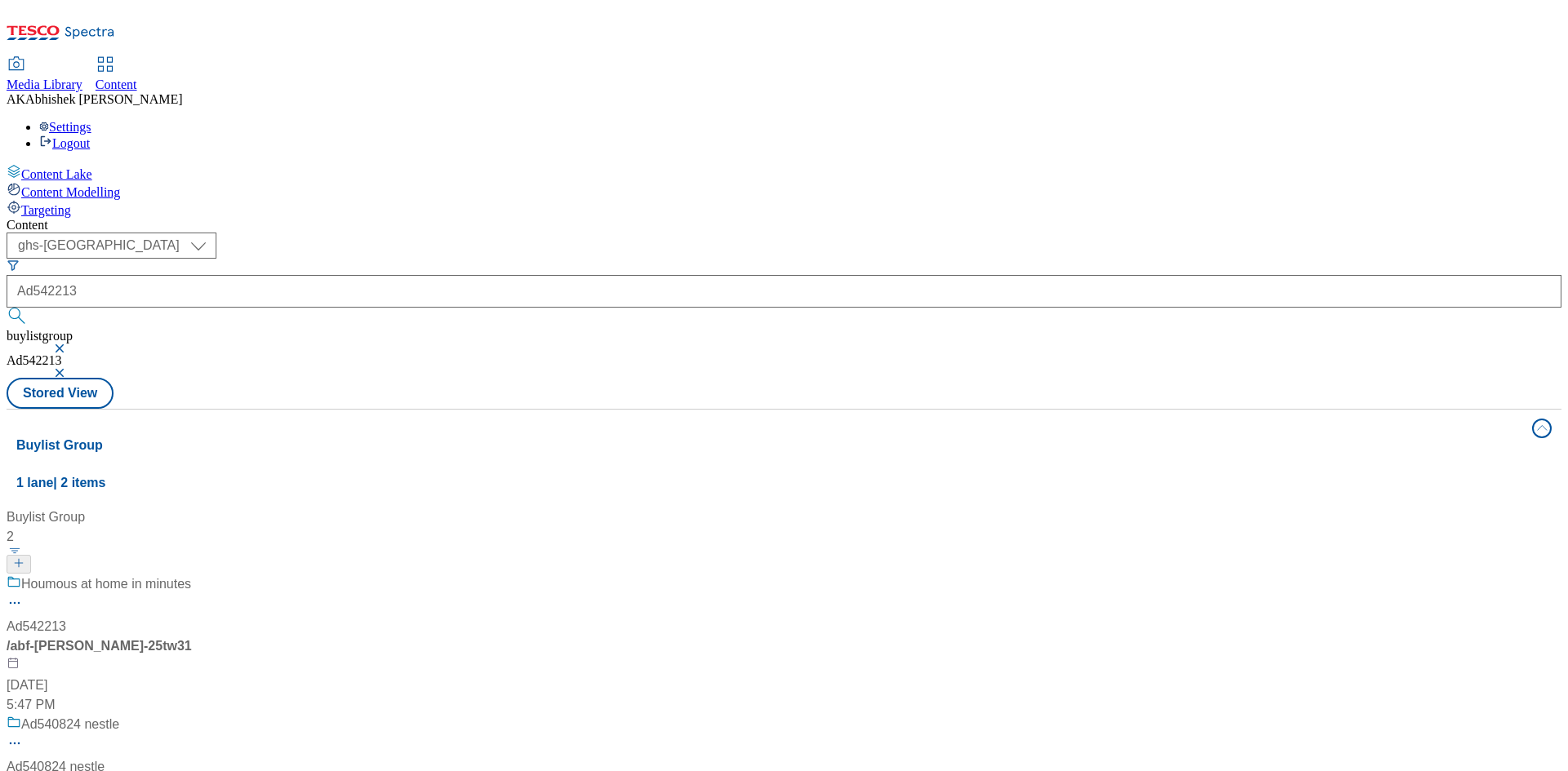
click at [211, 637] on div "/ abf-alfez-25tw31" at bounding box center [108, 647] width 204 height 20
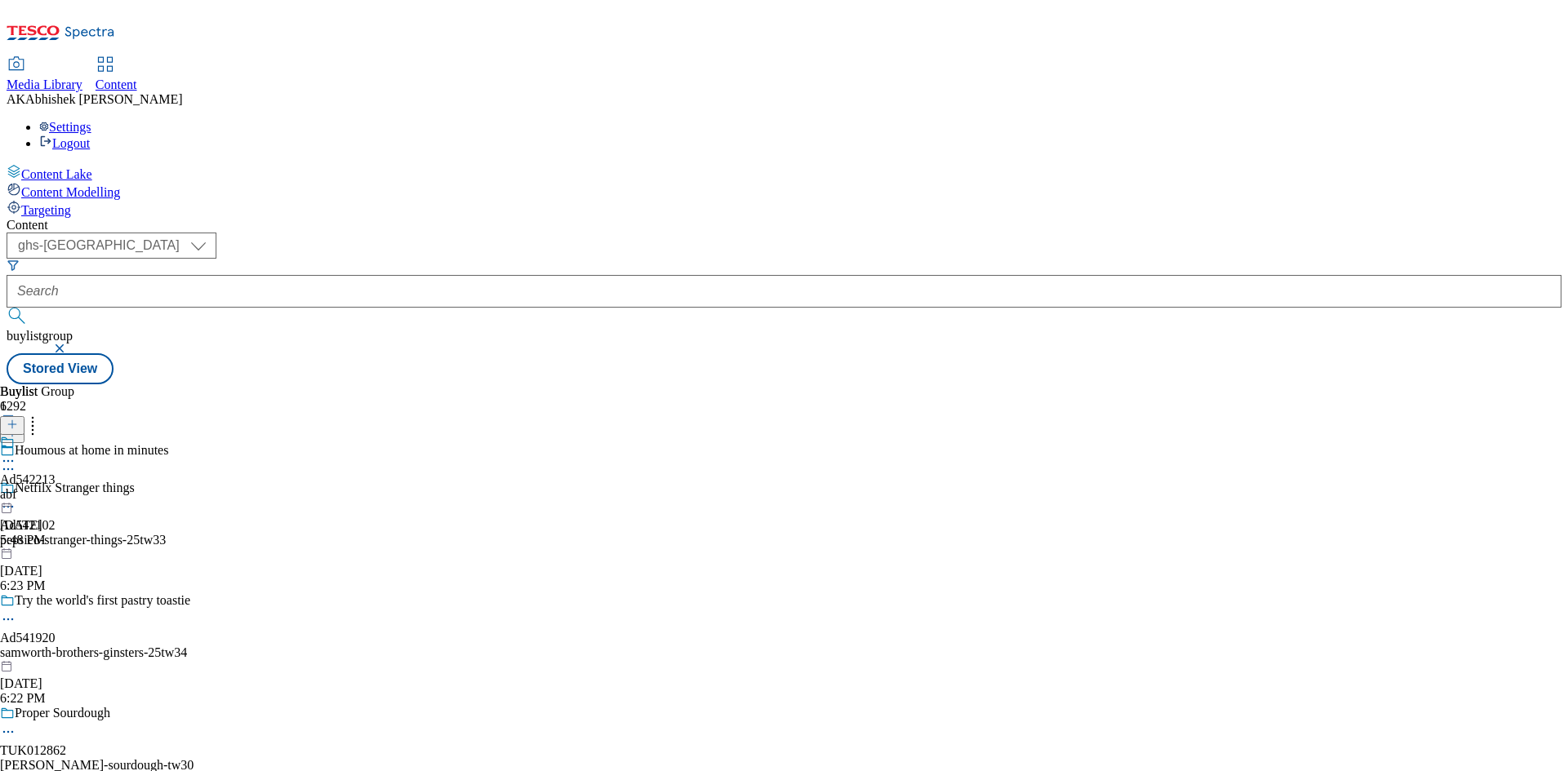
click at [16, 461] on icon at bounding box center [8, 469] width 16 height 16
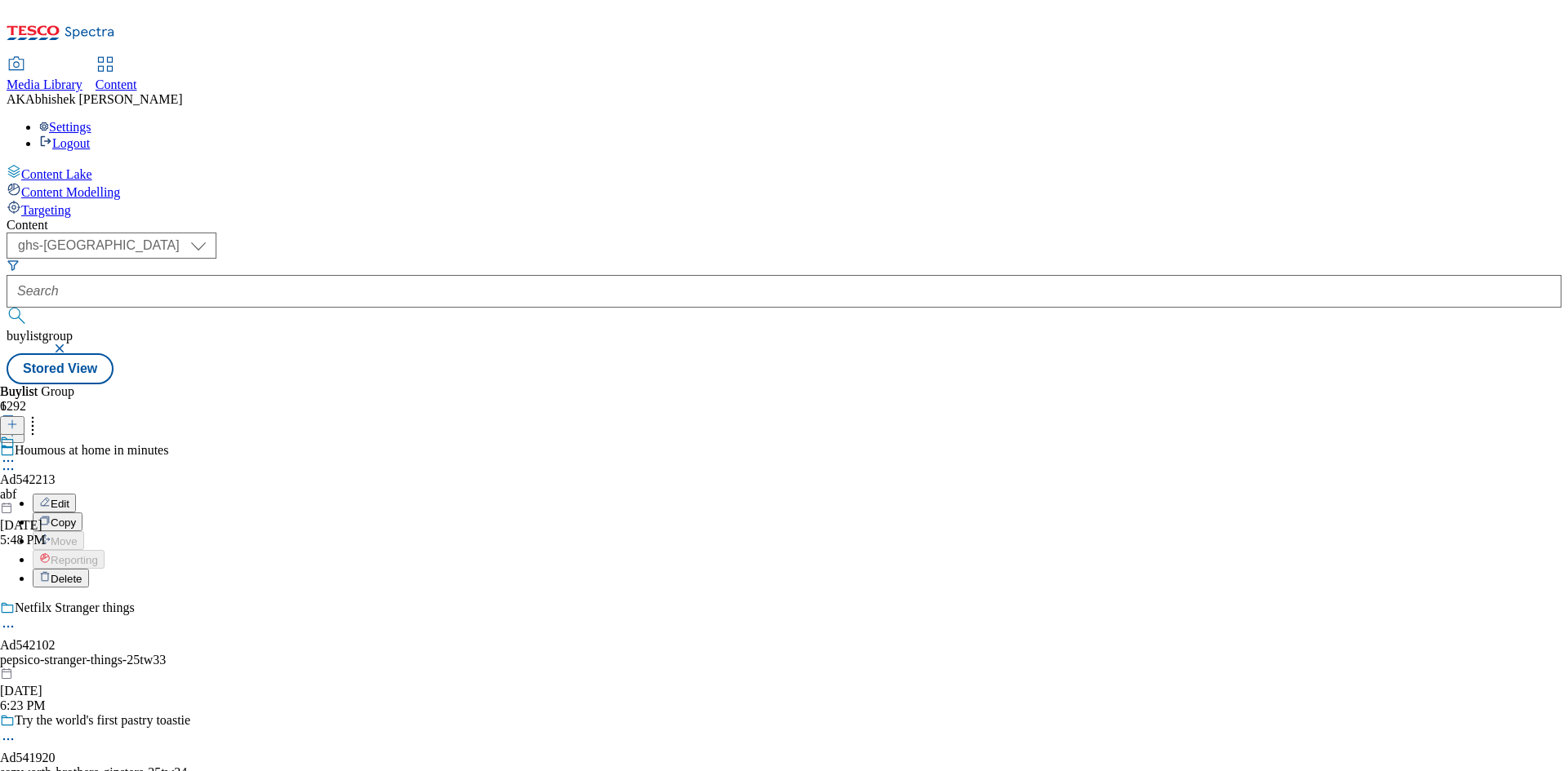
click at [76, 494] on button "Edit" at bounding box center [54, 503] width 43 height 19
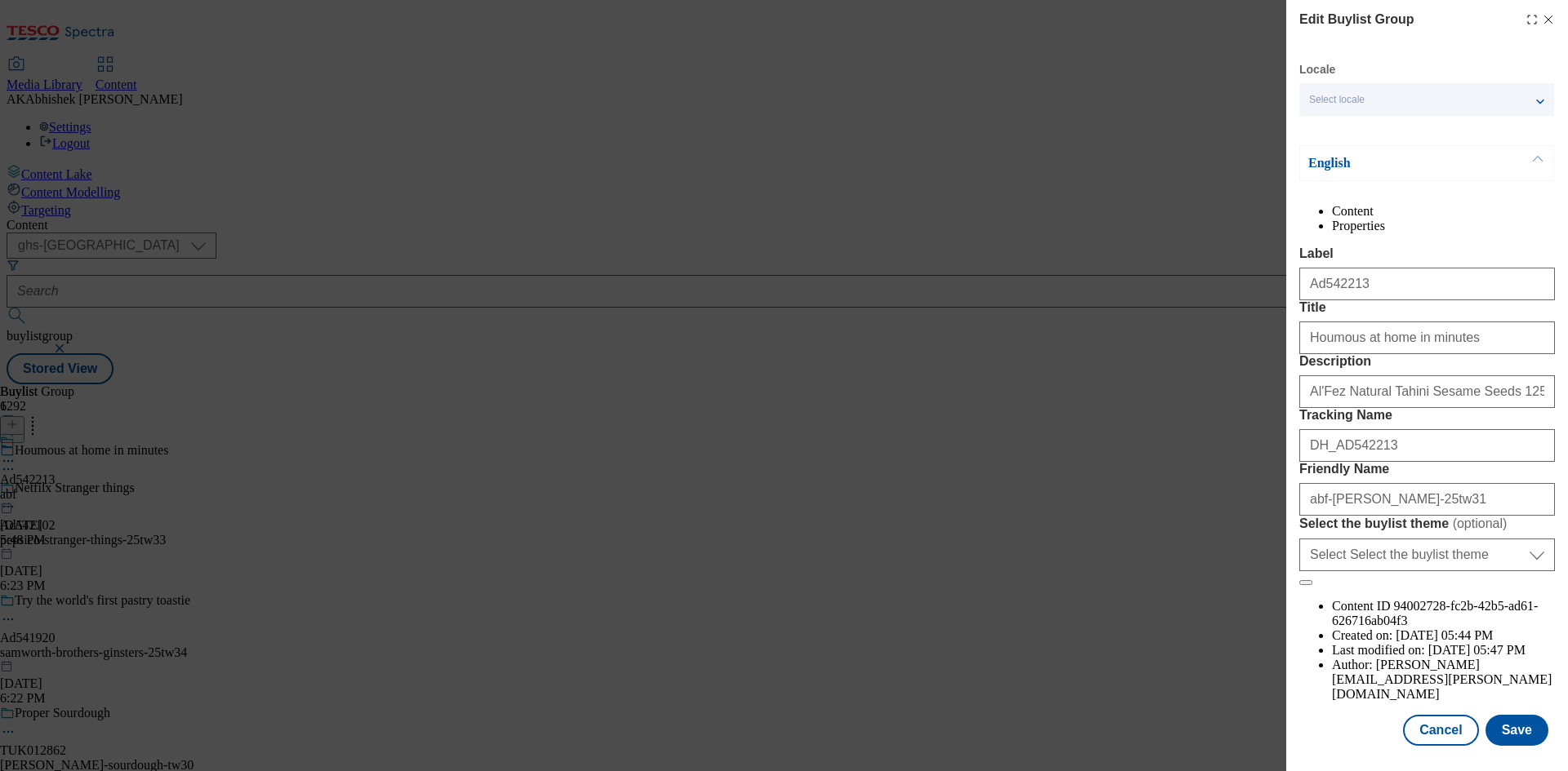
scroll to position [63, 0]
click at [1335, 515] on input "abf-alfez-25tw31" at bounding box center [1426, 499] width 255 height 32
click at [1520, 731] on button "Save" at bounding box center [1517, 730] width 63 height 31
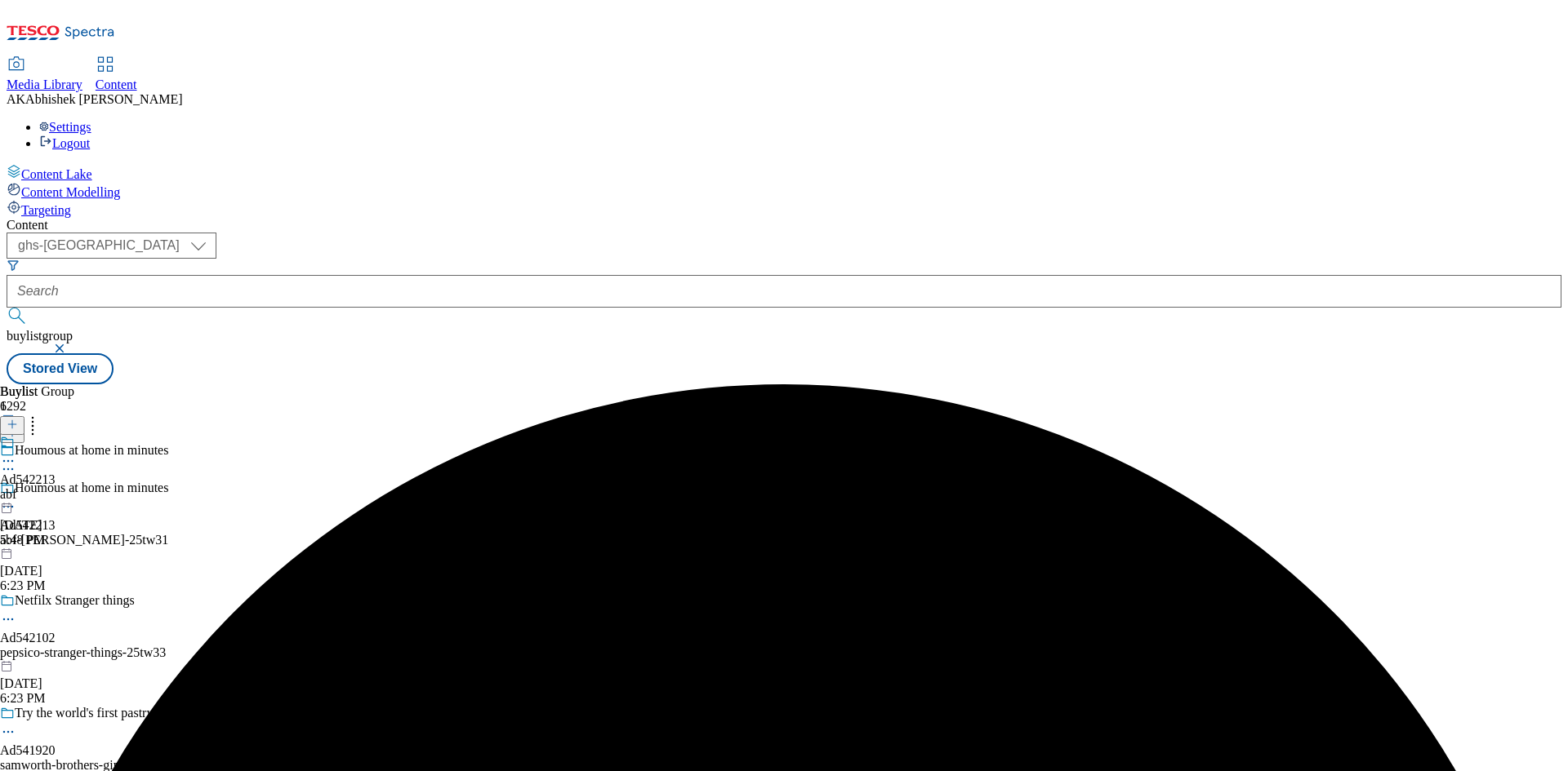
click at [16, 453] on icon at bounding box center [8, 461] width 16 height 16
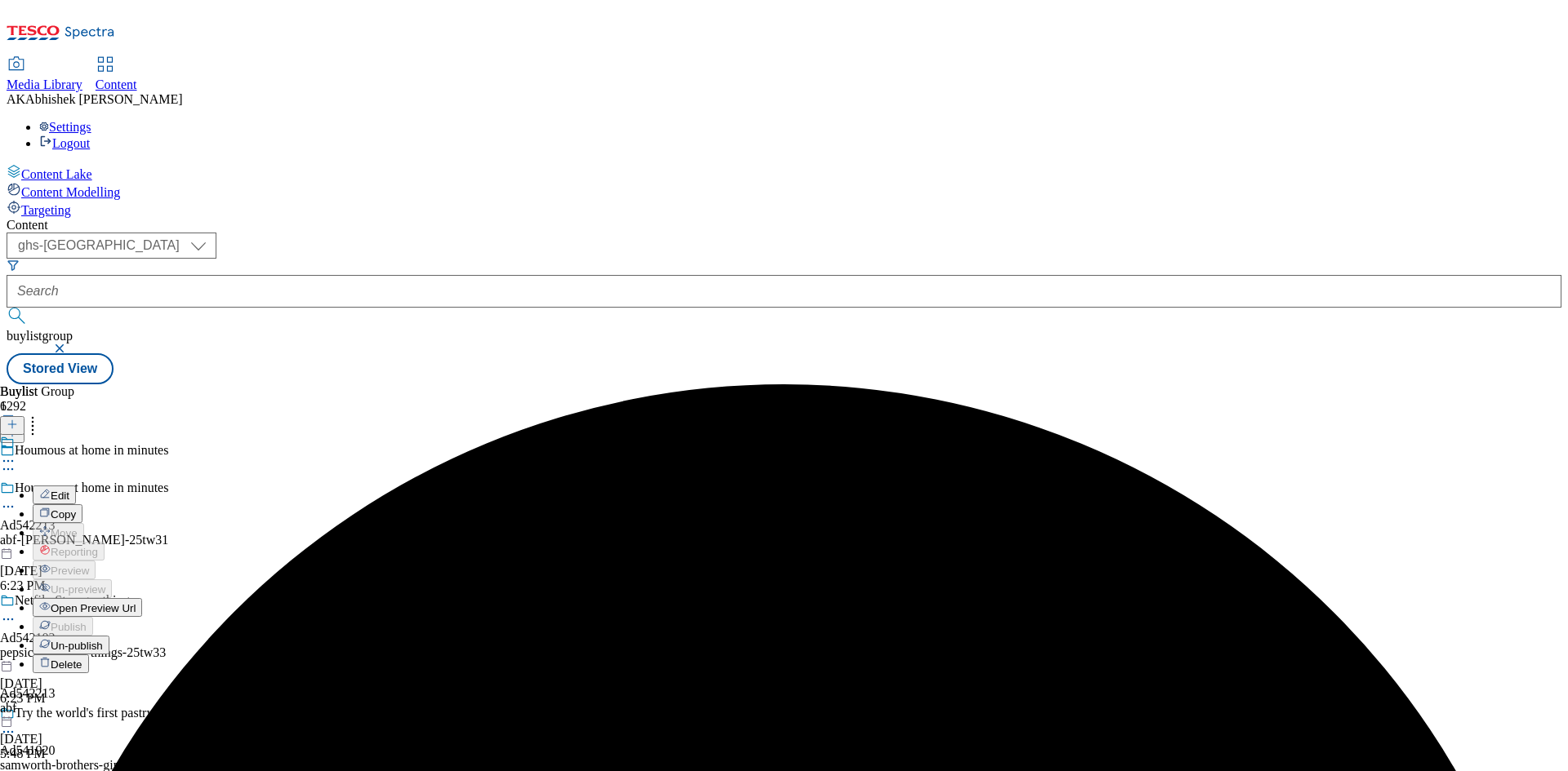
click at [69, 490] on span "Edit" at bounding box center [60, 496] width 19 height 13
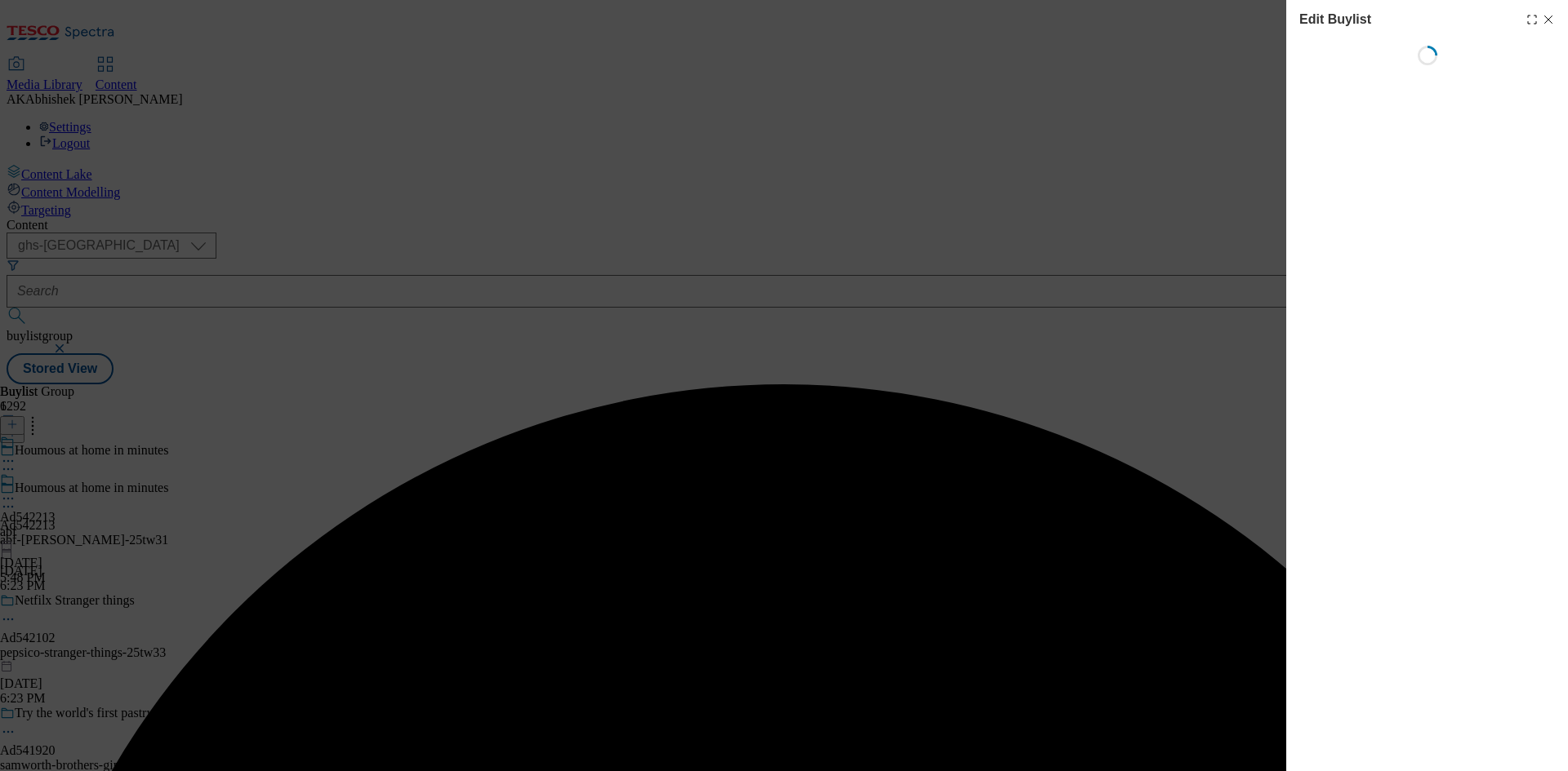
select select "tactical"
select select "supplier funded short term 1-3 weeks"
select select "dunnhumby"
select select "Banner"
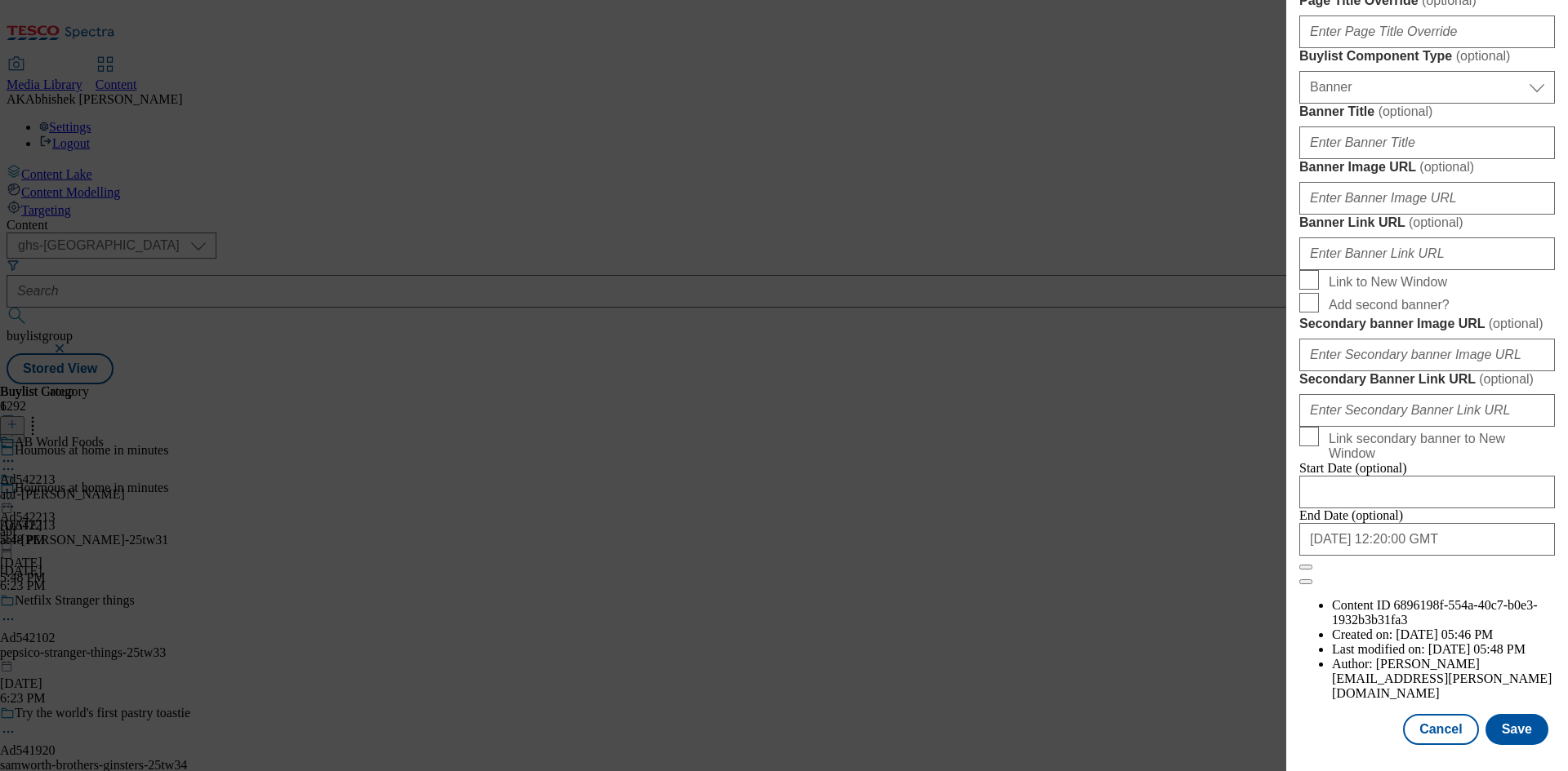
scroll to position [1690, 0]
click at [1515, 726] on button "Save" at bounding box center [1517, 730] width 63 height 31
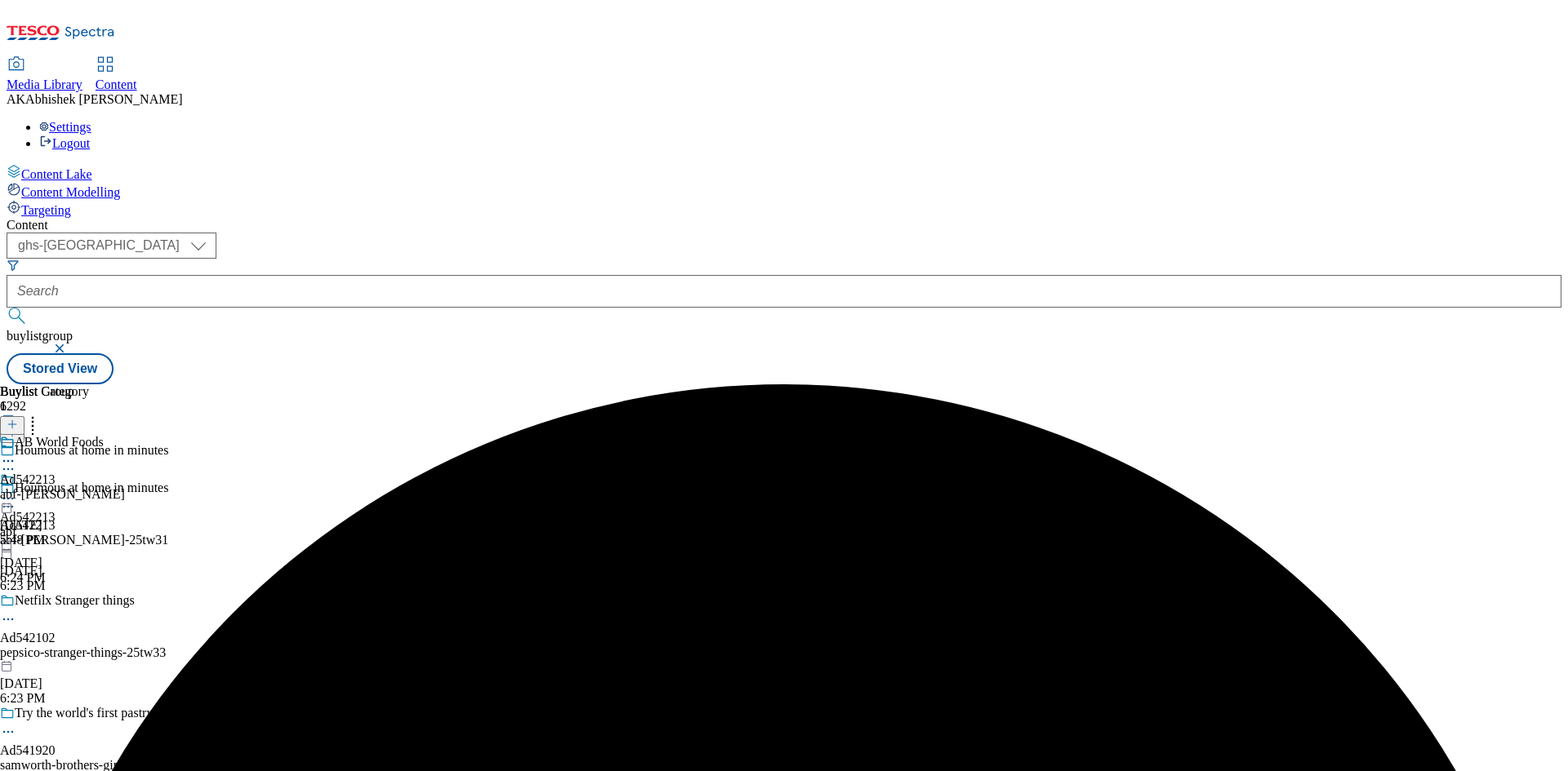
click at [16, 453] on icon at bounding box center [8, 461] width 16 height 16
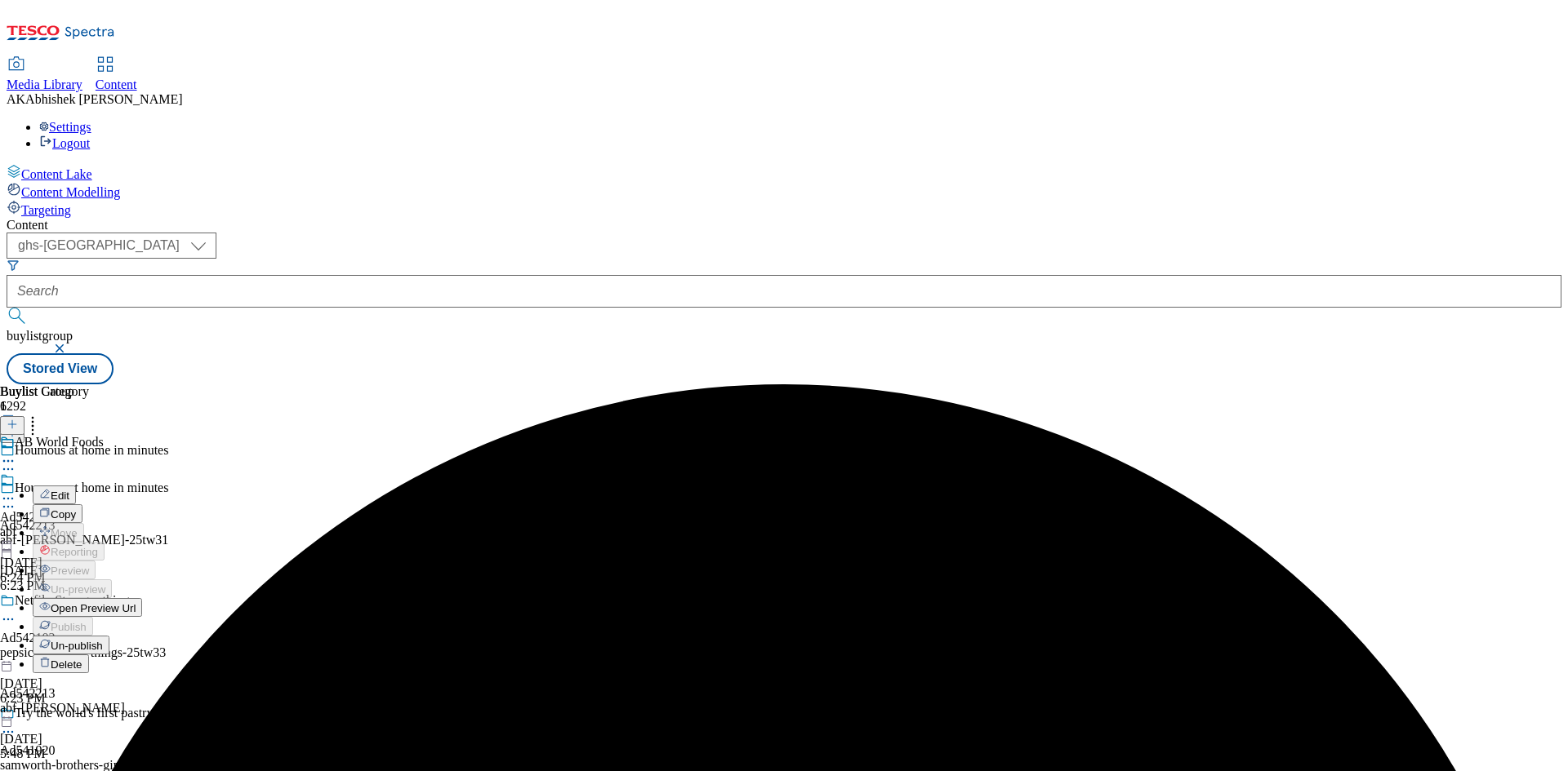
click at [69, 490] on span "Edit" at bounding box center [60, 496] width 19 height 13
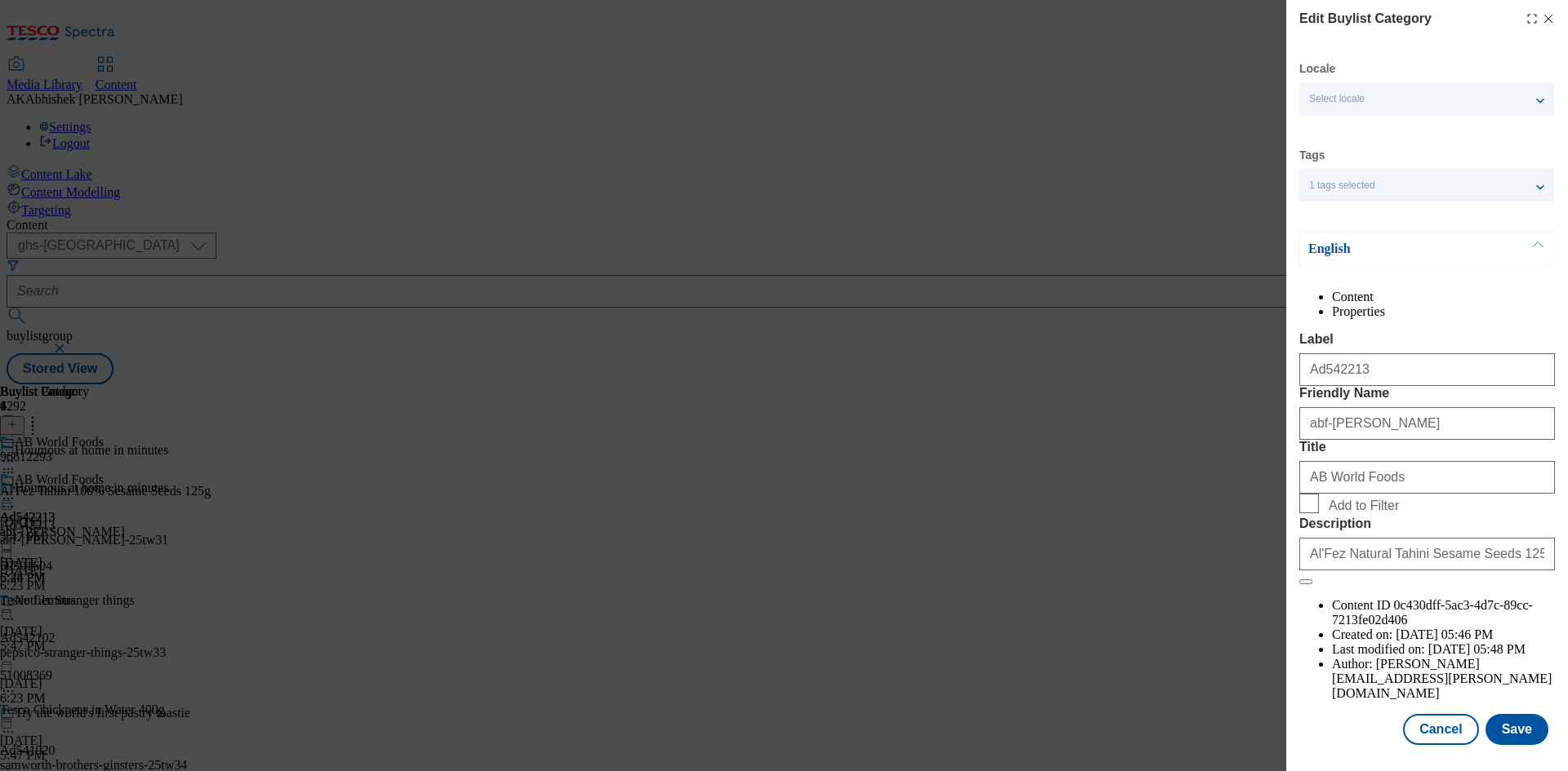
scroll to position [32, 0]
click at [1504, 739] on button "Save" at bounding box center [1517, 730] width 63 height 31
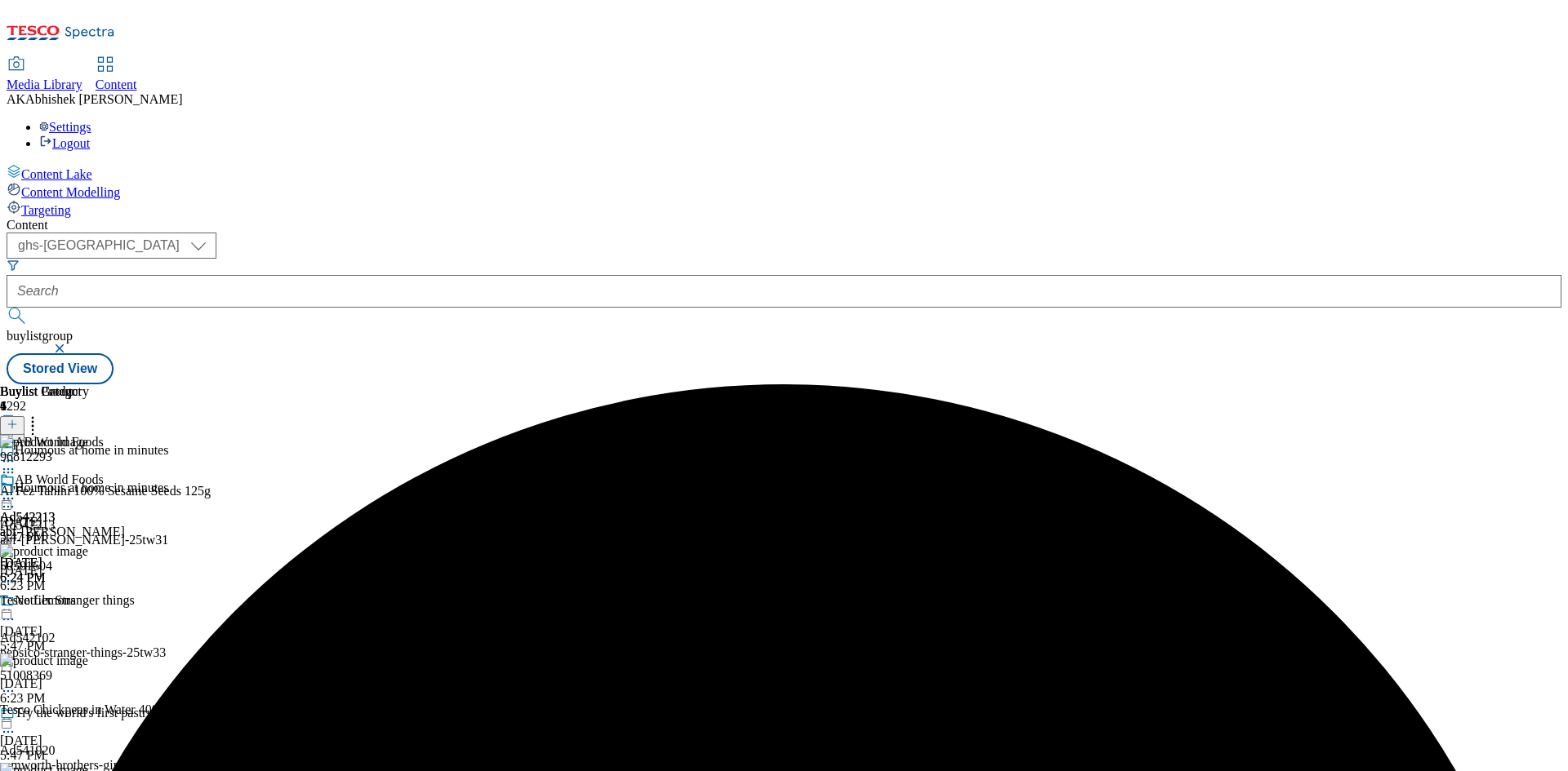
click at [16, 491] on icon at bounding box center [8, 499] width 16 height 16
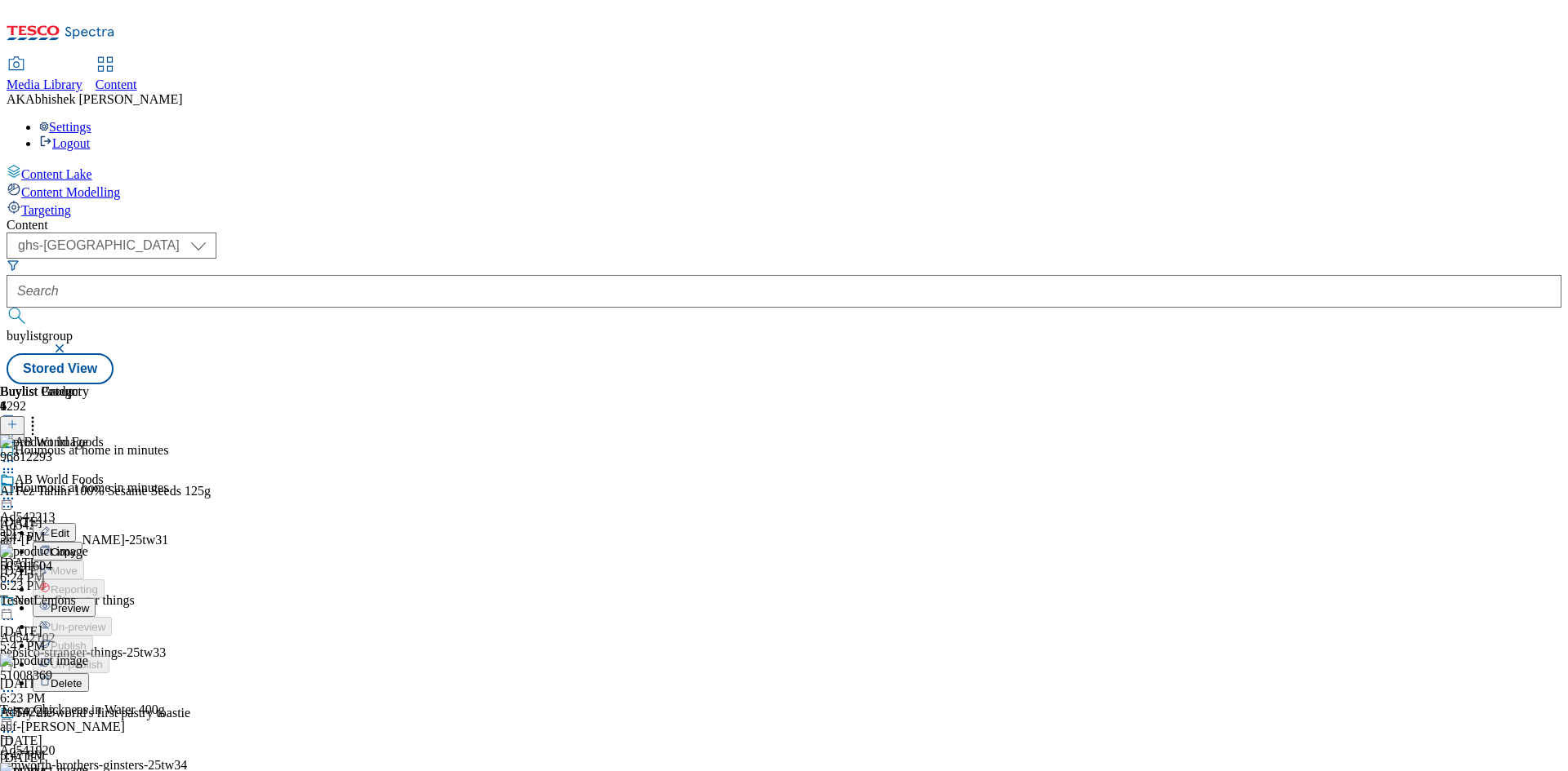
click at [89, 602] on span "Preview" at bounding box center [69, 609] width 39 height 13
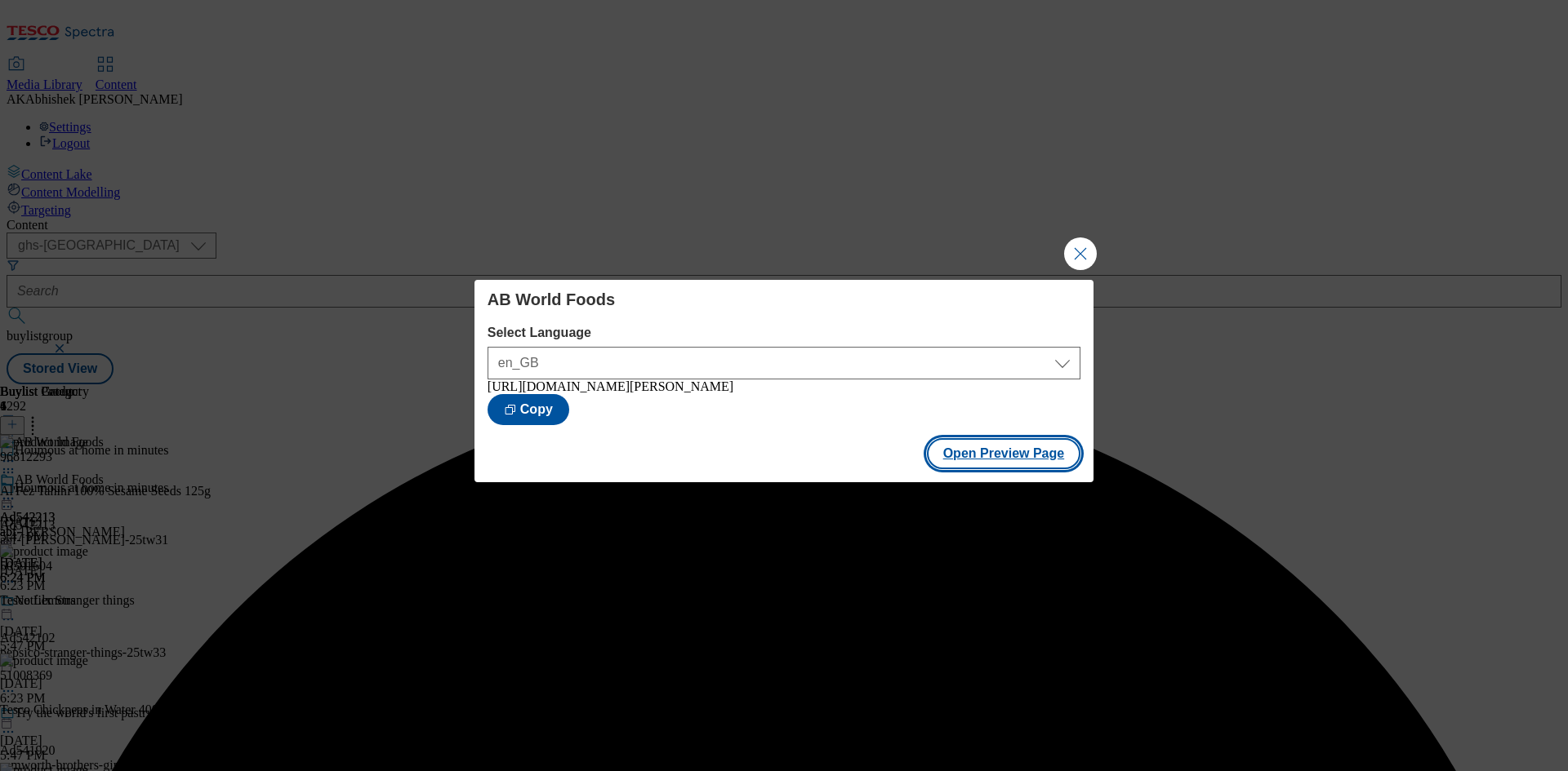
click at [954, 445] on button "Open Preview Page" at bounding box center [1003, 454] width 154 height 31
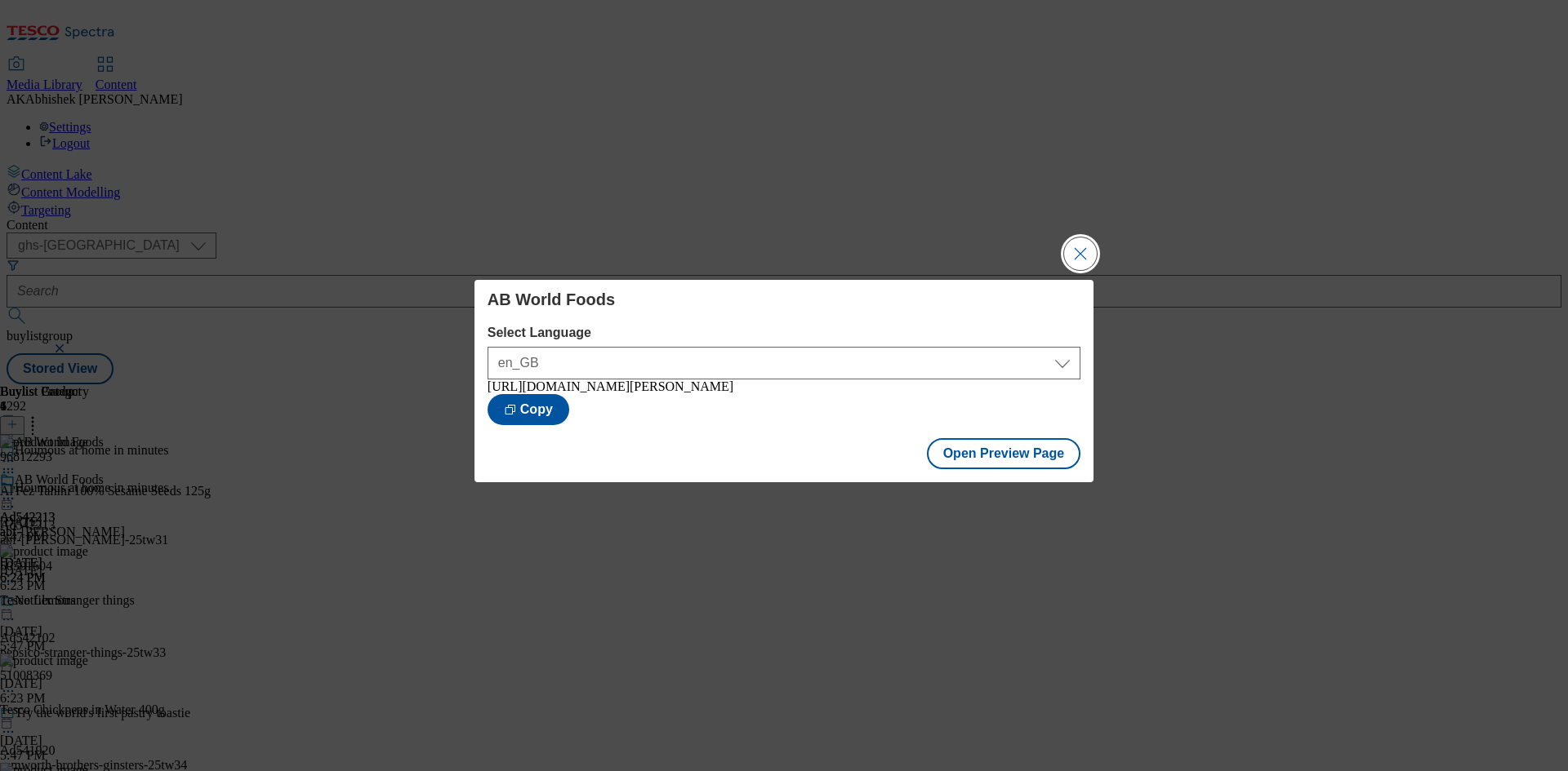
click at [1080, 248] on button "Close Modal" at bounding box center [1080, 253] width 32 height 32
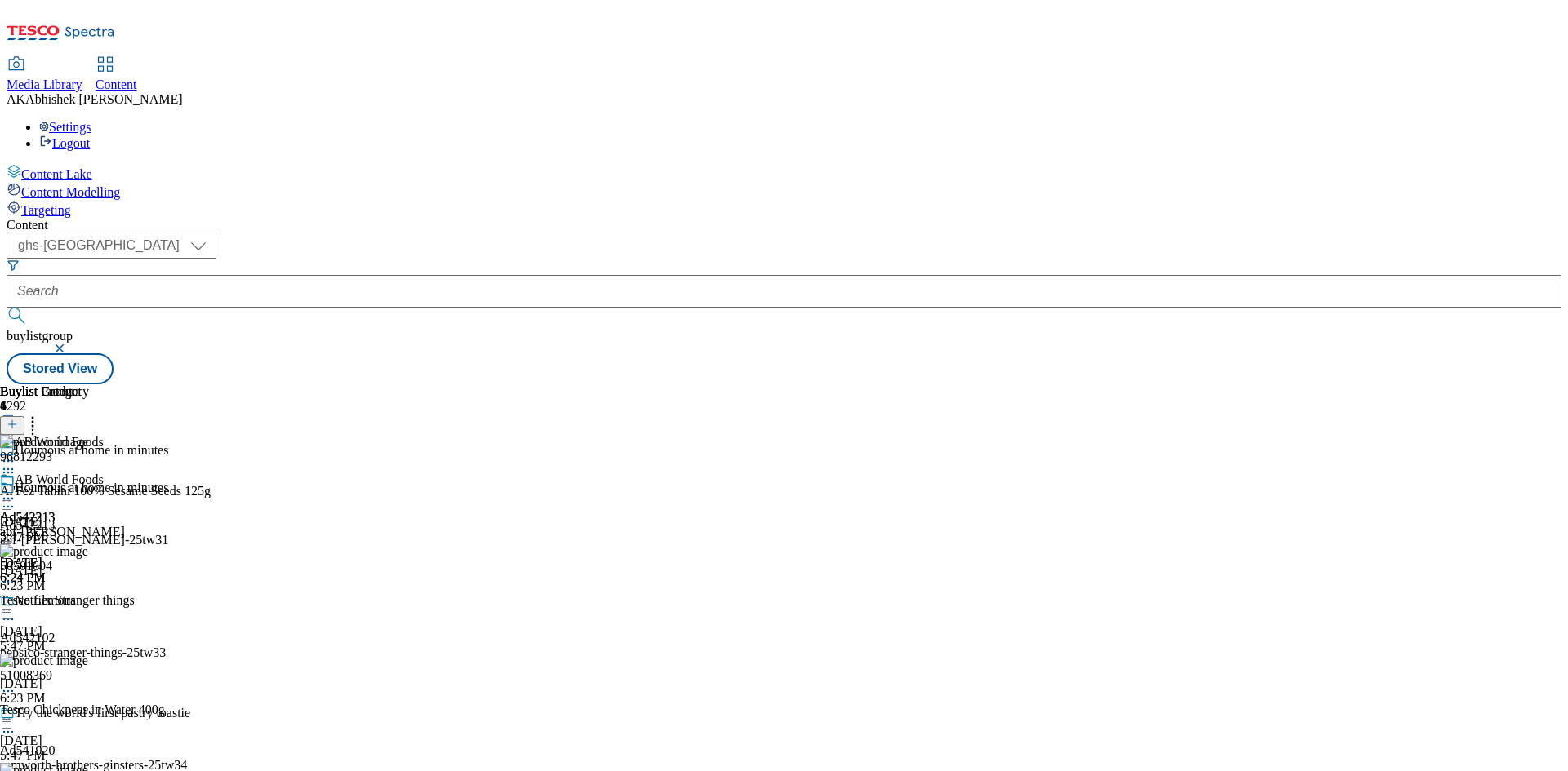
click at [16, 491] on icon at bounding box center [8, 499] width 16 height 16
click at [87, 658] on span "Publish" at bounding box center [69, 665] width 36 height 13
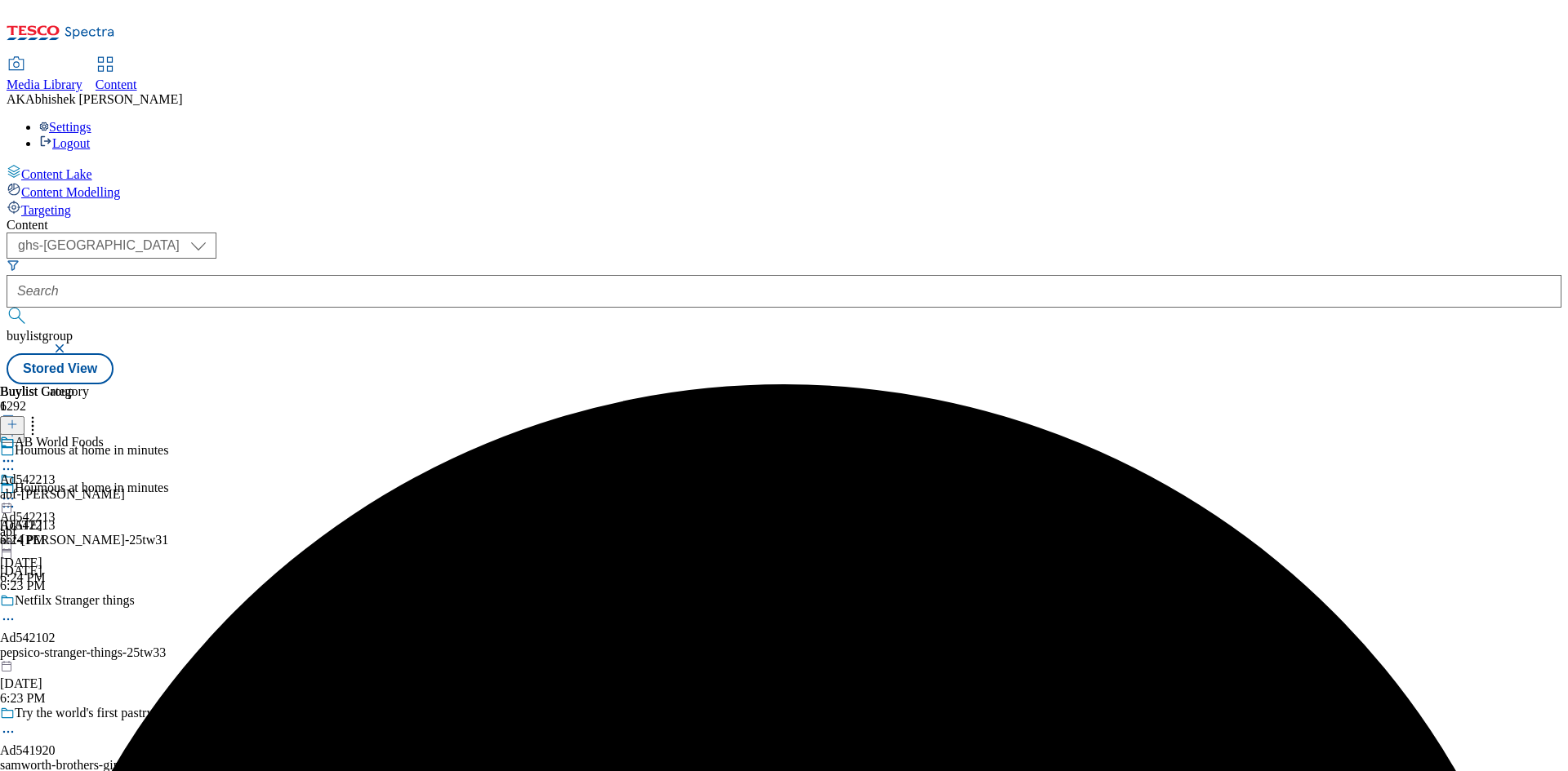
click at [16, 453] on icon at bounding box center [8, 461] width 16 height 16
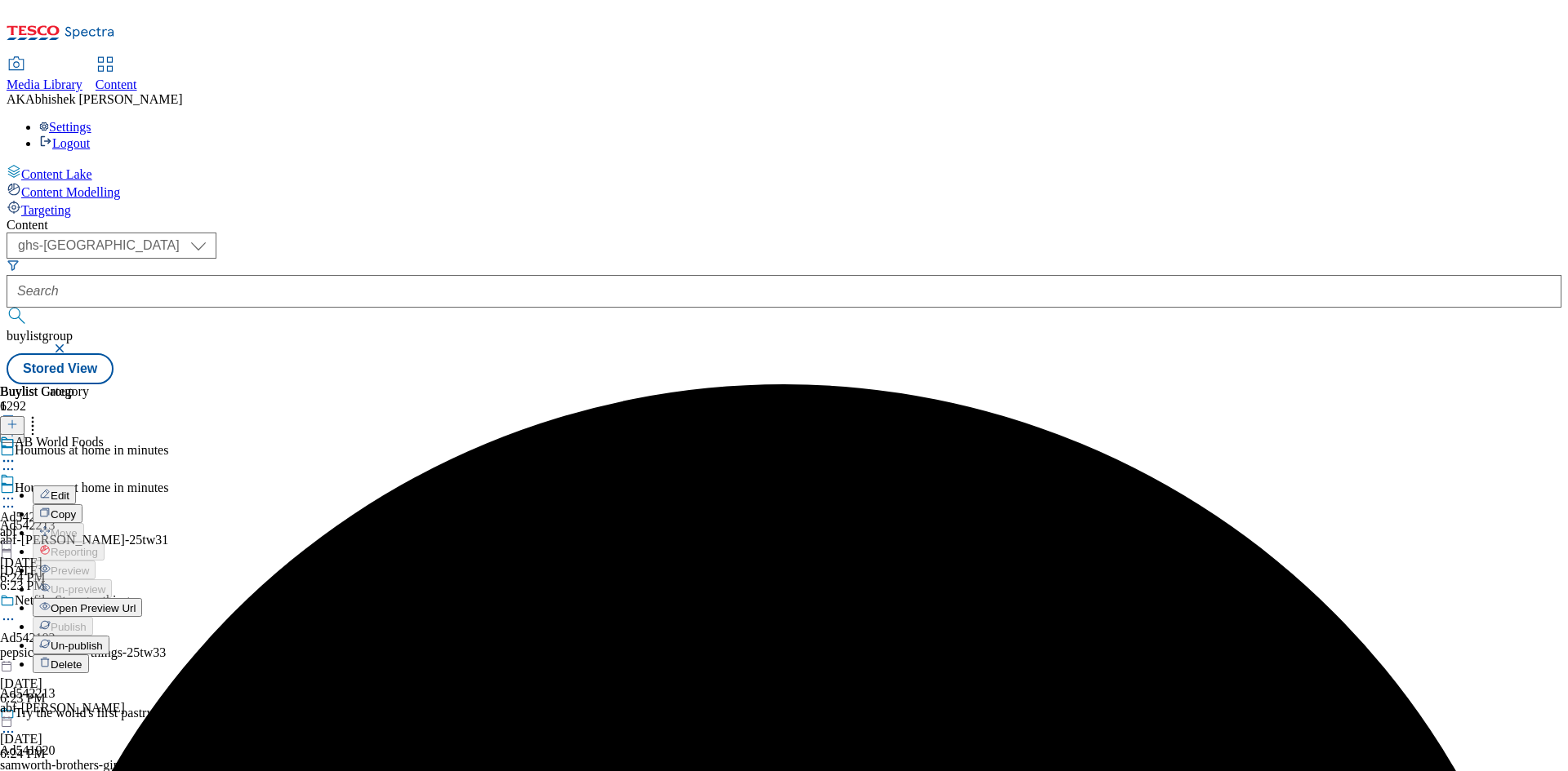
click at [135, 602] on span "Open Preview Url" at bounding box center [93, 609] width 85 height 13
